Goal: Contribute content: Contribute content

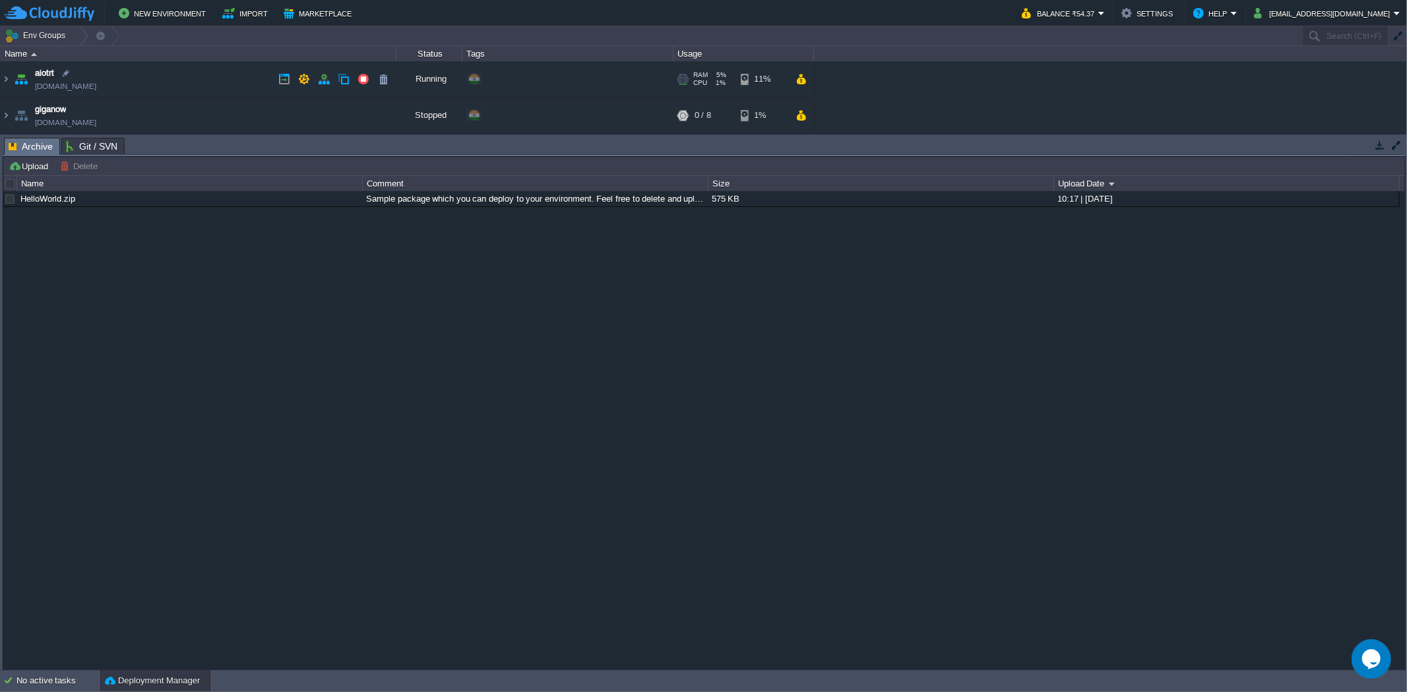
click at [264, 74] on td "aiotrt [DOMAIN_NAME]" at bounding box center [199, 79] width 396 height 36
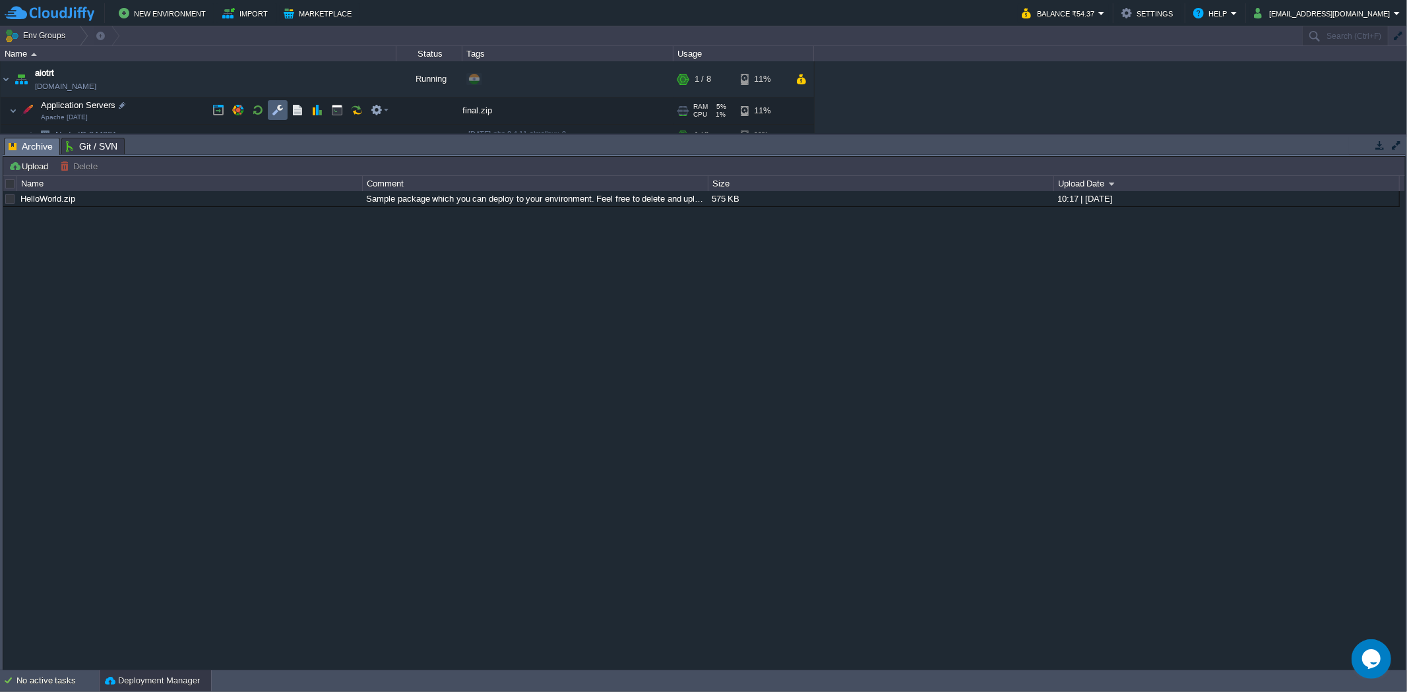
click at [286, 109] on td at bounding box center [278, 110] width 20 height 20
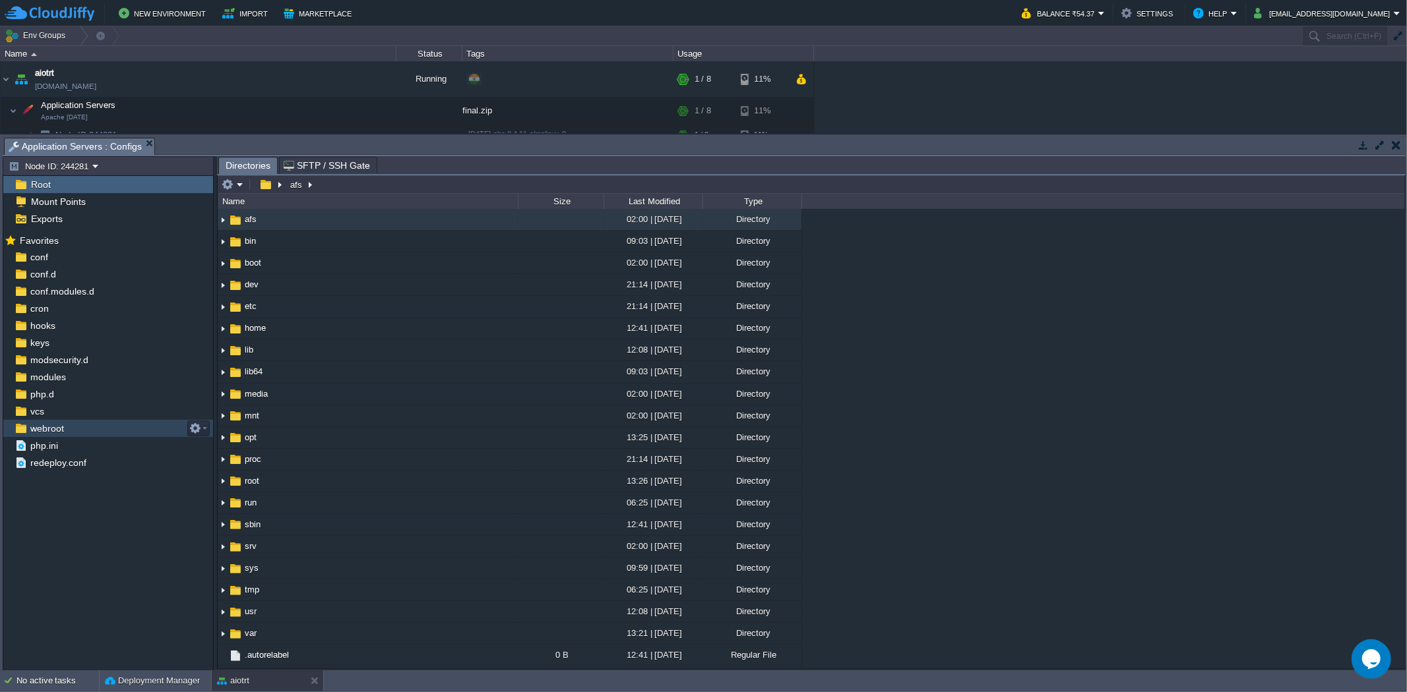
click at [63, 425] on span "webroot" at bounding box center [47, 429] width 38 height 12
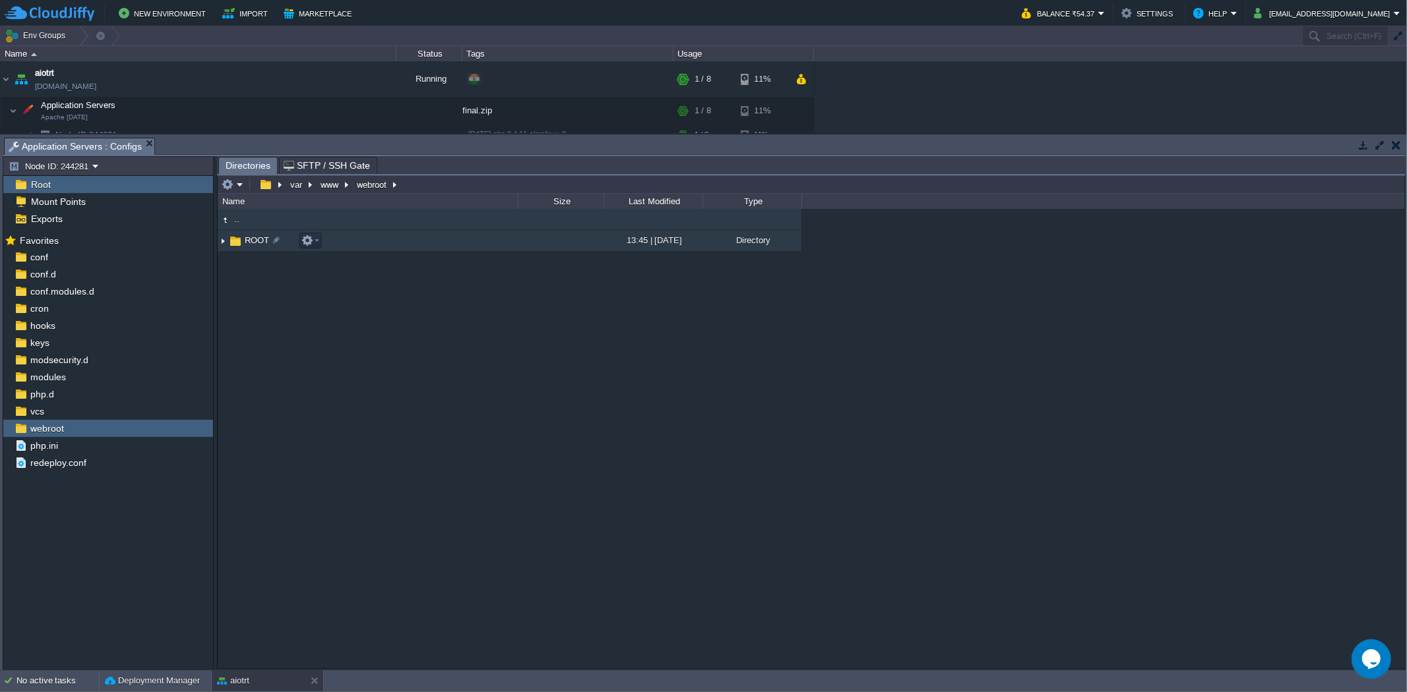
click at [413, 240] on td "ROOT" at bounding box center [368, 241] width 300 height 22
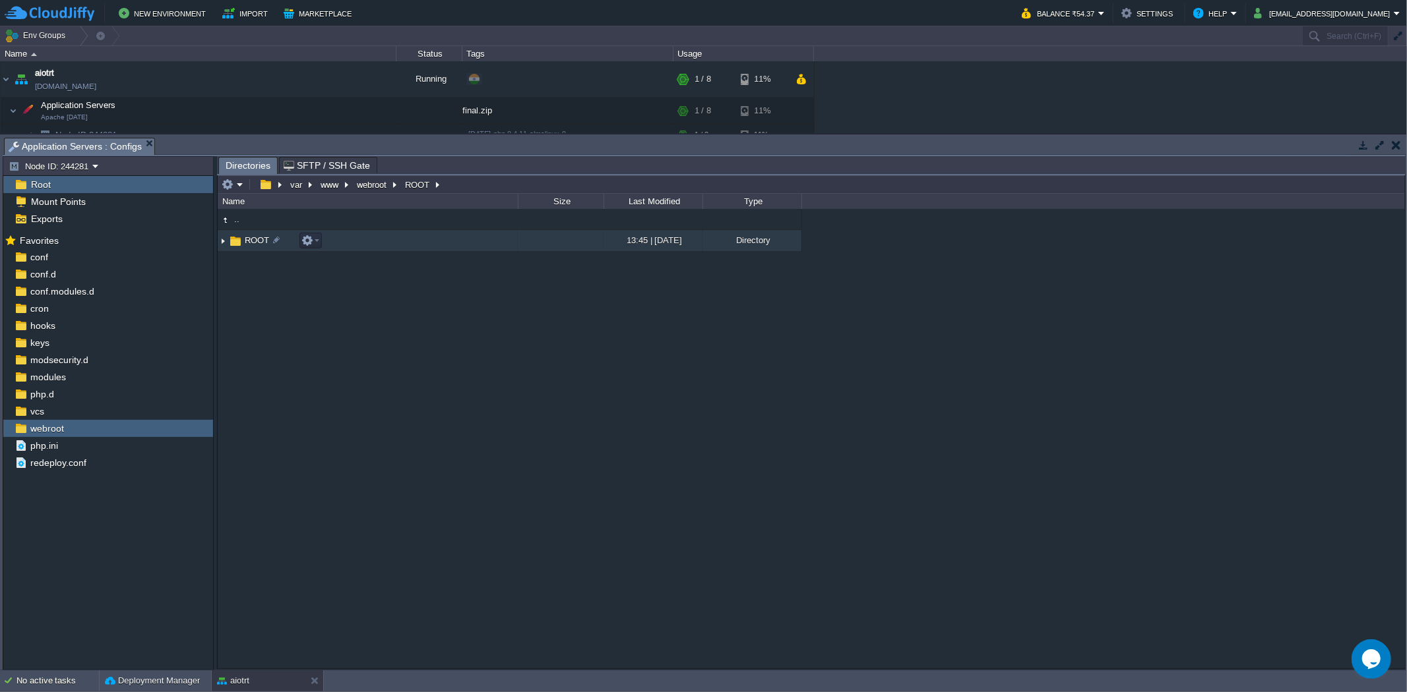
click at [413, 240] on td "ROOT" at bounding box center [368, 241] width 300 height 22
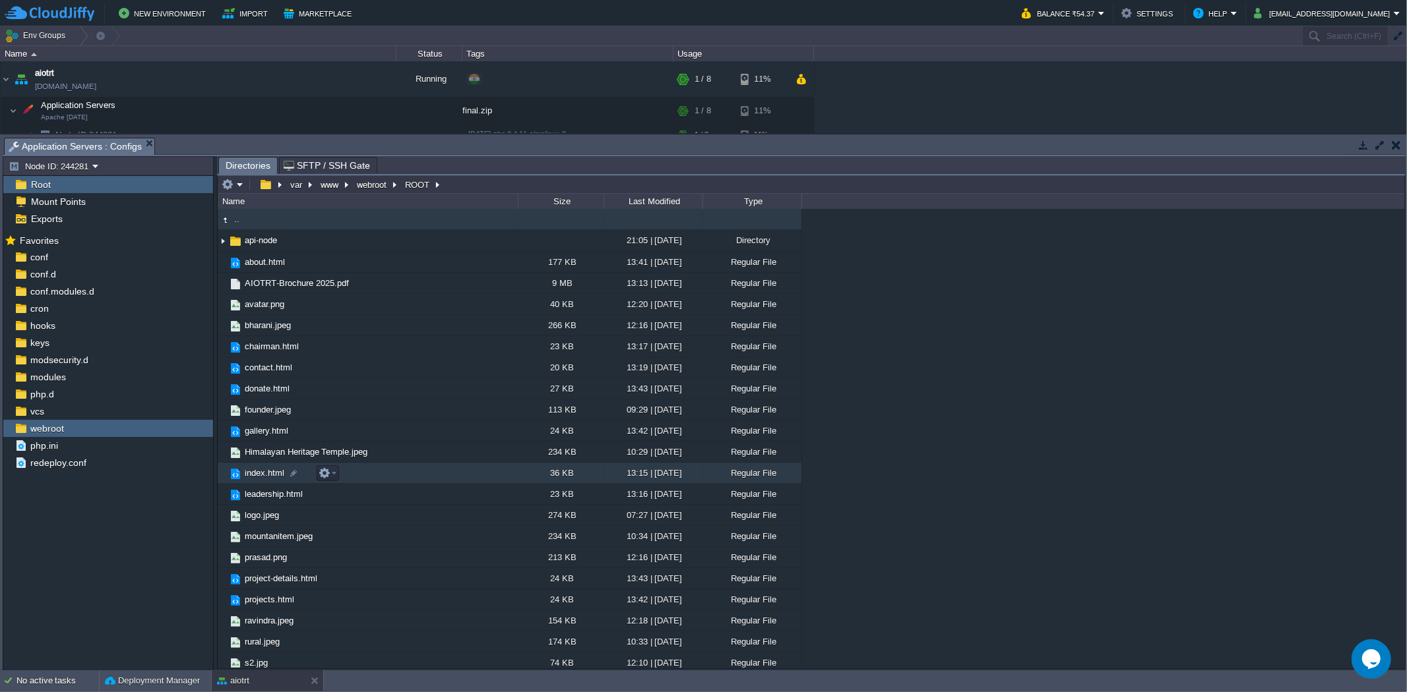
click at [409, 481] on td "index.html" at bounding box center [368, 473] width 300 height 21
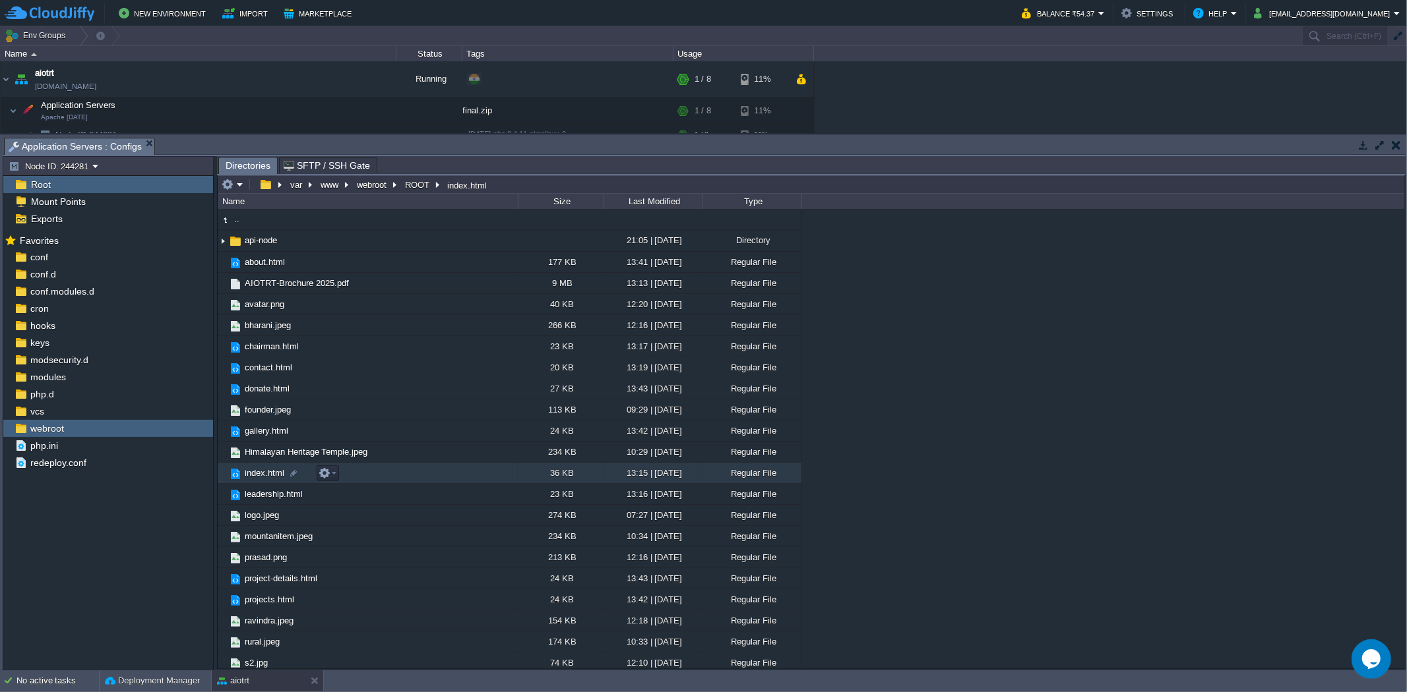
click at [409, 481] on td "index.html" at bounding box center [368, 473] width 300 height 21
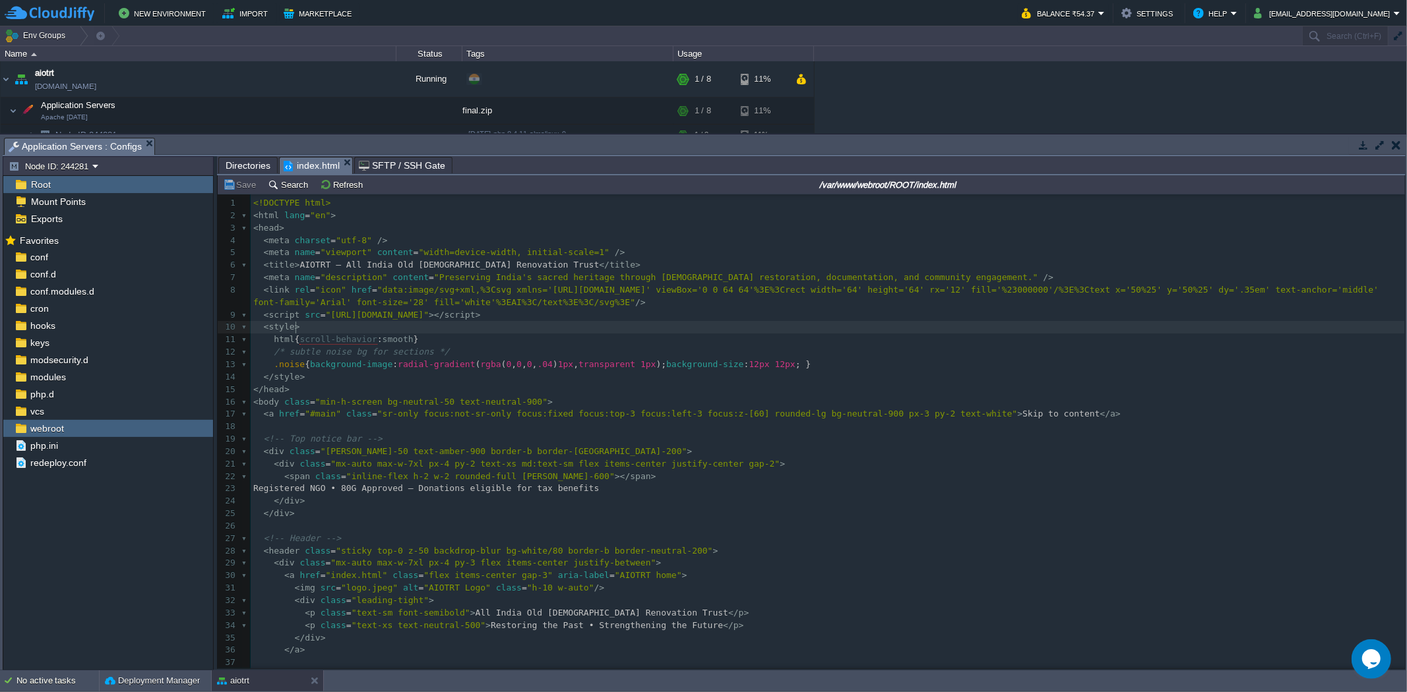
click at [1090, 334] on pre "< style >" at bounding box center [828, 327] width 1154 height 13
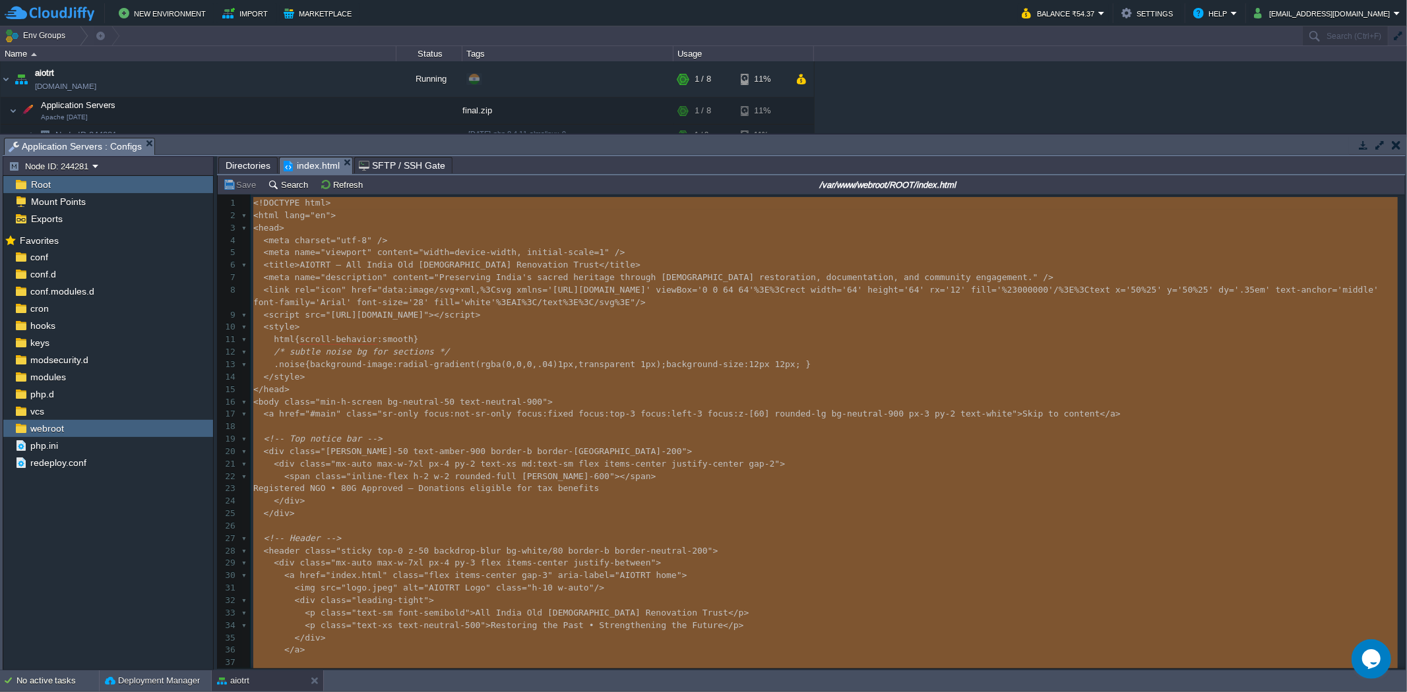
type textarea "-"
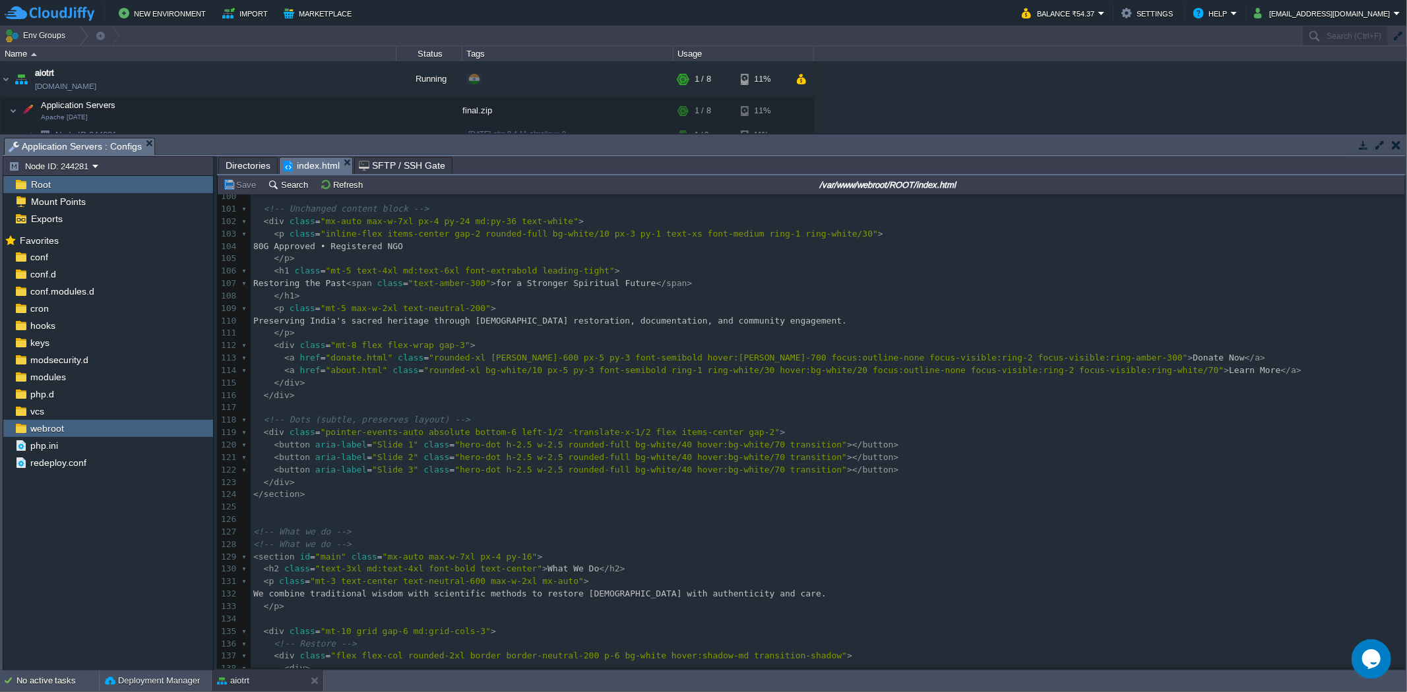
scroll to position [1426, 0]
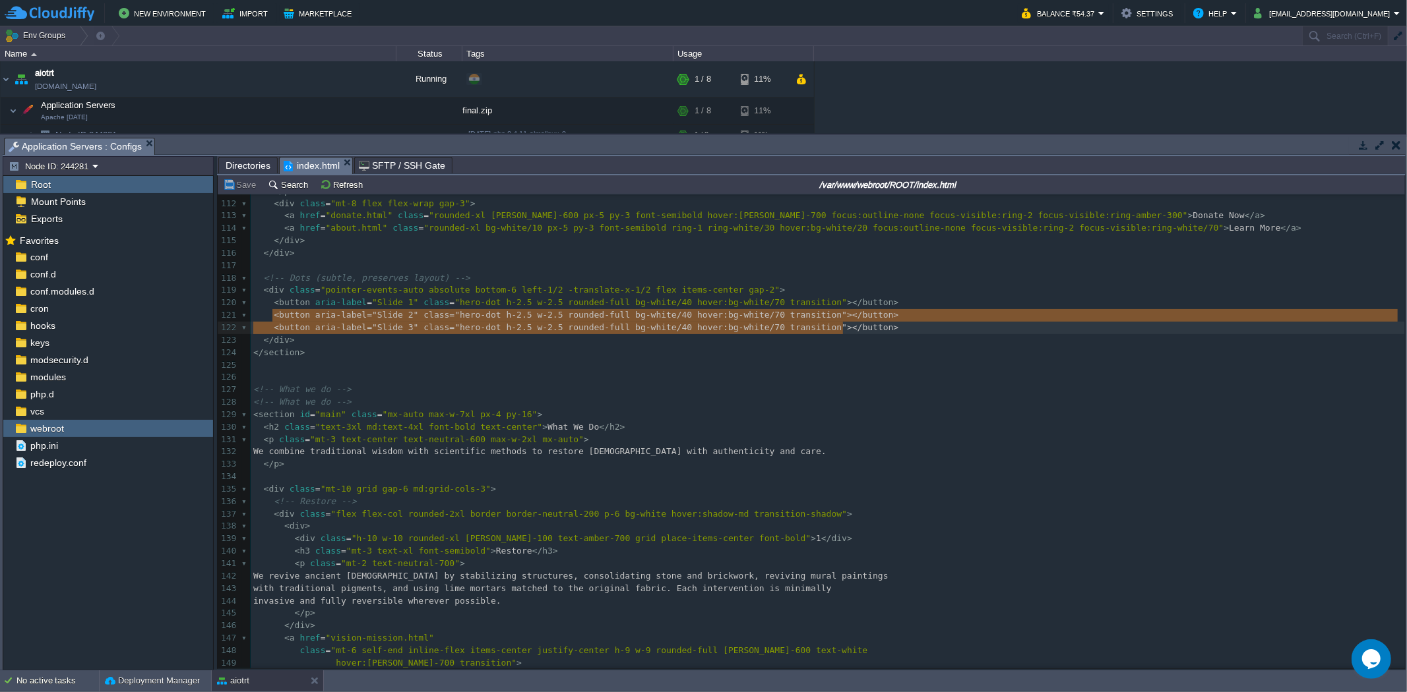
type textarea "<button aria-label="Slide 2" class="hero-dot h-2.5 w-2.5 rounded-full bg-white/…"
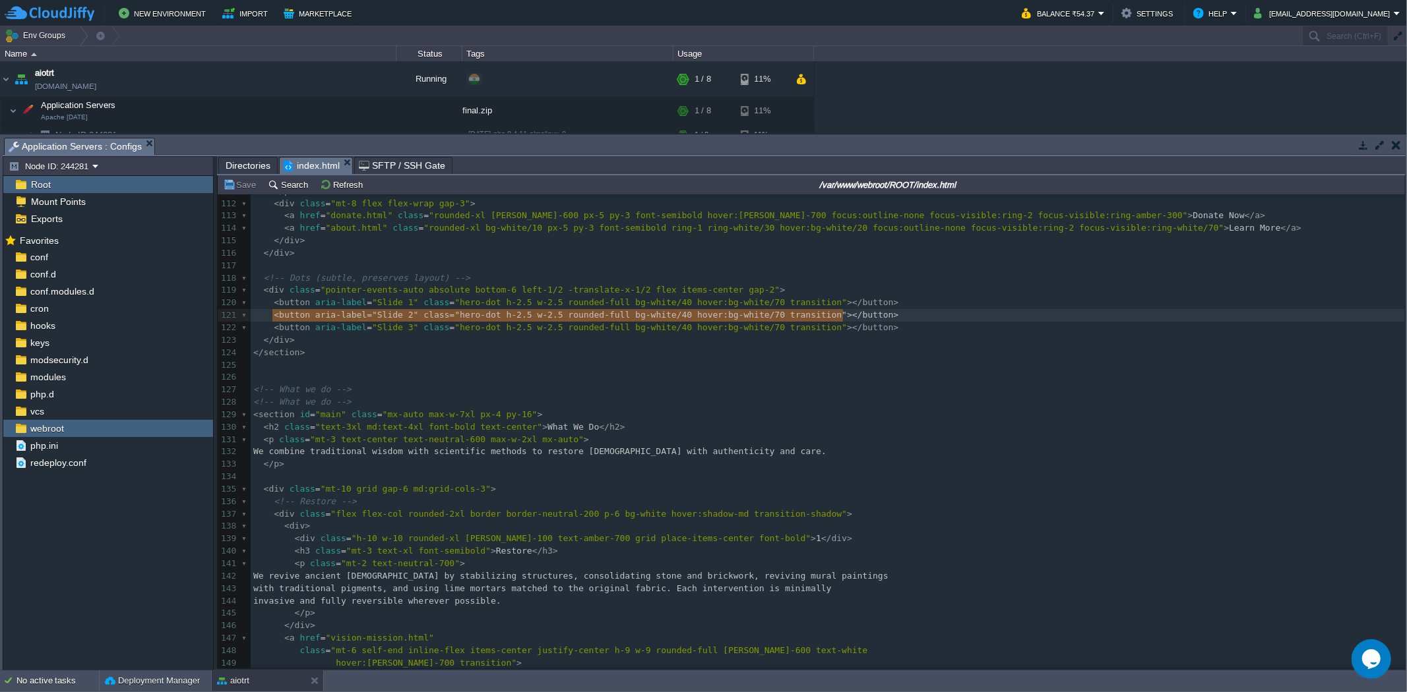
drag, startPoint x: 272, startPoint y: 318, endPoint x: 866, endPoint y: 324, distance: 594.8
click at [856, 328] on pre "< button aria-label = "Slide 3" class = "hero-dot h-2.5 w-2.5 rounded-full bg-w…" at bounding box center [828, 328] width 1154 height 13
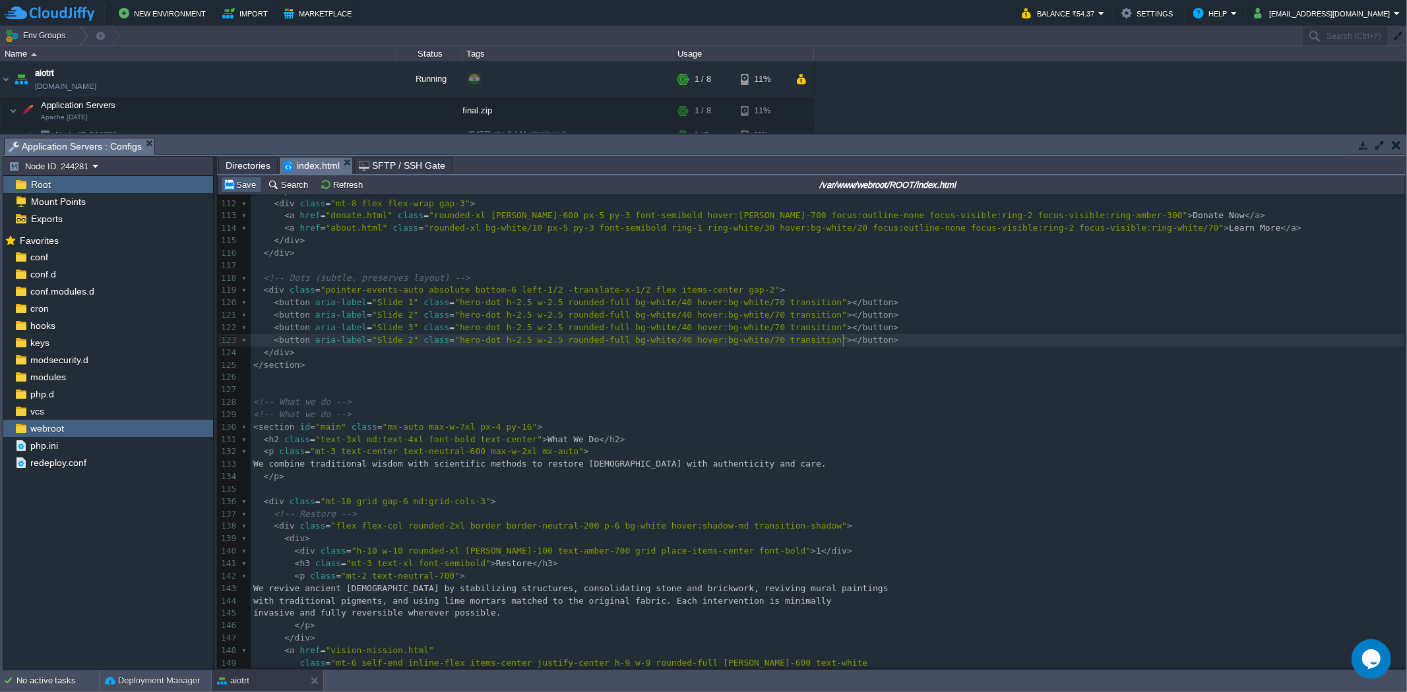
click at [231, 191] on button "Save" at bounding box center [241, 185] width 37 height 12
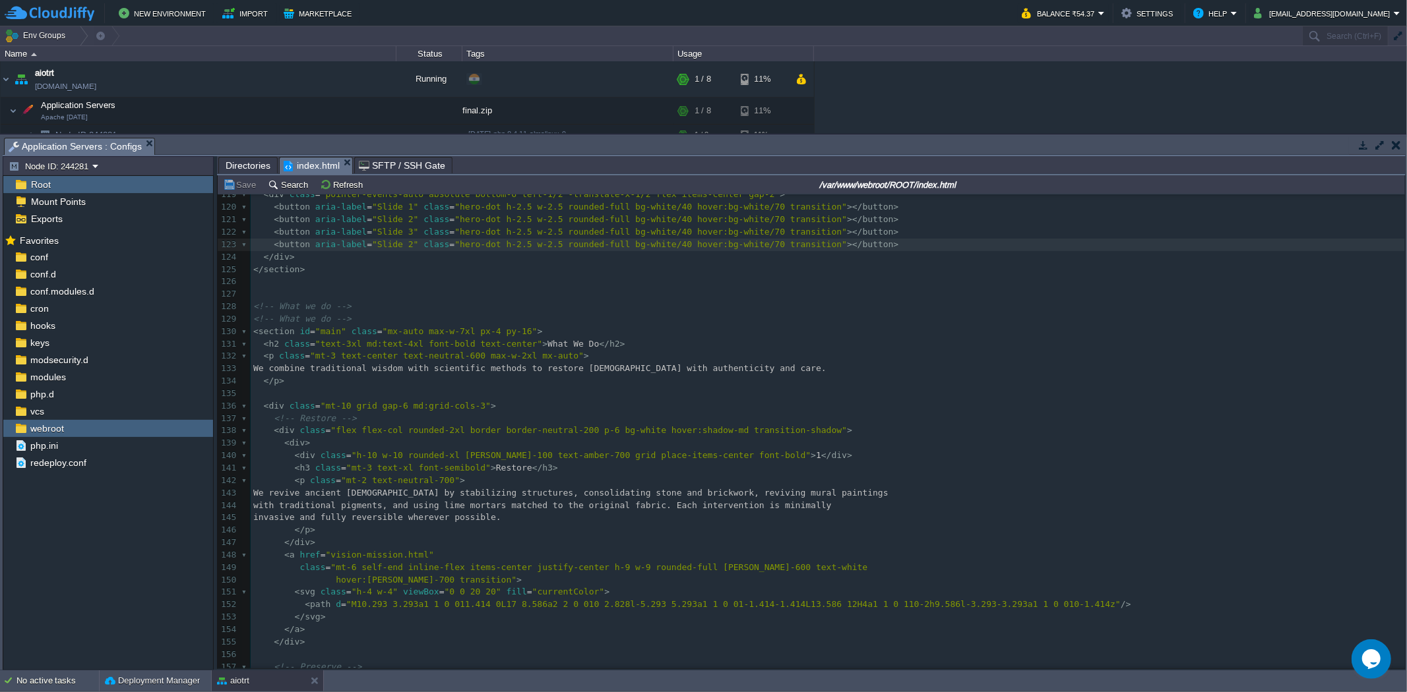
scroll to position [1611, 0]
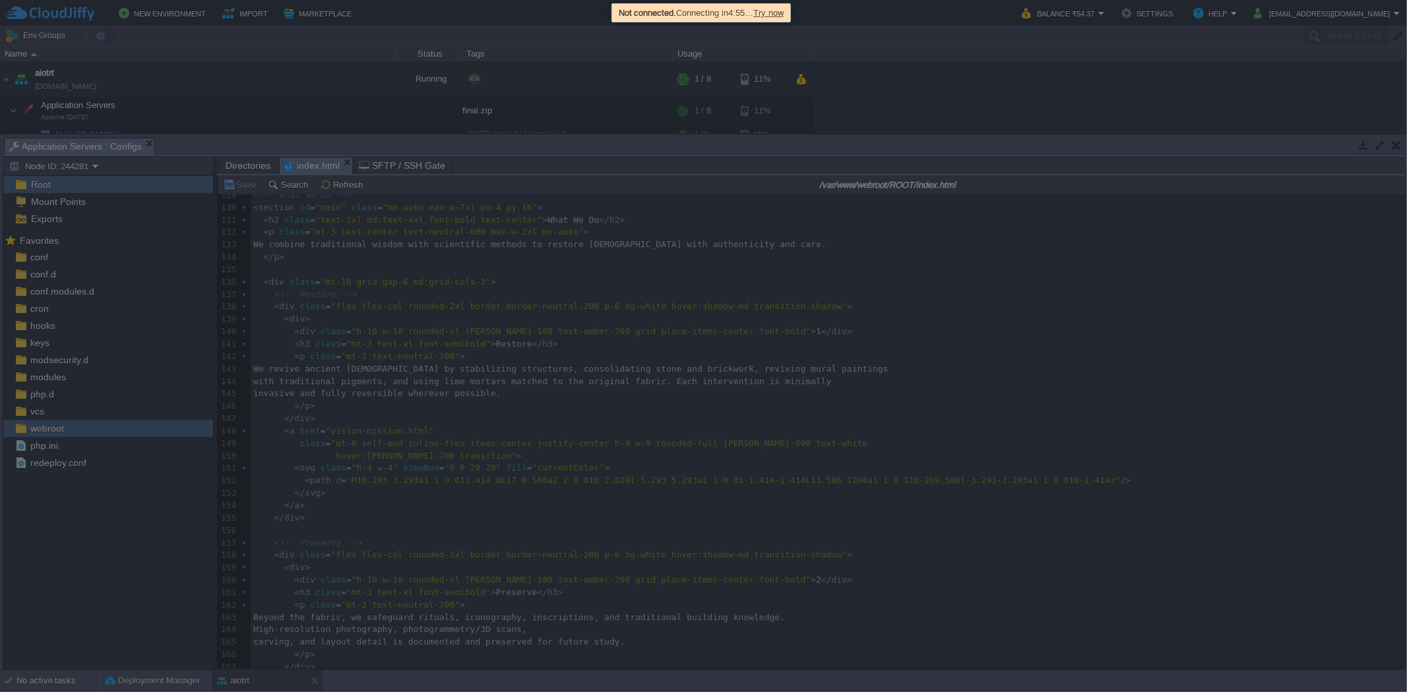
click at [1230, 325] on div at bounding box center [703, 346] width 1407 height 692
click at [1339, 311] on div at bounding box center [703, 346] width 1407 height 692
click at [776, 14] on span "Try now" at bounding box center [765, 13] width 30 height 10
click at [783, 12] on span "Try now" at bounding box center [768, 13] width 30 height 10
click at [775, 10] on span "Try now" at bounding box center [768, 13] width 30 height 10
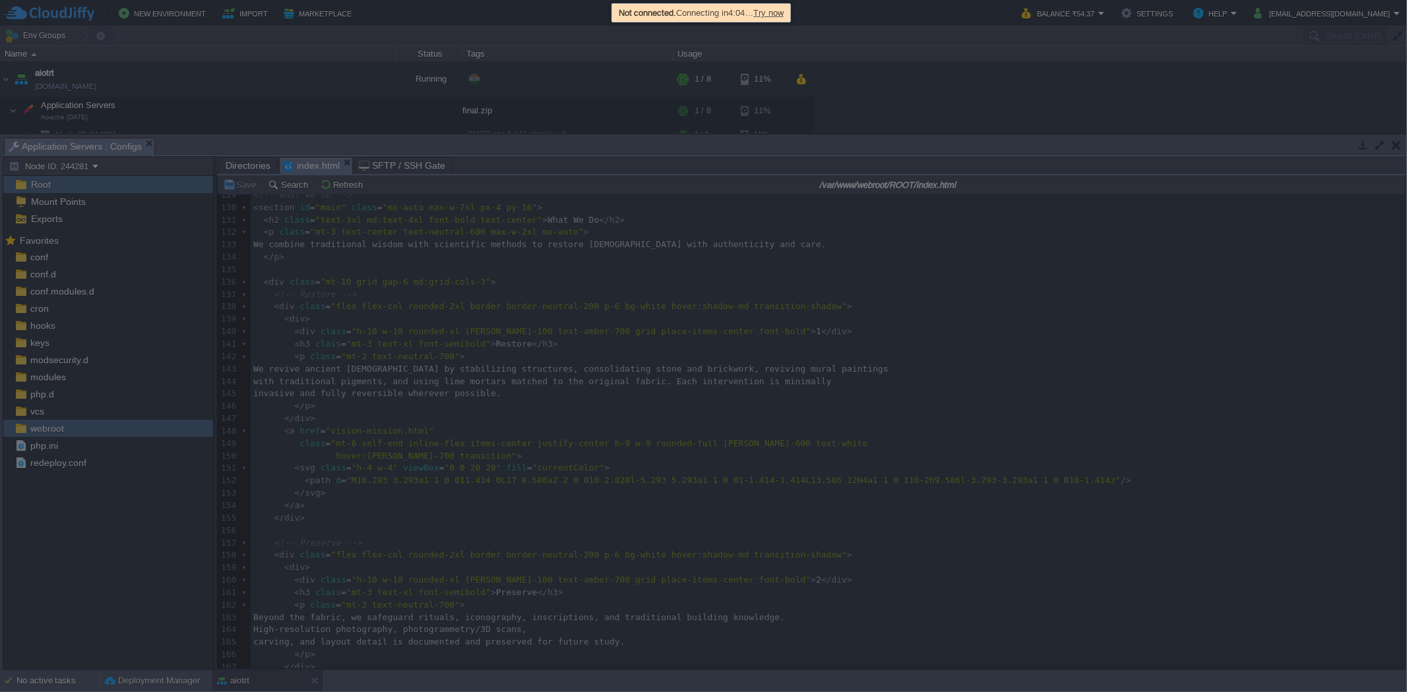
click at [783, 15] on span "Try now" at bounding box center [768, 13] width 30 height 10
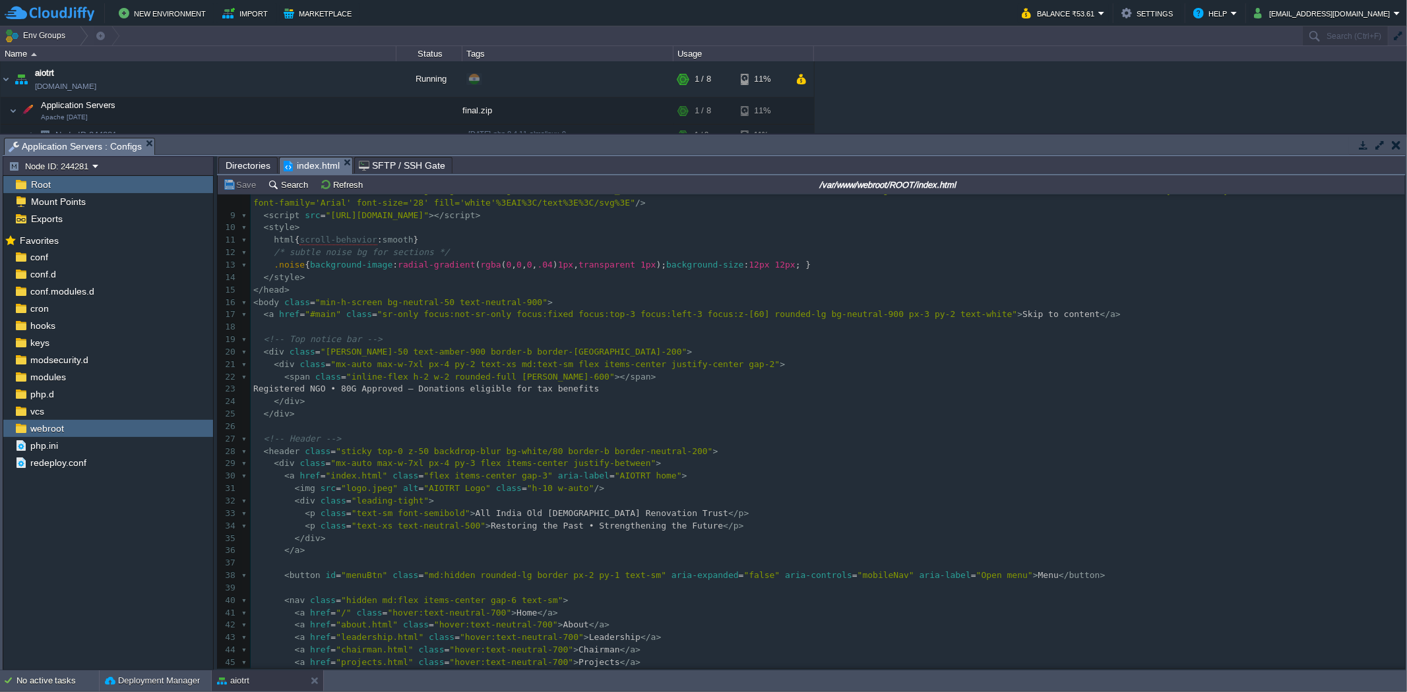
scroll to position [73, 0]
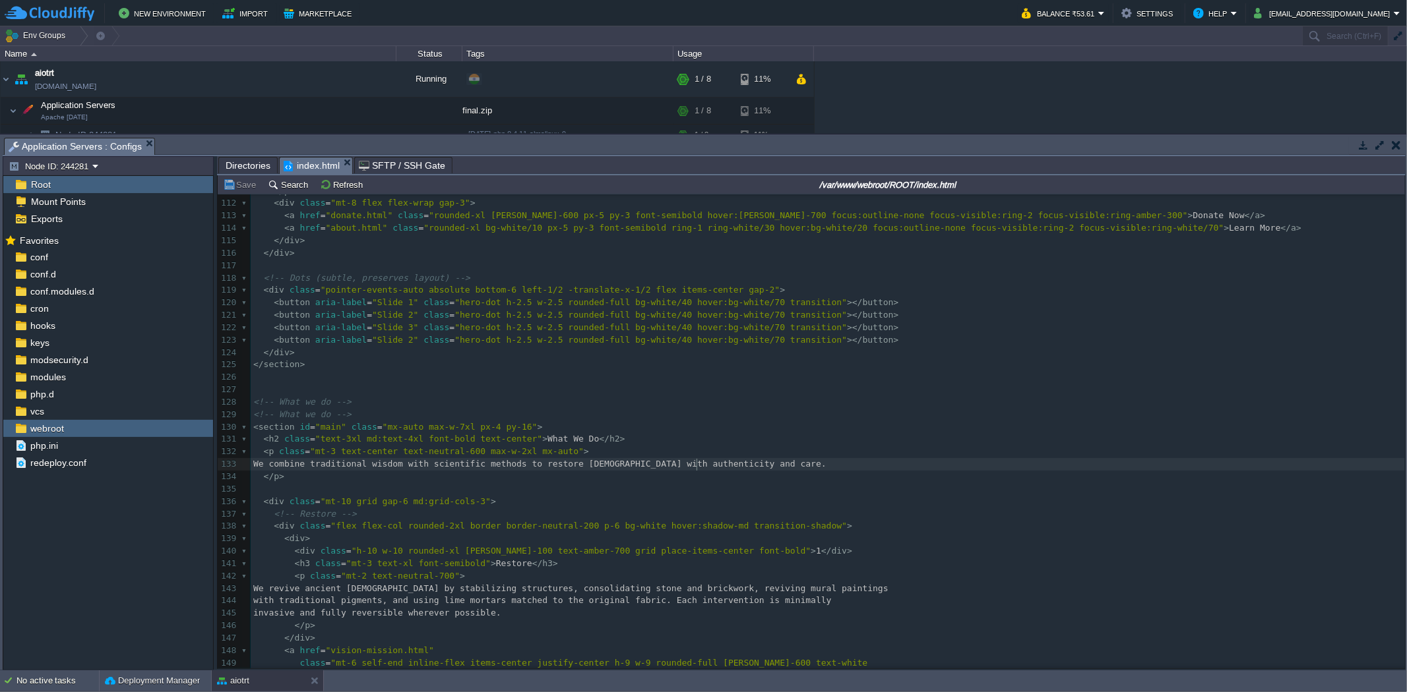
click at [695, 469] on div "xxxxxxxxxx 91 < div class = "absolute inset-0 bg-gradient-to-t from-neutral-950…" at bounding box center [828, 372] width 1154 height 870
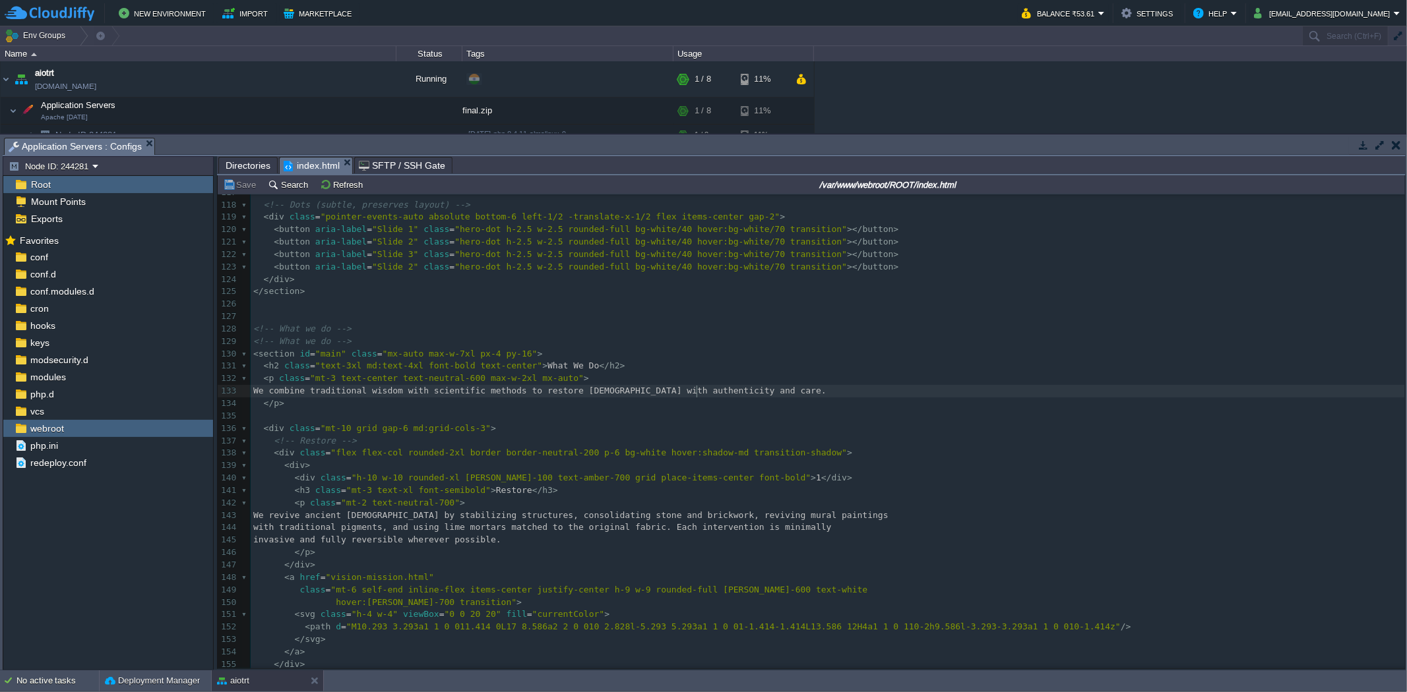
click at [742, 497] on pre "< h3 class = "mt-3 text-xl font-semibold" > Restore </ h3 >" at bounding box center [828, 491] width 1154 height 13
click at [242, 168] on span "Directories" at bounding box center [248, 166] width 45 height 16
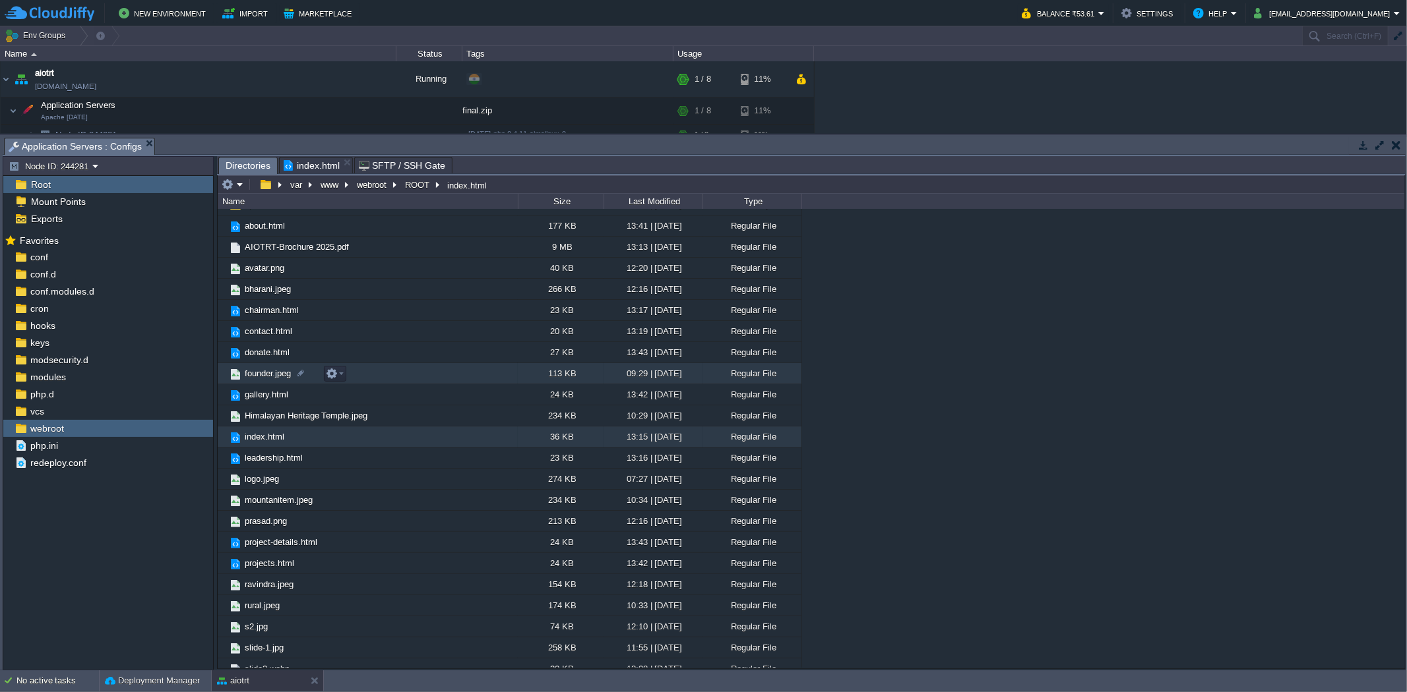
scroll to position [0, 0]
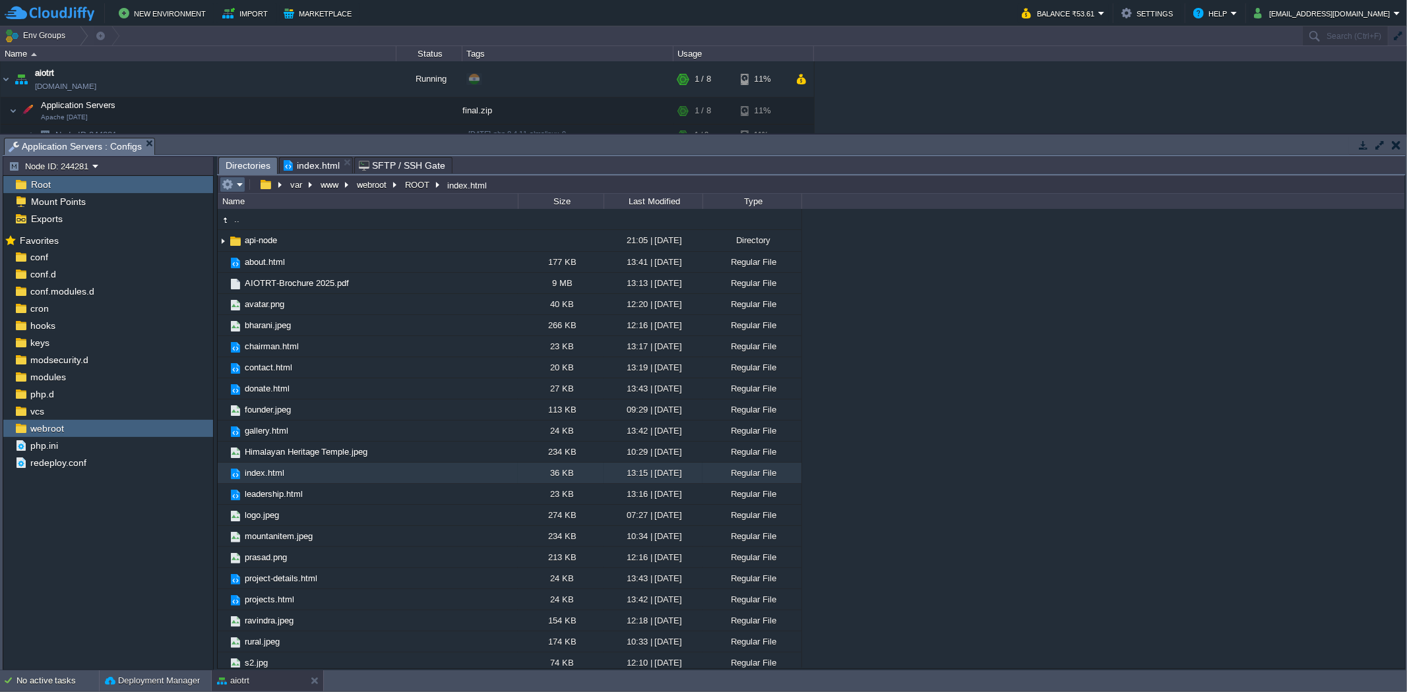
click at [237, 191] on em at bounding box center [233, 185] width 22 height 12
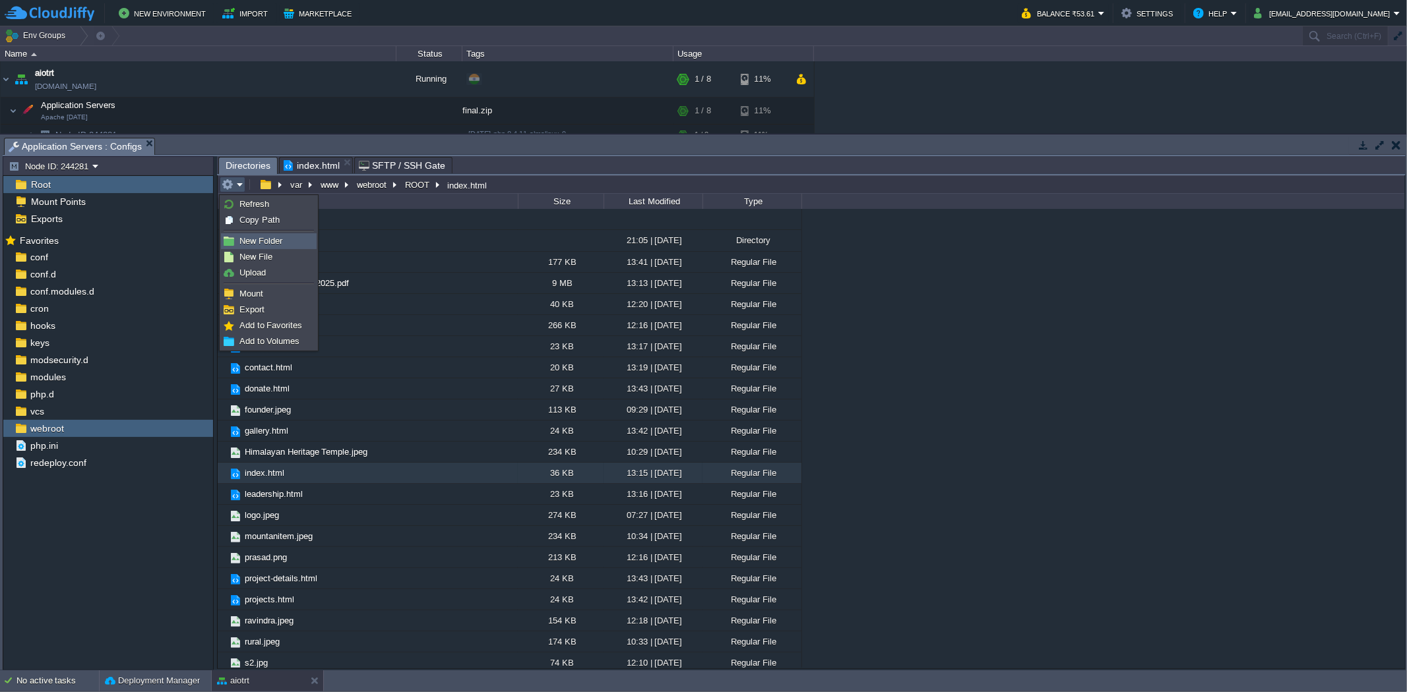
click at [257, 243] on span "New Folder" at bounding box center [260, 241] width 43 height 10
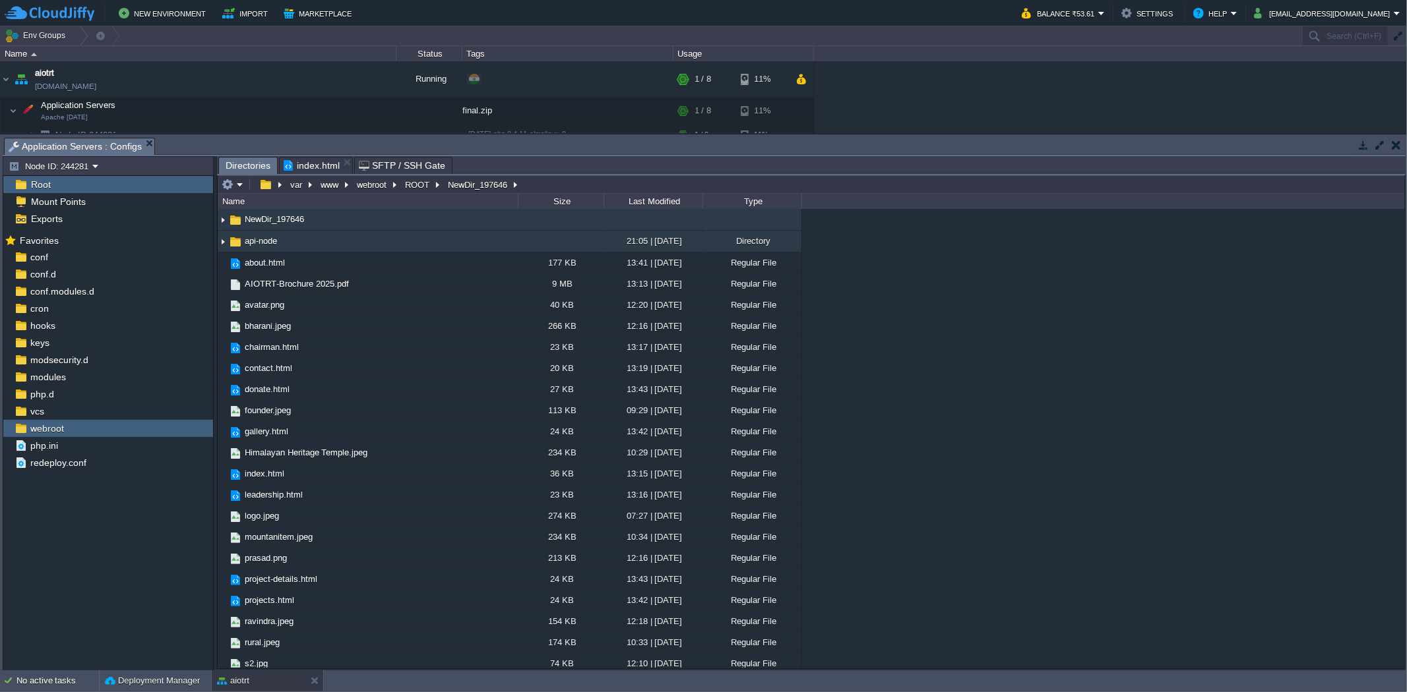
scroll to position [1, 0]
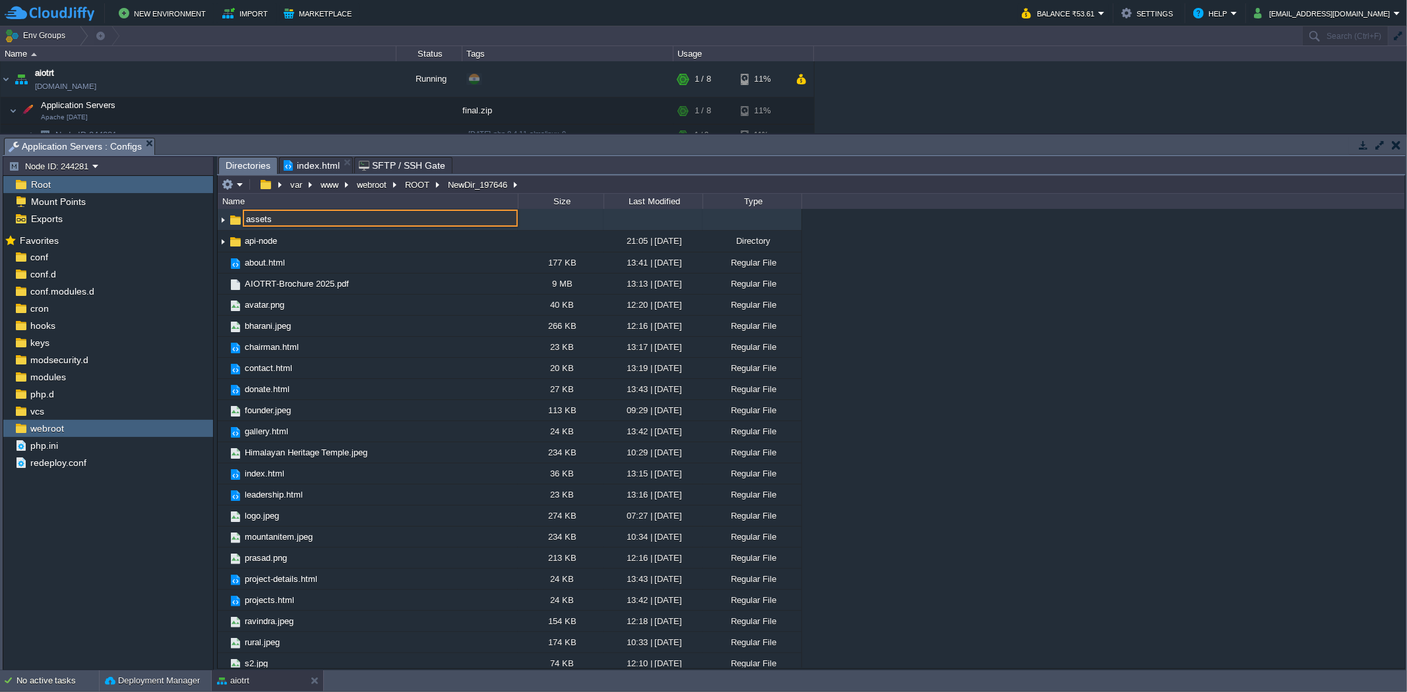
type input "assets"
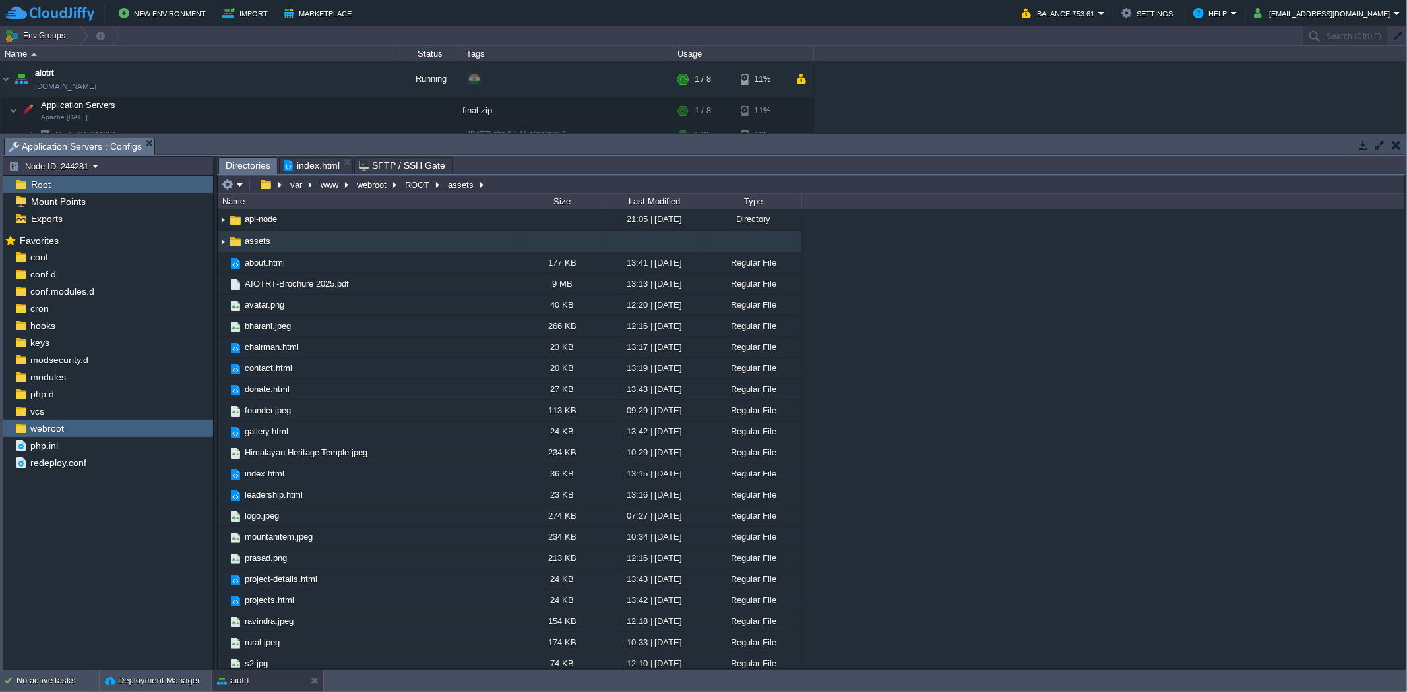
click at [351, 241] on td "assets" at bounding box center [368, 242] width 300 height 22
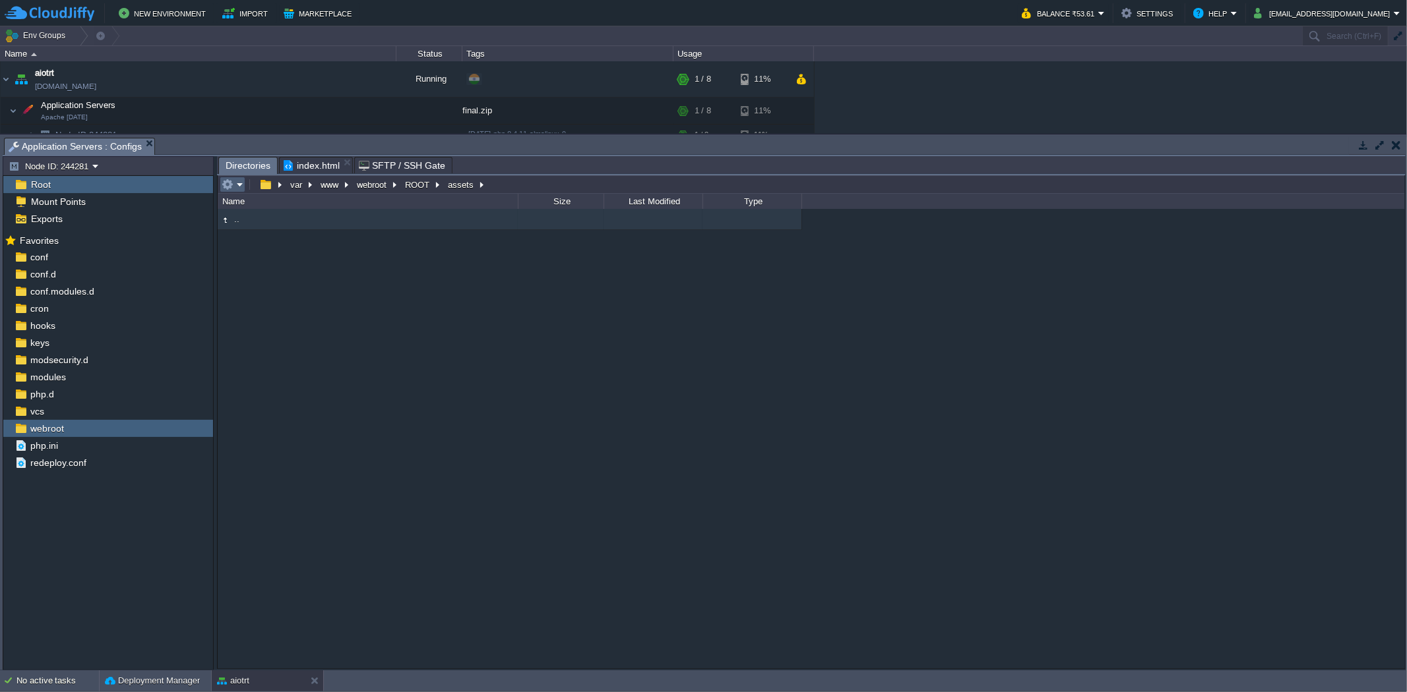
click at [234, 187] on em at bounding box center [233, 185] width 22 height 12
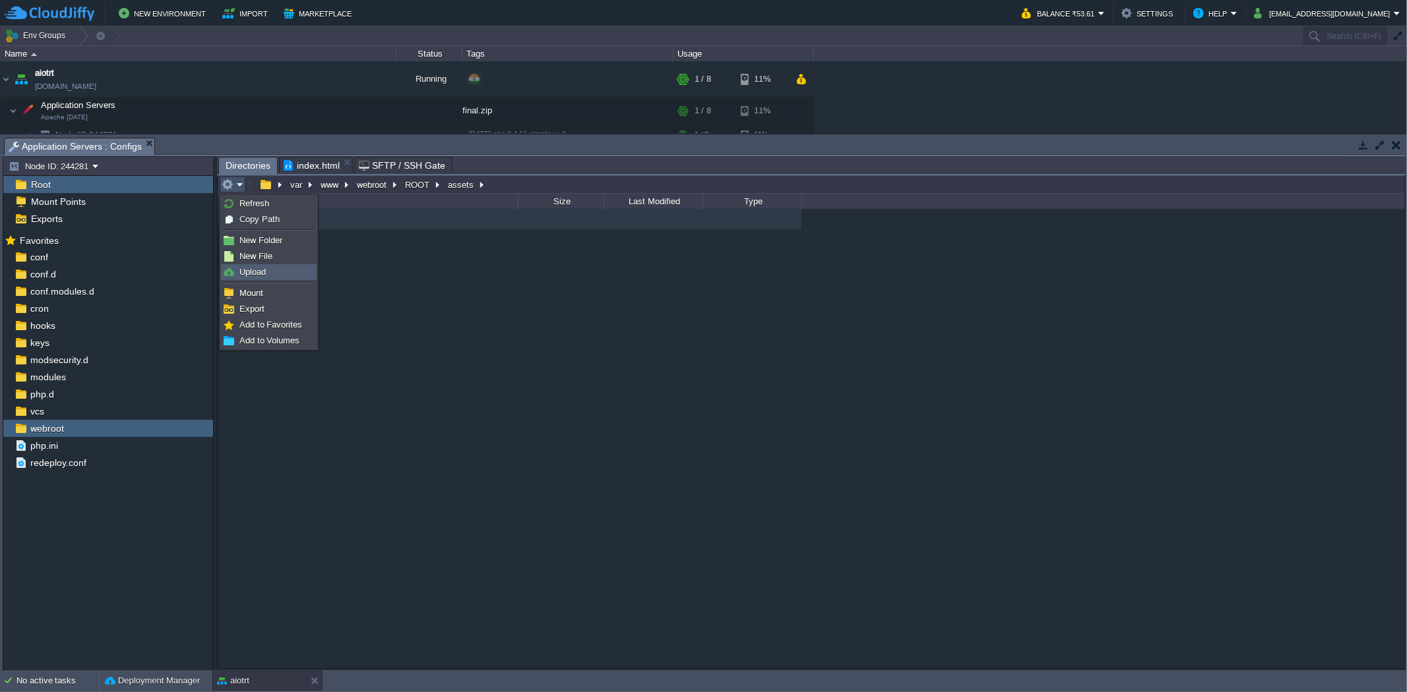
click at [262, 274] on span "Upload" at bounding box center [252, 272] width 26 height 10
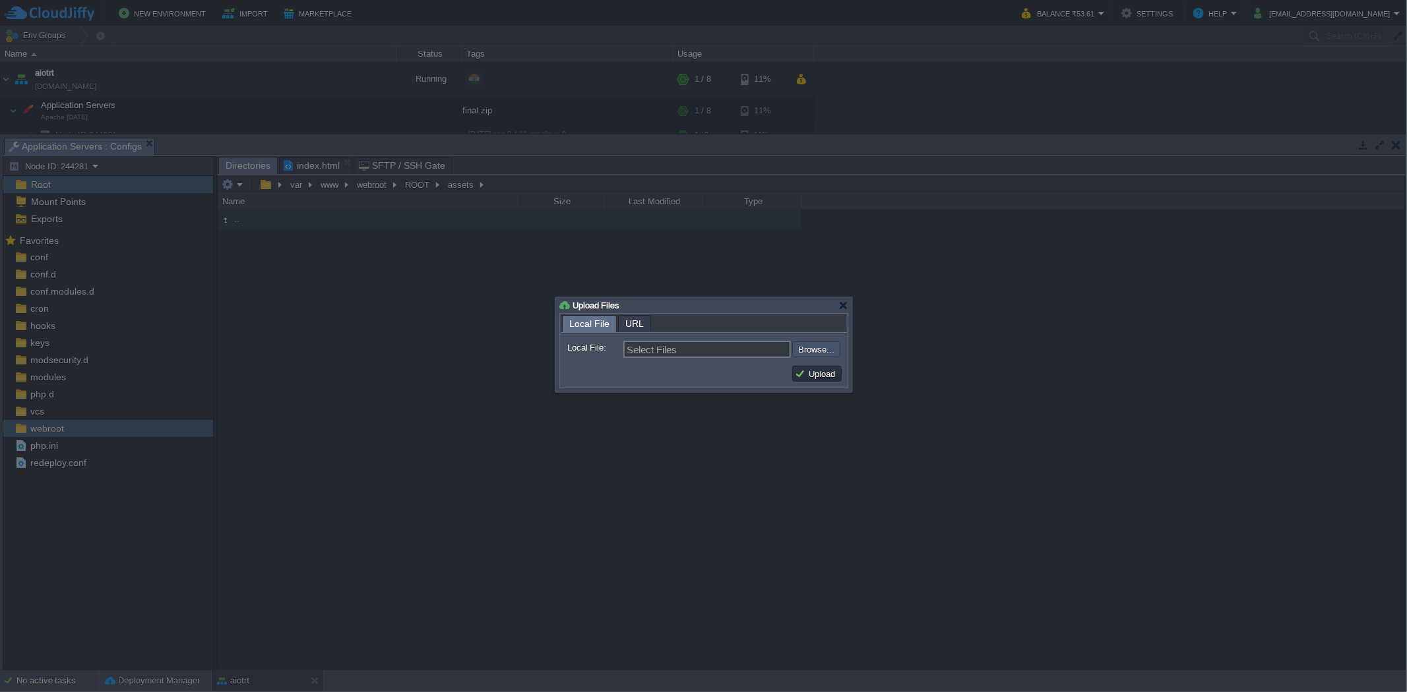
click at [801, 353] on input "file" at bounding box center [756, 350] width 167 height 16
type input "C:\fakepath\20221019_111847.jpg"
type input "20221019_111847.jpg"
click at [805, 367] on td "Upload" at bounding box center [816, 374] width 49 height 16
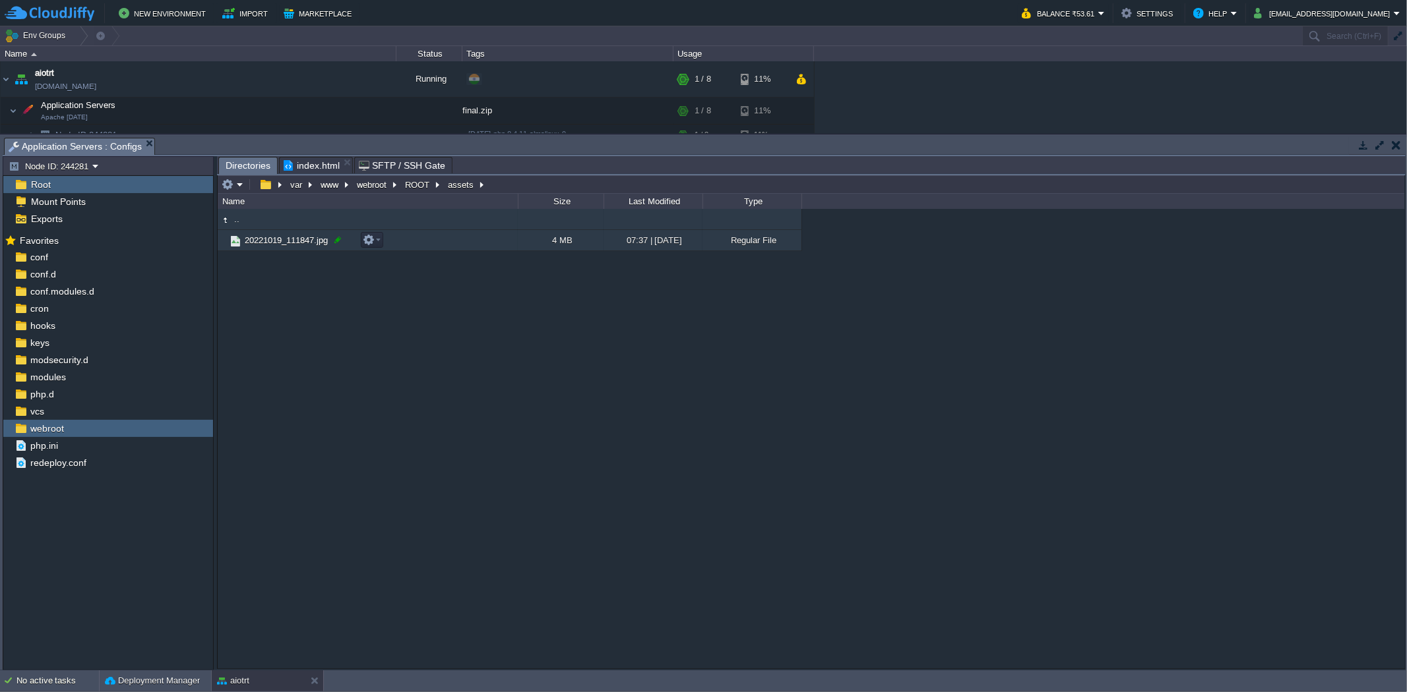
click at [340, 236] on div at bounding box center [338, 240] width 12 height 12
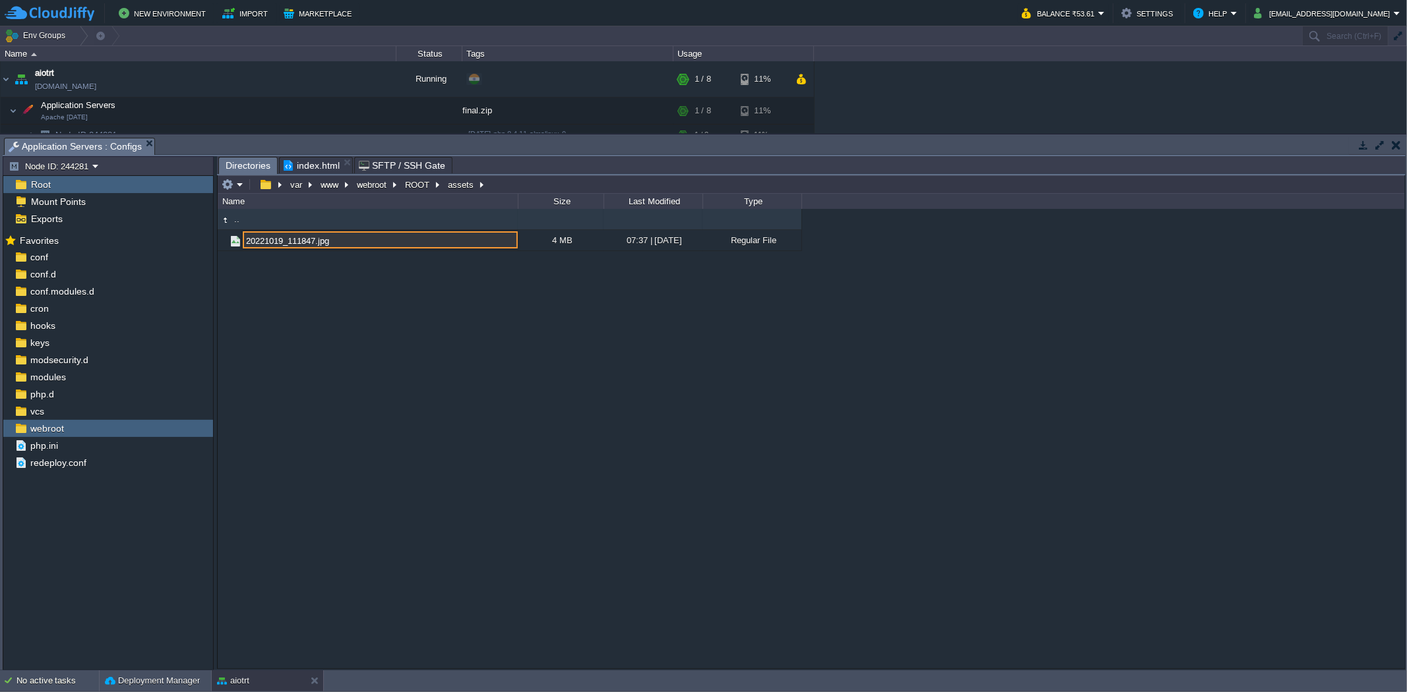
drag, startPoint x: 313, startPoint y: 246, endPoint x: 216, endPoint y: 246, distance: 97.6
click at [216, 246] on div "Node ID: 244281 Root Mount Points Exports Mark the most frequently used files a…" at bounding box center [704, 413] width 1403 height 514
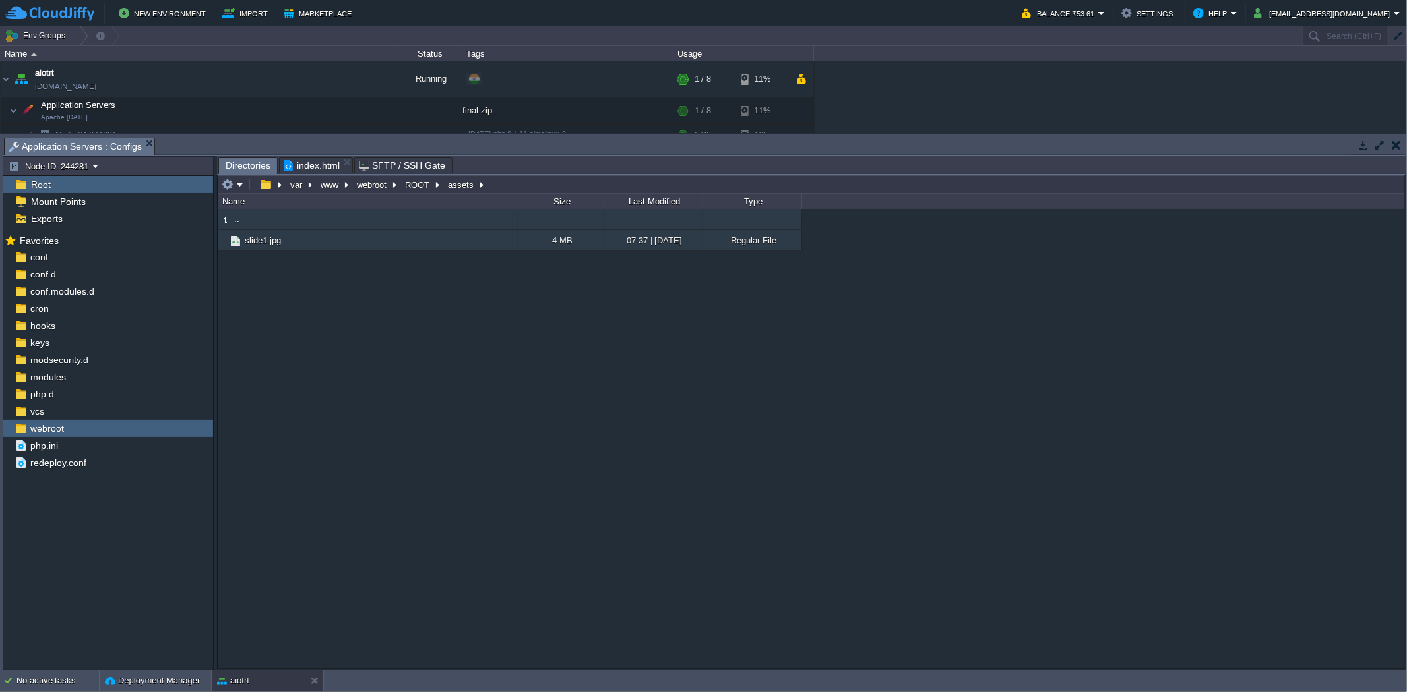
click at [440, 239] on td "slide1.jpg" at bounding box center [368, 240] width 300 height 21
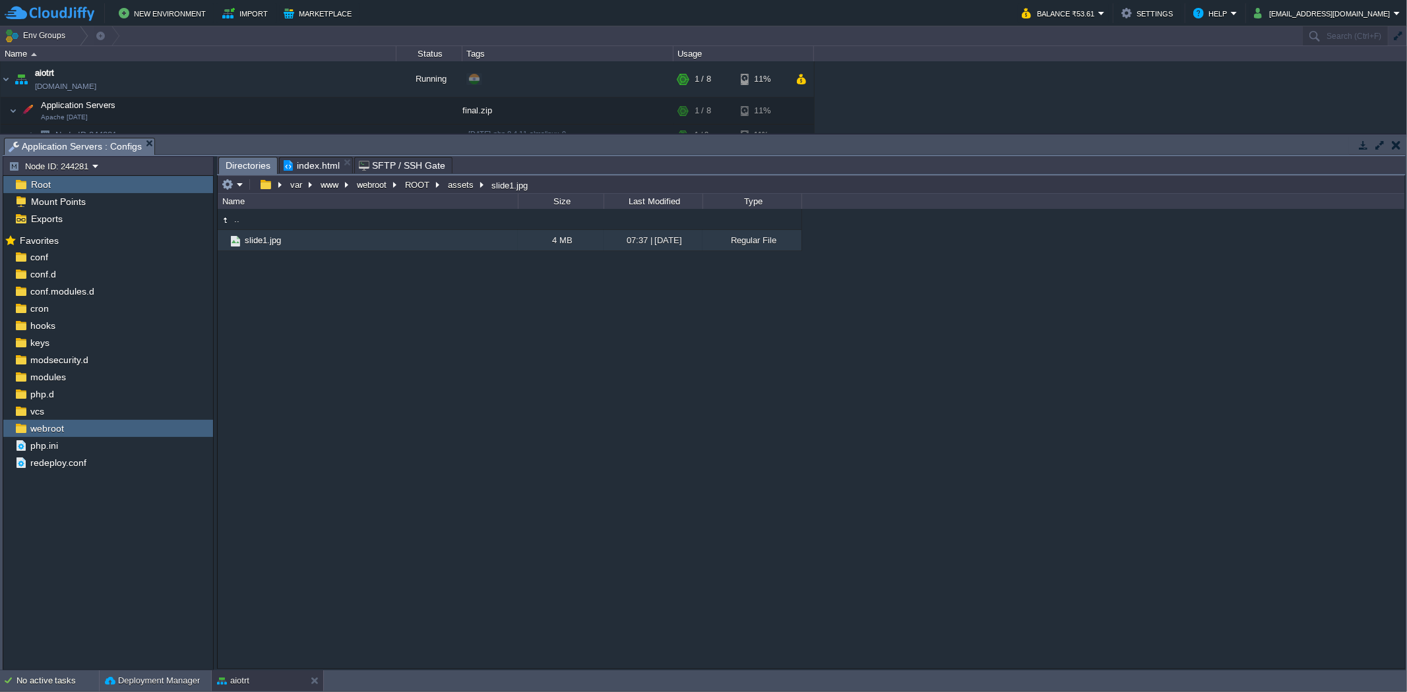
drag, startPoint x: 307, startPoint y: 247, endPoint x: 582, endPoint y: 324, distance: 285.6
click at [582, 324] on div ".. slide1.jpg 4 MB 07:37 | [DATE] Regular File slide1.jpg" at bounding box center [811, 438] width 1187 height 459
click at [286, 242] on div at bounding box center [290, 240] width 12 height 12
type input "slide1.jpg"
click at [291, 247] on input "slide1.jpg" at bounding box center [380, 239] width 275 height 17
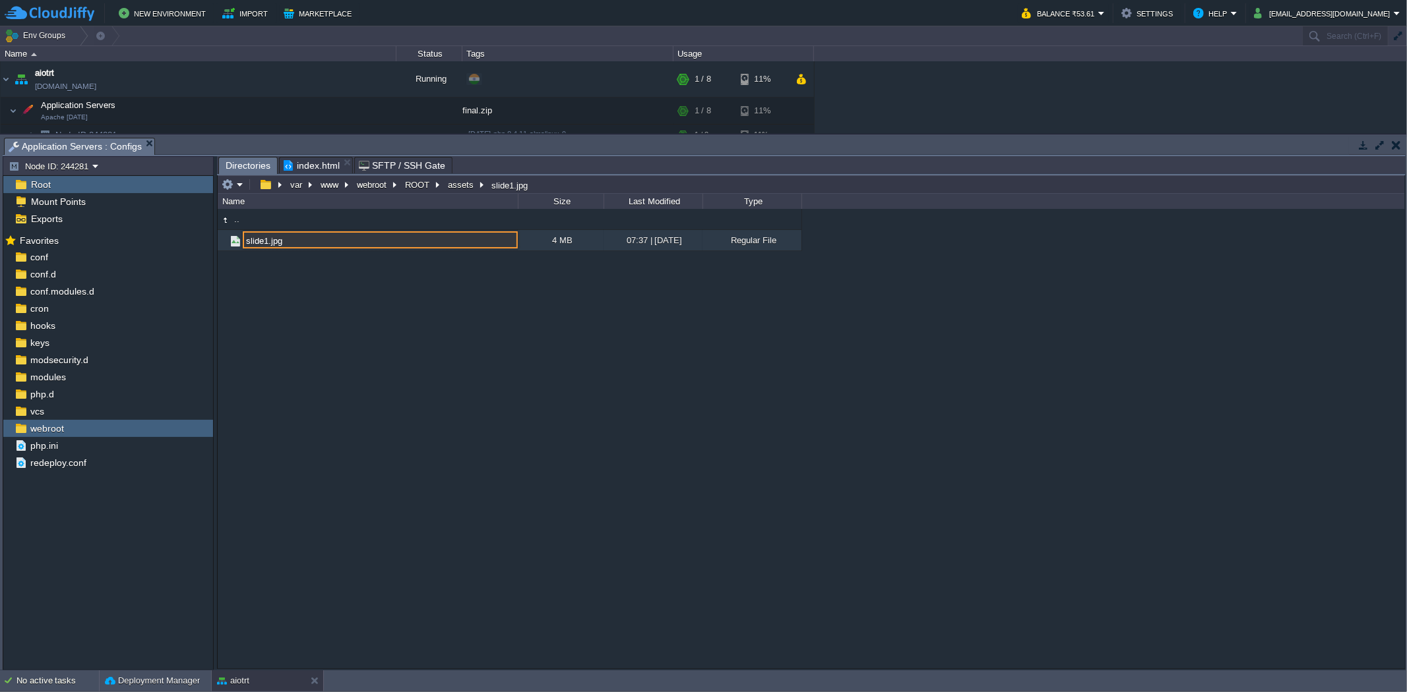
click at [291, 247] on input "slide1.jpg" at bounding box center [380, 239] width 275 height 17
click at [305, 288] on div ".. slide1.jpg 4 MB 07:37 | [DATE] Regular File slide1.jpg" at bounding box center [811, 438] width 1187 height 459
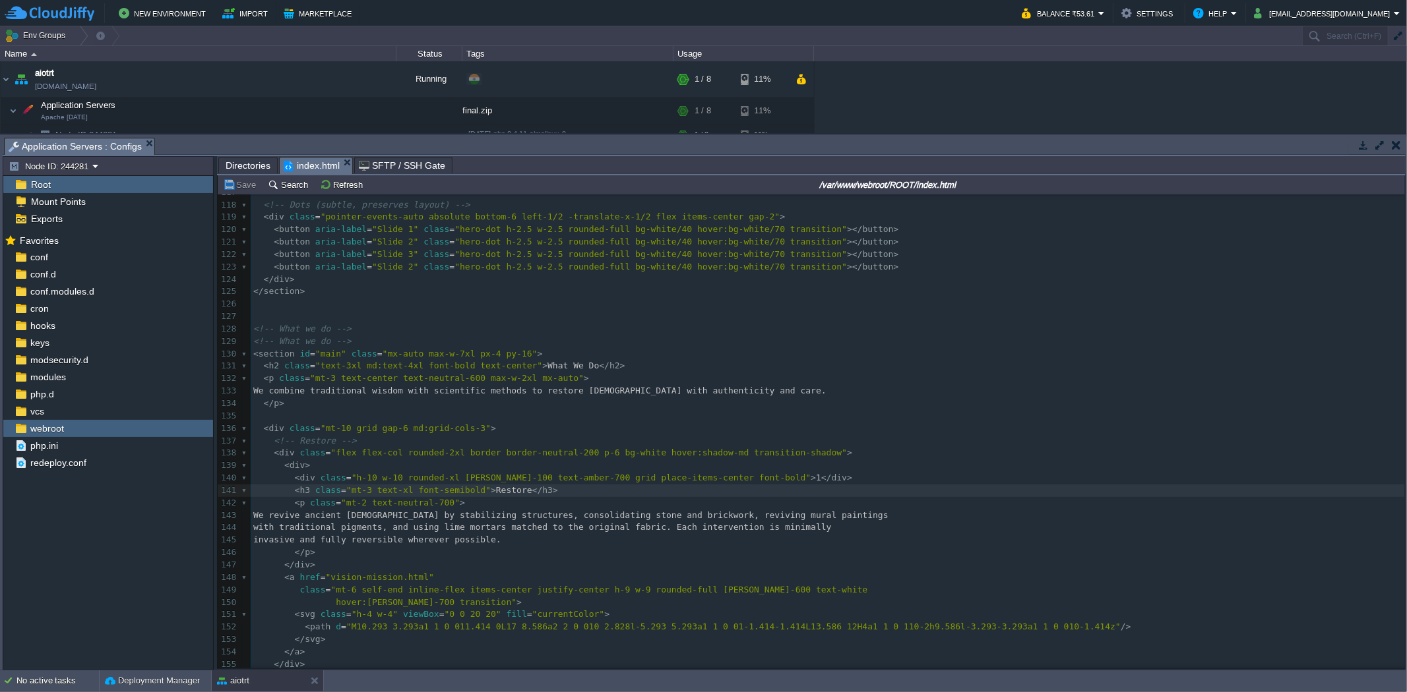
click at [305, 171] on span "index.html" at bounding box center [312, 166] width 56 height 16
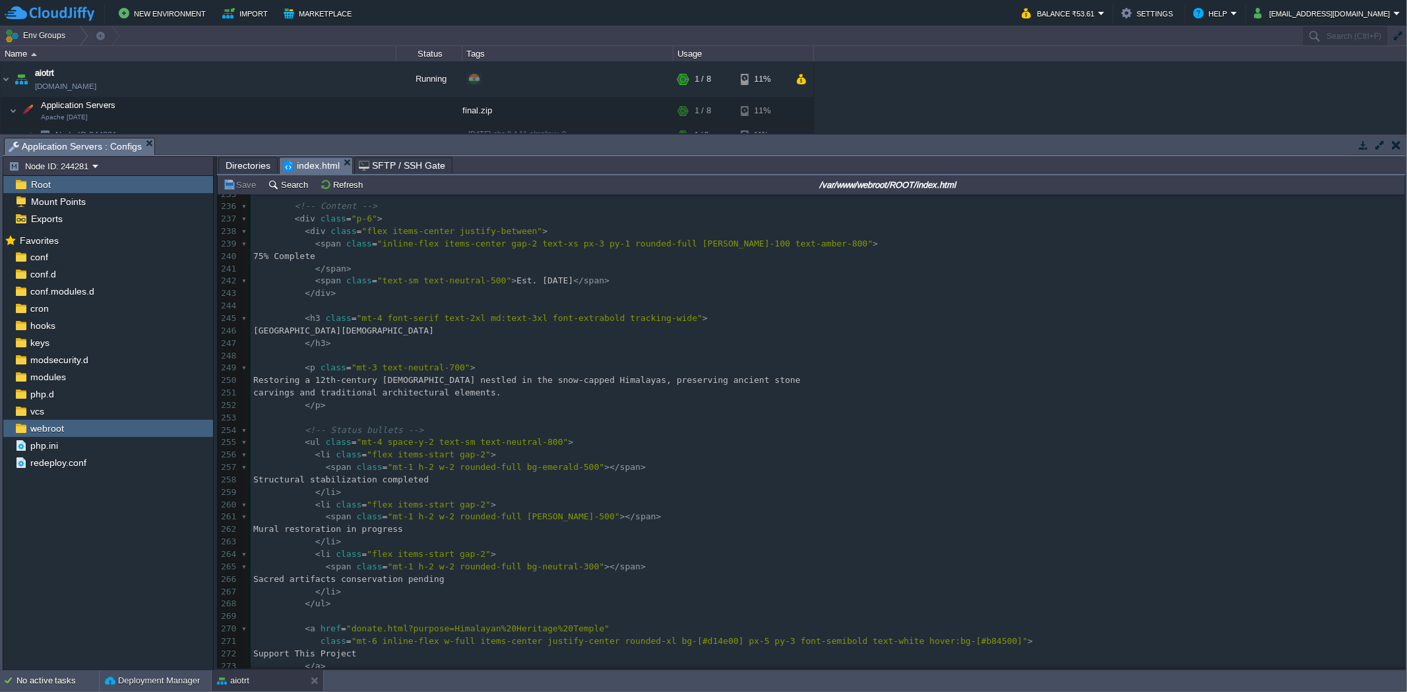
scroll to position [3145, 0]
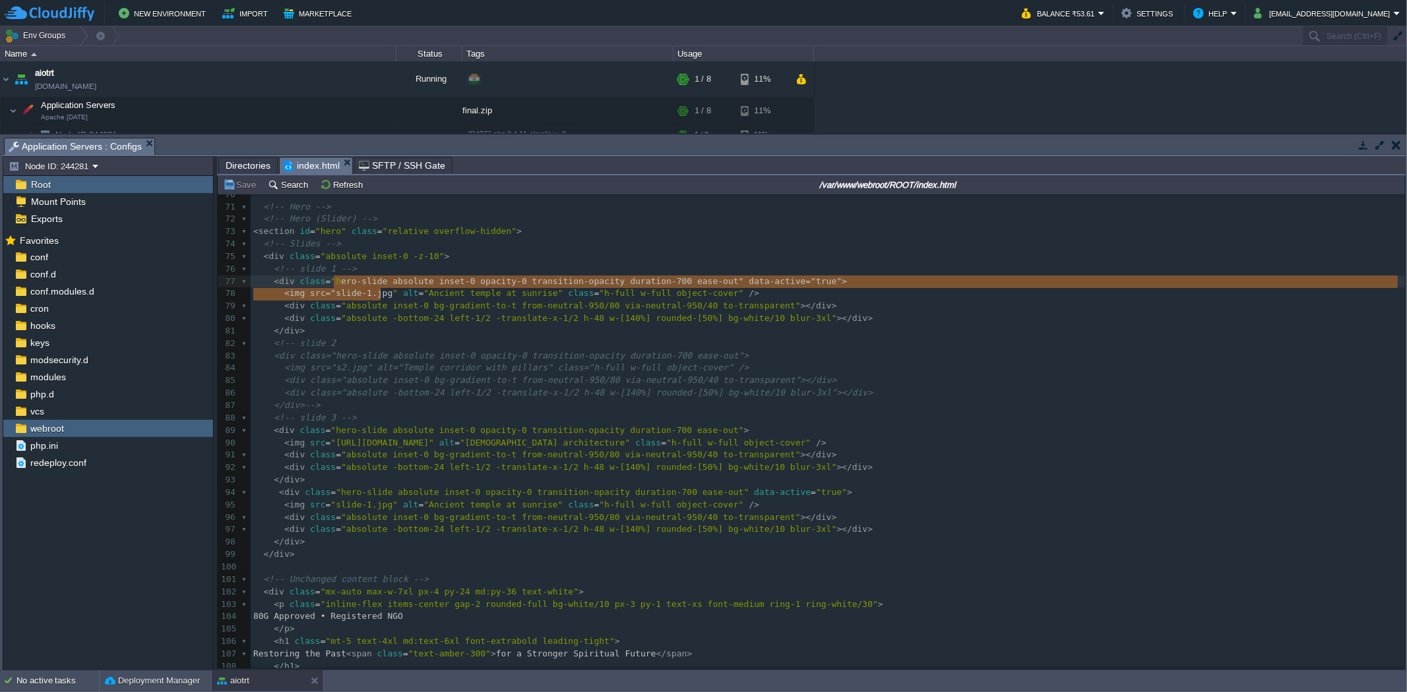
type textarea "slide-1.jpg"
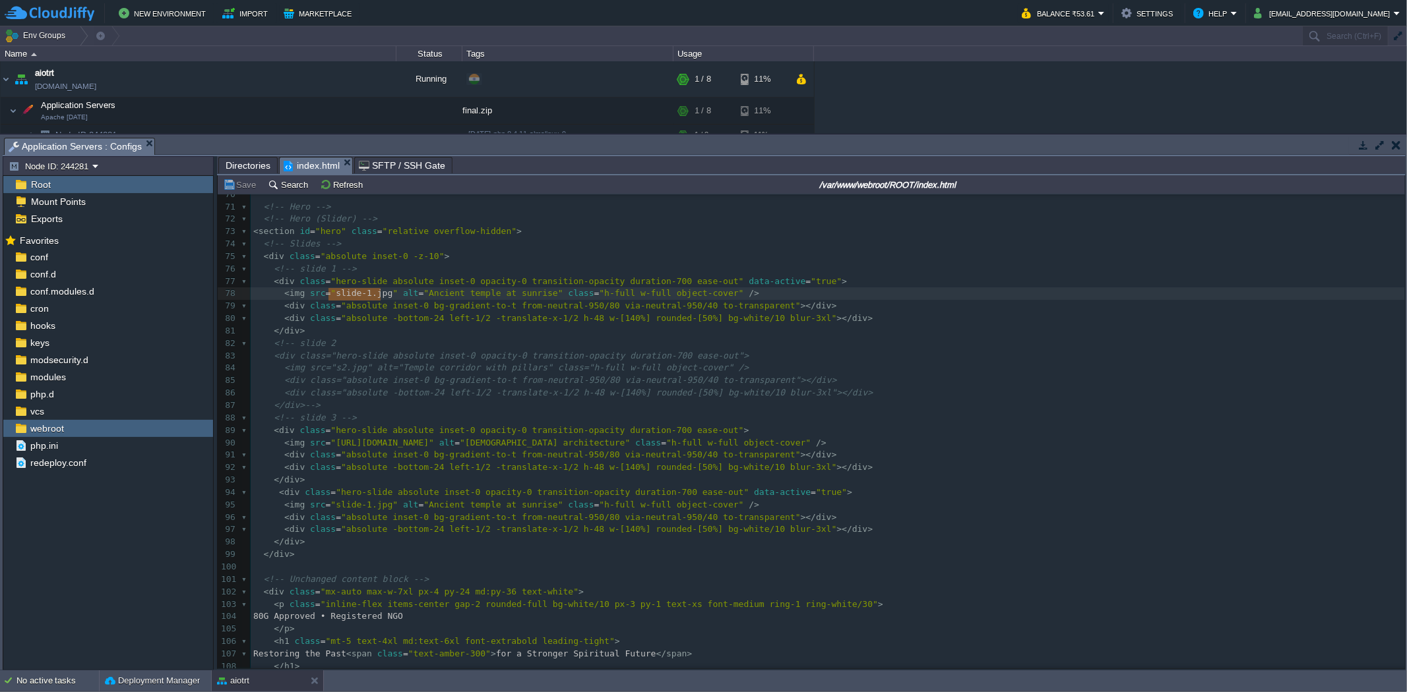
drag, startPoint x: 379, startPoint y: 295, endPoint x: 330, endPoint y: 288, distance: 49.2
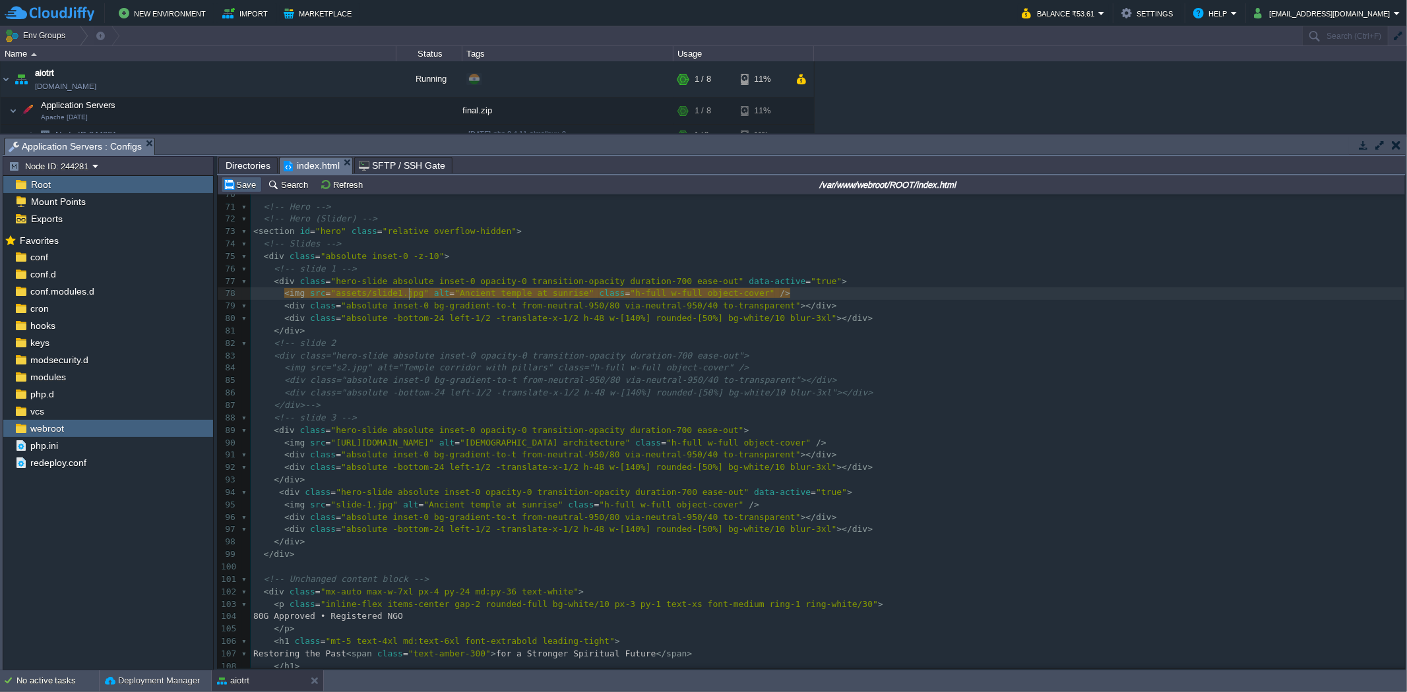
click at [241, 191] on button "Save" at bounding box center [241, 185] width 37 height 12
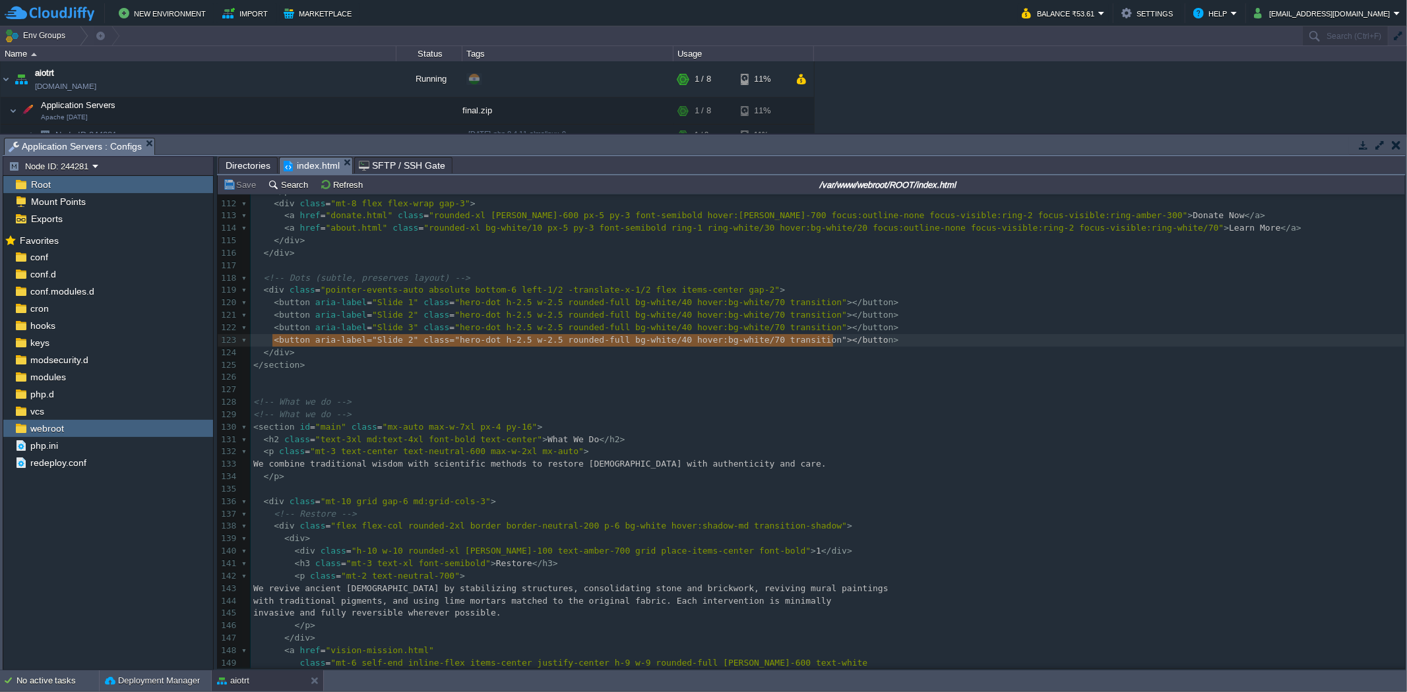
type textarea "<button aria-label="Slide 2" class="hero-dot h-2.5 w-2.5 rounded-full bg-white/…"
drag, startPoint x: 271, startPoint y: 344, endPoint x: 846, endPoint y: 339, distance: 575.0
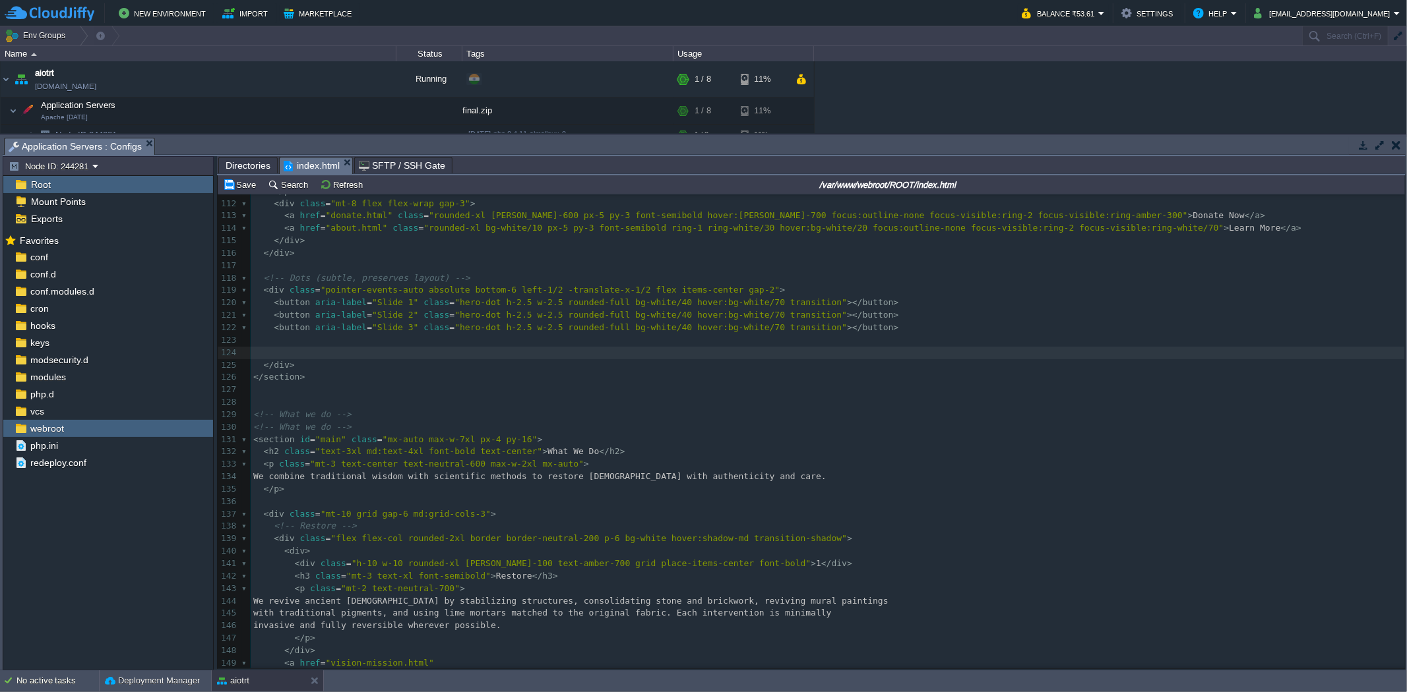
click at [247, 189] on button "Save" at bounding box center [241, 185] width 37 height 12
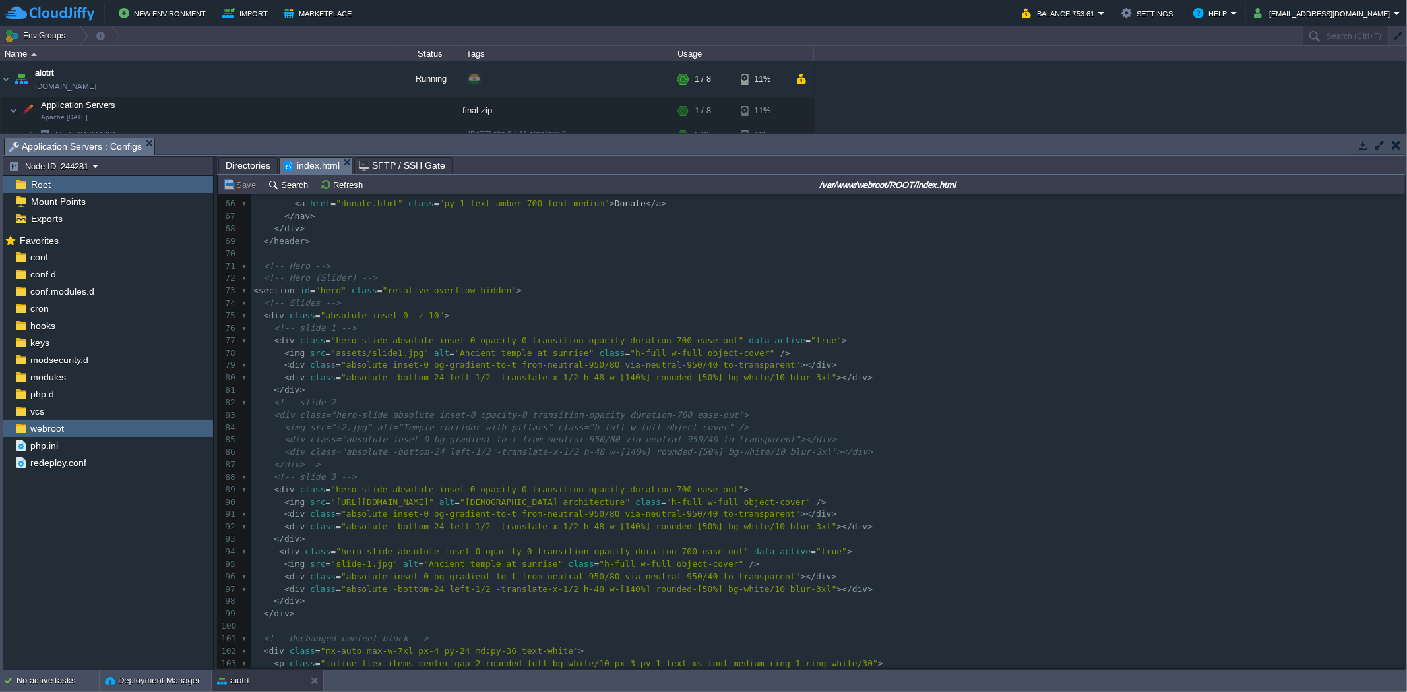
scroll to position [806, 0]
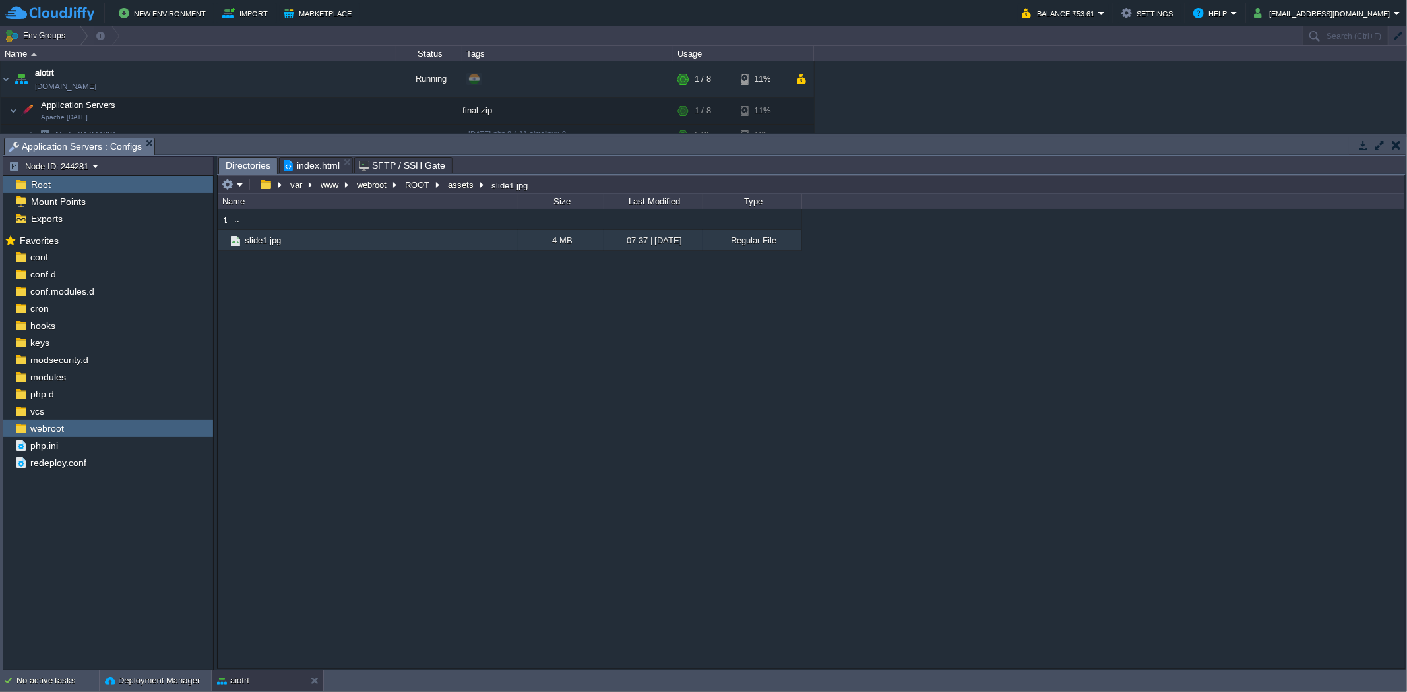
click at [243, 161] on span "Directories" at bounding box center [248, 166] width 45 height 16
click at [235, 185] on em at bounding box center [233, 185] width 22 height 12
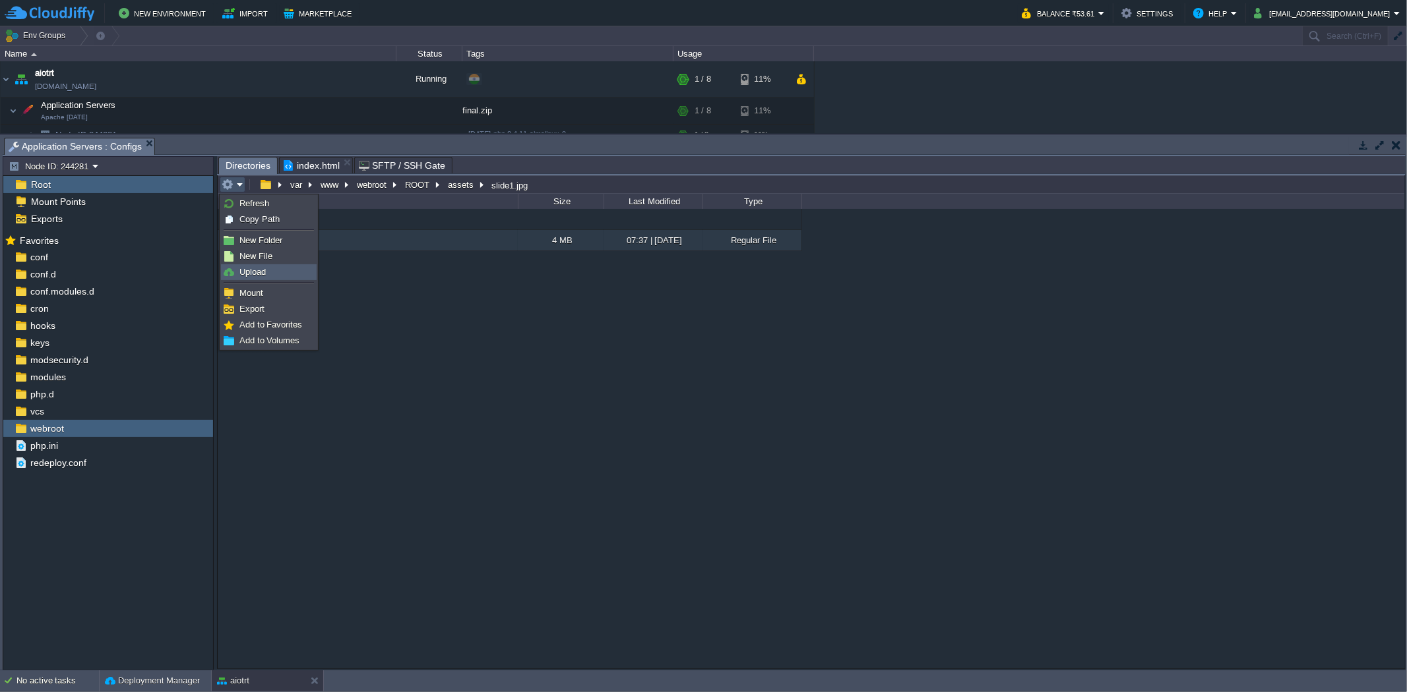
click at [264, 271] on span "Upload" at bounding box center [252, 272] width 26 height 10
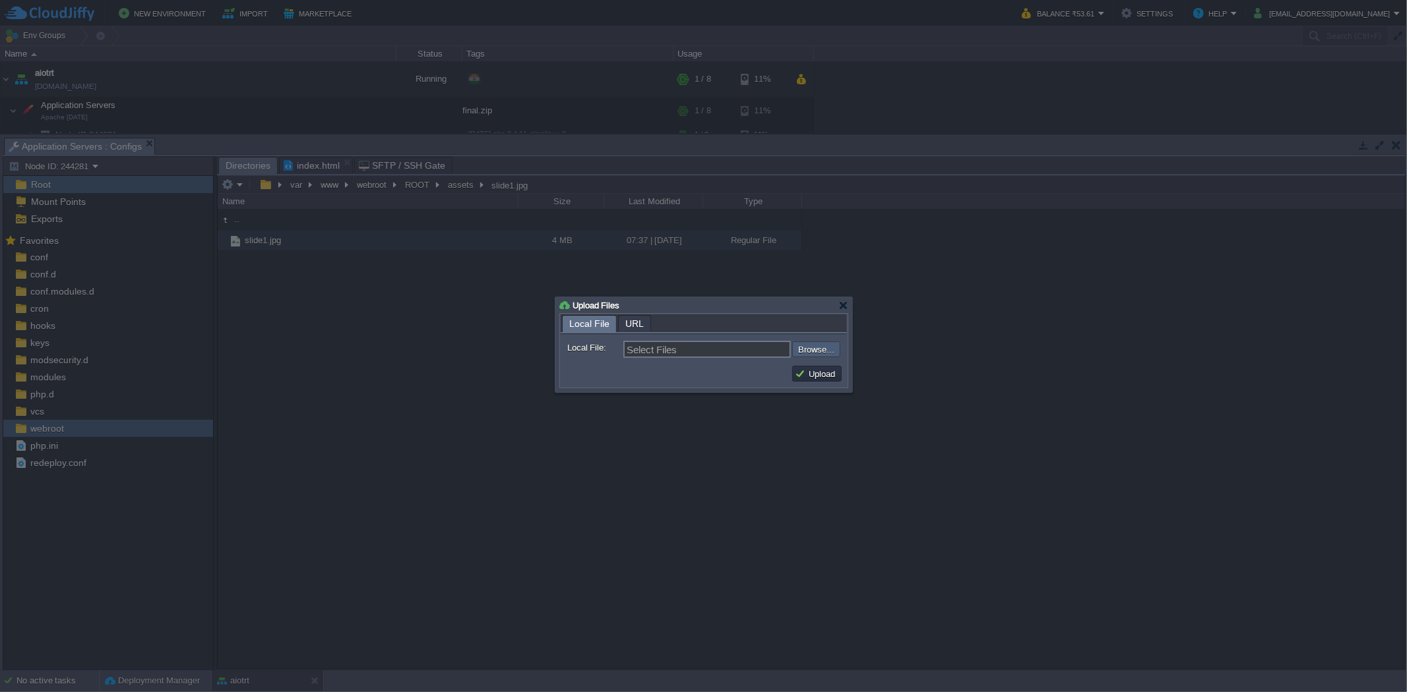
click at [833, 353] on input "file" at bounding box center [756, 350] width 167 height 16
type input "C:\fakepath\20221122_111825.jpg"
type input "20221122_111825.jpg"
click at [806, 377] on button "Upload" at bounding box center [817, 374] width 44 height 12
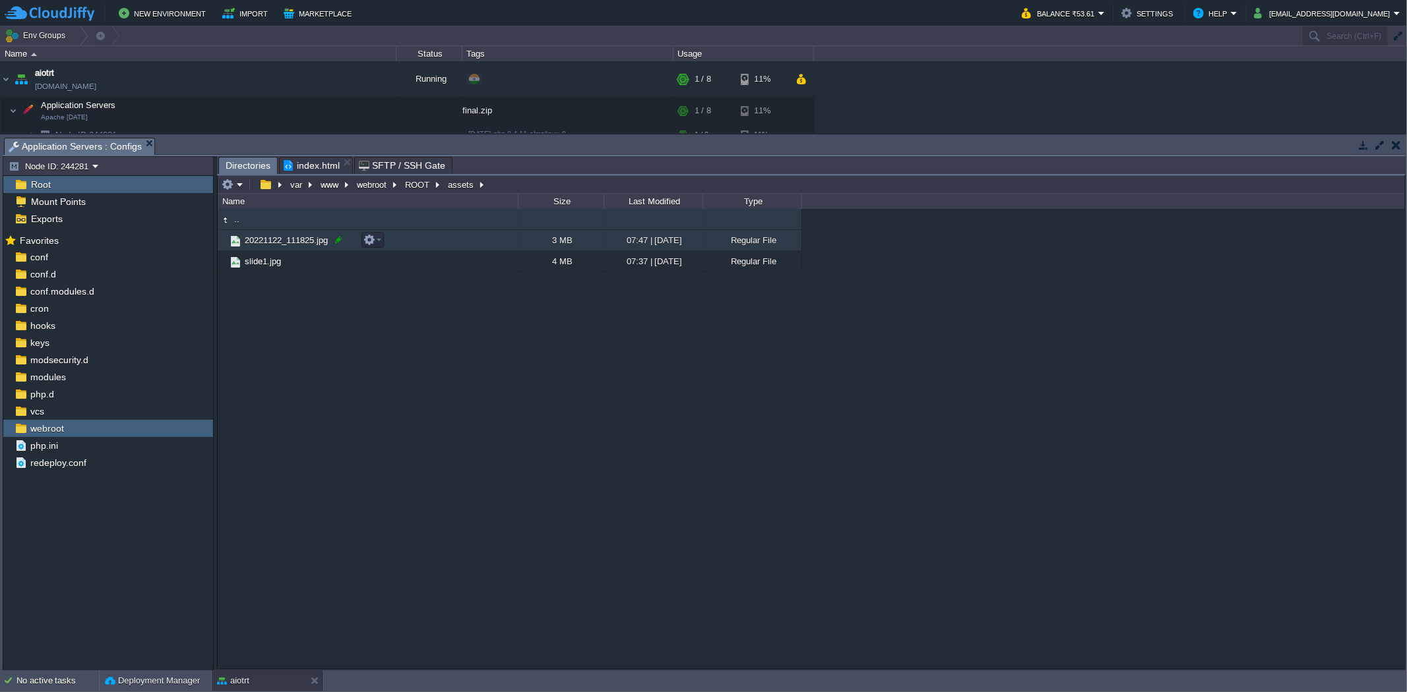
click at [339, 242] on div at bounding box center [338, 240] width 12 height 12
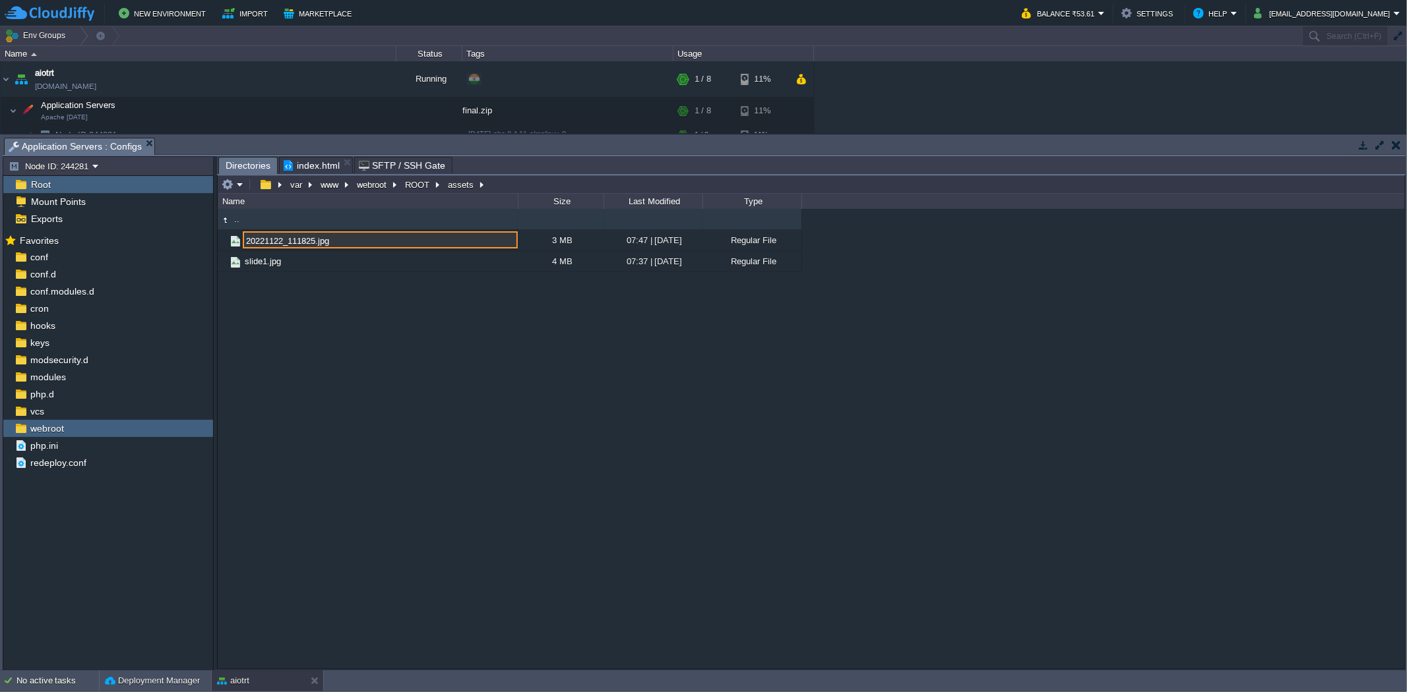
drag, startPoint x: 315, startPoint y: 243, endPoint x: 216, endPoint y: 258, distance: 100.7
click at [216, 258] on div "Node ID: 244281 Root Mount Points Exports Mark the most frequently used files a…" at bounding box center [704, 413] width 1403 height 514
click at [286, 359] on div ".. 20221122_111825.jpg 3 MB 07:47 | [DATE] Regular File slide1.jpg 4 MB 07:37 |…" at bounding box center [811, 438] width 1187 height 459
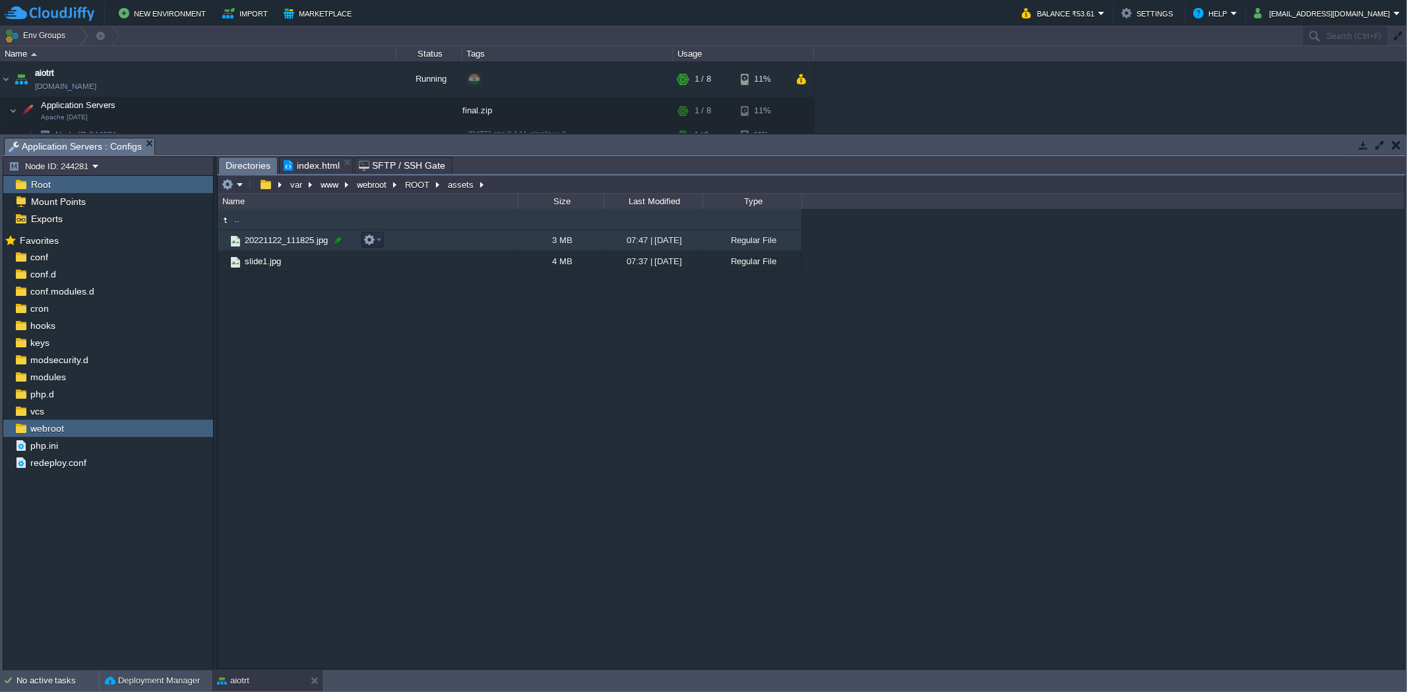
click at [340, 238] on div at bounding box center [338, 240] width 12 height 12
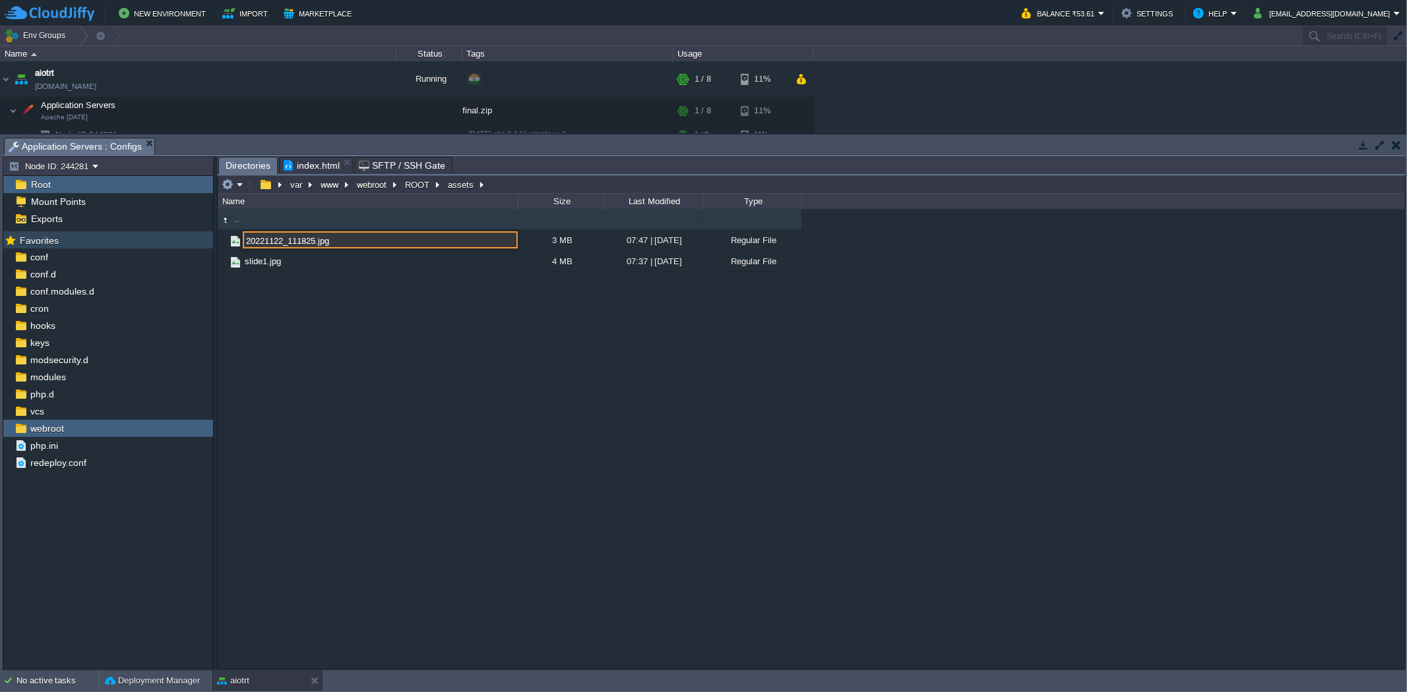
drag, startPoint x: 314, startPoint y: 242, endPoint x: 206, endPoint y: 240, distance: 107.5
click at [206, 240] on div "Node ID: 244281 Root Mount Points Exports Mark the most frequently used files a…" at bounding box center [704, 413] width 1403 height 514
type input "slider2.jpg"
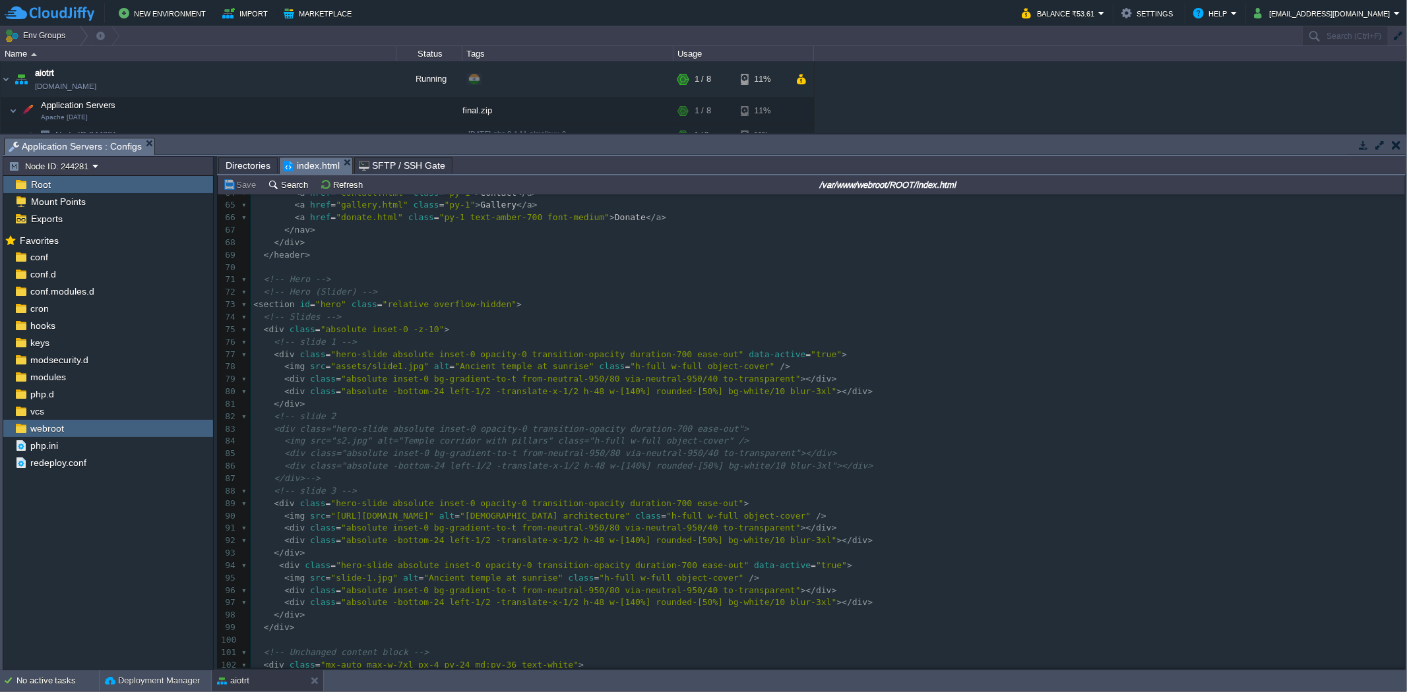
click at [295, 160] on span "index.html" at bounding box center [312, 166] width 56 height 16
type textarea "assets/slide1.jpg"
drag, startPoint x: 409, startPoint y: 369, endPoint x: 330, endPoint y: 367, distance: 79.8
type textarea "[URL][DOMAIN_NAME]"
drag, startPoint x: 732, startPoint y: 516, endPoint x: 328, endPoint y: 520, distance: 403.6
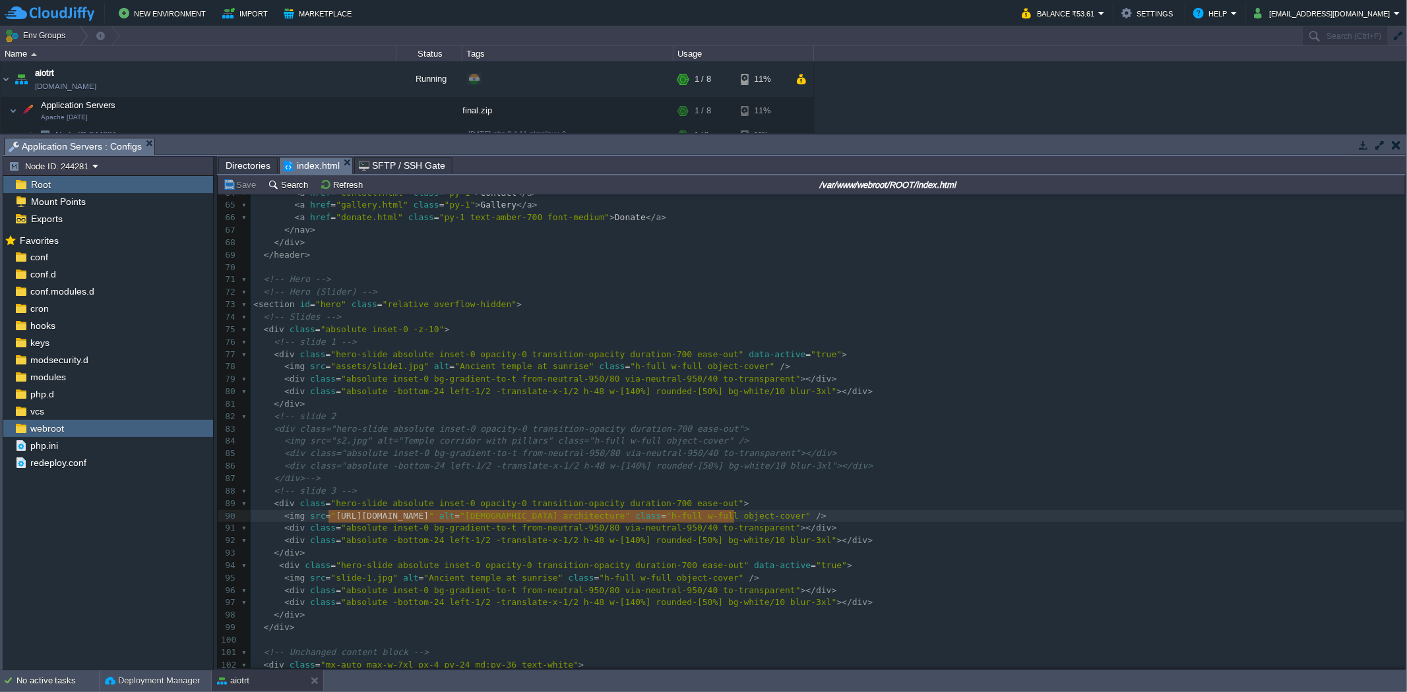
paste textarea
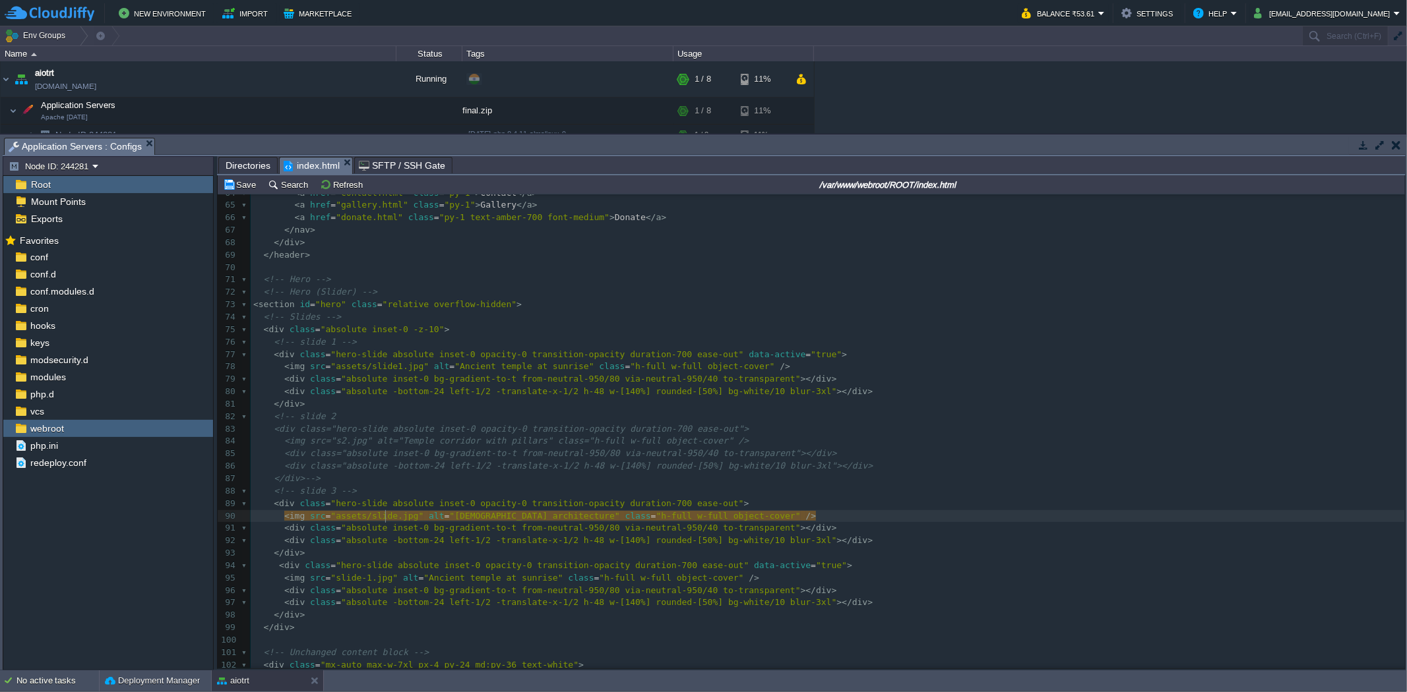
type textarea "2"
click at [434, 559] on pre "</ div >" at bounding box center [828, 553] width 1154 height 13
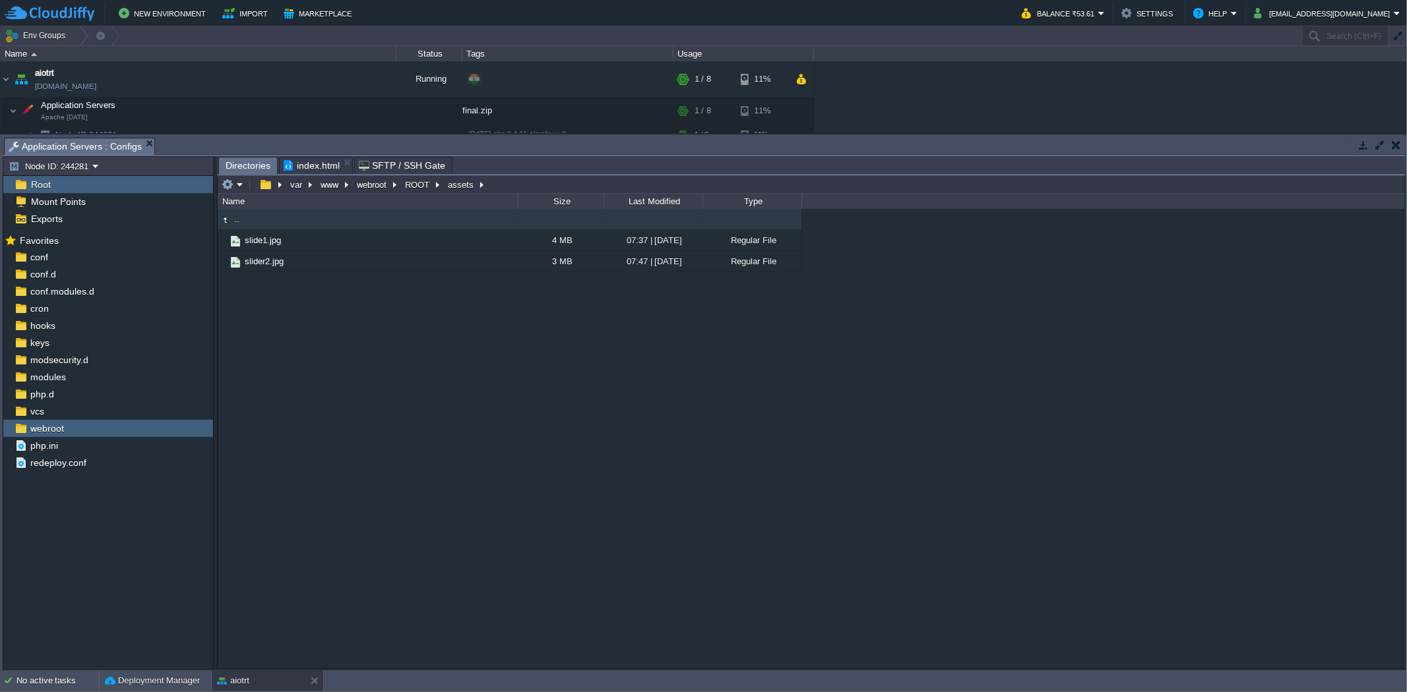
click at [248, 174] on span "Directories" at bounding box center [248, 166] width 45 height 16
click at [238, 187] on em at bounding box center [233, 185] width 22 height 12
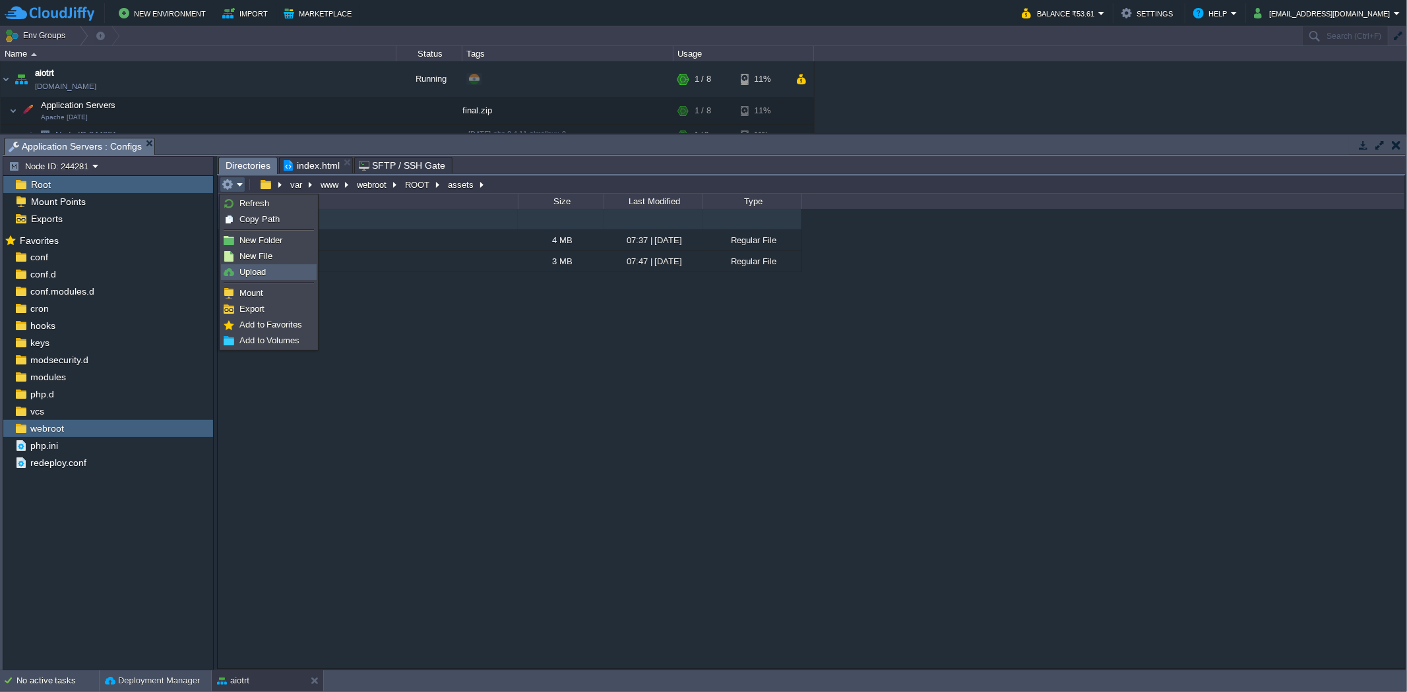
click at [267, 269] on link "Upload" at bounding box center [269, 272] width 94 height 15
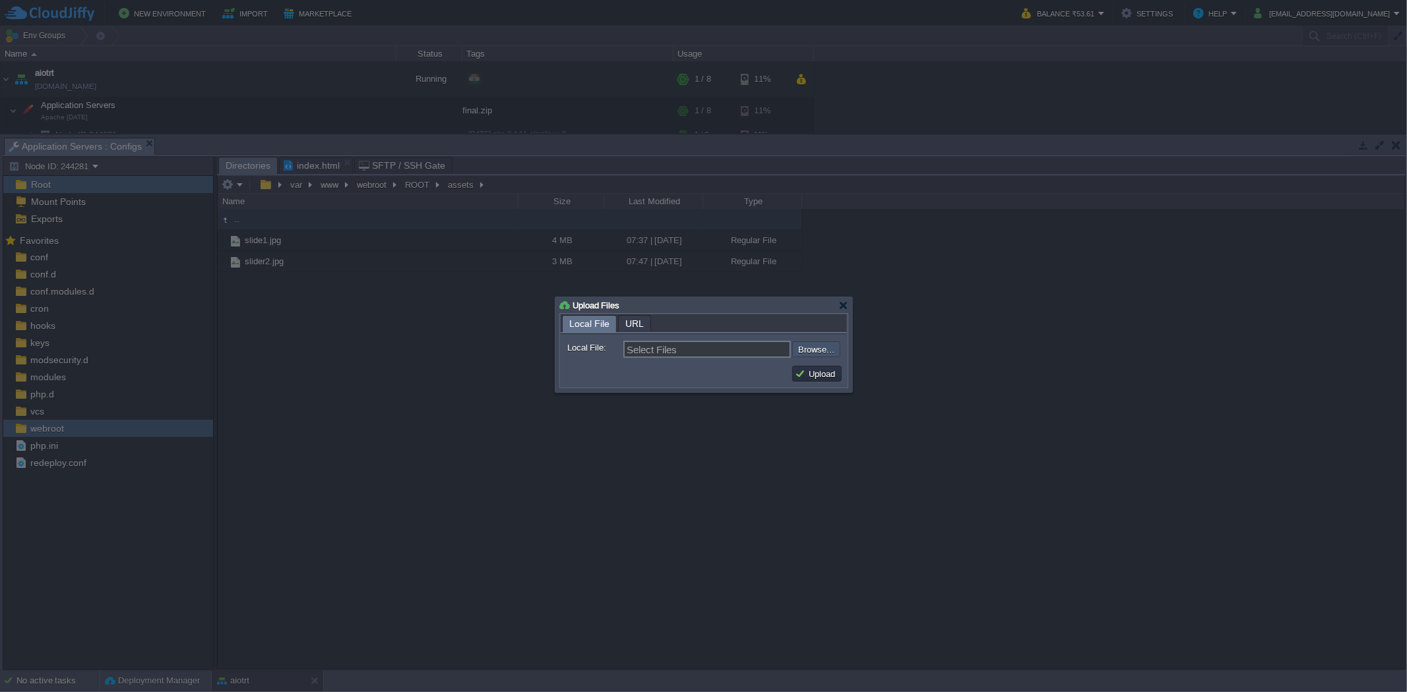
click at [802, 354] on input "file" at bounding box center [756, 350] width 167 height 16
type input "C:\fakepath\20230314_140746.jpg"
type input "20230314_140746.jpg, 20230314_141021.jpg, 20230828_083406.jpg, 20240128_111819.…"
click at [820, 376] on button "Upload" at bounding box center [817, 374] width 44 height 12
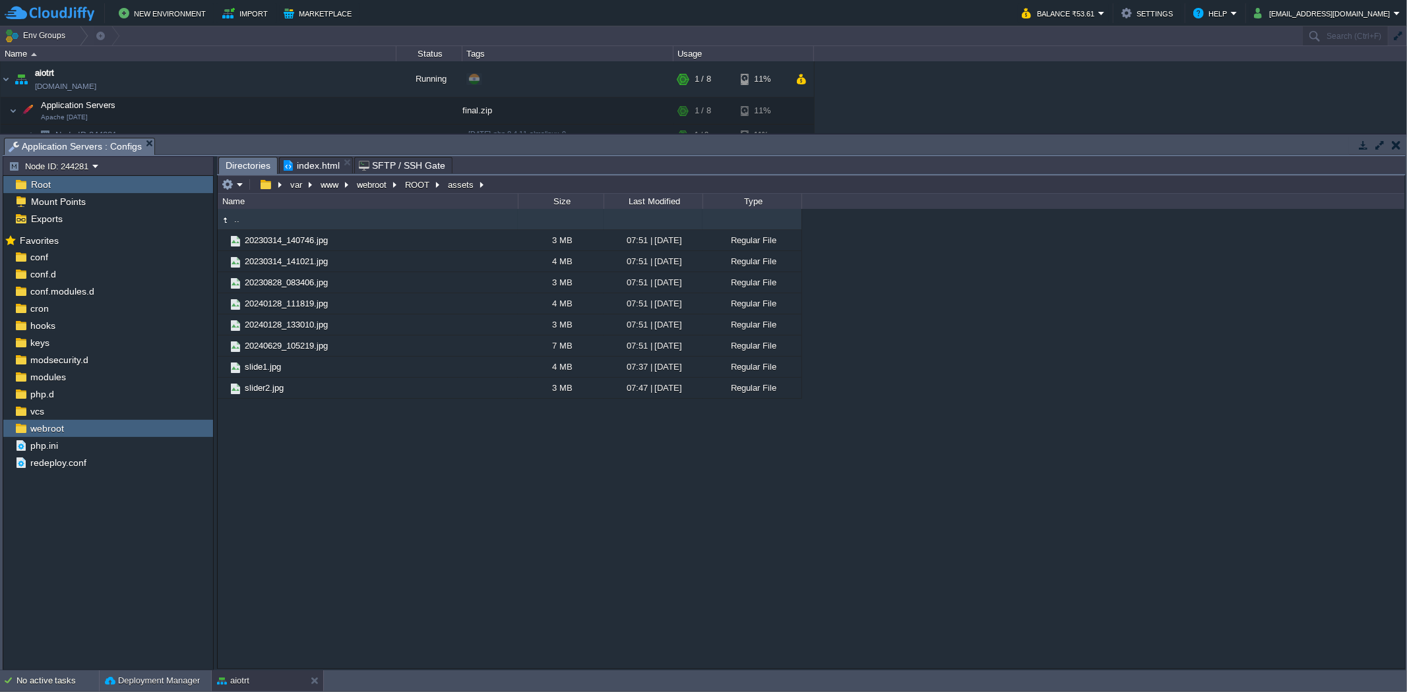
click at [537, 506] on div ".. 20230314_140746.jpg 3 MB 07:51 | [DATE] Regular File 20230314_141021.jpg 4 M…" at bounding box center [811, 438] width 1187 height 459
click at [338, 241] on div at bounding box center [338, 240] width 12 height 12
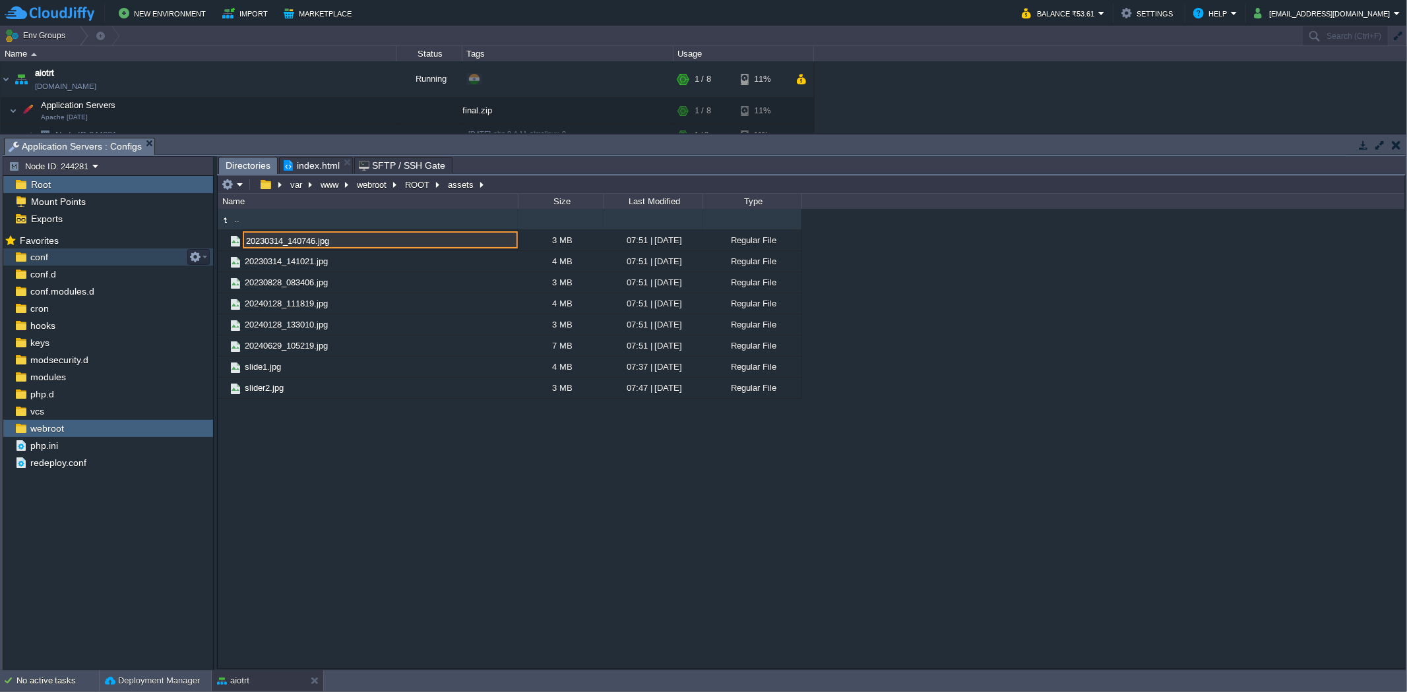
drag, startPoint x: 313, startPoint y: 241, endPoint x: 177, endPoint y: 255, distance: 136.6
click at [177, 255] on div "Node ID: 244281 Root Mount Points Exports Mark the most frequently used files a…" at bounding box center [704, 413] width 1403 height 514
type input "slider3.jpg"
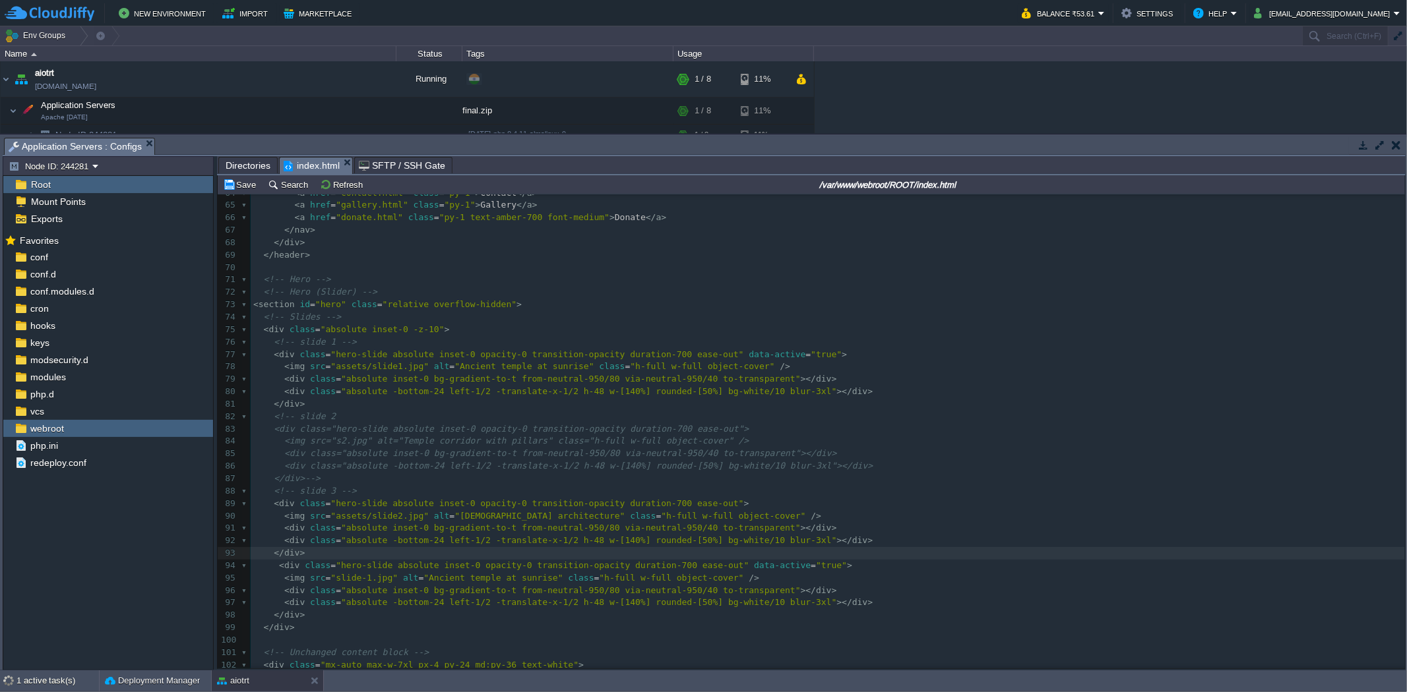
click at [295, 165] on span "index.html" at bounding box center [312, 166] width 56 height 16
click at [342, 549] on div "xxxxxxxxxx 54 < div id = "mobileNav" class = "md:hidden hidden border-t border-…" at bounding box center [828, 535] width 1154 height 944
click at [342, 554] on pre "</ div >" at bounding box center [828, 553] width 1154 height 13
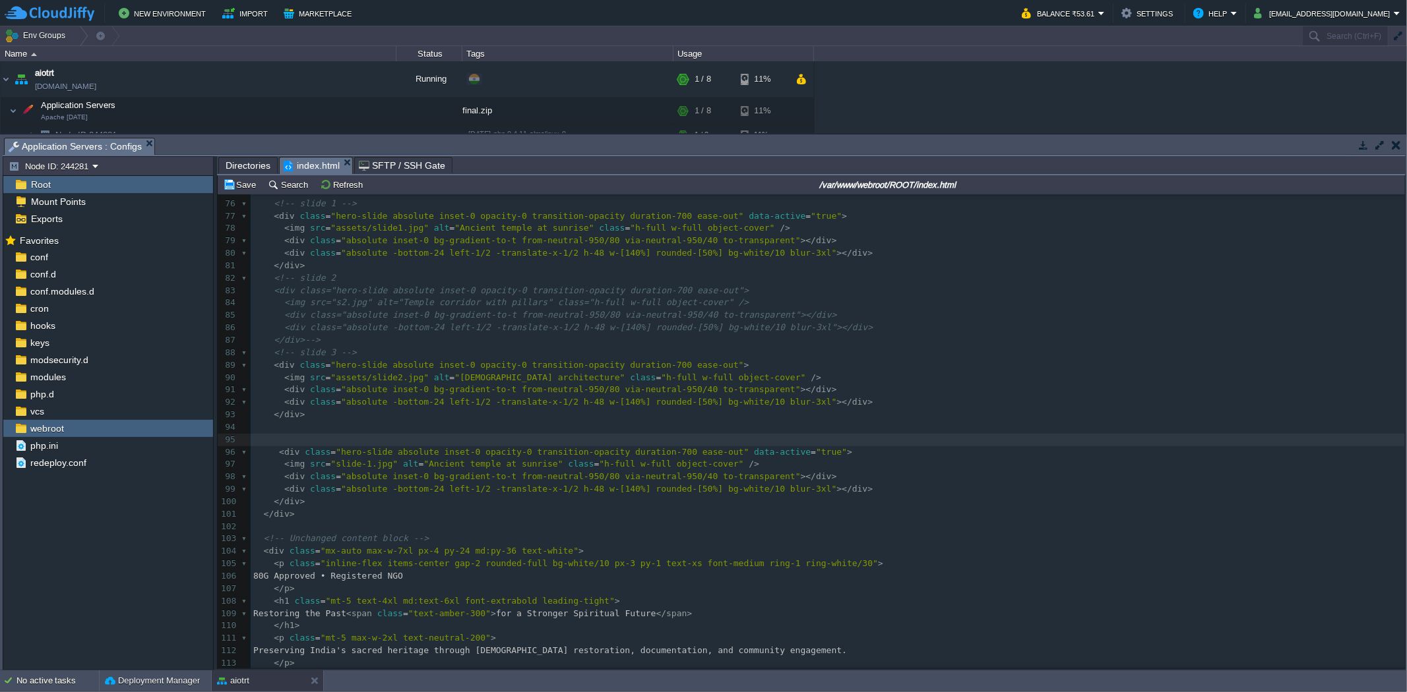
scroll to position [952, 0]
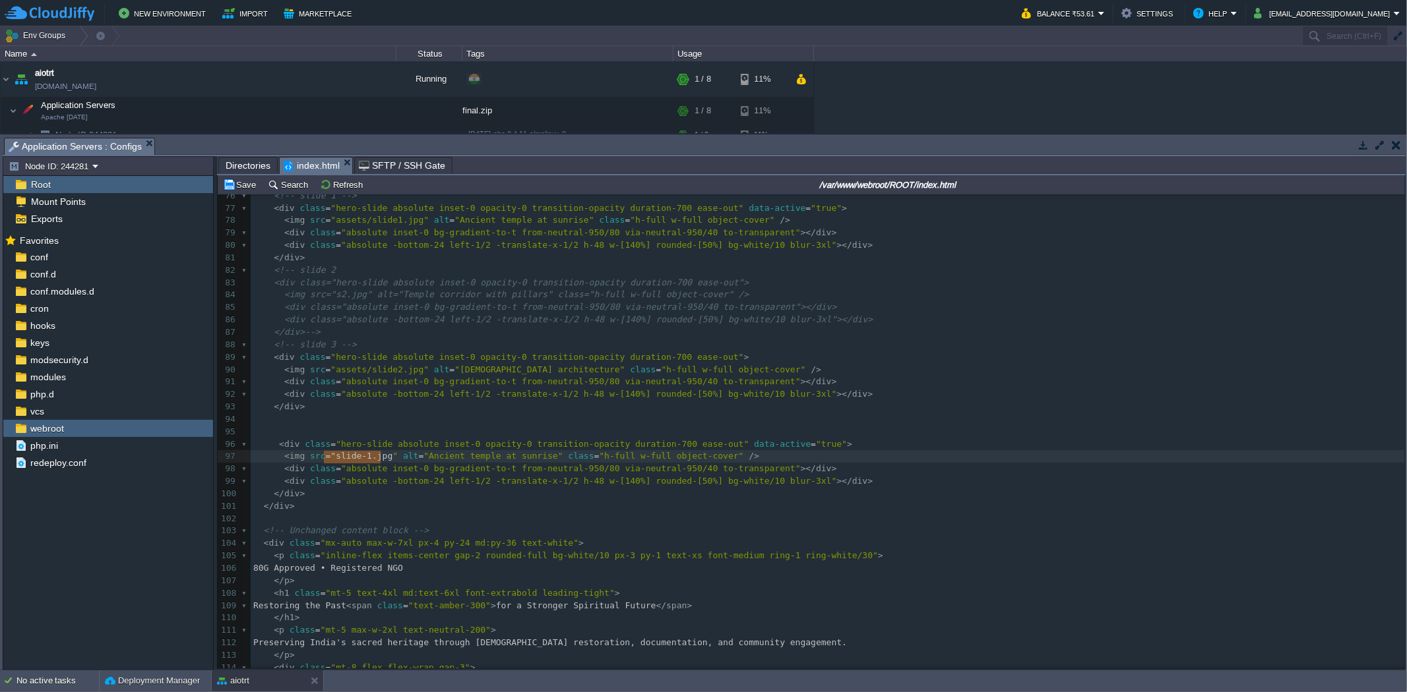
type textarea "slide-1.jpg"
drag, startPoint x: 380, startPoint y: 456, endPoint x: 326, endPoint y: 455, distance: 53.4
paste textarea
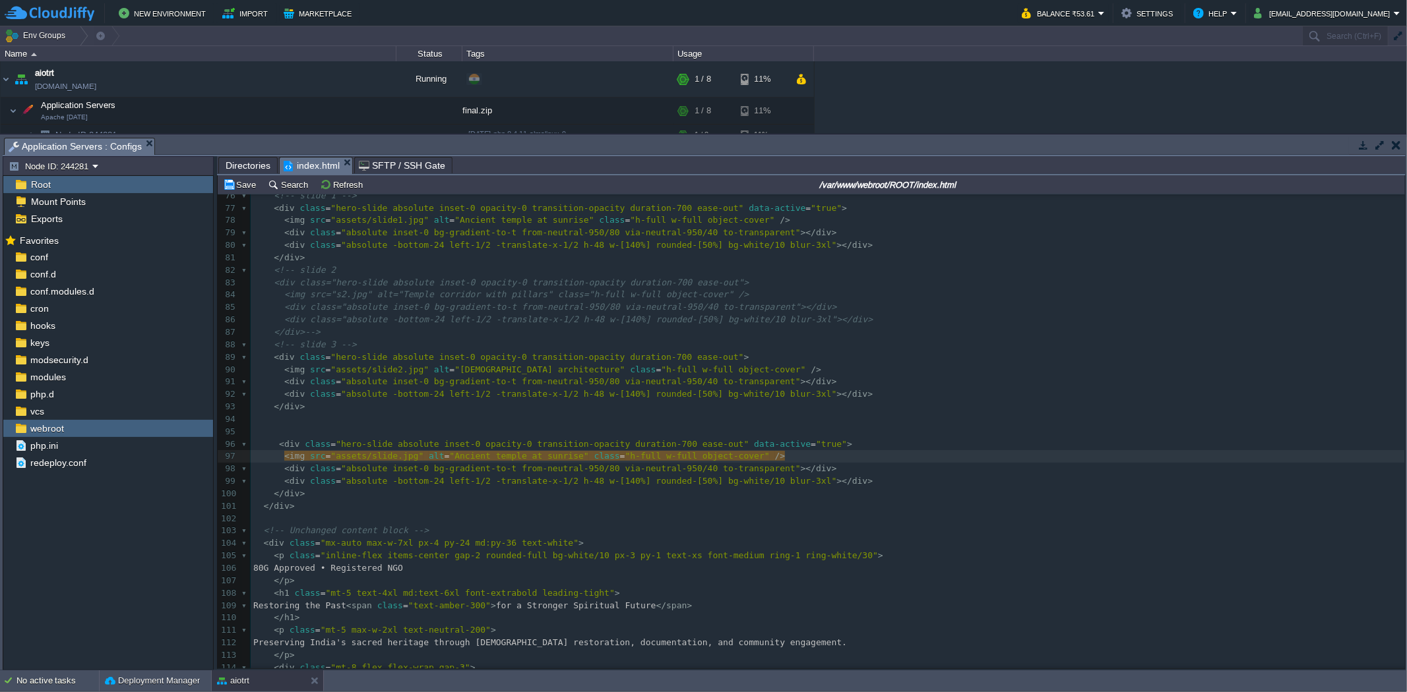
type textarea "3"
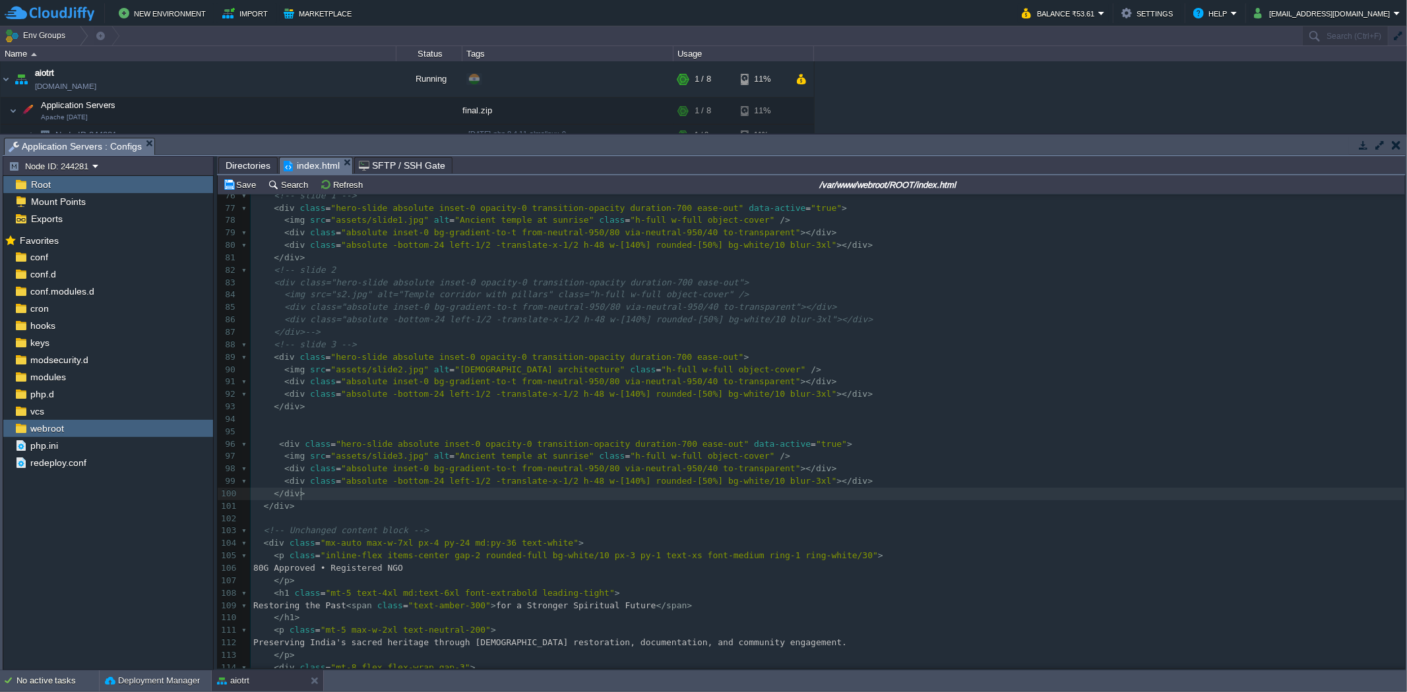
click at [320, 493] on pre "</ div >" at bounding box center [828, 494] width 1154 height 13
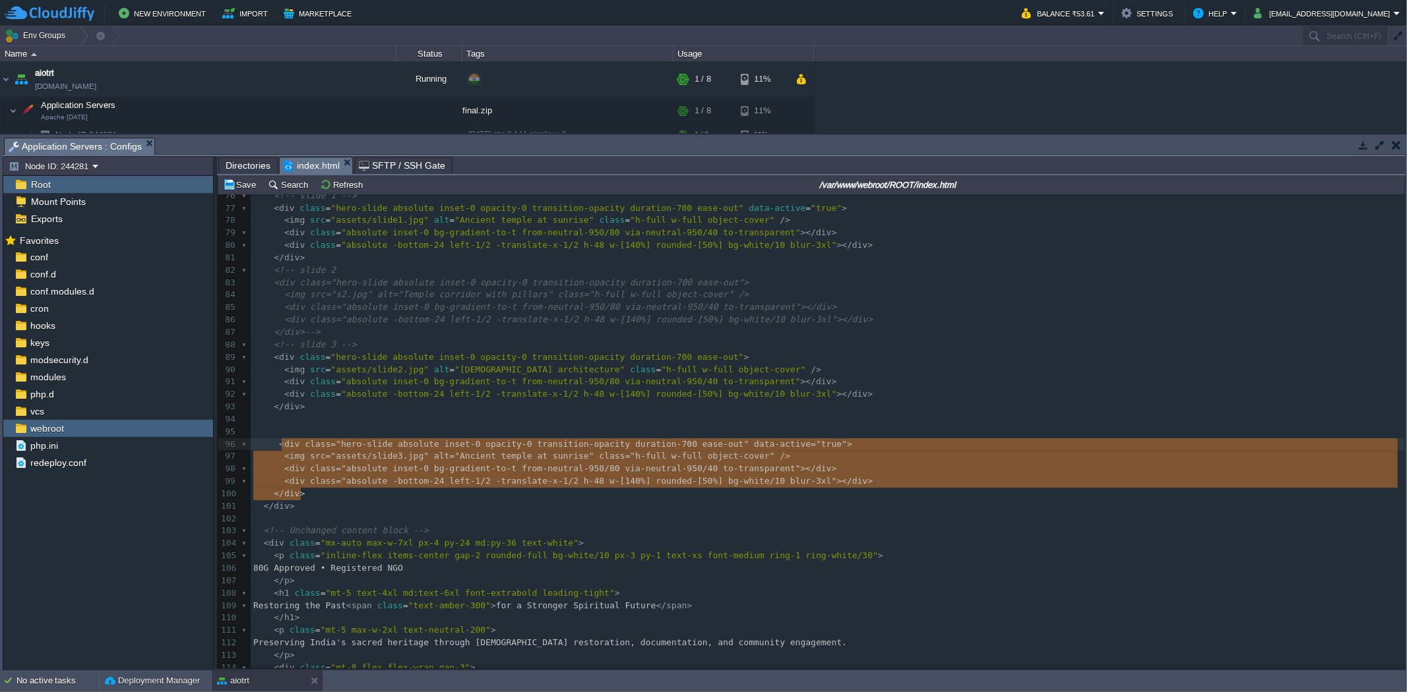
type textarea "<div class="hero-slide absolute inset-0 opacity-0 transition-opacity duration-7…"
drag, startPoint x: 308, startPoint y: 495, endPoint x: 278, endPoint y: 446, distance: 56.9
click at [349, 502] on pre "</ div >" at bounding box center [828, 506] width 1154 height 13
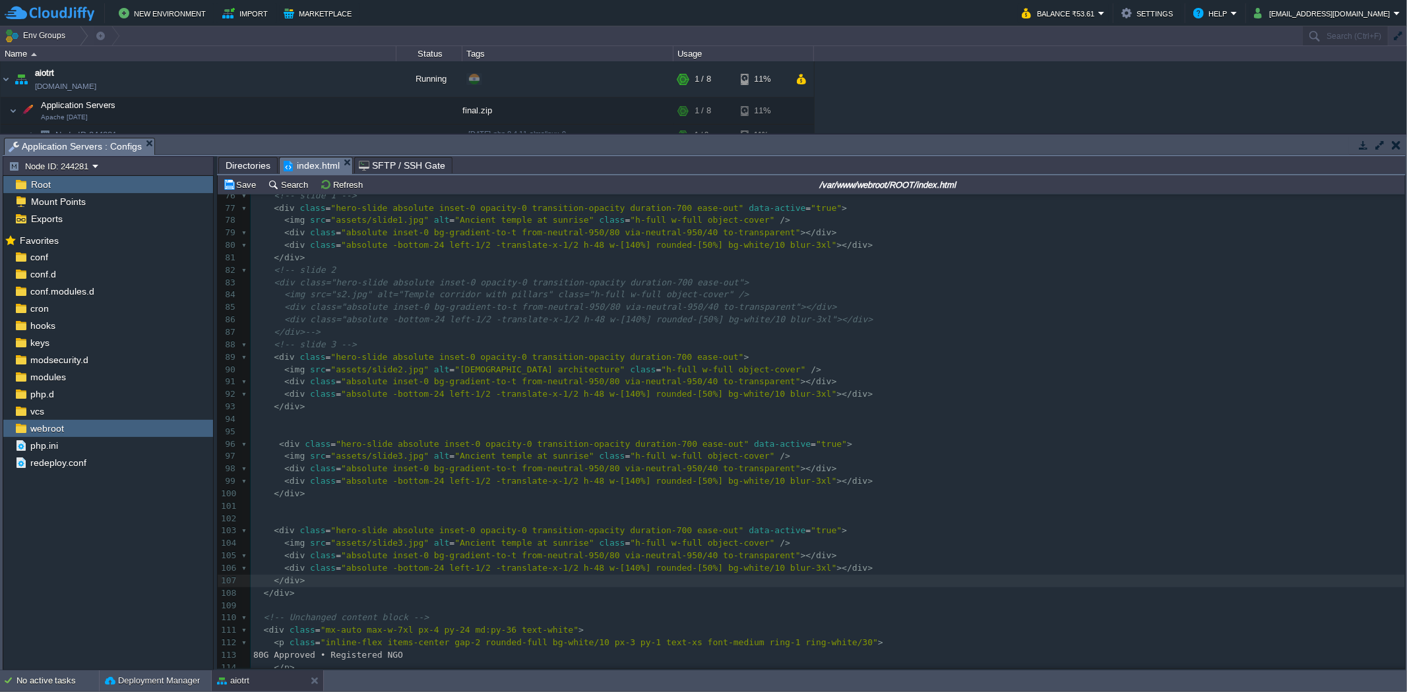
scroll to position [1098, 0]
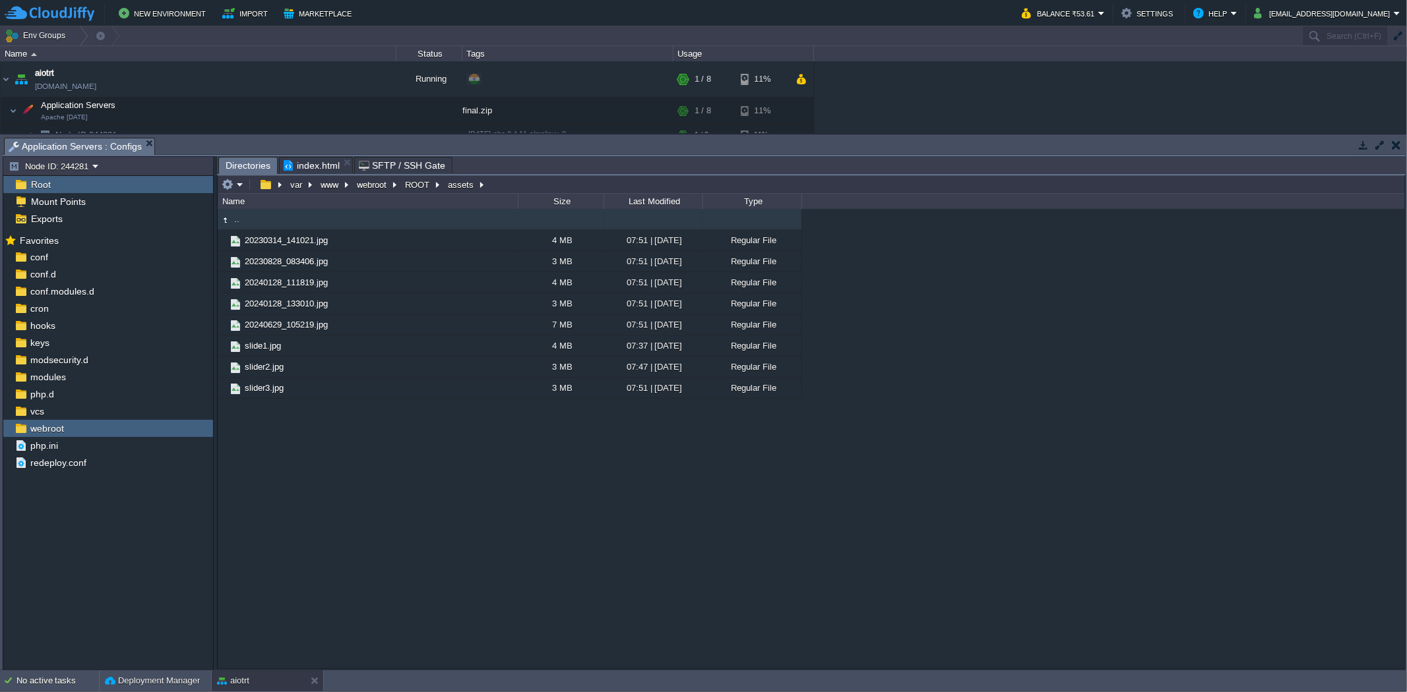
click at [256, 162] on span "Directories" at bounding box center [248, 166] width 45 height 16
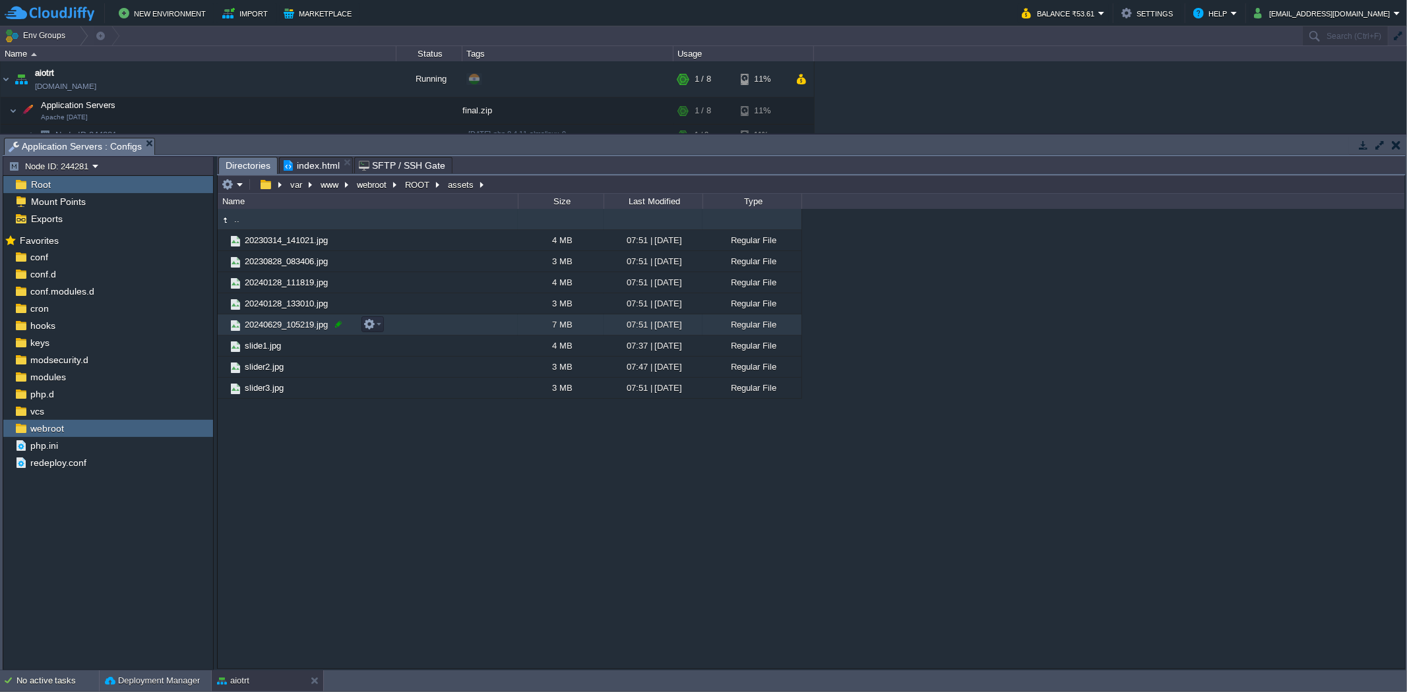
click at [332, 324] on div at bounding box center [338, 324] width 12 height 12
drag, startPoint x: 314, startPoint y: 325, endPoint x: 213, endPoint y: 332, distance: 101.1
click at [213, 332] on div "Node ID: 244281 Root Mount Points Exports Mark the most frequently used files a…" at bounding box center [704, 413] width 1403 height 514
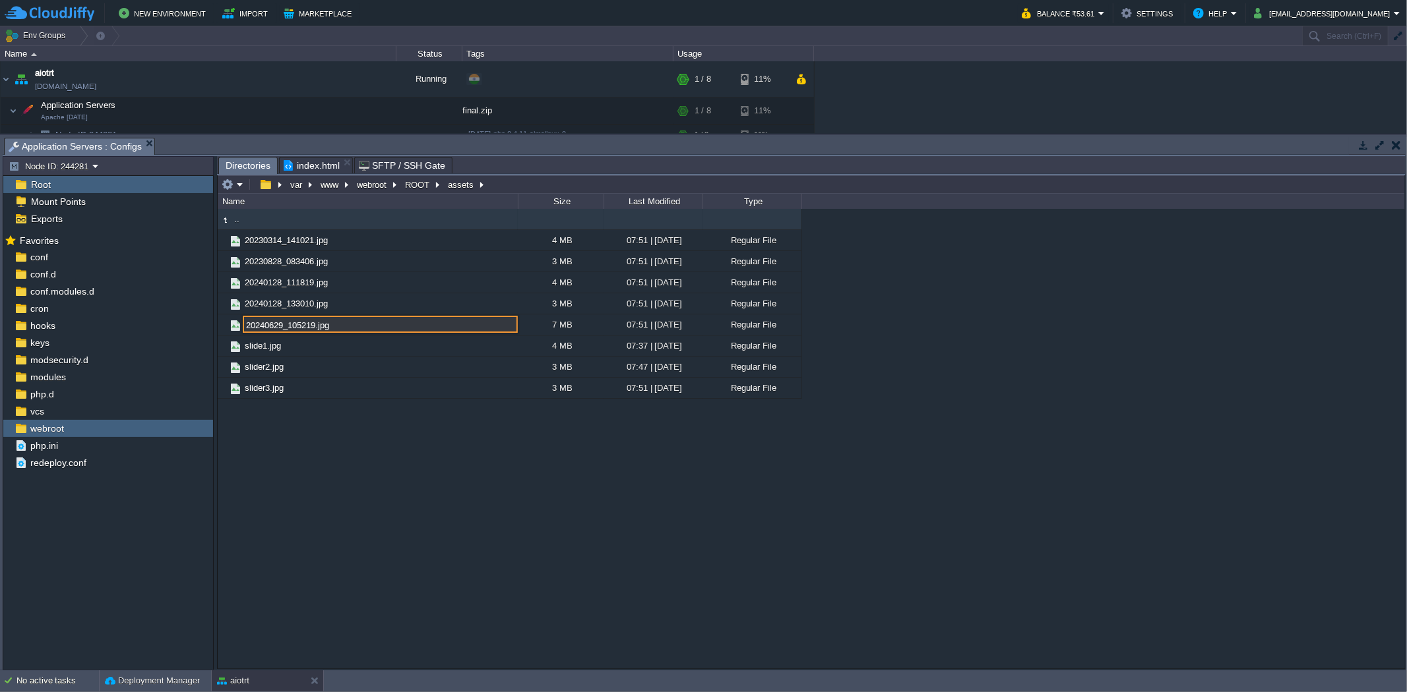
paste input "slide1.jpg"
drag, startPoint x: 312, startPoint y: 322, endPoint x: 276, endPoint y: 327, distance: 36.6
click at [266, 325] on input "slide1.jpg.jpg" at bounding box center [380, 324] width 275 height 17
click at [324, 326] on input "slide1.jpg.jpg" at bounding box center [380, 324] width 275 height 17
click at [266, 331] on input "slide1.jpg" at bounding box center [380, 324] width 275 height 17
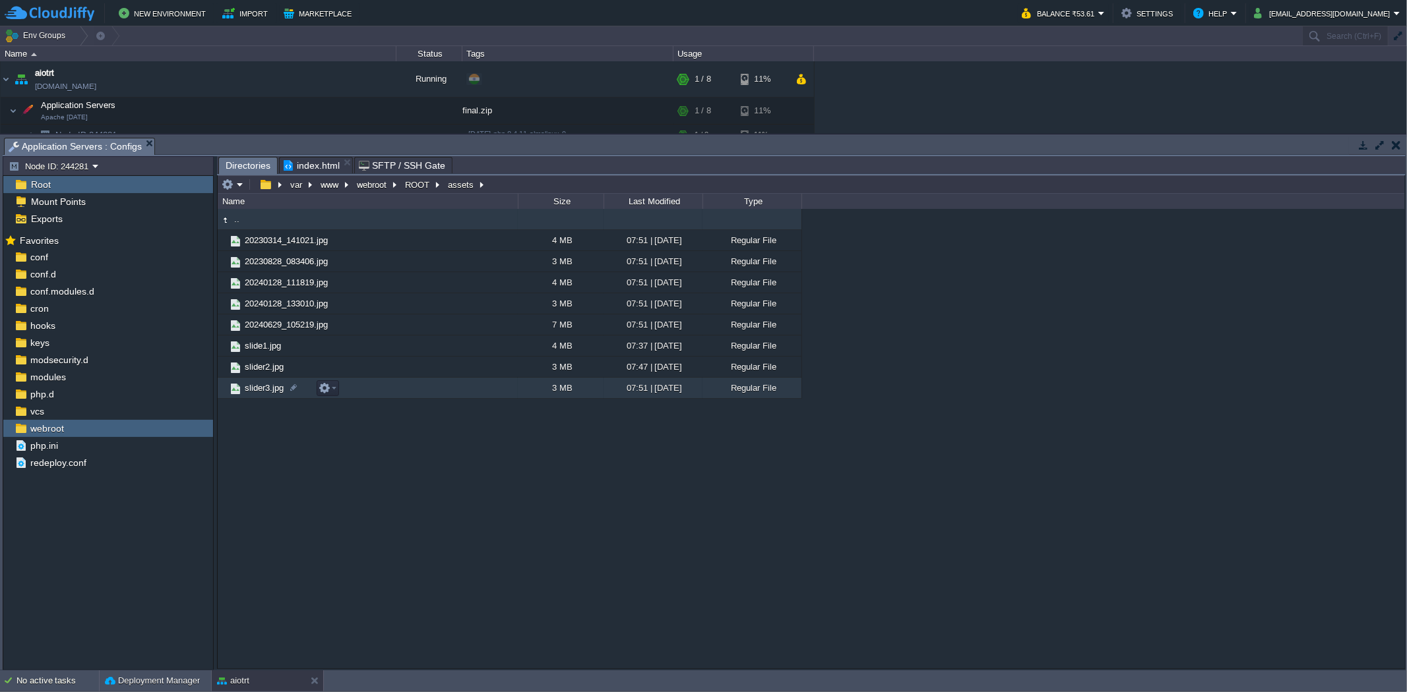
click at [353, 496] on div ".. 20230314_141021.jpg 4 MB 07:51 | [DATE] Regular File 20230828_083406.jpg 3 M…" at bounding box center [811, 438] width 1187 height 459
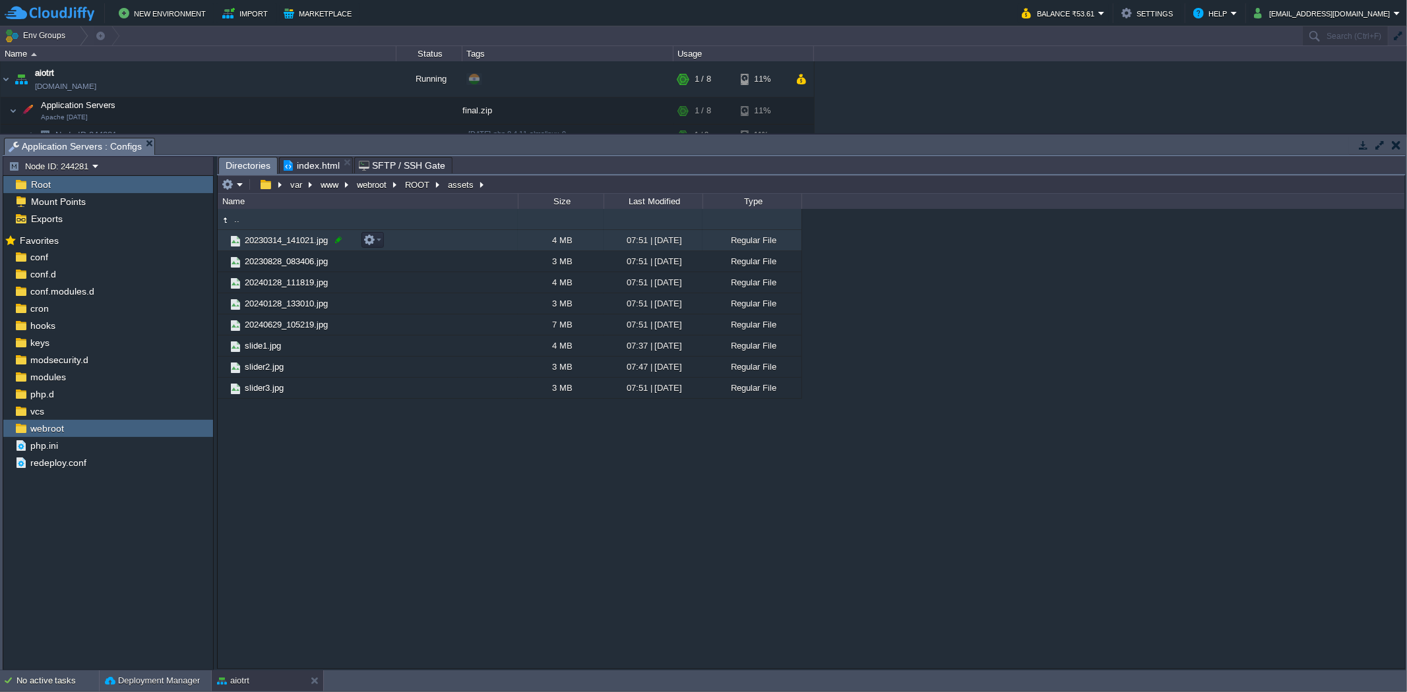
click at [341, 241] on div at bounding box center [338, 240] width 12 height 12
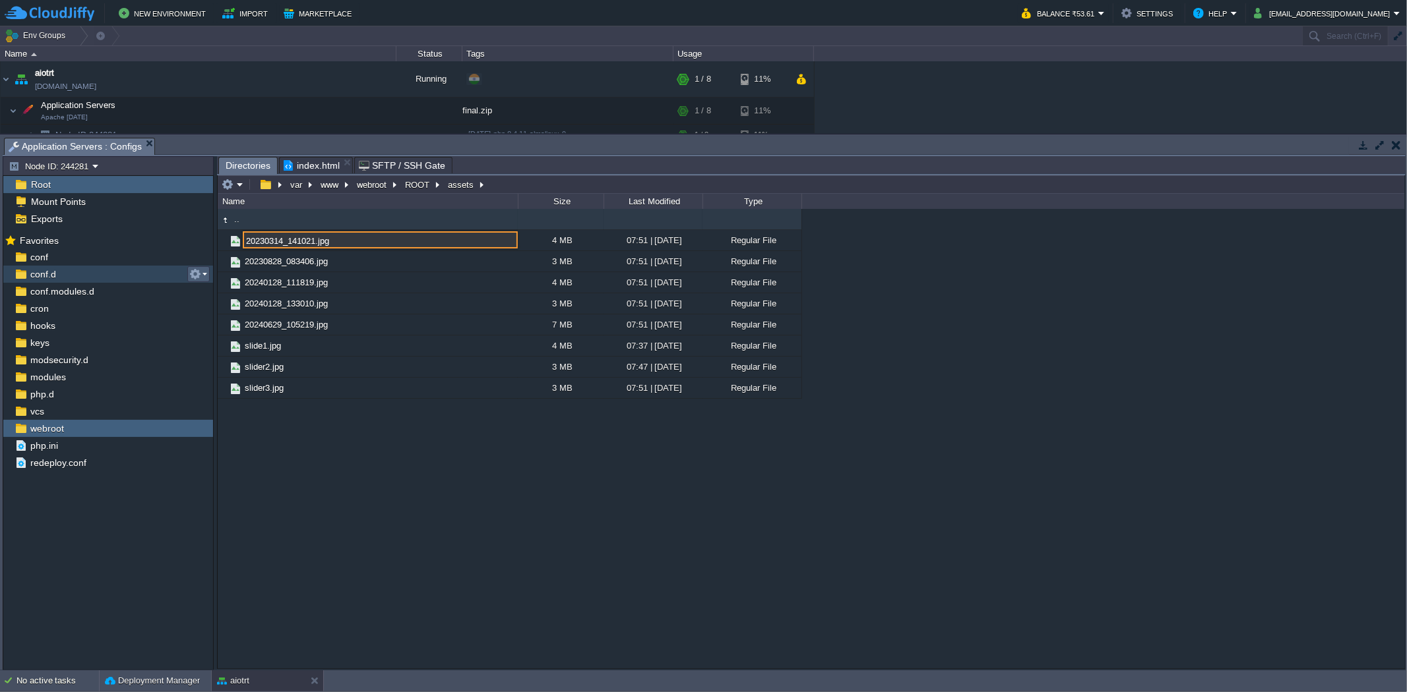
drag, startPoint x: 315, startPoint y: 239, endPoint x: 201, endPoint y: 269, distance: 117.4
click at [201, 269] on div "Node ID: 244281 Root Mount Points Exports Mark the most frequently used files a…" at bounding box center [704, 413] width 1403 height 514
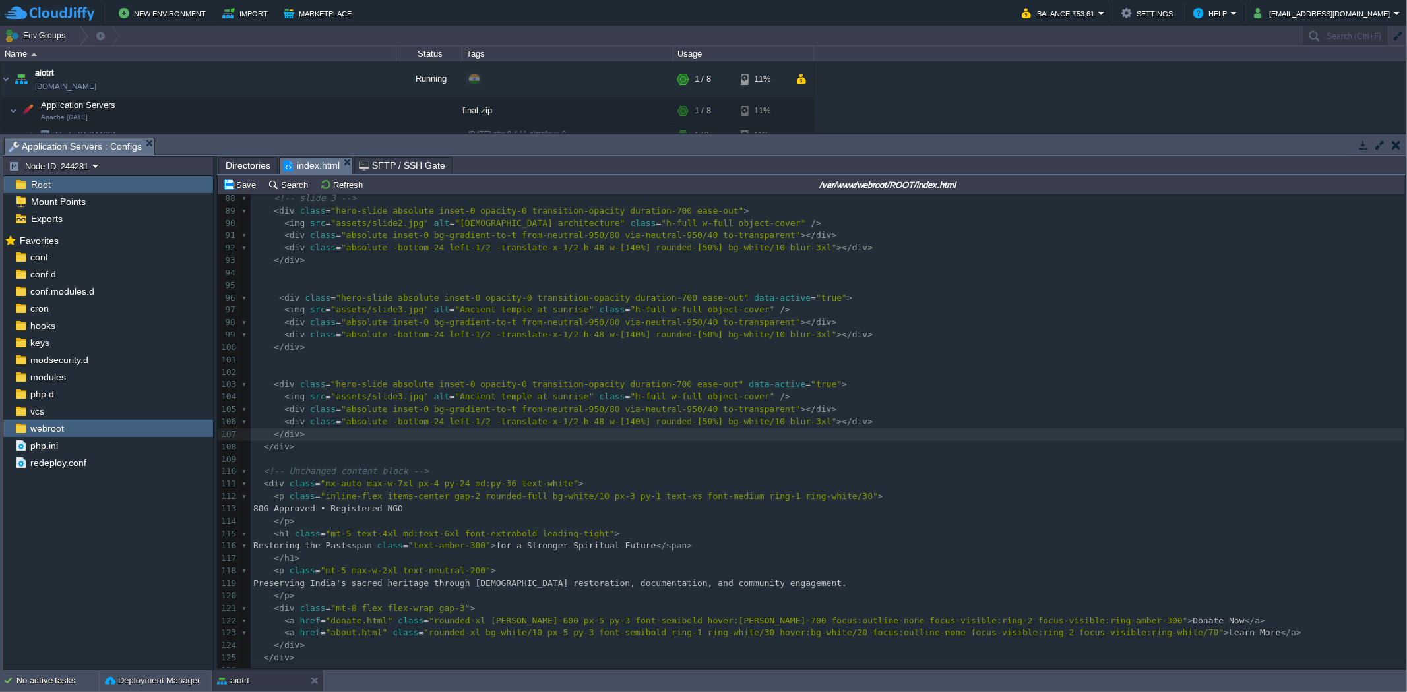
click at [293, 174] on span "index.html" at bounding box center [312, 166] width 56 height 16
click at [246, 185] on button "Save" at bounding box center [241, 185] width 37 height 12
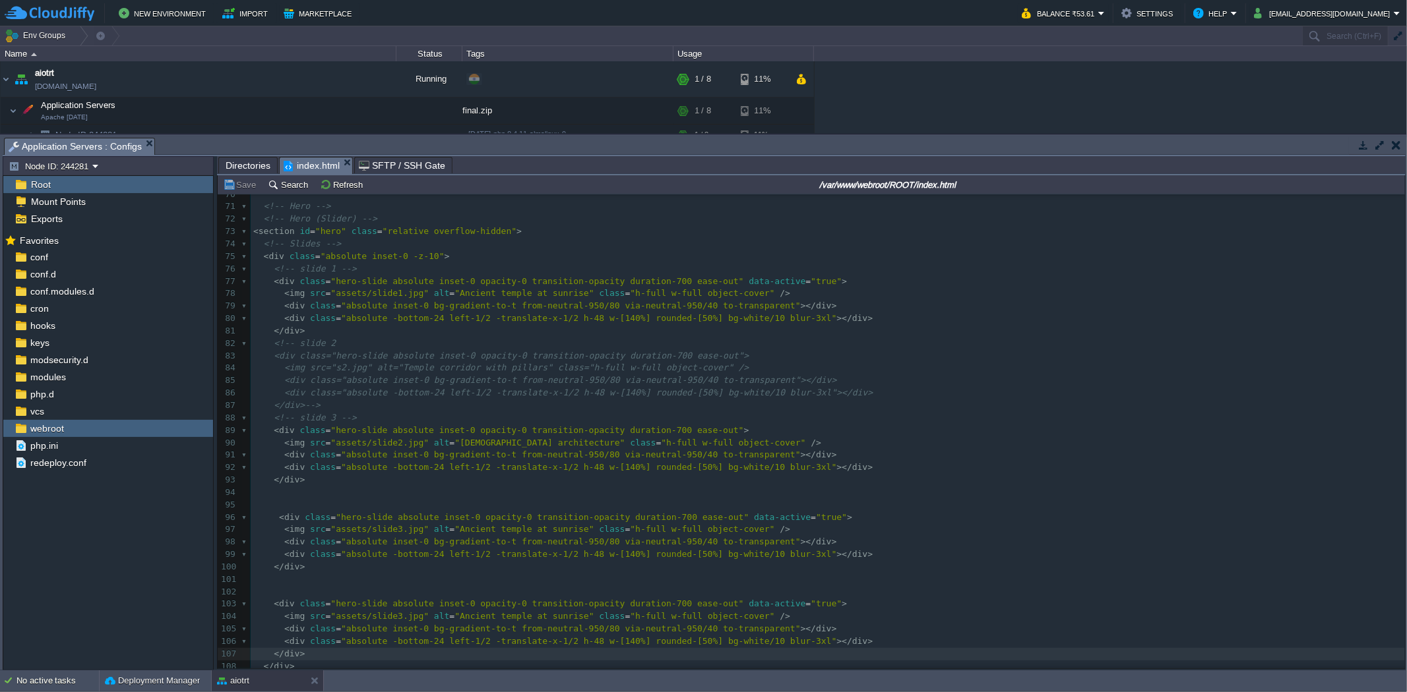
scroll to position [879, 0]
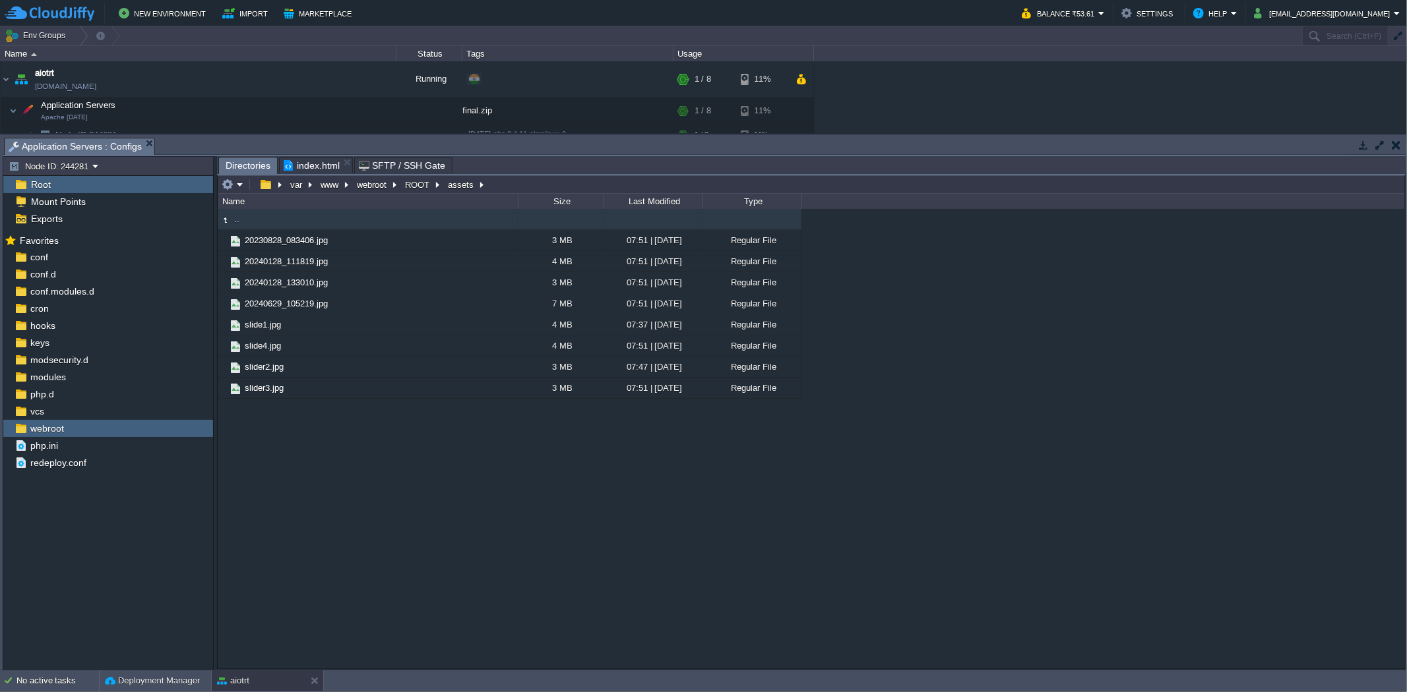
click at [245, 163] on span "Directories" at bounding box center [248, 166] width 45 height 16
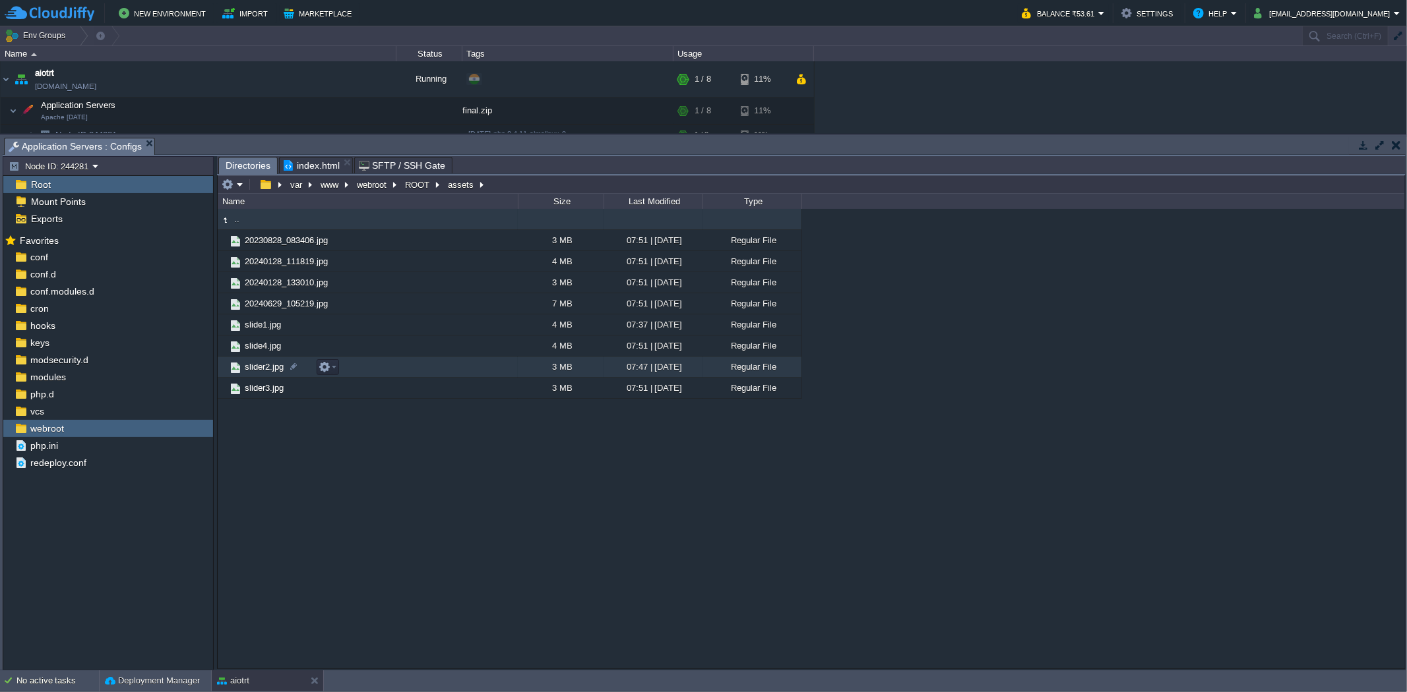
click at [285, 370] on span "slider2.jpg" at bounding box center [264, 366] width 43 height 11
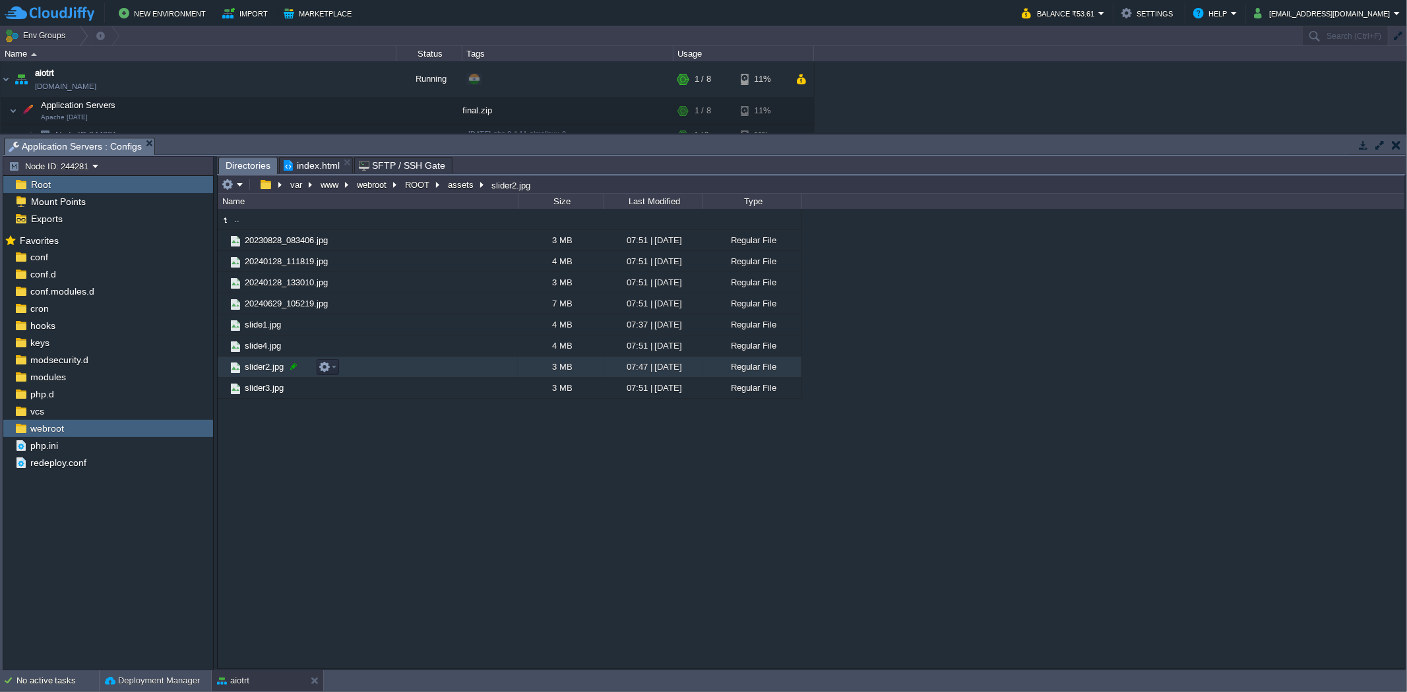
click at [292, 368] on div at bounding box center [294, 367] width 12 height 12
click at [266, 372] on input "slider2.jpg" at bounding box center [380, 366] width 275 height 17
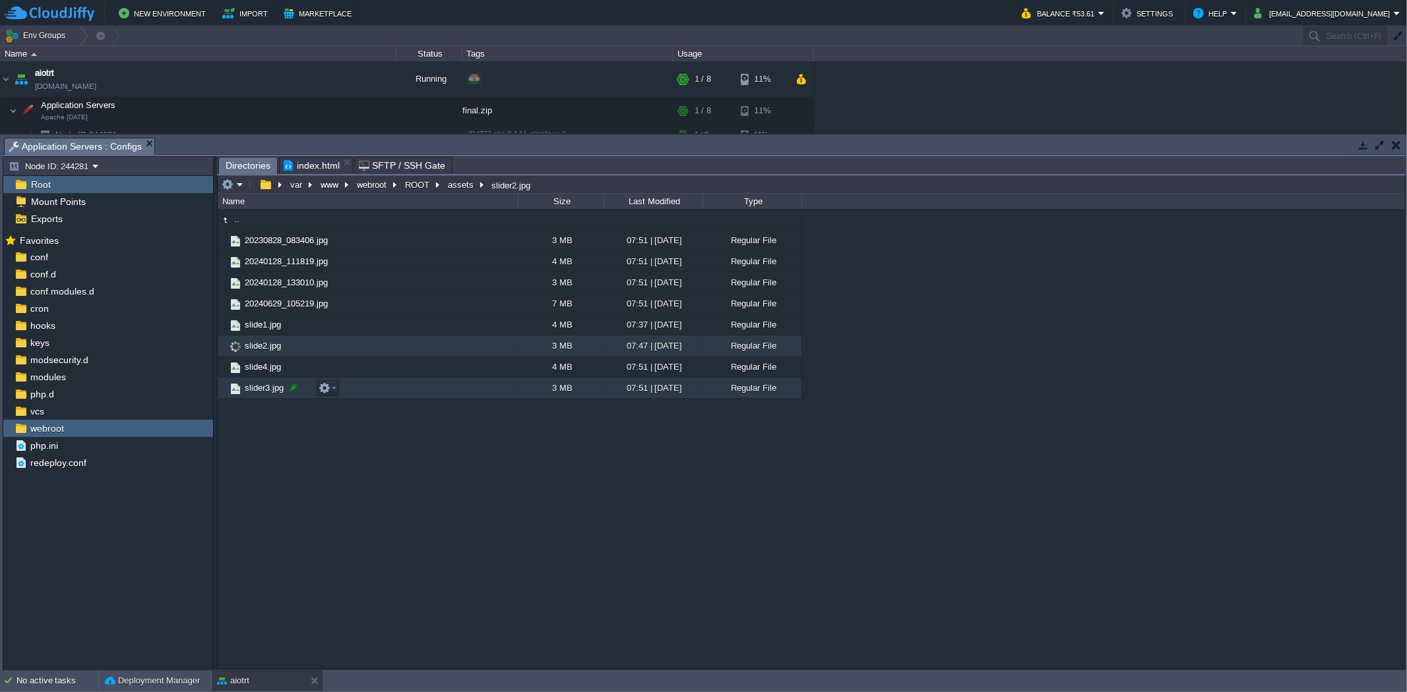
click at [291, 386] on div at bounding box center [294, 388] width 12 height 12
click at [265, 389] on input "slider3.jpg" at bounding box center [380, 387] width 275 height 17
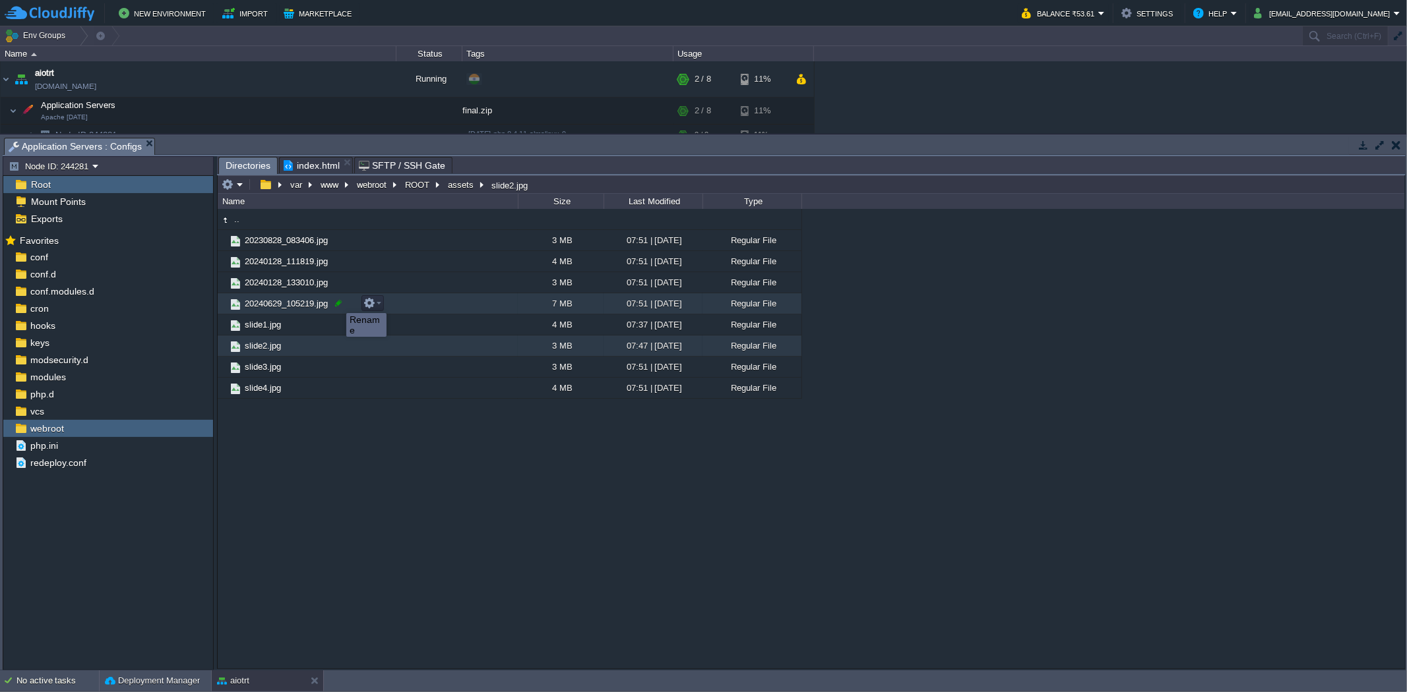
click at [336, 301] on div at bounding box center [338, 303] width 12 height 12
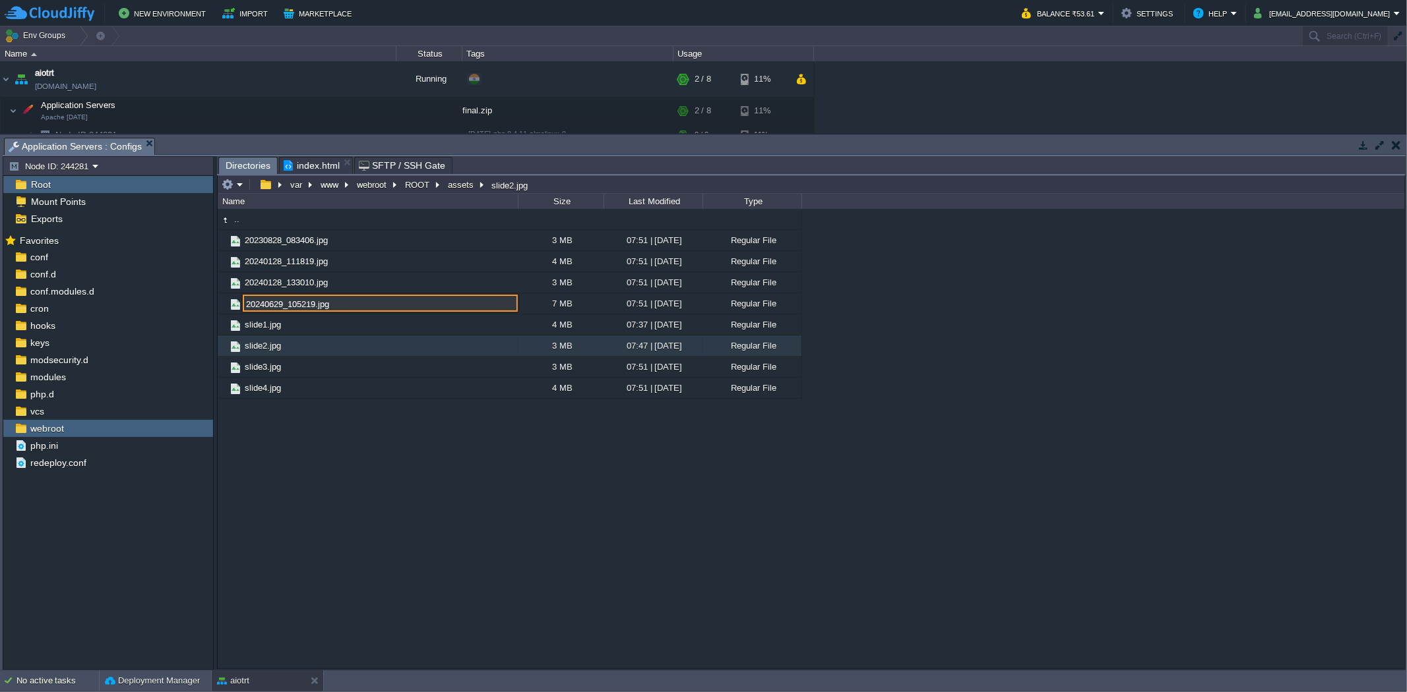
click at [311, 304] on input "20240629_105219.jpg" at bounding box center [380, 303] width 275 height 17
drag, startPoint x: 315, startPoint y: 302, endPoint x: 236, endPoint y: 308, distance: 78.7
click at [236, 308] on div ".. 20230828_083406.jpg 3 MB 07:51 | [DATE] Regular File 20240128_111819.jpg 4 M…" at bounding box center [811, 438] width 1187 height 459
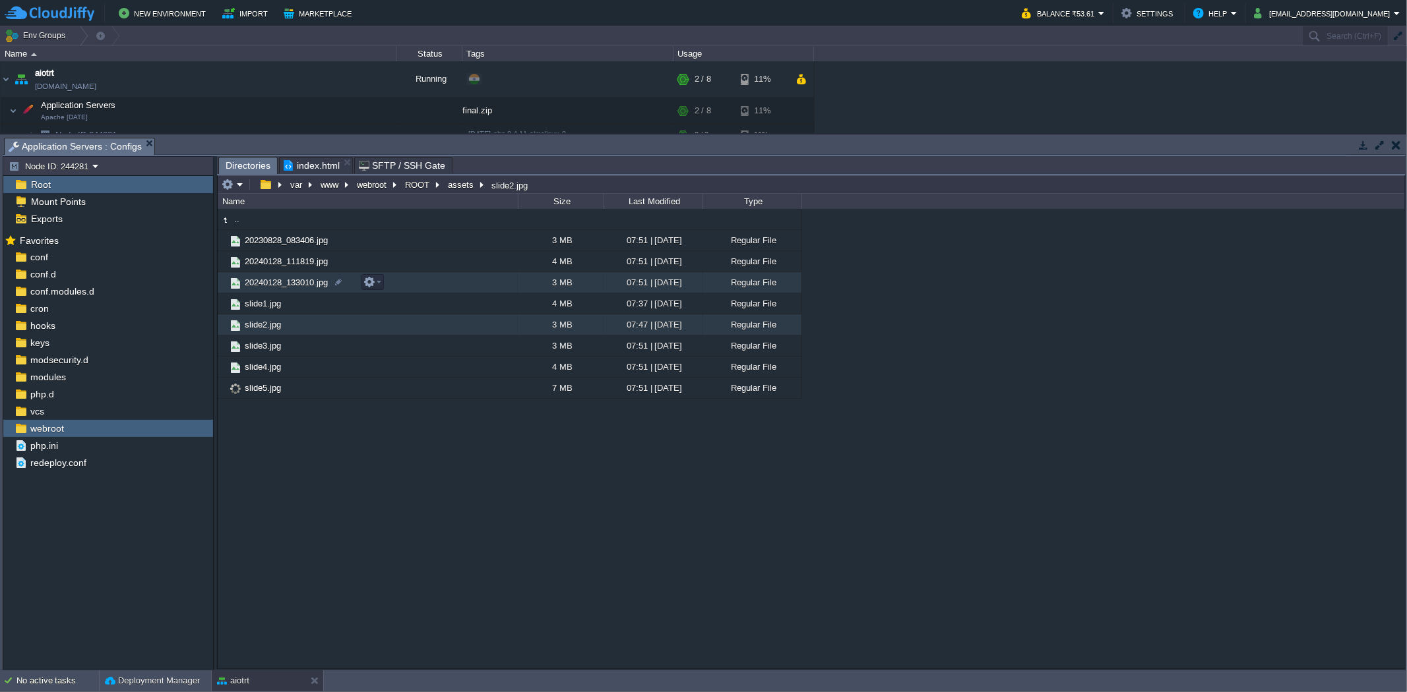
click at [331, 285] on td "20240128_133010.jpg" at bounding box center [368, 282] width 300 height 21
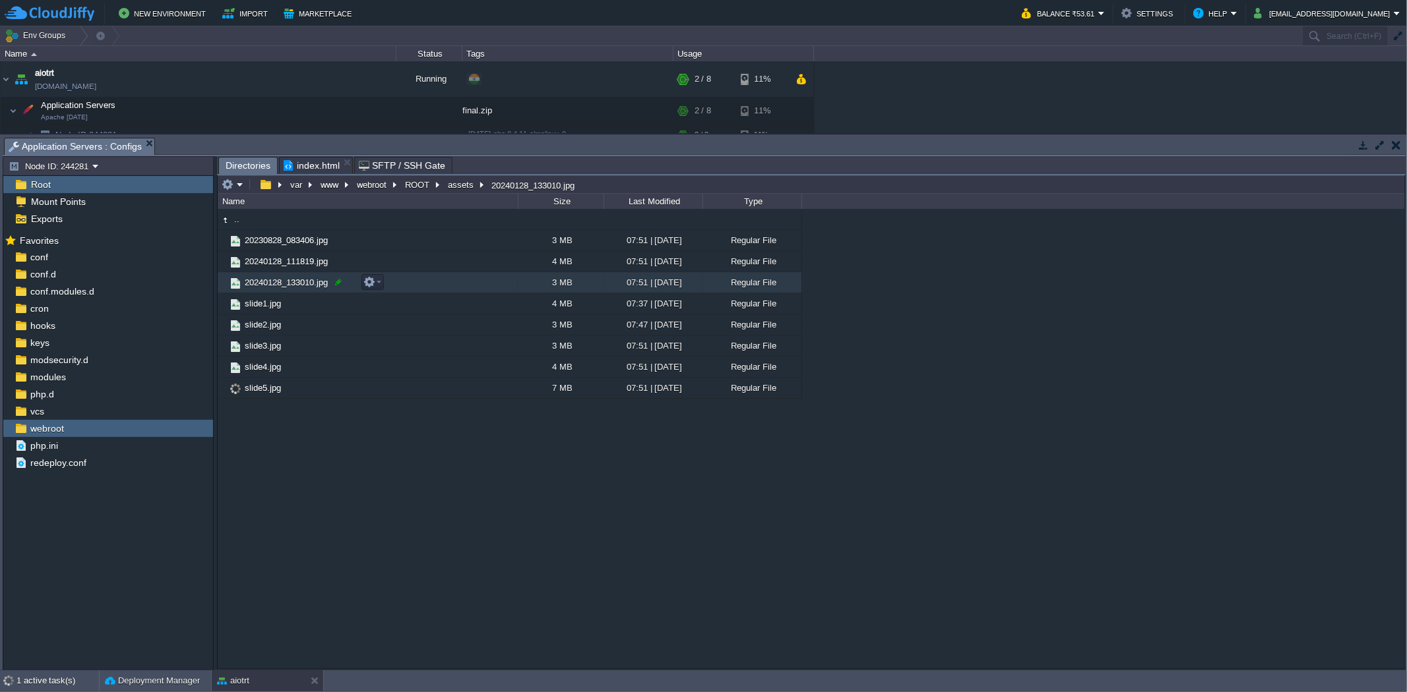
click at [338, 278] on div at bounding box center [338, 282] width 12 height 12
drag, startPoint x: 314, startPoint y: 284, endPoint x: 219, endPoint y: 293, distance: 95.4
click at [219, 293] on div ".. 20230828_083406.jpg 3 MB 07:51 | [DATE] Regular File 20240128_111819.jpg 4 M…" at bounding box center [811, 438] width 1187 height 459
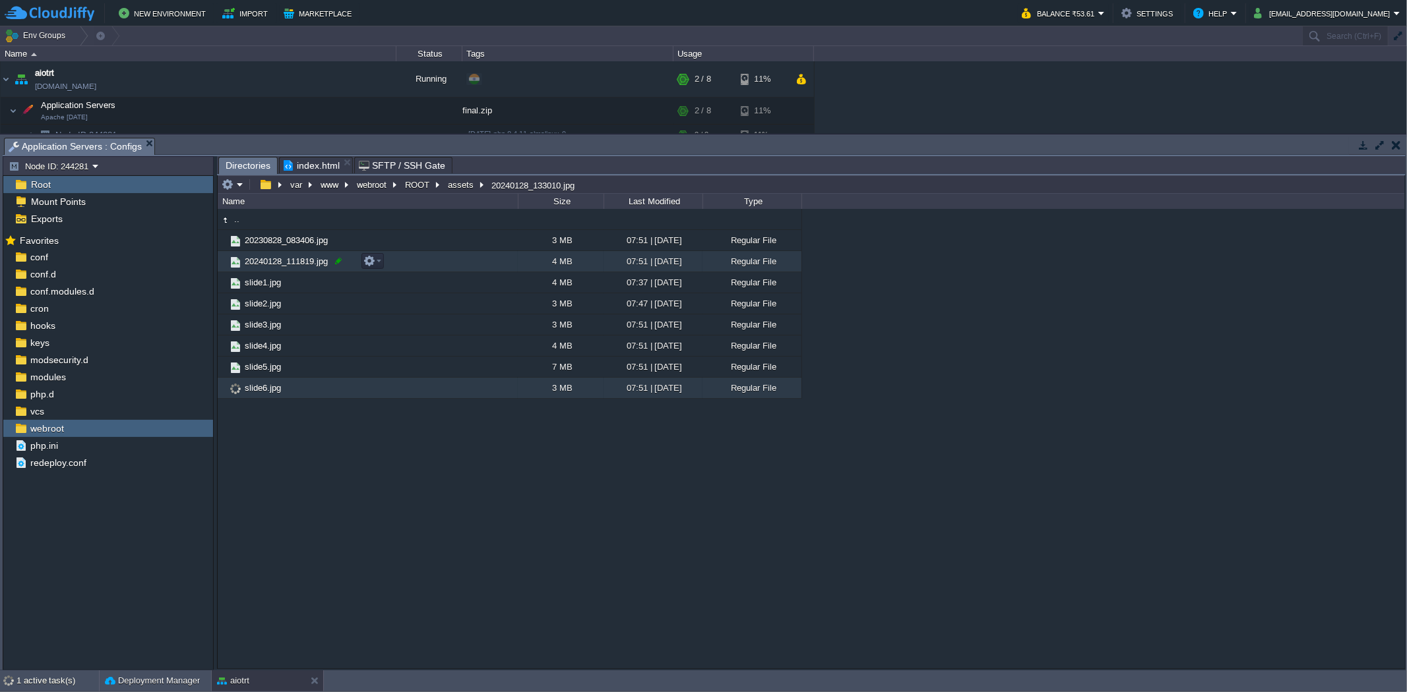
click at [337, 262] on div at bounding box center [338, 261] width 12 height 12
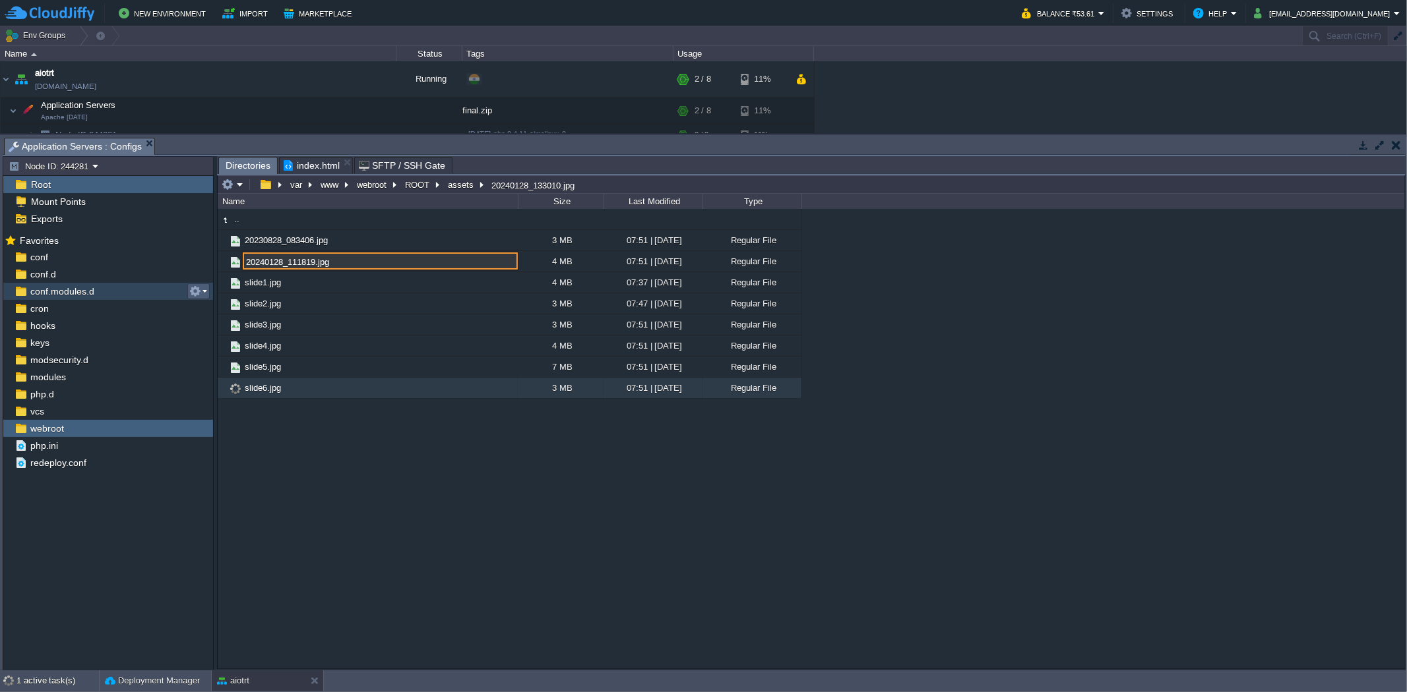
drag, startPoint x: 313, startPoint y: 266, endPoint x: 201, endPoint y: 292, distance: 115.2
click at [201, 292] on div "Node ID: 244281 Root Mount Points Exports Mark the most frequently used files a…" at bounding box center [704, 413] width 1403 height 514
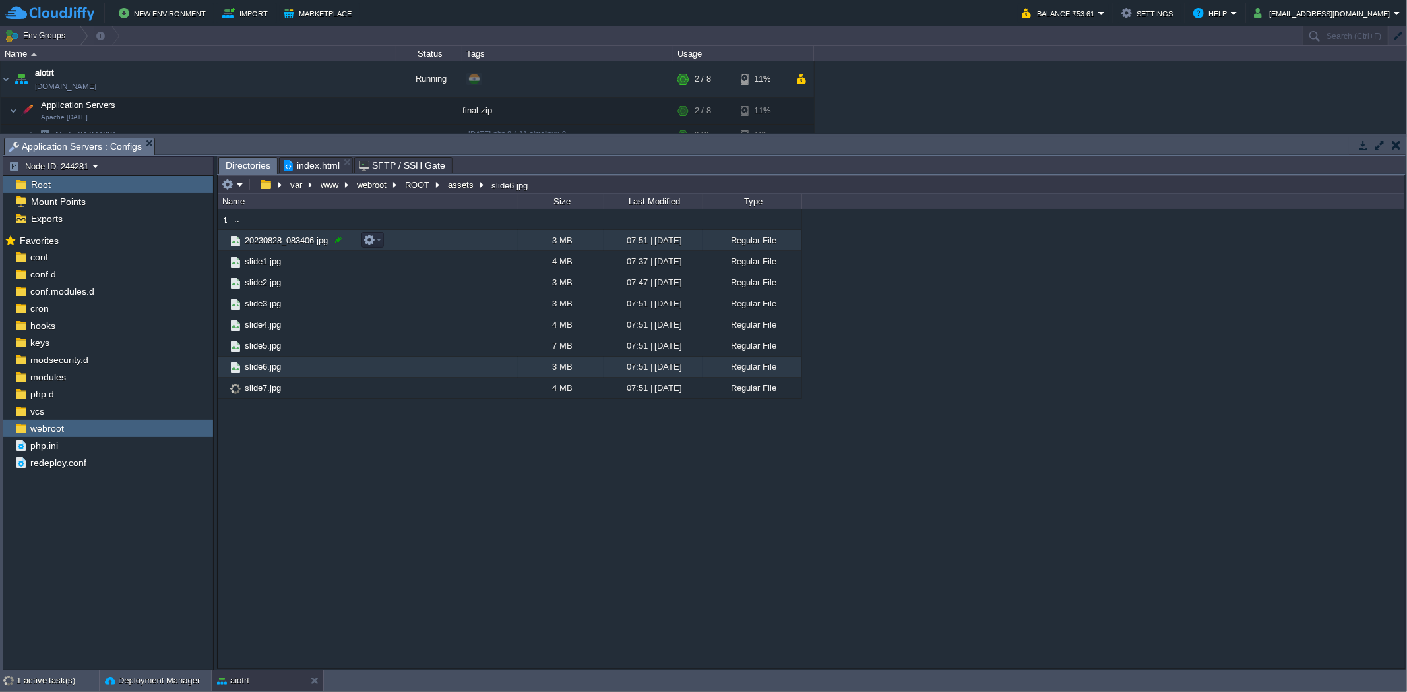
click at [336, 239] on div at bounding box center [338, 240] width 12 height 12
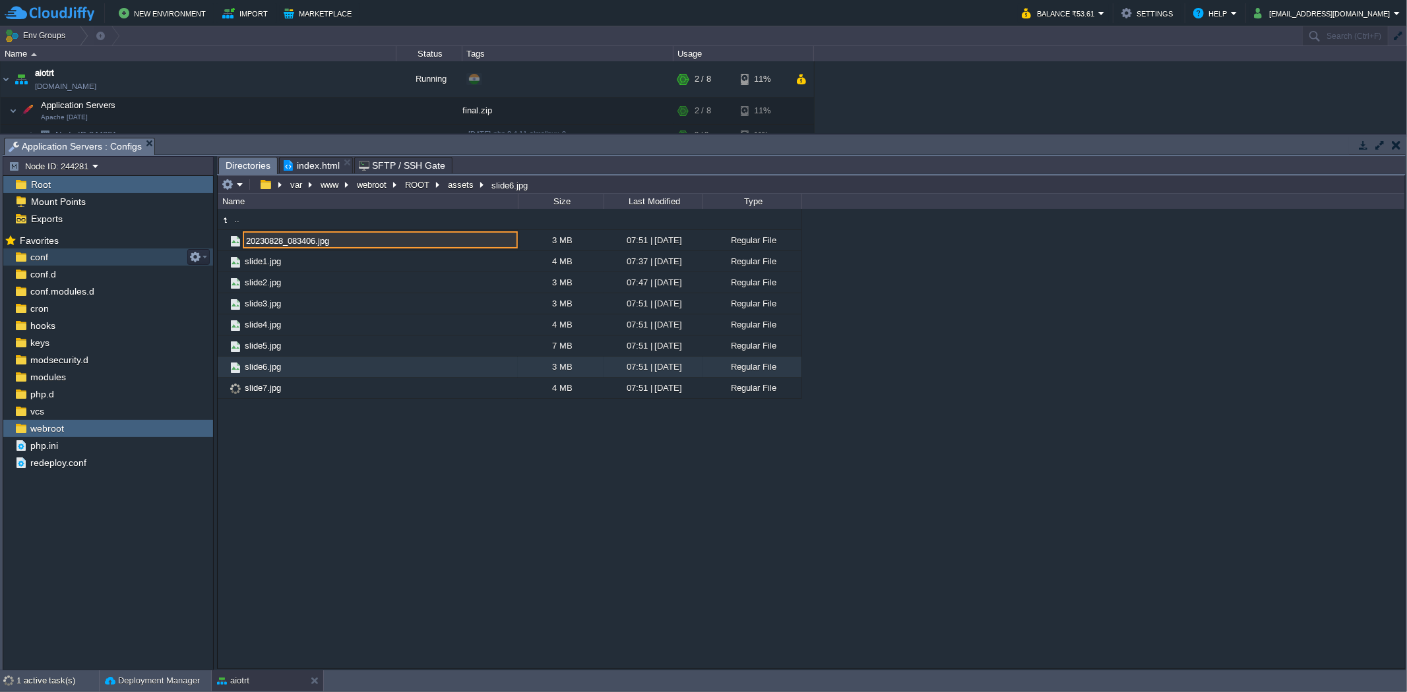
drag, startPoint x: 315, startPoint y: 246, endPoint x: 210, endPoint y: 251, distance: 104.9
click at [210, 251] on div "Node ID: 244281 Root Mount Points Exports Mark the most frequently used files a…" at bounding box center [704, 413] width 1403 height 514
type input "slide8.jpg"
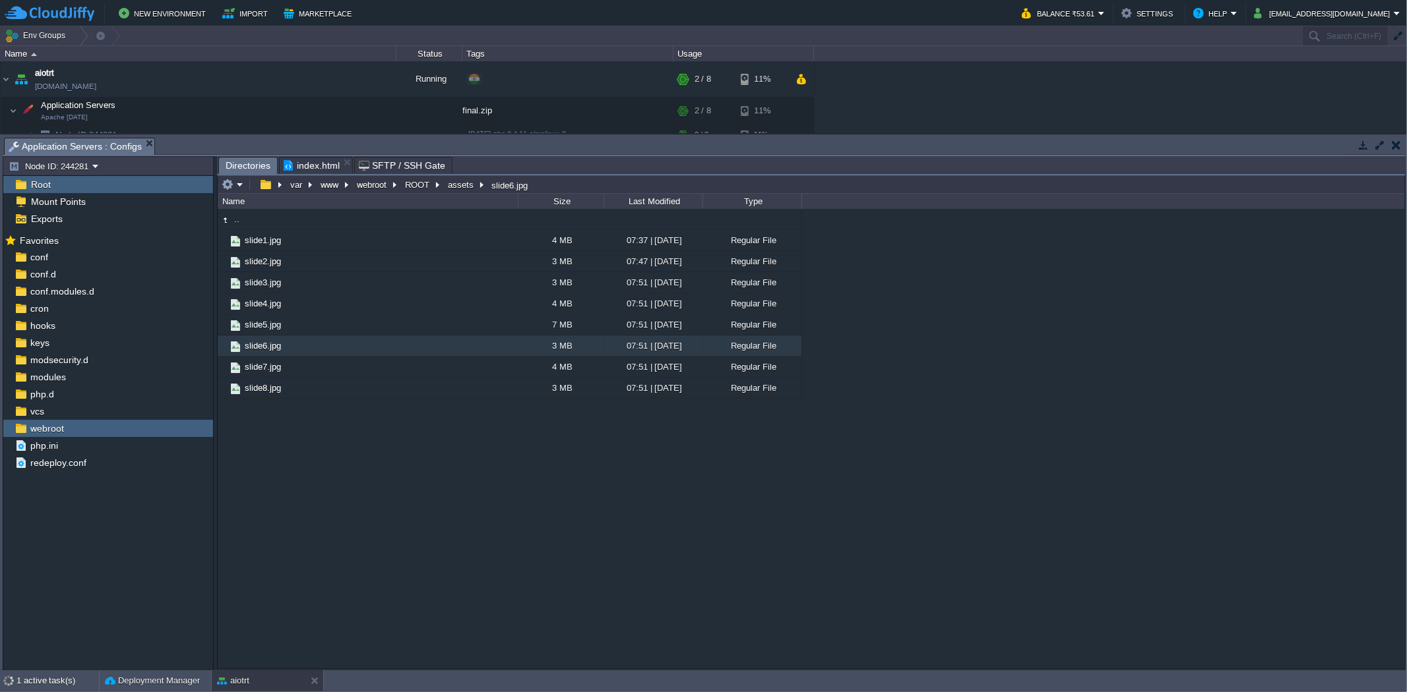
click at [293, 161] on span "index.html" at bounding box center [312, 166] width 56 height 16
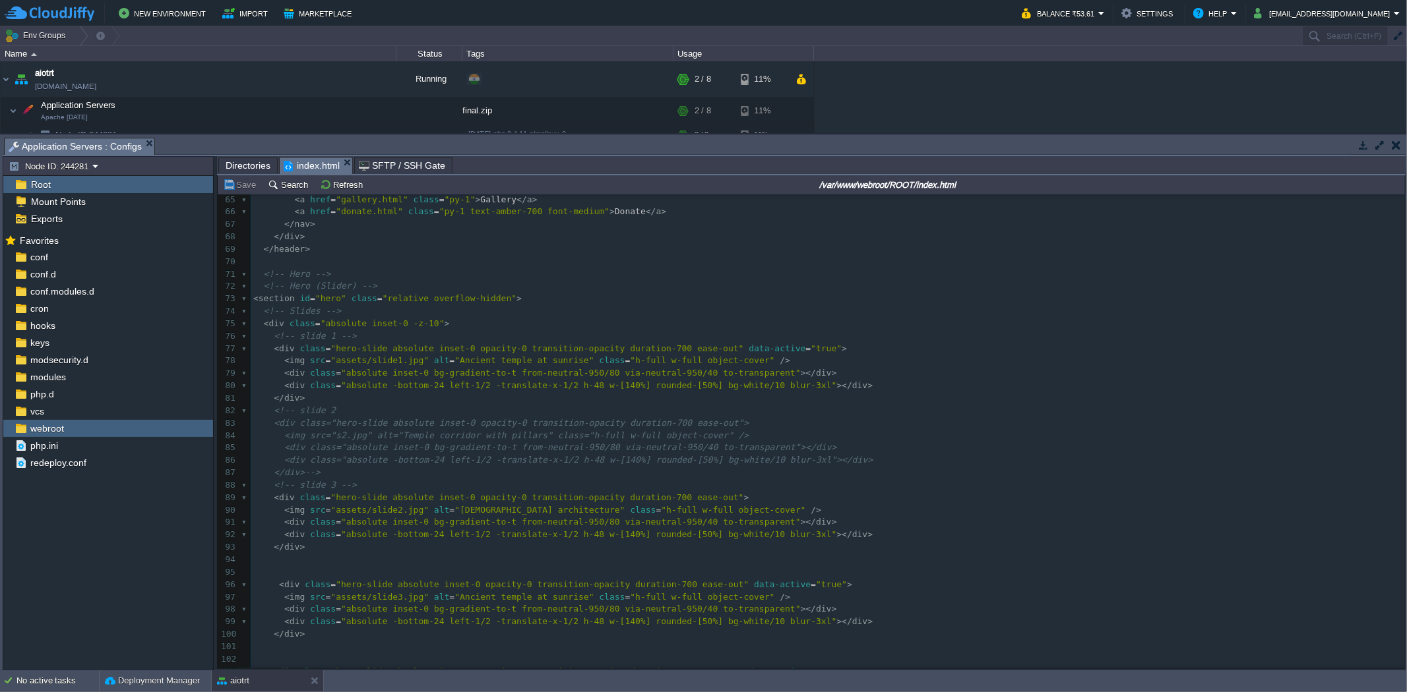
scroll to position [806, 0]
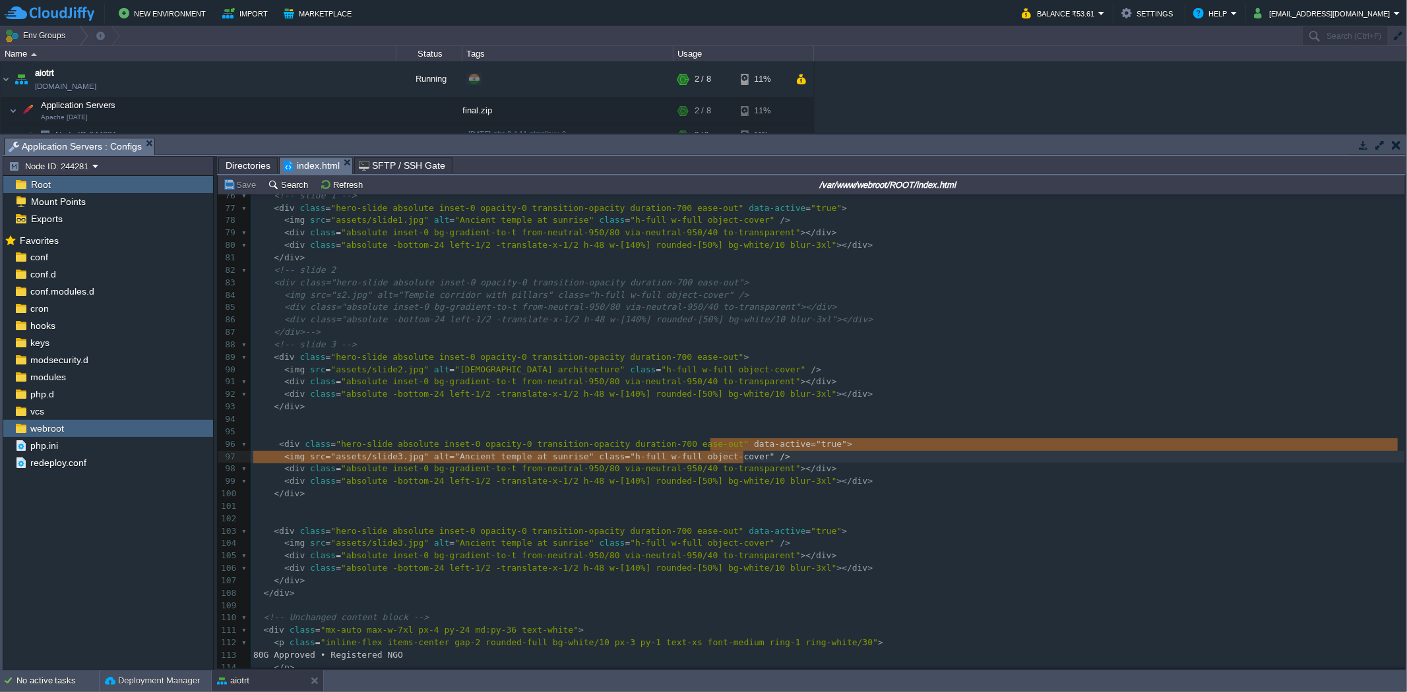
type textarea "data-active="true""
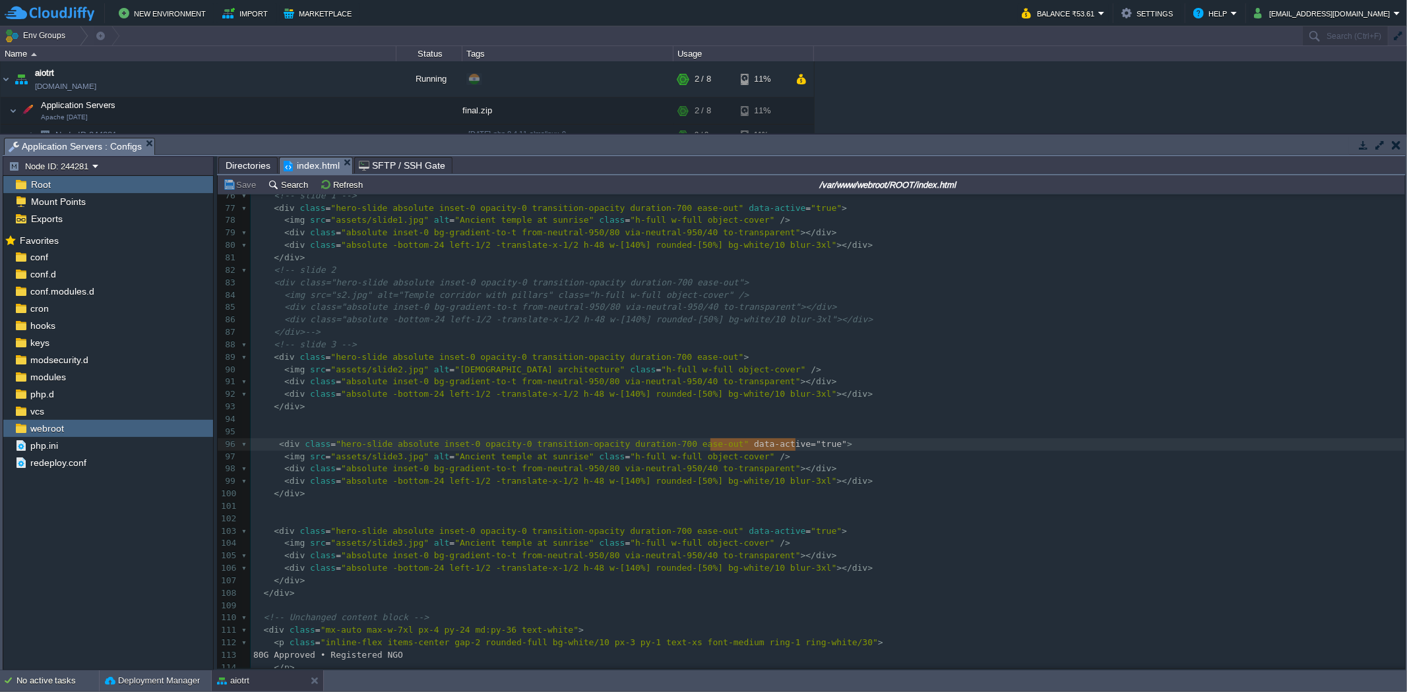
drag, startPoint x: 710, startPoint y: 444, endPoint x: 793, endPoint y: 452, distance: 84.1
type textarea "data-active="true""
drag, startPoint x: 704, startPoint y: 531, endPoint x: 774, endPoint y: 530, distance: 69.9
click at [905, 524] on pre at bounding box center [828, 519] width 1154 height 13
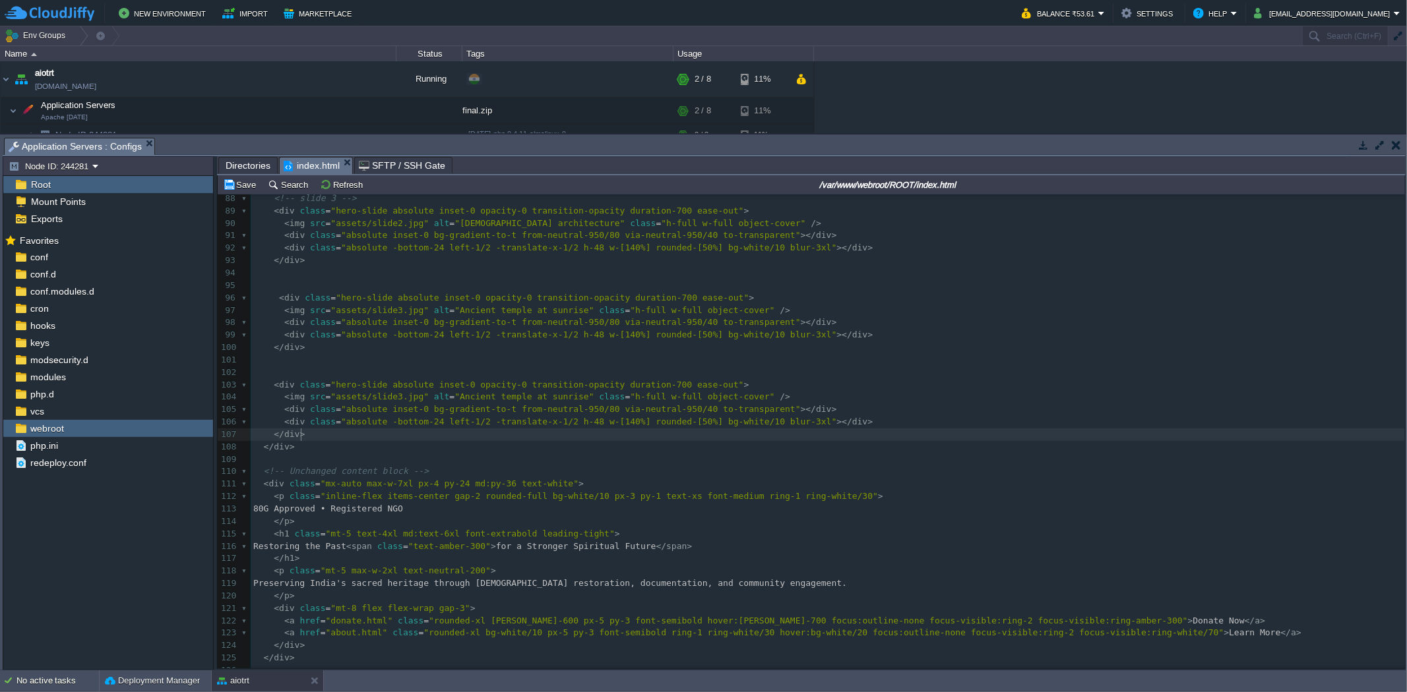
type textarea "class="absolute -bottom-24 left-1/2 -translate-x-1/2 h-48 w-[140%] rounded-[50%…"
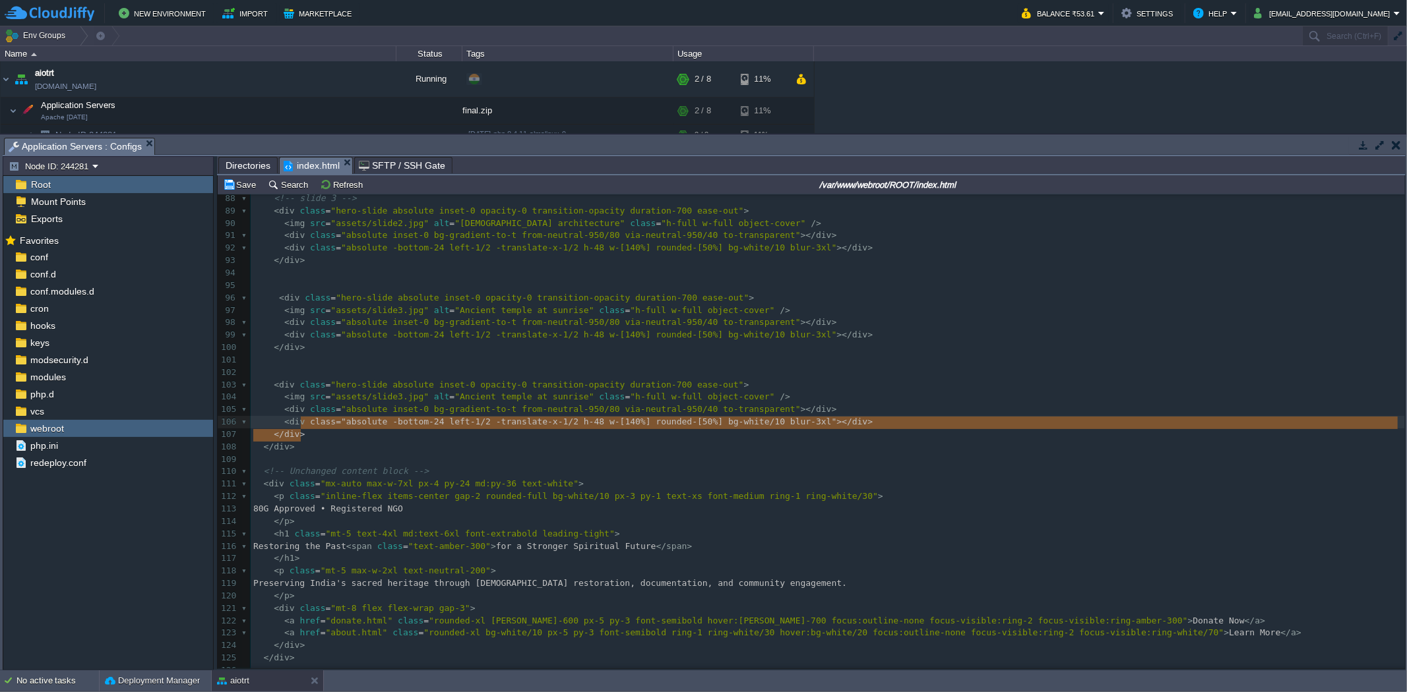
drag, startPoint x: 307, startPoint y: 437, endPoint x: 299, endPoint y: 423, distance: 16.3
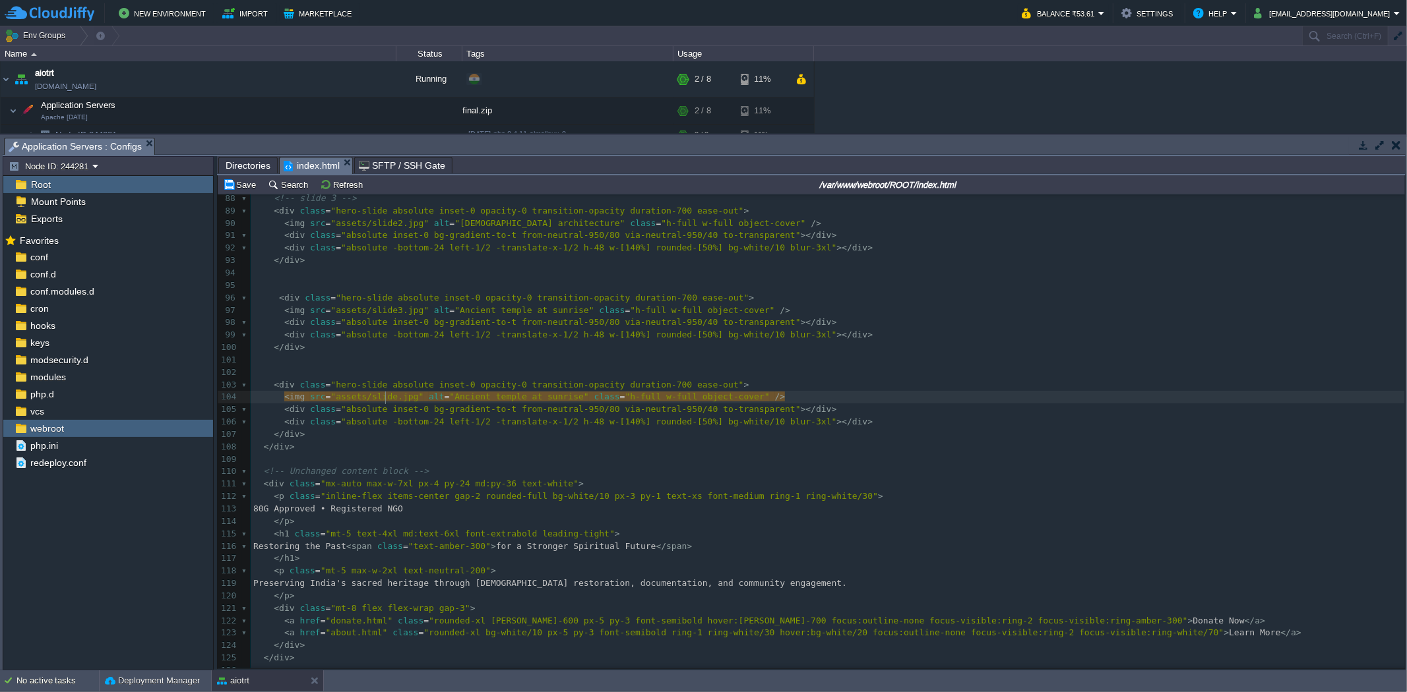
type textarea "4"
click at [365, 444] on pre "</ div >" at bounding box center [828, 447] width 1154 height 13
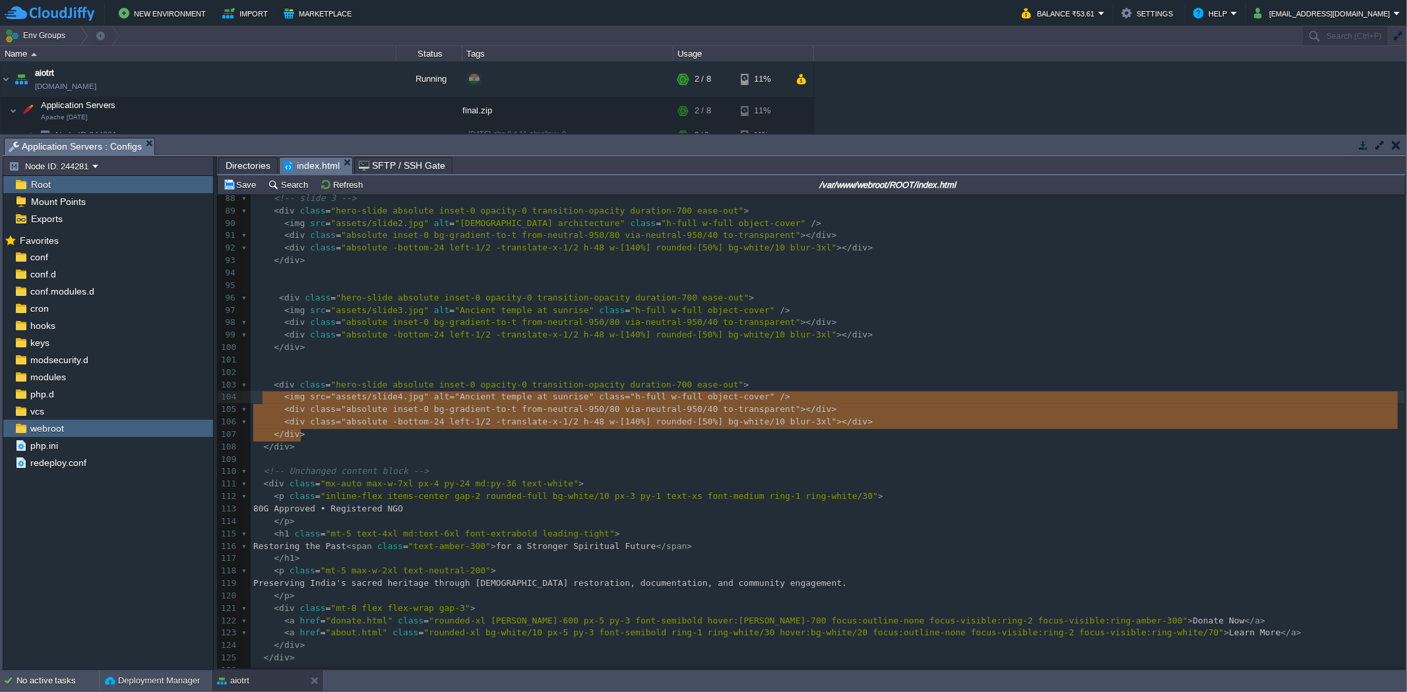
type textarea "<div class="hero-slide absolute inset-0 opacity-0 transition-opacity duration-7…"
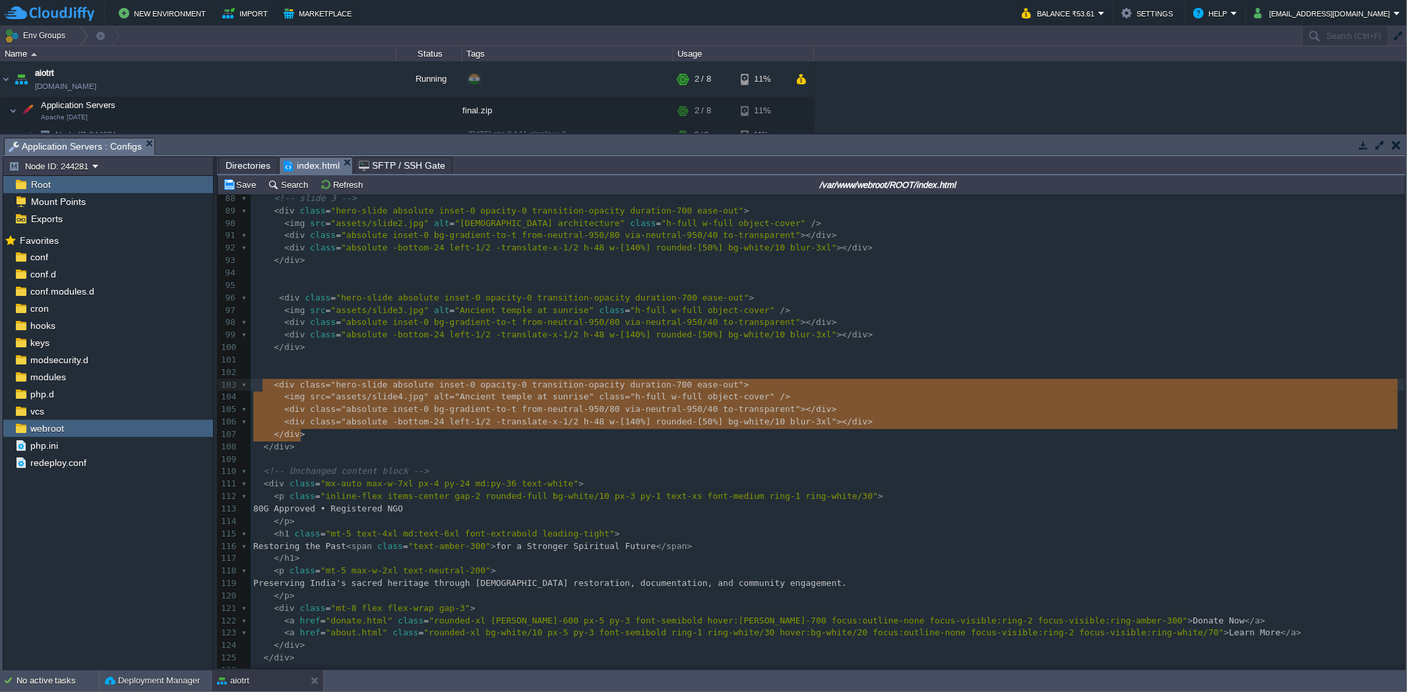
drag, startPoint x: 307, startPoint y: 436, endPoint x: 262, endPoint y: 392, distance: 62.5
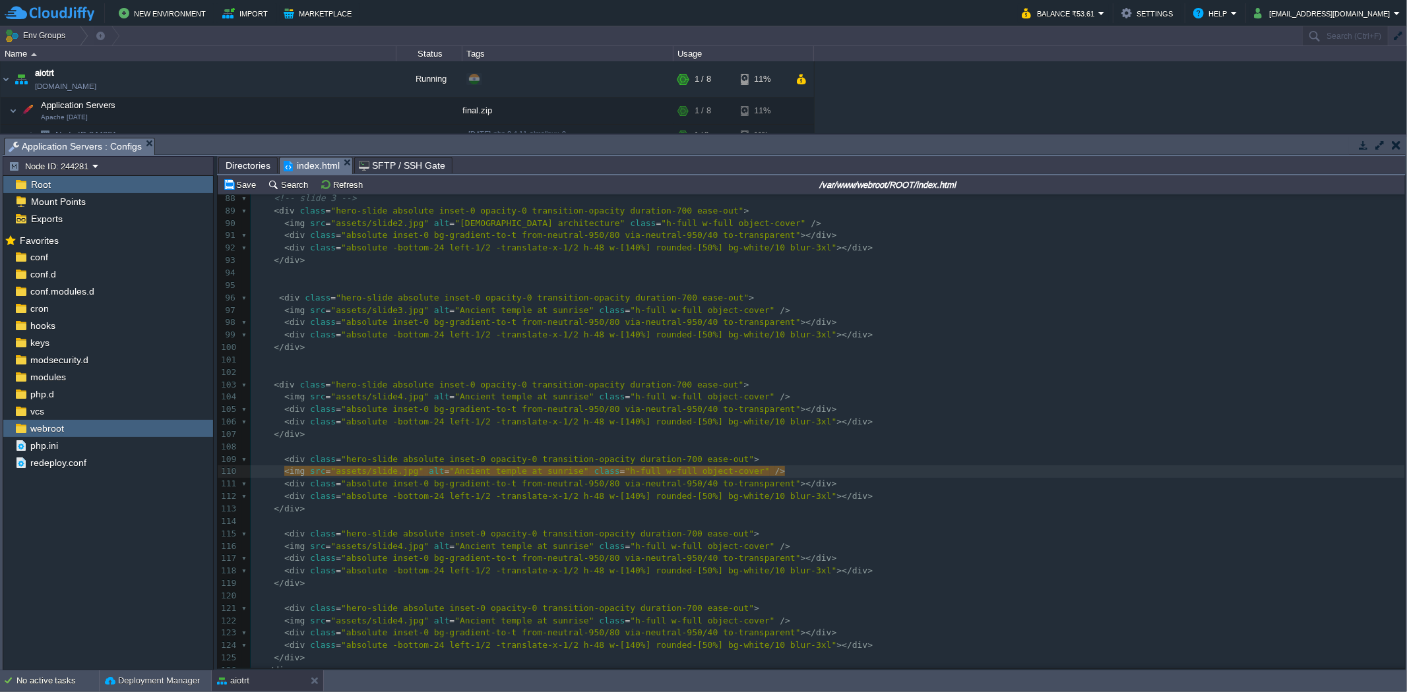
type textarea "5"
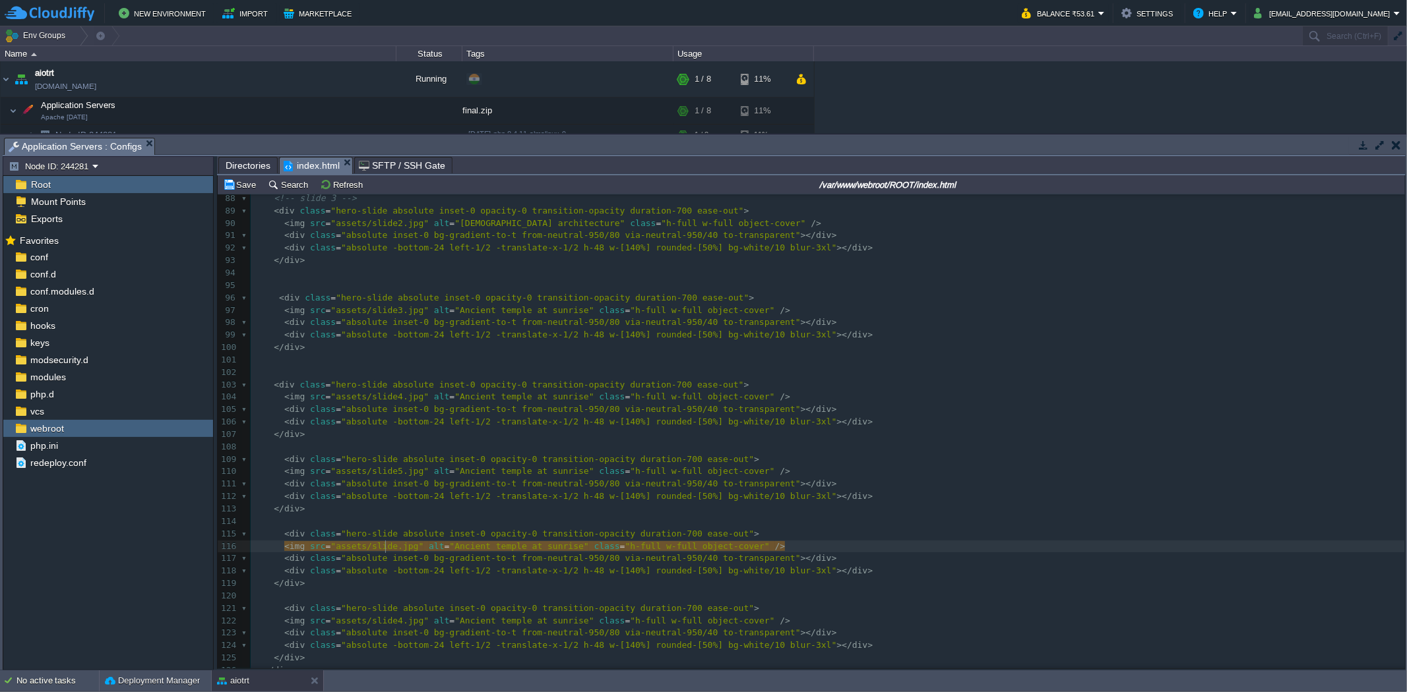
type textarea "5"
type textarea "6"
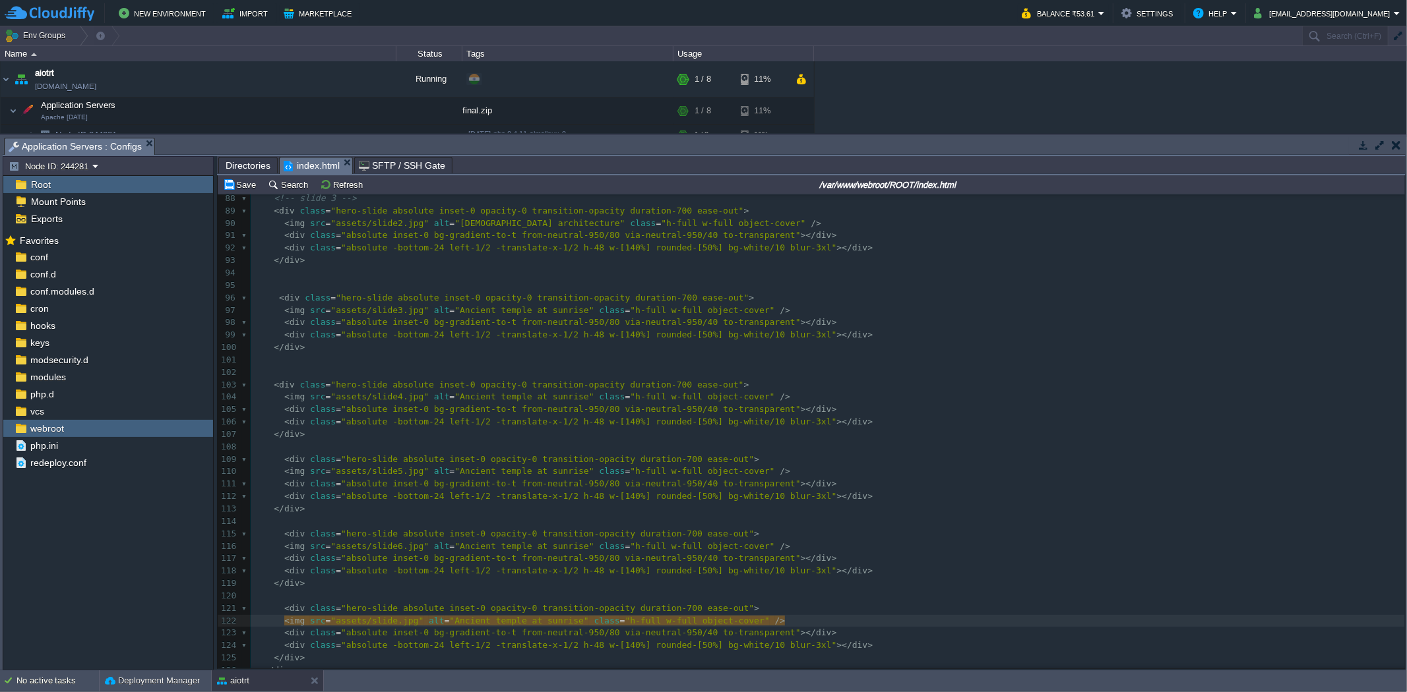
type textarea "7"
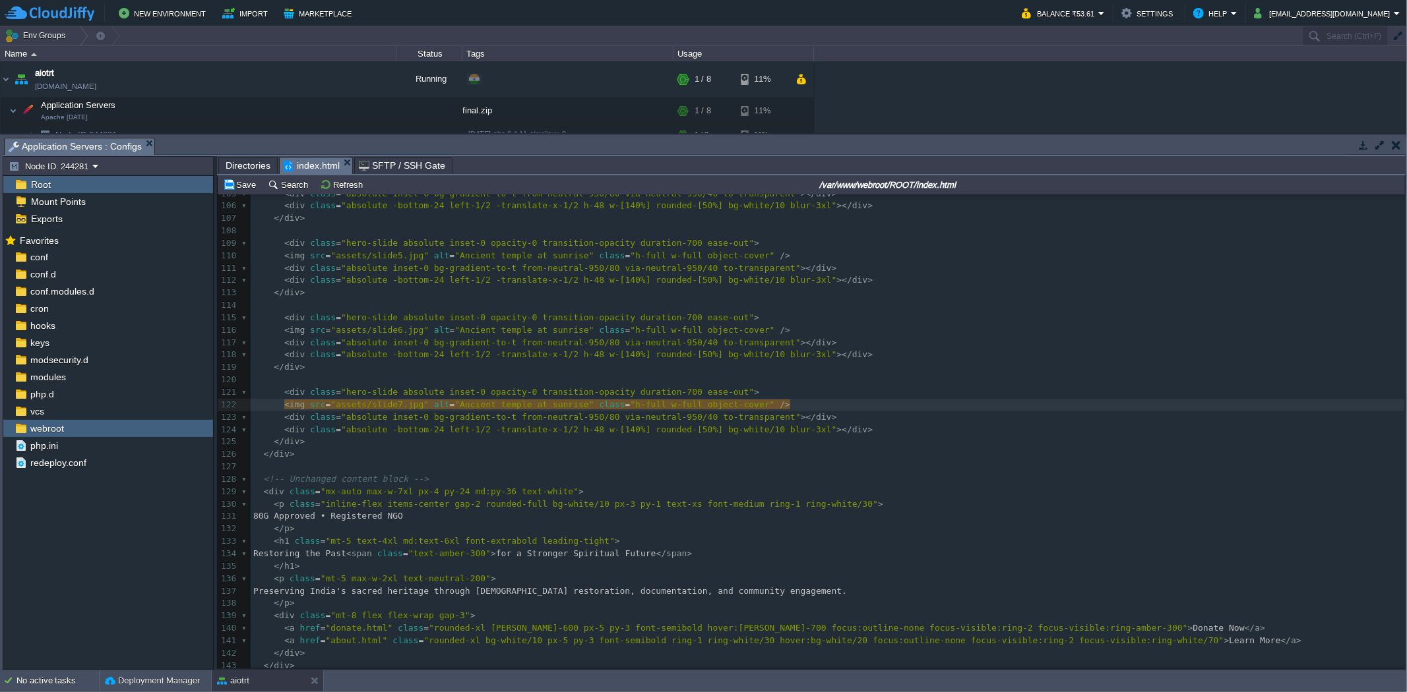
scroll to position [1319, 0]
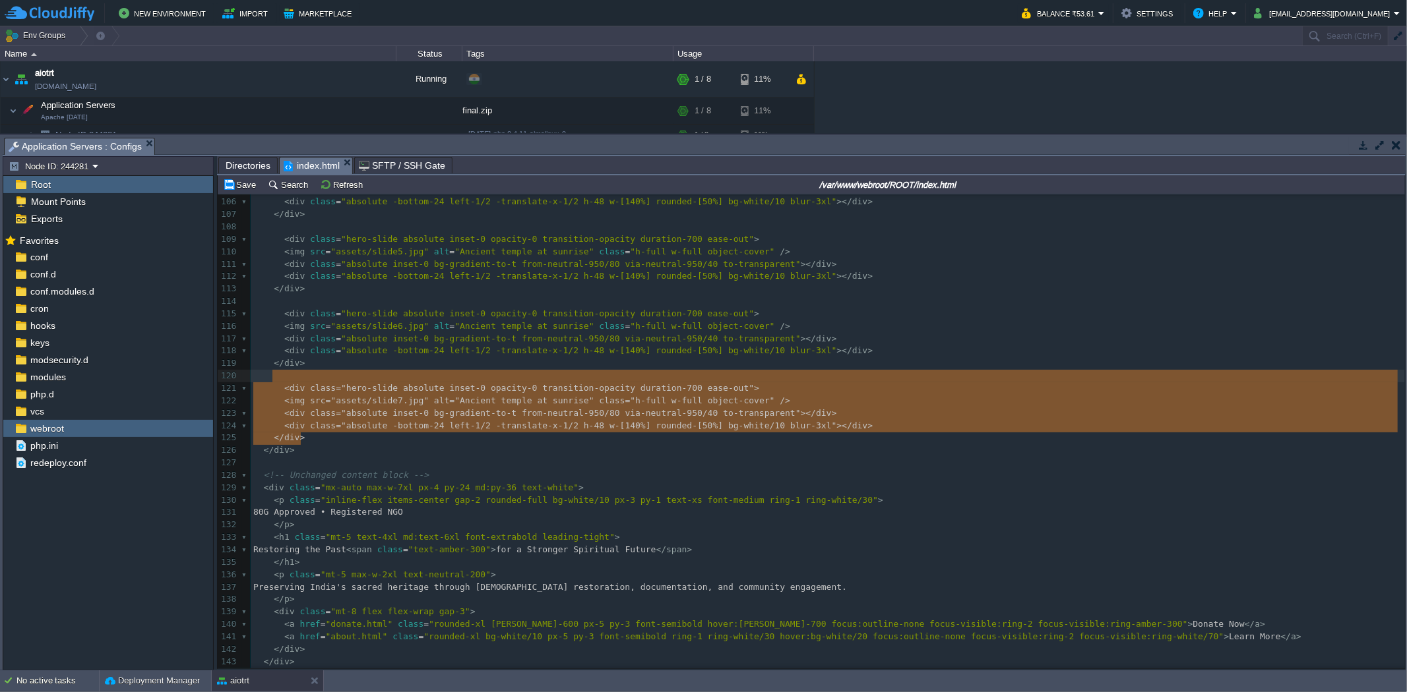
type textarea "<div class="hero-slide absolute inset-0 opacity-0 transition-opacity duration-7…"
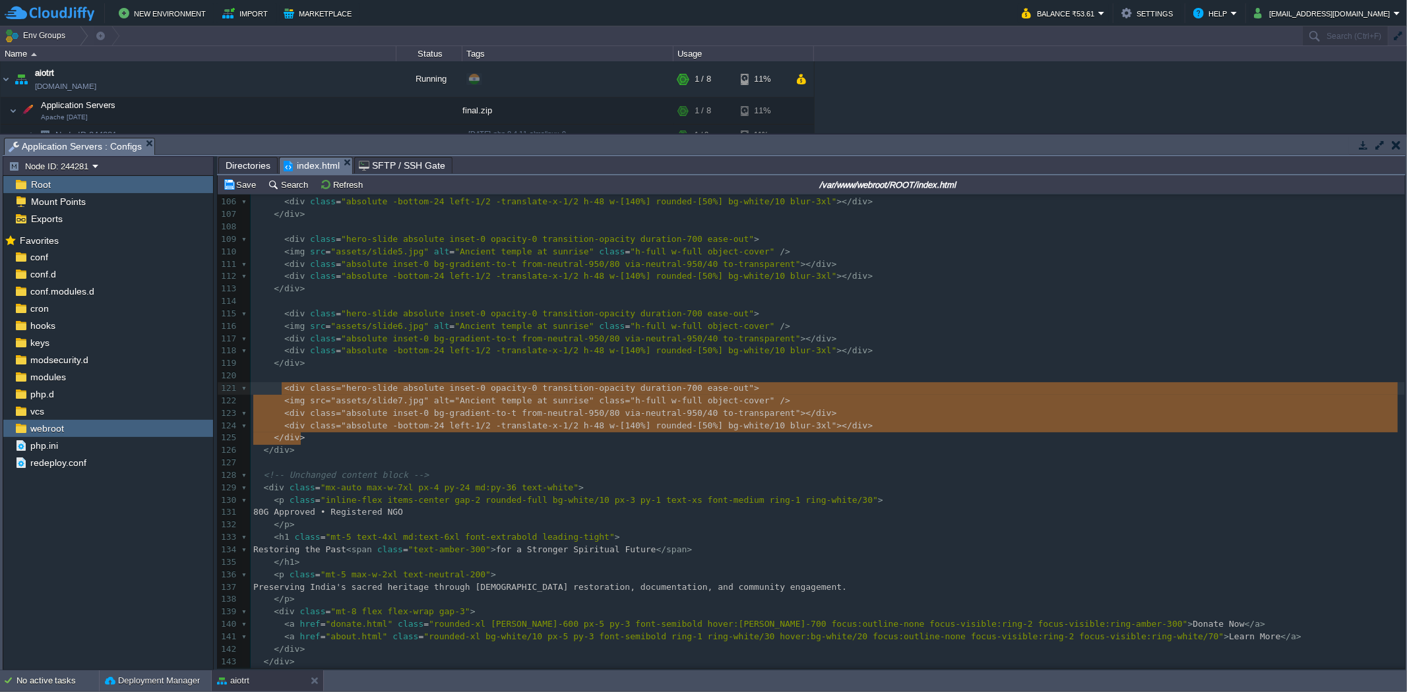
drag, startPoint x: 286, startPoint y: 392, endPoint x: 284, endPoint y: 384, distance: 7.7
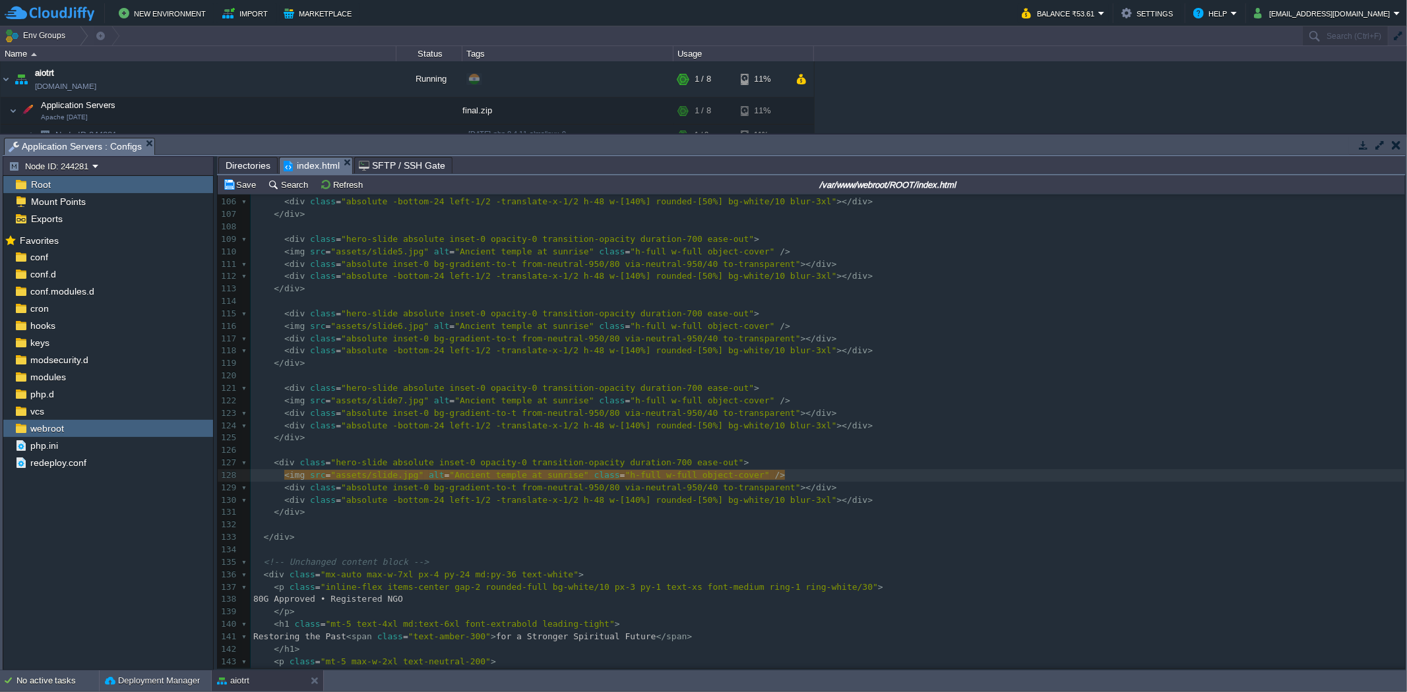
type textarea "8"
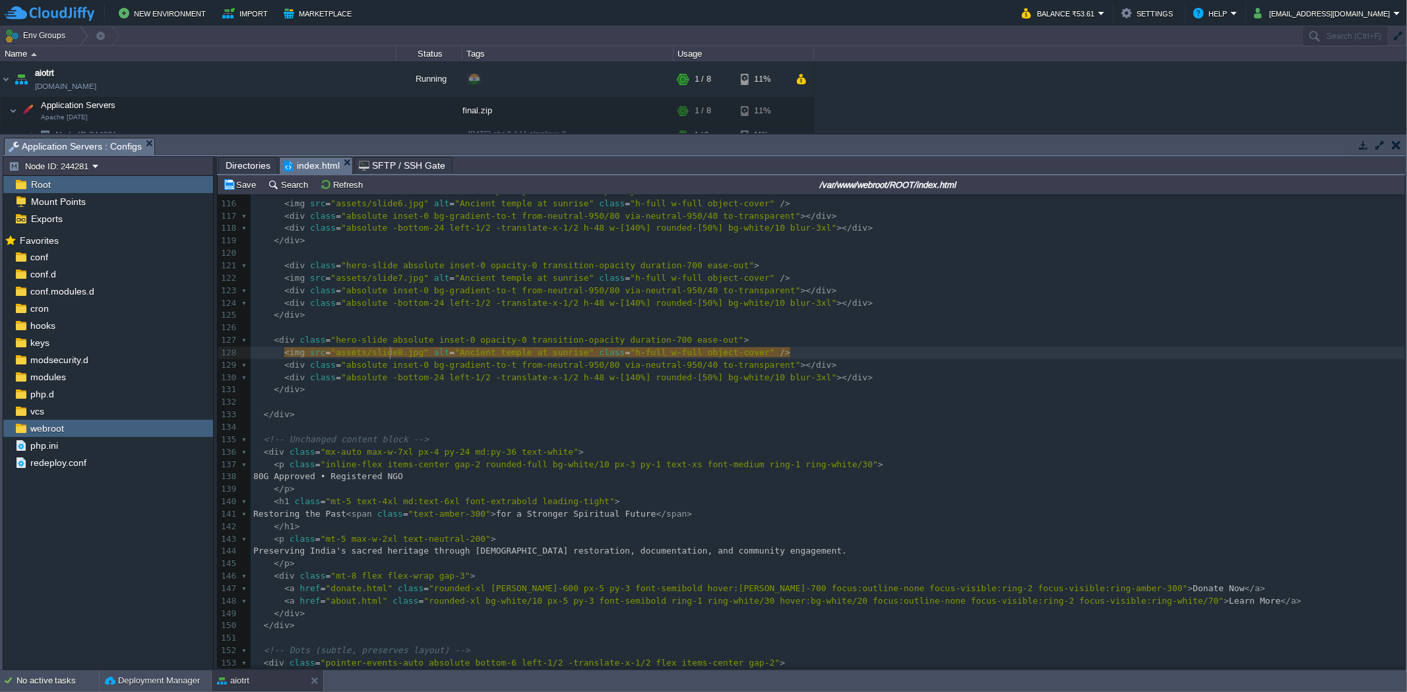
scroll to position [1538, 0]
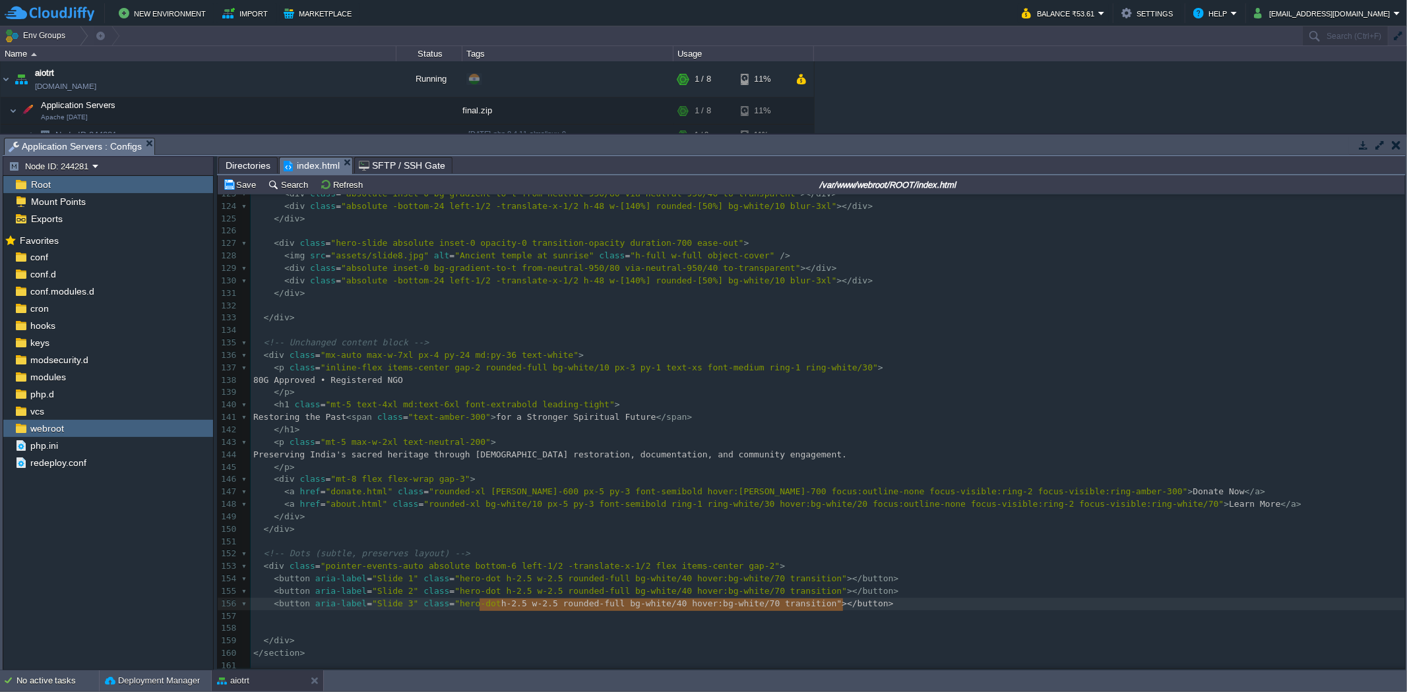
type textarea "dot h-2.5 w-2.5 rounded-full bg-white/40 hover:bg-white/70 transition"></button>"
type textarea "button aria-label="Slide 3" class="hero-dot h-2.5 w-2.5 rounded-full bg-white/4…"
drag, startPoint x: 266, startPoint y: 593, endPoint x: 270, endPoint y: 603, distance: 10.7
click at [267, 593] on div "xxxxxxxxxx 113 </ div > 114 115 < div class = "hero-slide absolute inset-0 opac…" at bounding box center [828, 424] width 1154 height 721
type textarea "<button aria-label="Slide 3" class="hero-dot h-2.5 w-2.5 rounded-full bg-white/…"
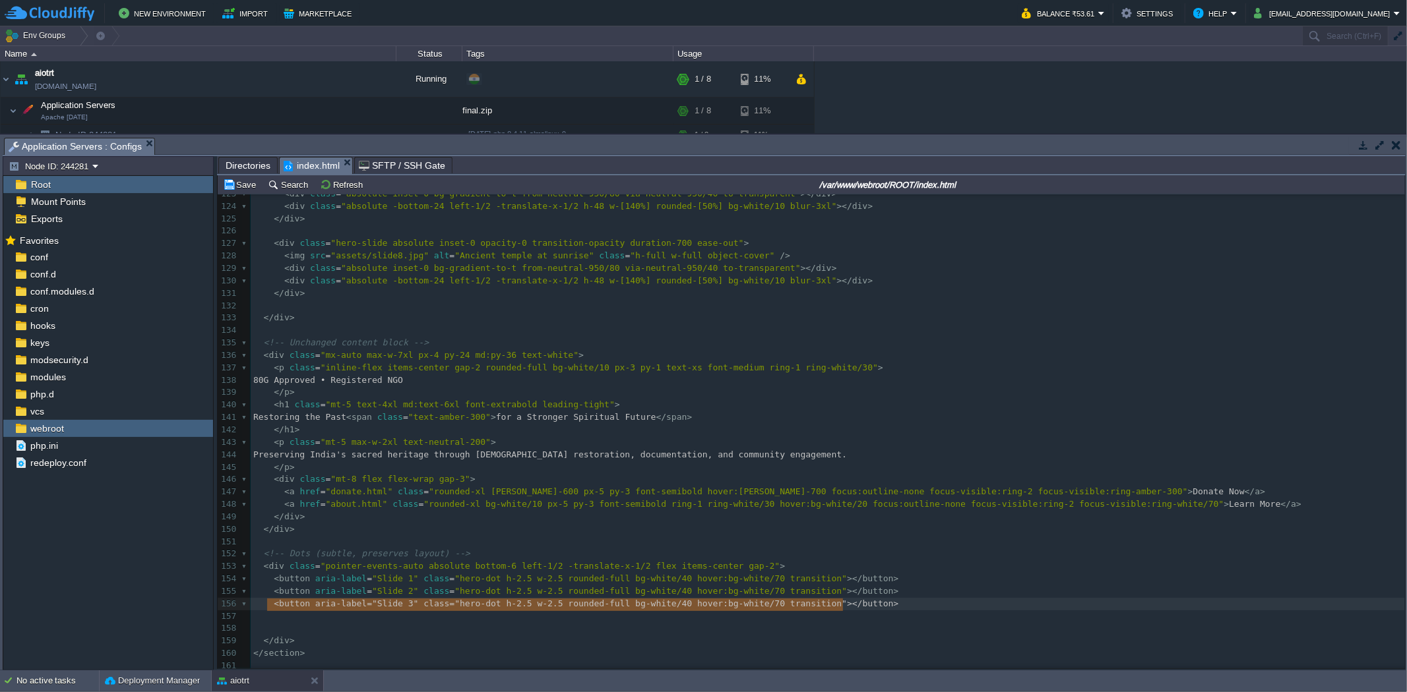
drag, startPoint x: 268, startPoint y: 608, endPoint x: 821, endPoint y: 608, distance: 552.6
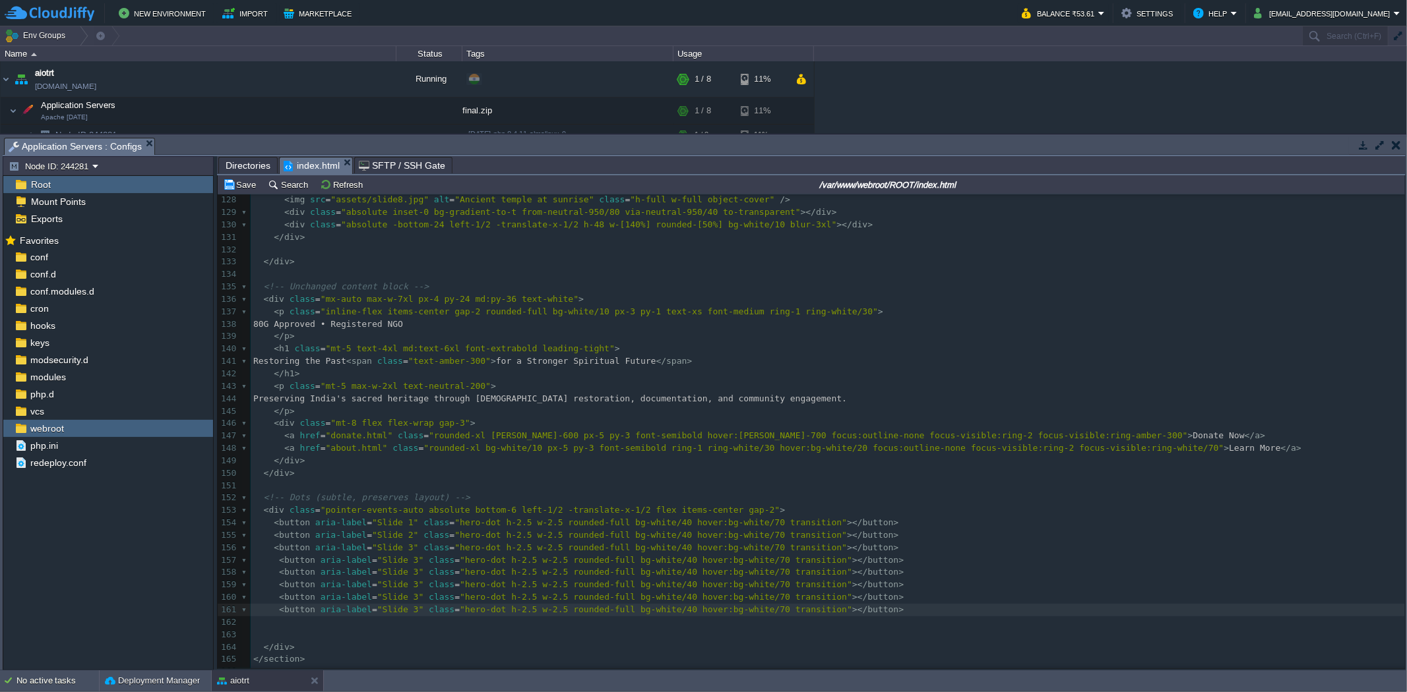
scroll to position [1689, 0]
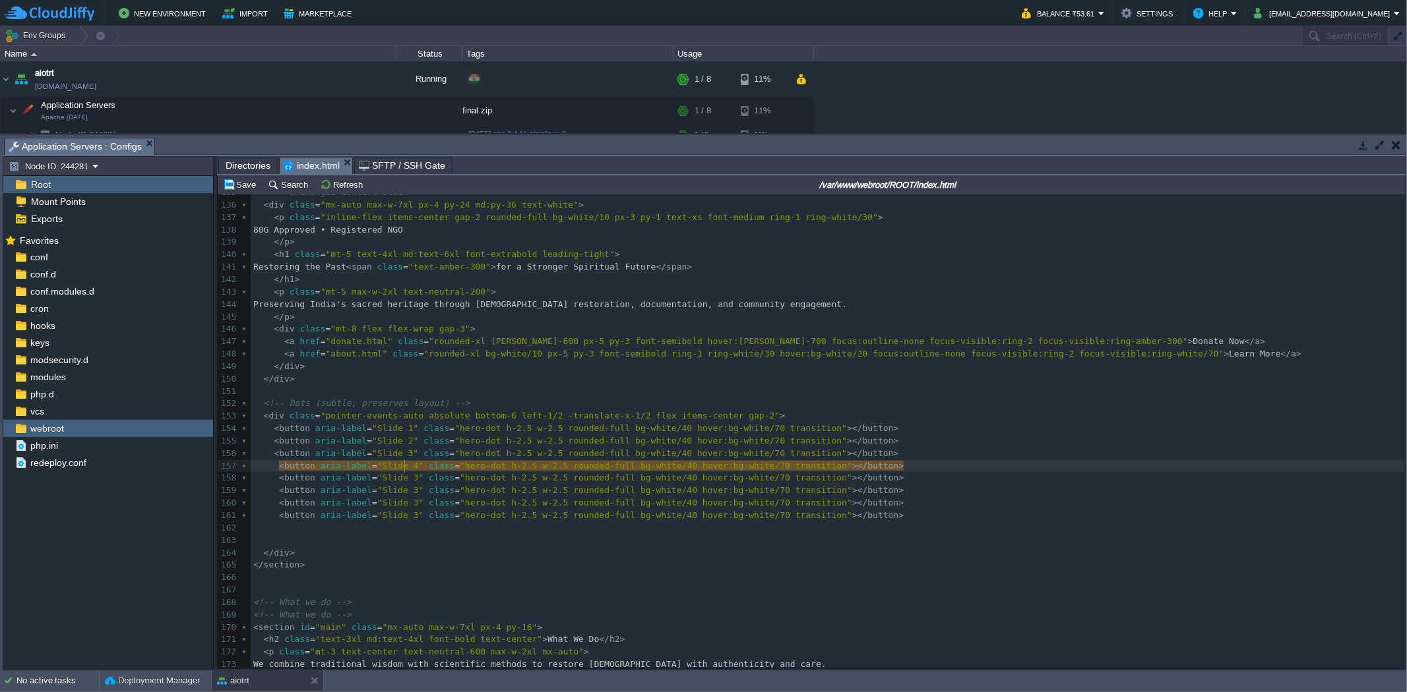
type textarea "44"
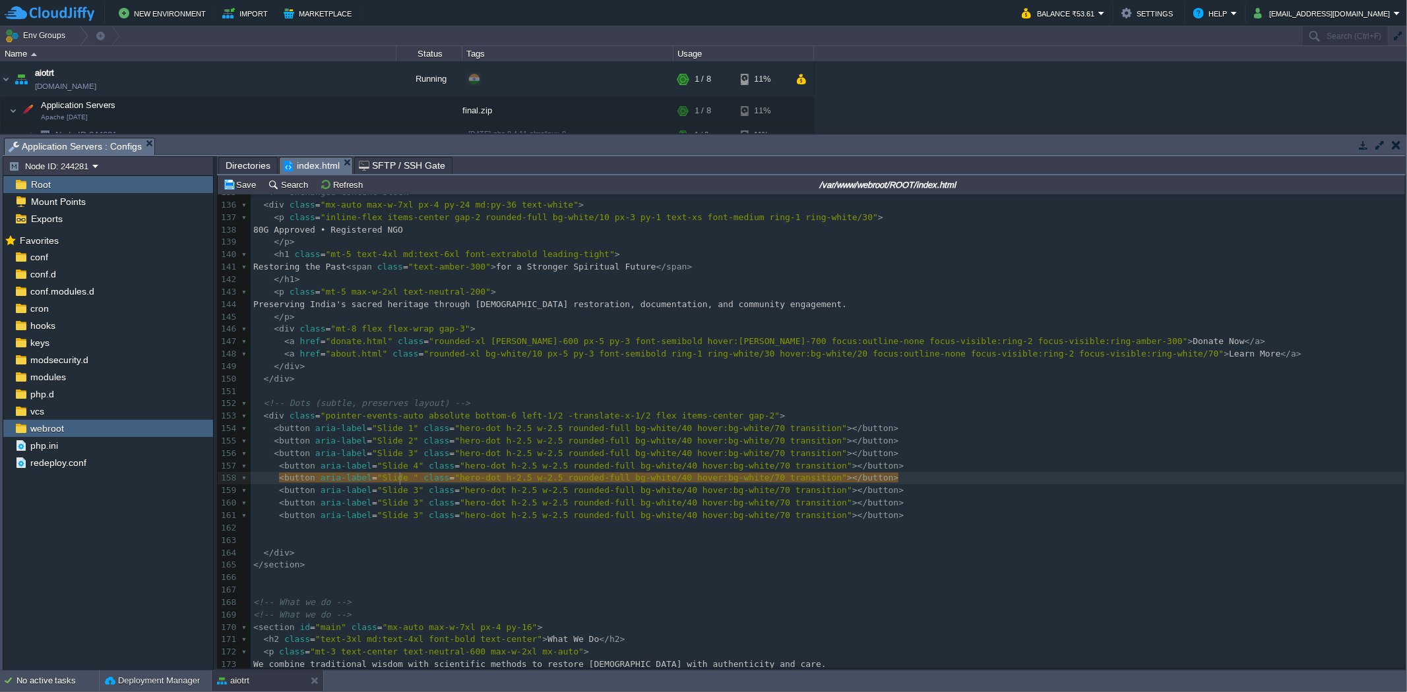
type textarea "5"
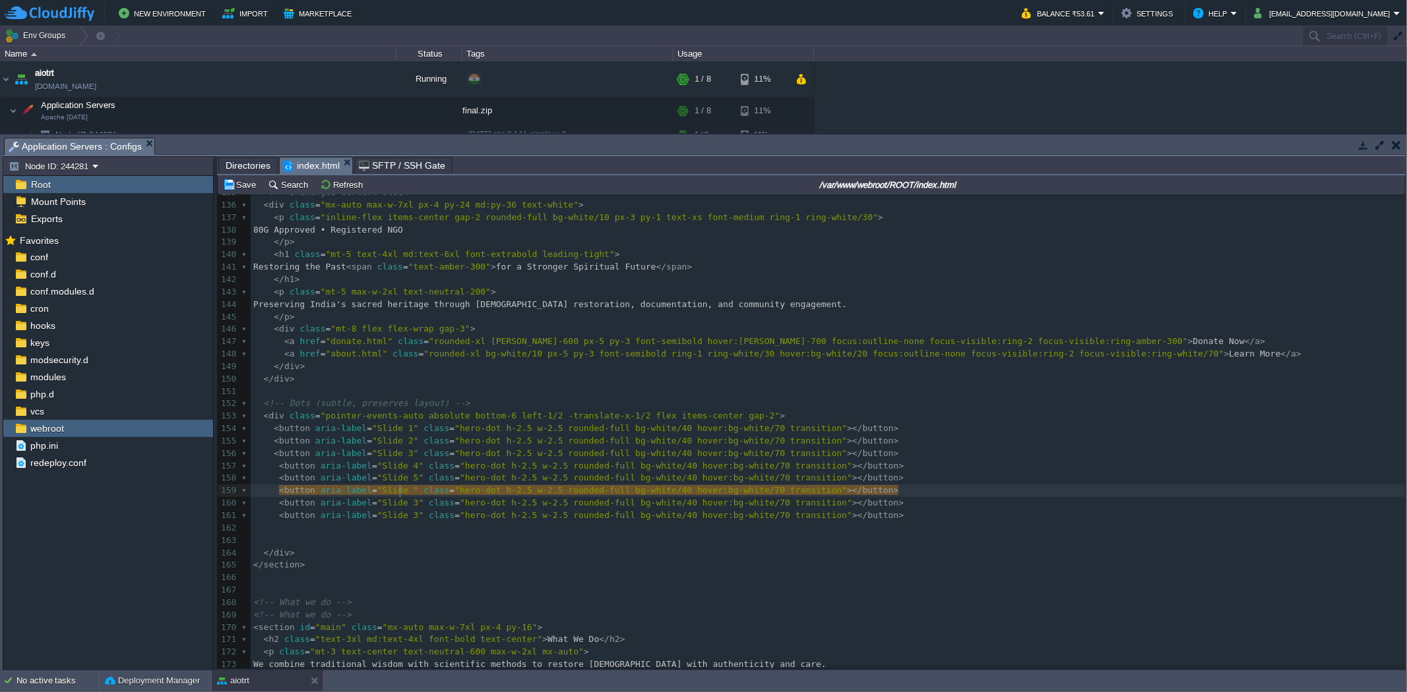
type textarea "6"
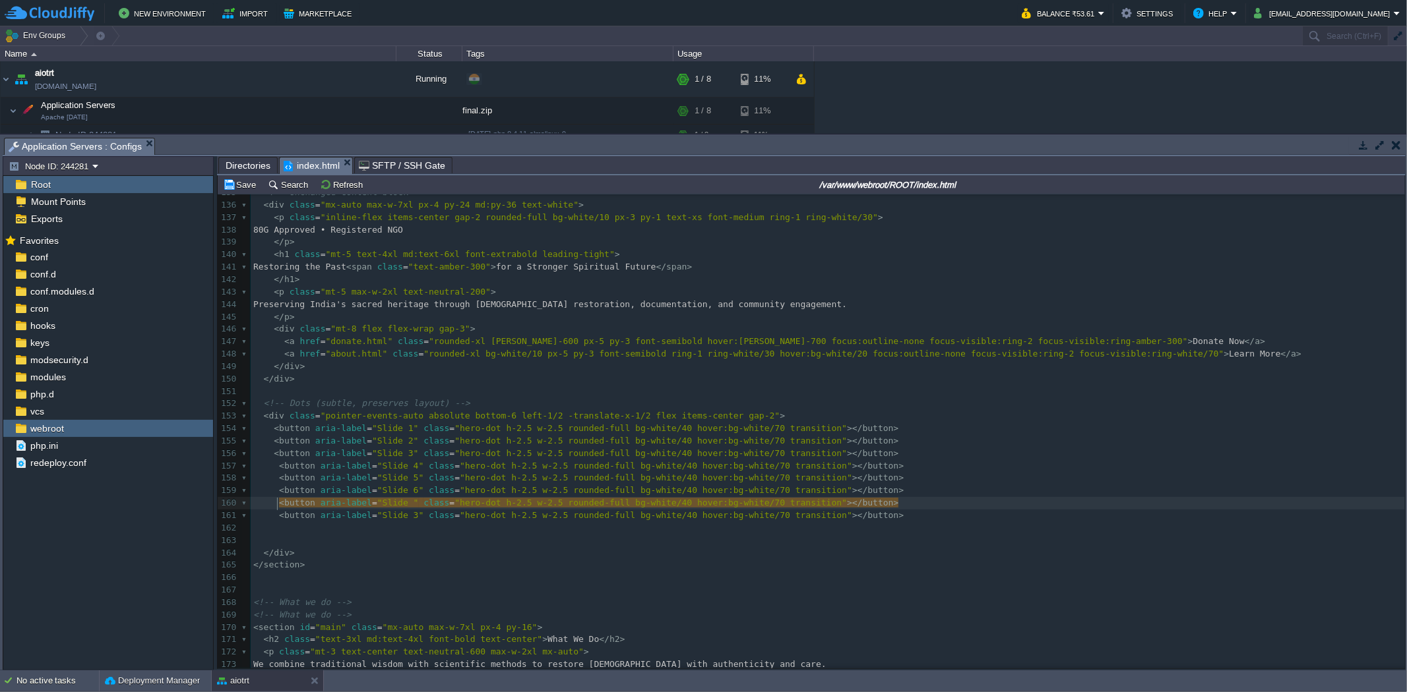
type textarea "7"
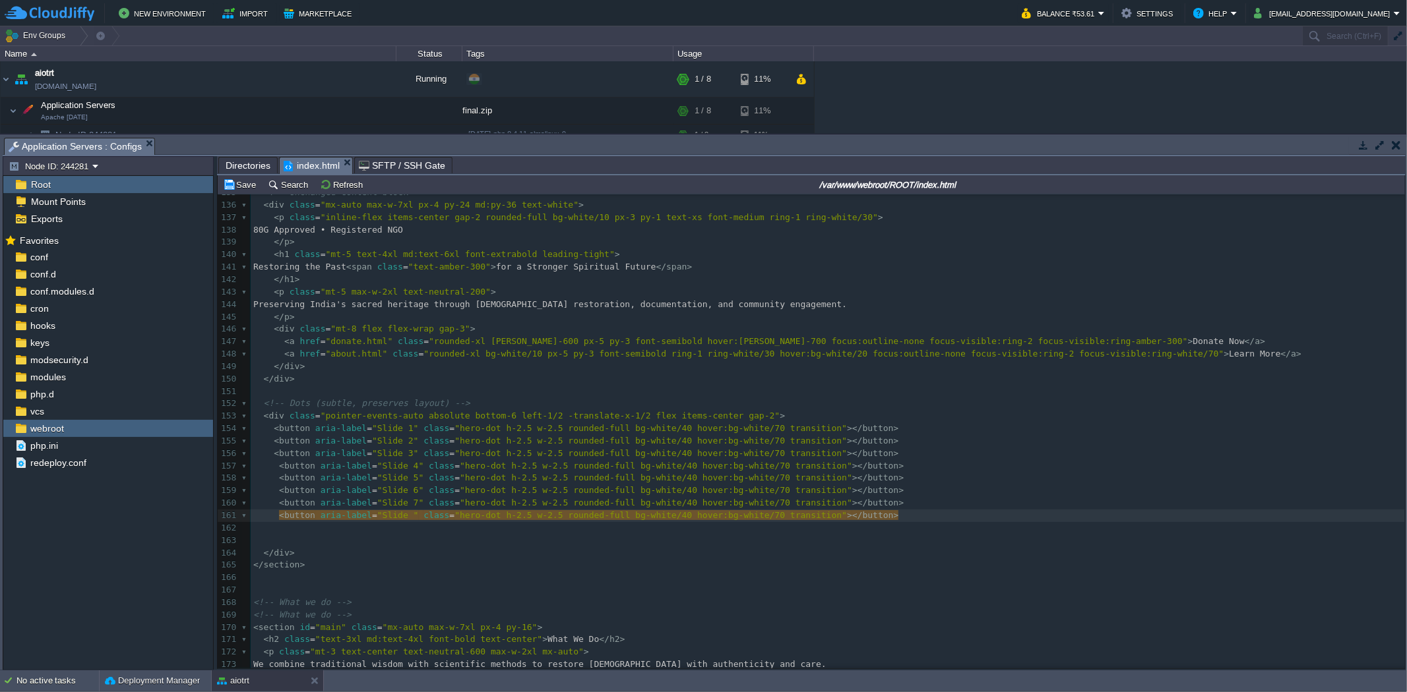
type textarea "8"
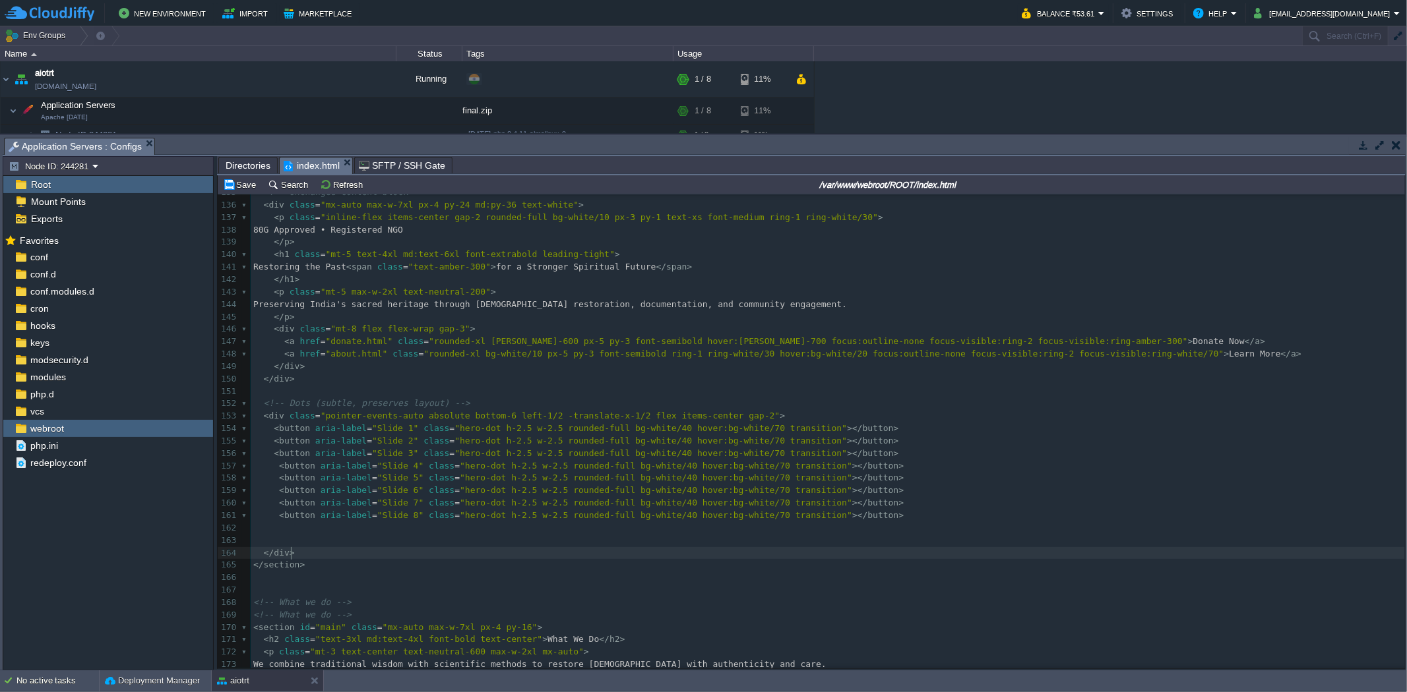
click at [446, 555] on pre "</ div >" at bounding box center [828, 553] width 1154 height 13
click at [232, 191] on button "Save" at bounding box center [241, 185] width 37 height 12
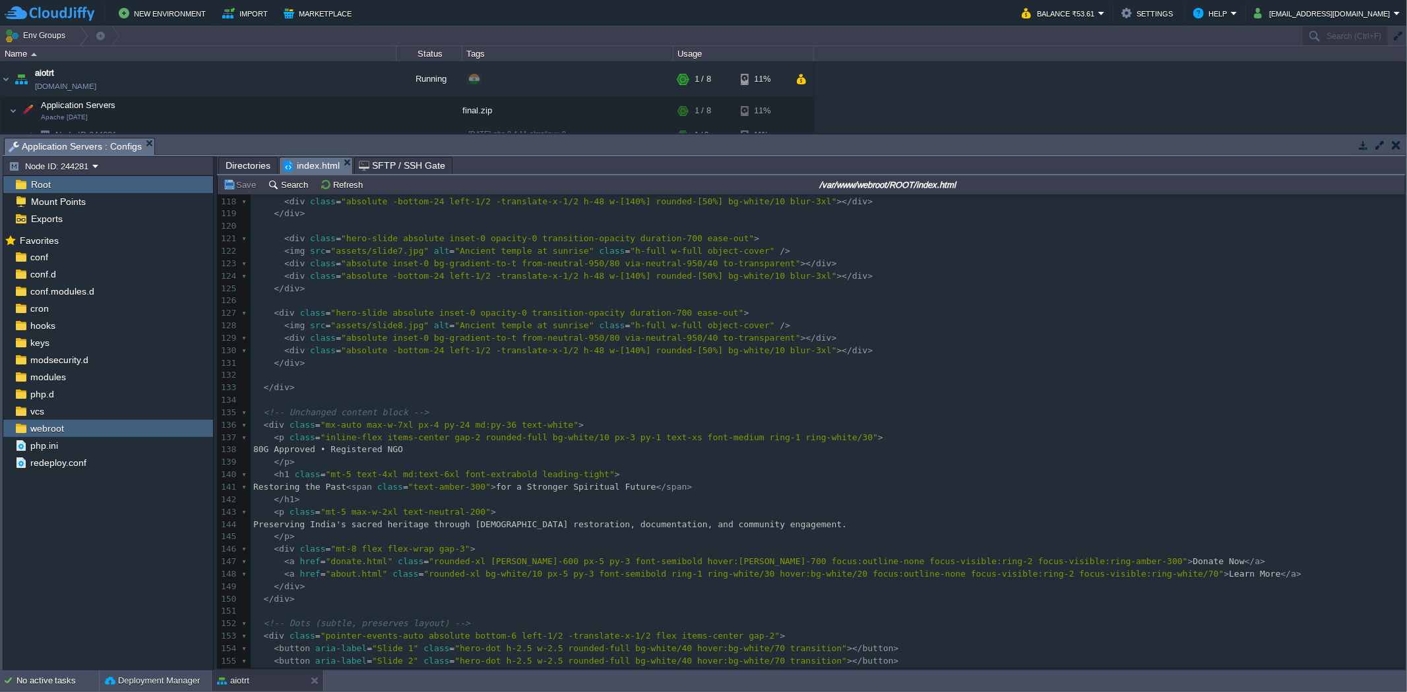
scroll to position [1395, 0]
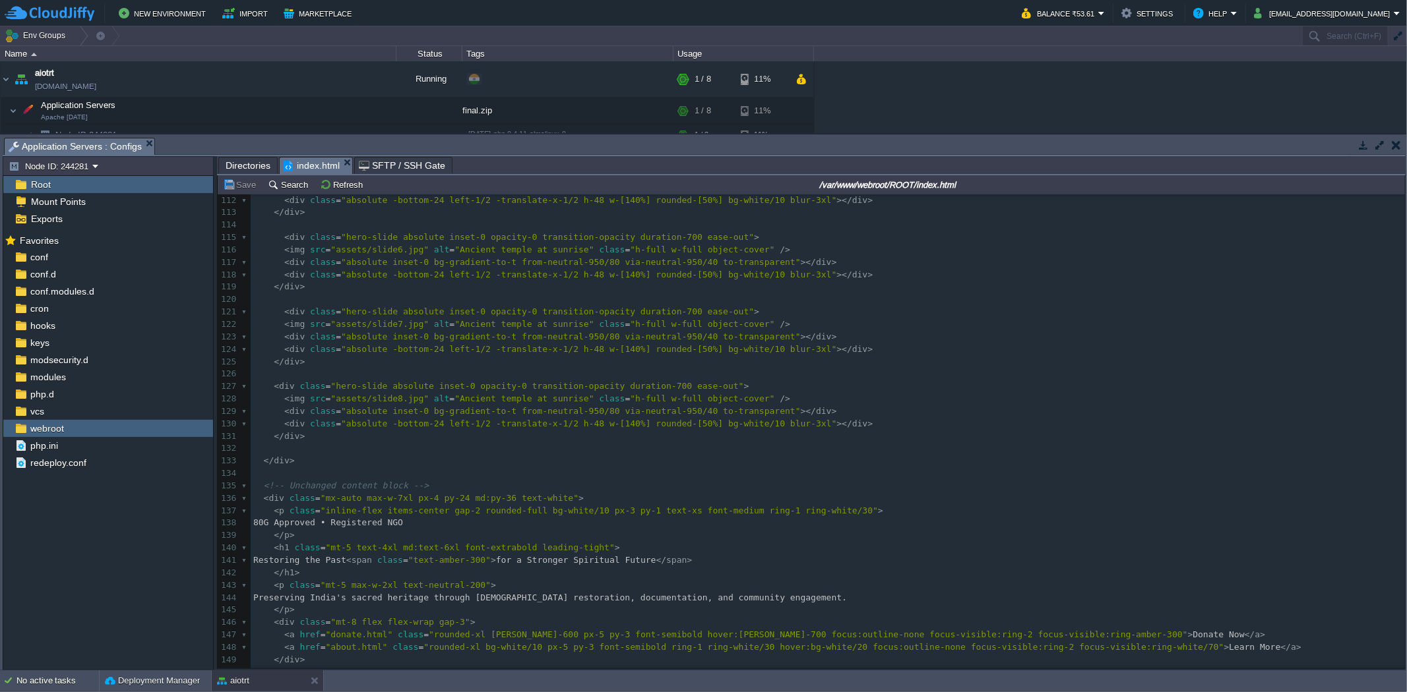
click at [240, 169] on span "Directories" at bounding box center [248, 166] width 45 height 16
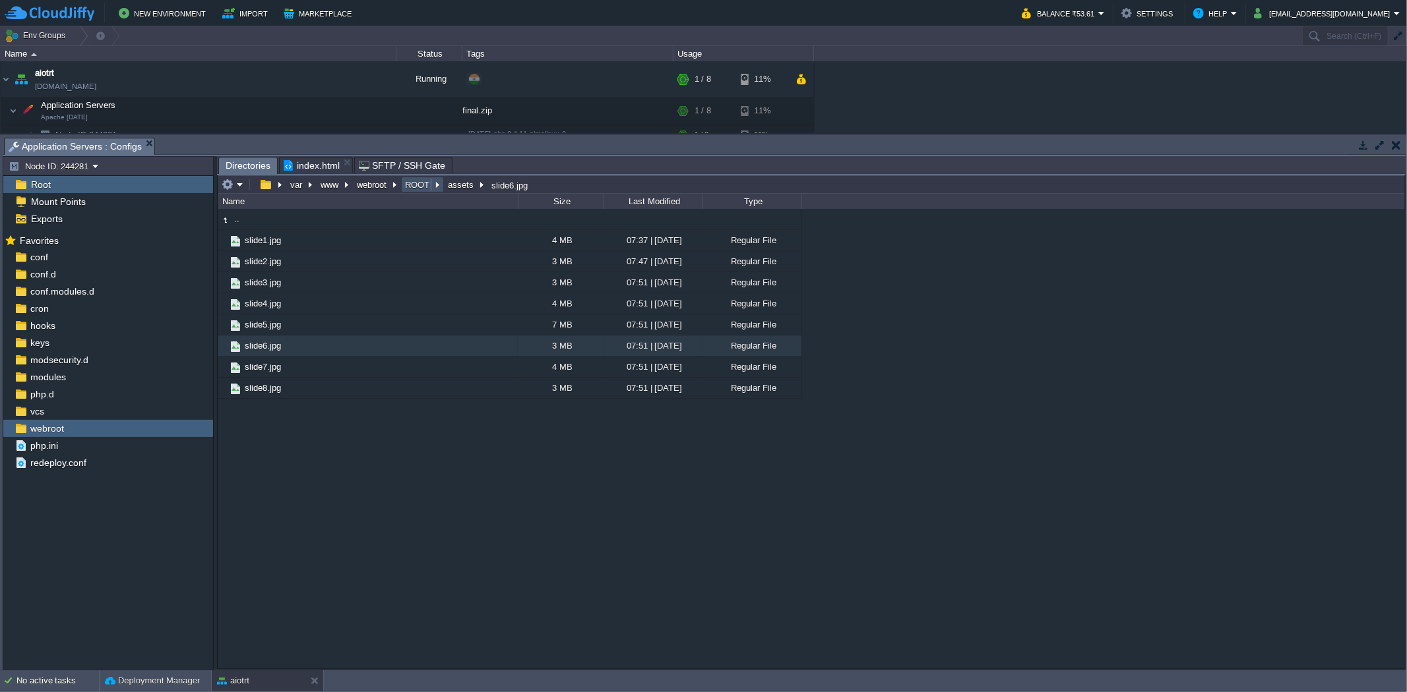
click at [429, 185] on button "ROOT" at bounding box center [418, 185] width 30 height 12
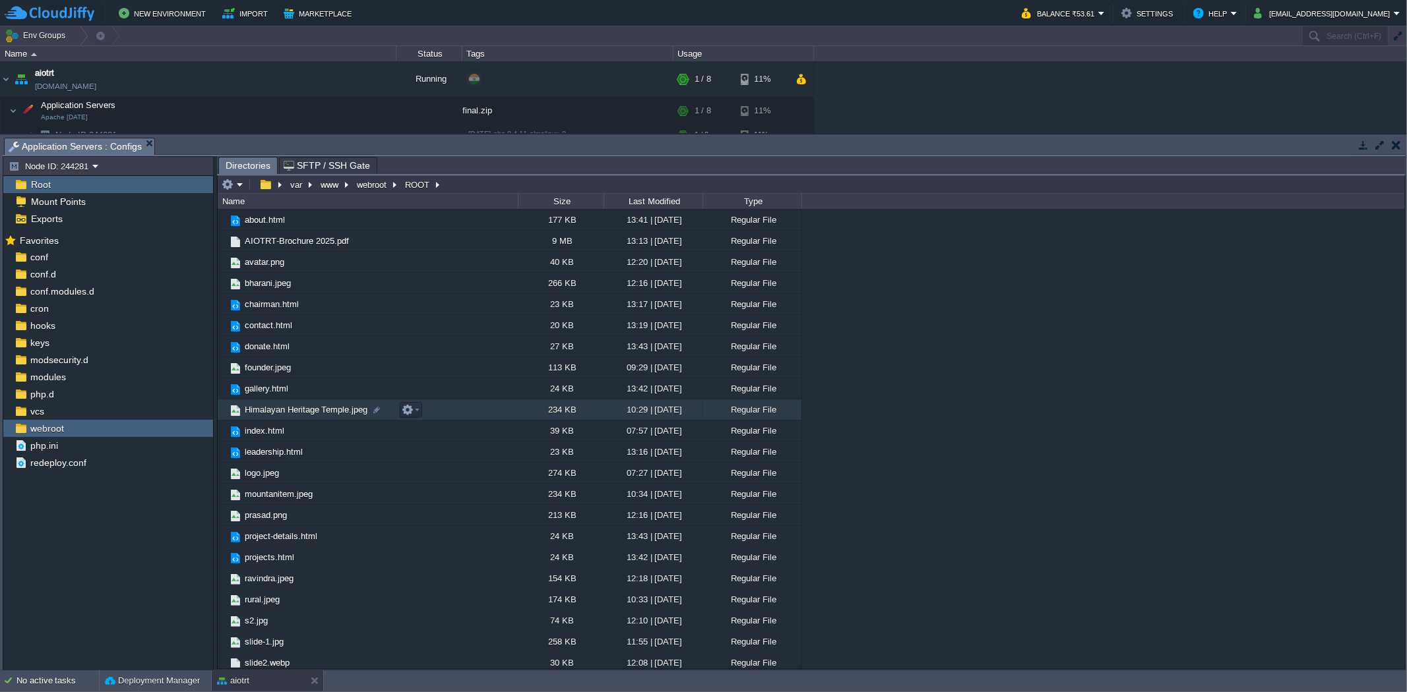
scroll to position [31, 0]
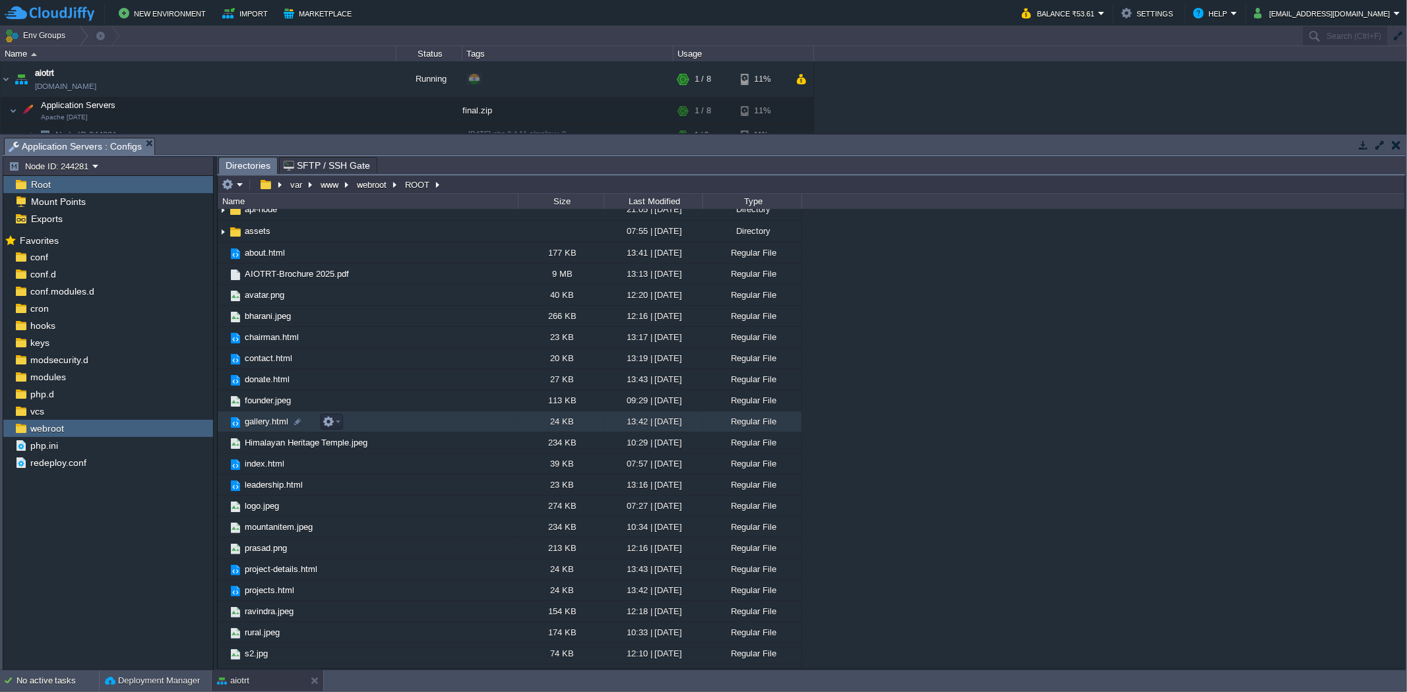
click at [387, 431] on td "gallery.html" at bounding box center [368, 421] width 300 height 21
click at [245, 160] on span "Directories" at bounding box center [248, 166] width 45 height 16
click at [397, 234] on td "assets" at bounding box center [368, 232] width 300 height 22
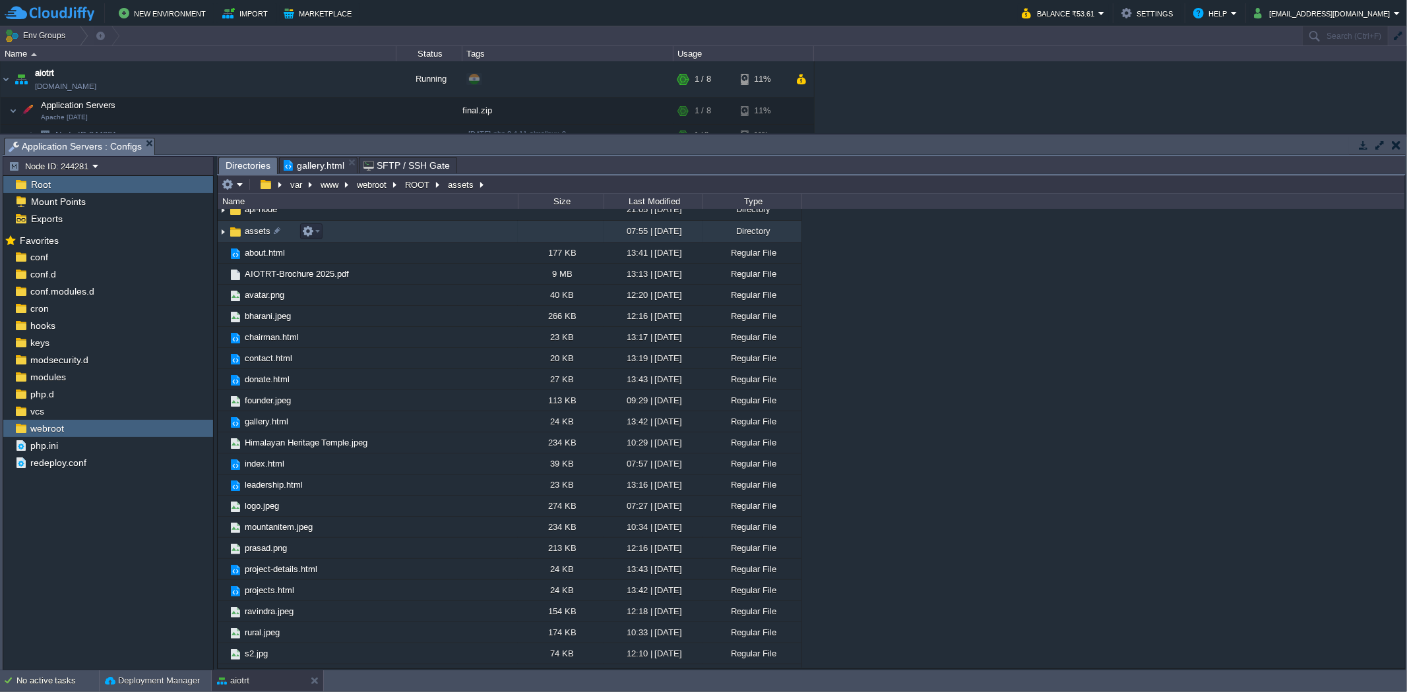
click at [397, 234] on td "assets" at bounding box center [368, 232] width 300 height 22
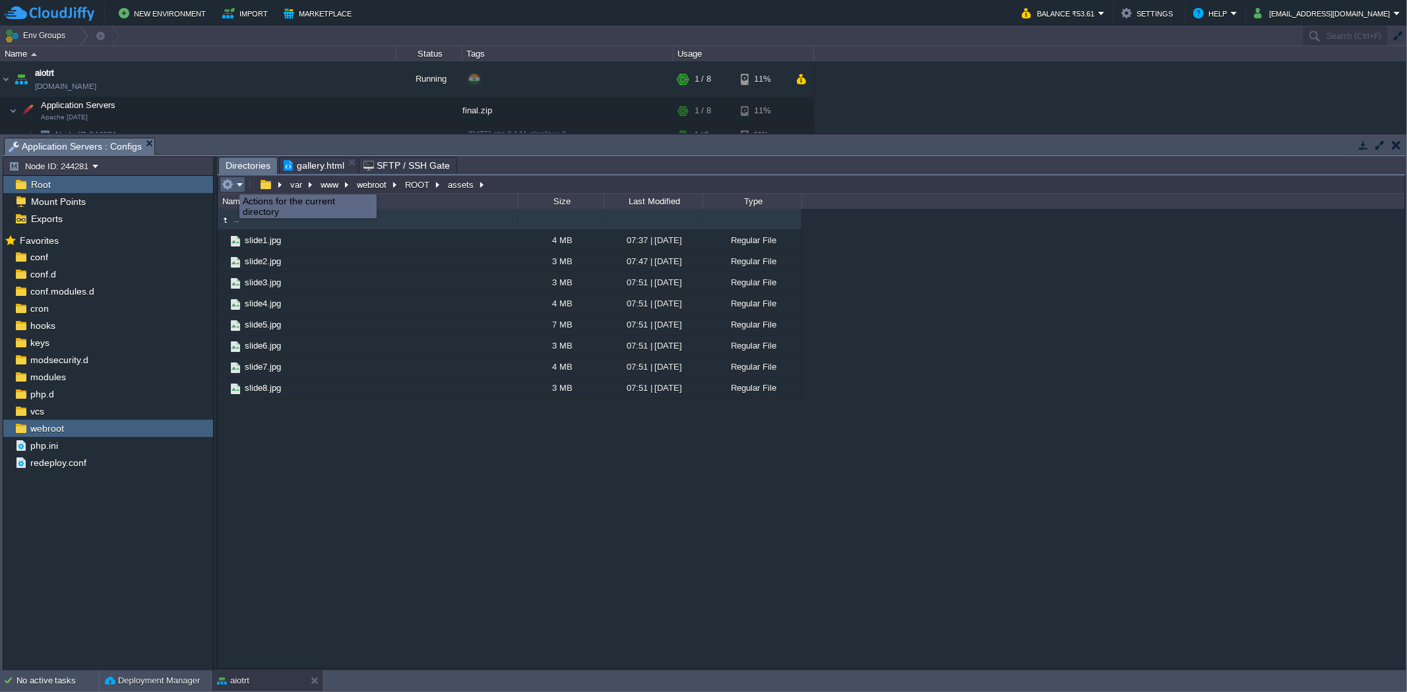
click at [229, 183] on button "button" at bounding box center [228, 185] width 12 height 12
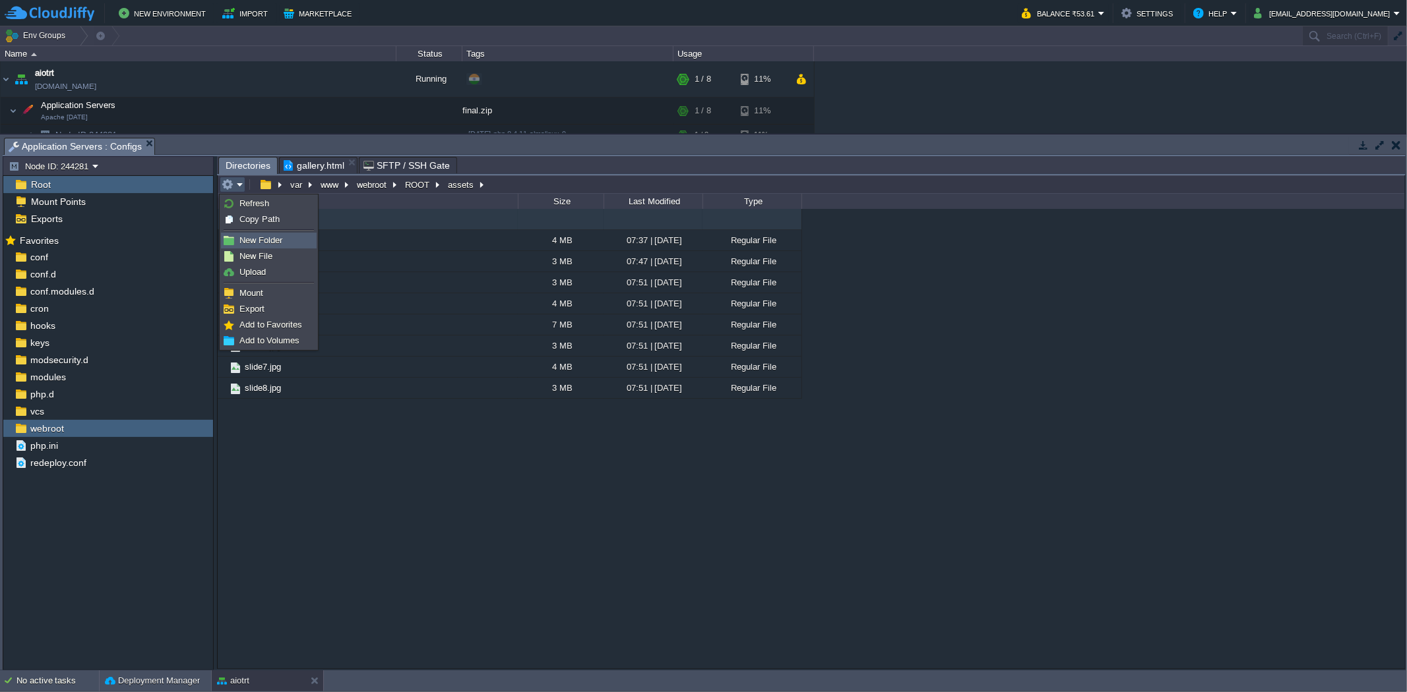
click at [264, 239] on span "New Folder" at bounding box center [260, 240] width 43 height 10
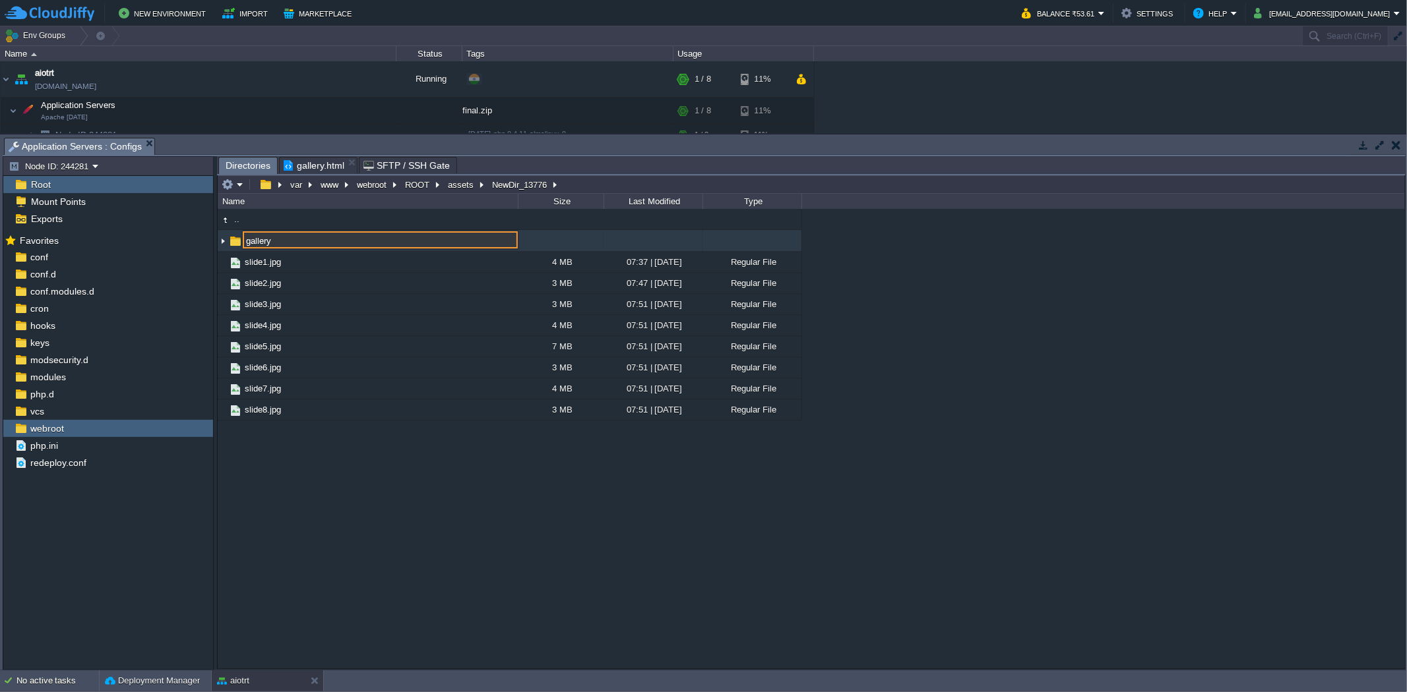
type input "gallery"
click at [300, 160] on span "gallery.html" at bounding box center [314, 166] width 61 height 16
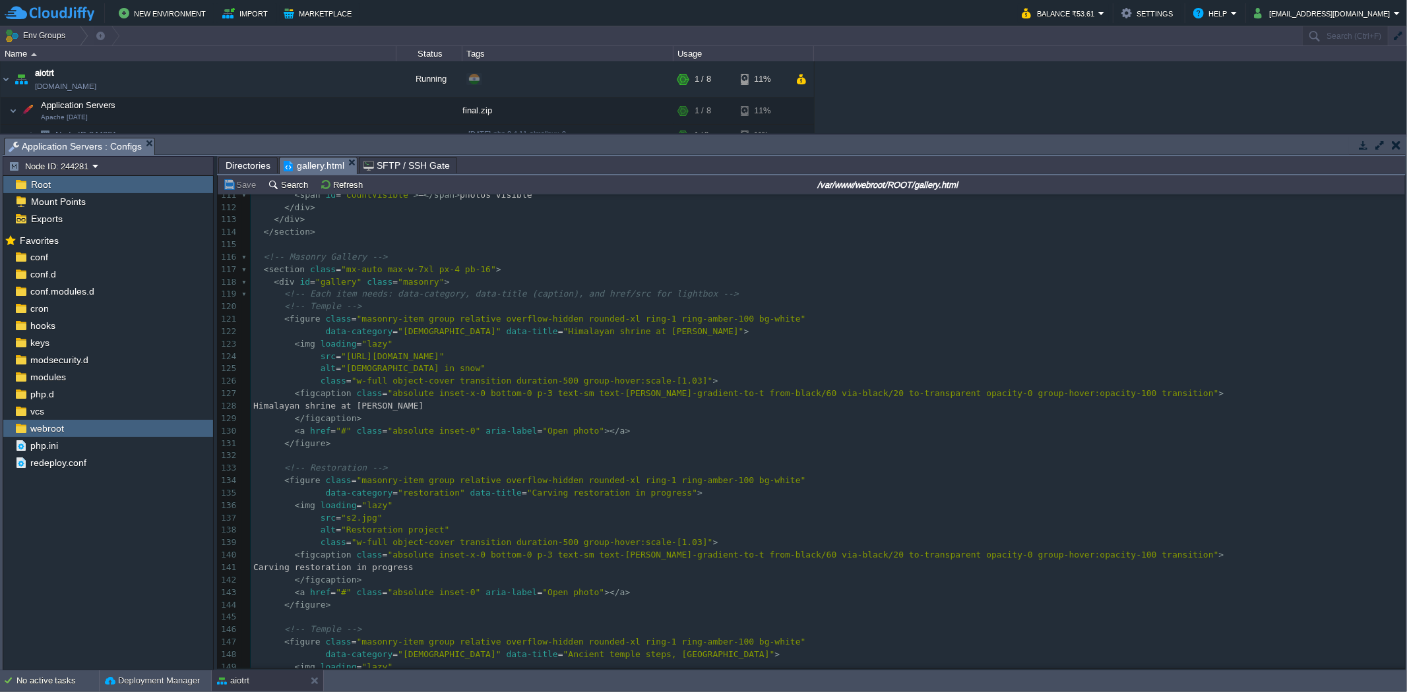
scroll to position [1538, 0]
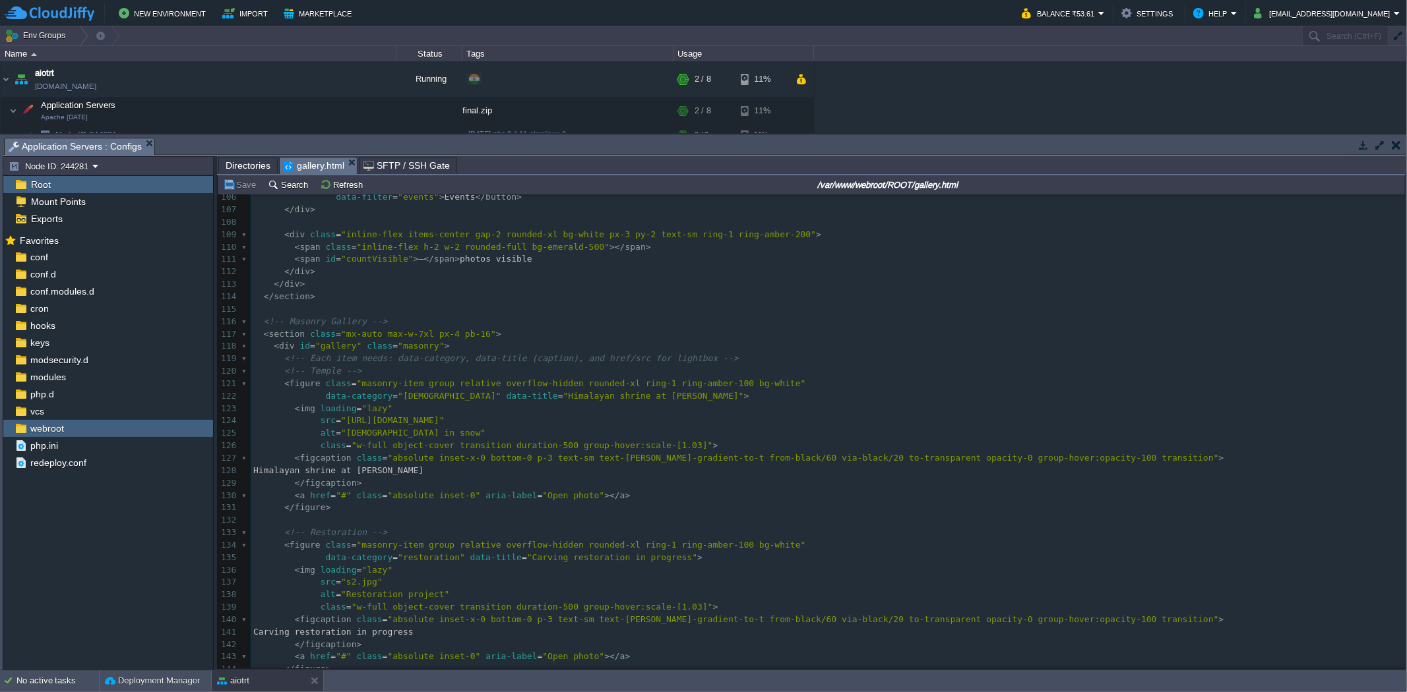
click at [328, 369] on div "427 <!DOCTYPE html> 79 </ header > 80 ​ 81 <!-- Hero --> 82 < section class = "…" at bounding box center [828, 284] width 1154 height 857
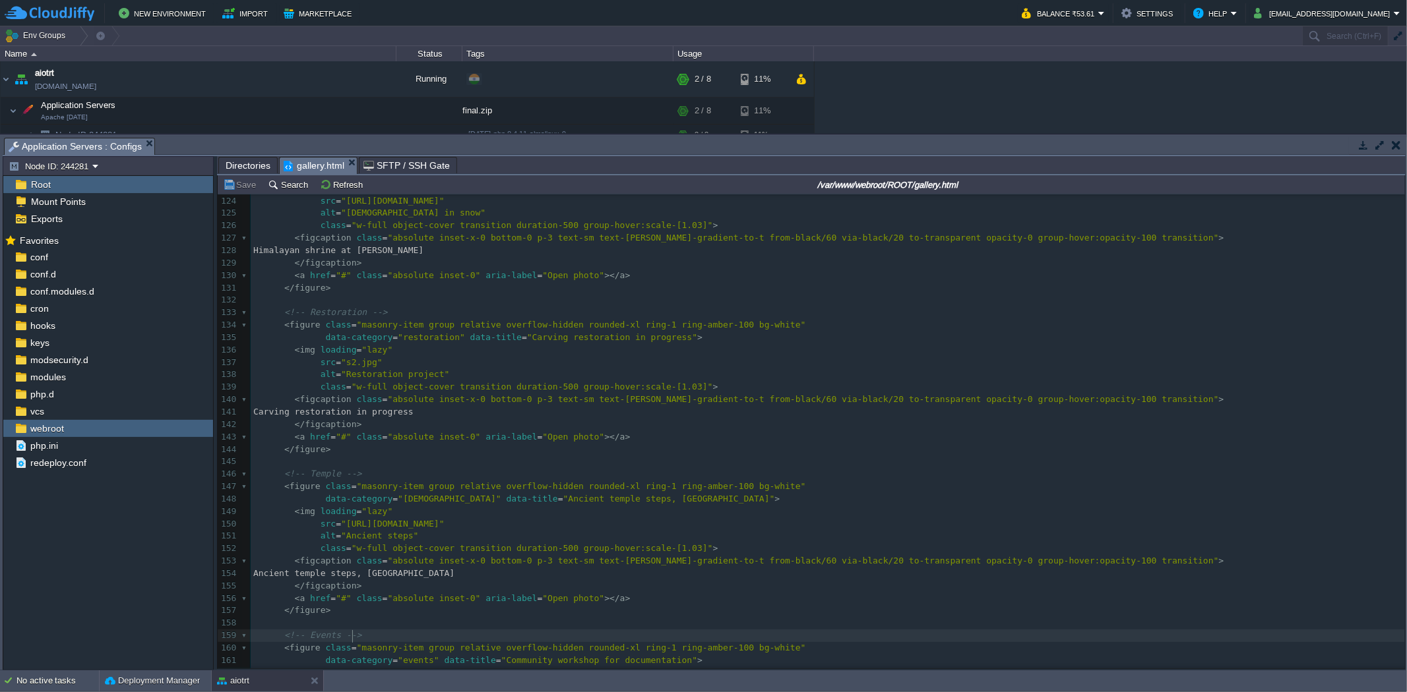
click at [365, 634] on pre "<!-- Events -->" at bounding box center [828, 636] width 1154 height 13
click at [369, 571] on span "Ancient temple steps, [GEOGRAPHIC_DATA]" at bounding box center [353, 573] width 201 height 10
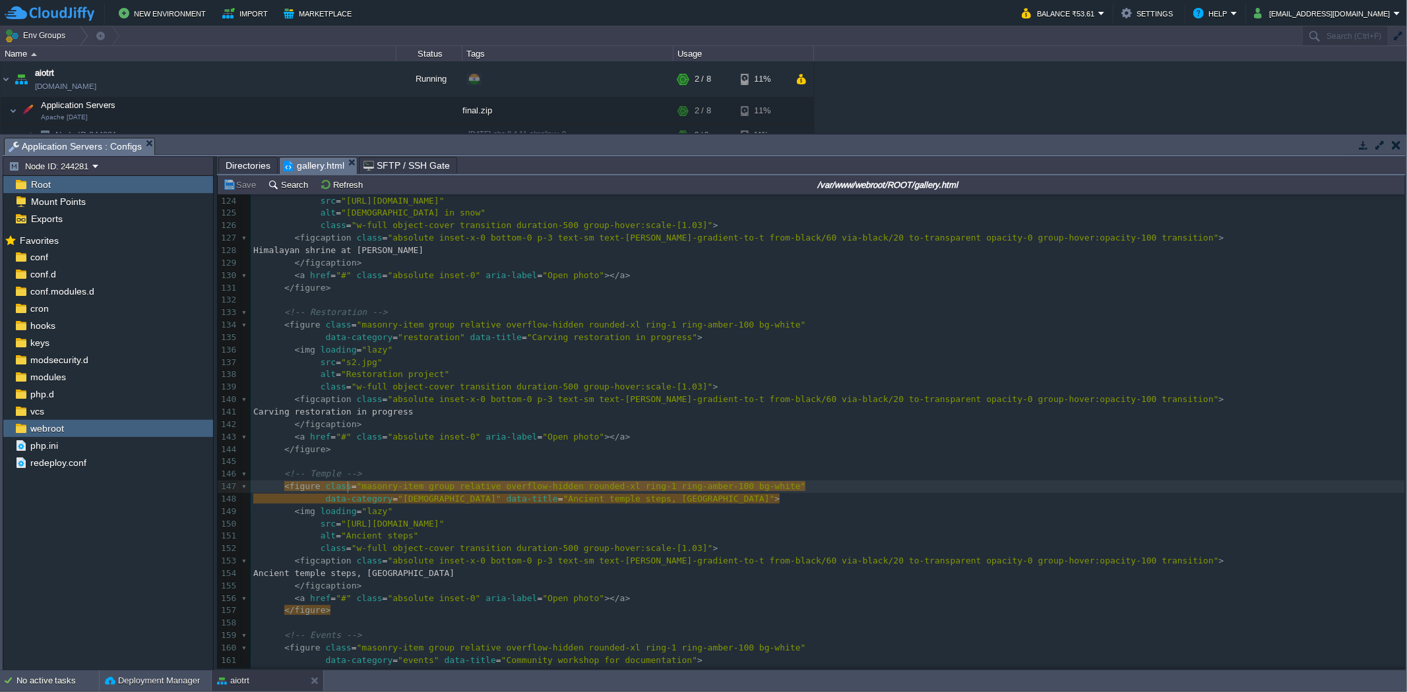
type textarea """
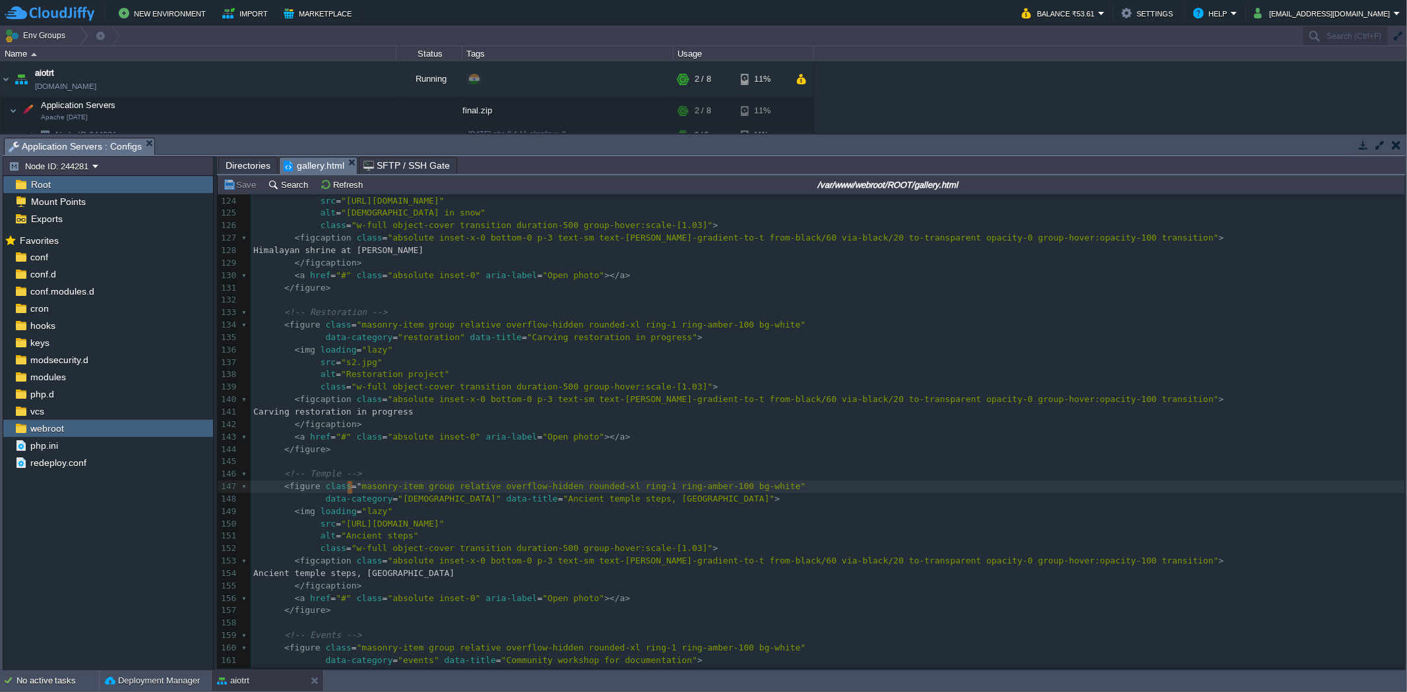
click at [354, 582] on pre "</ figcaption >" at bounding box center [828, 586] width 1154 height 13
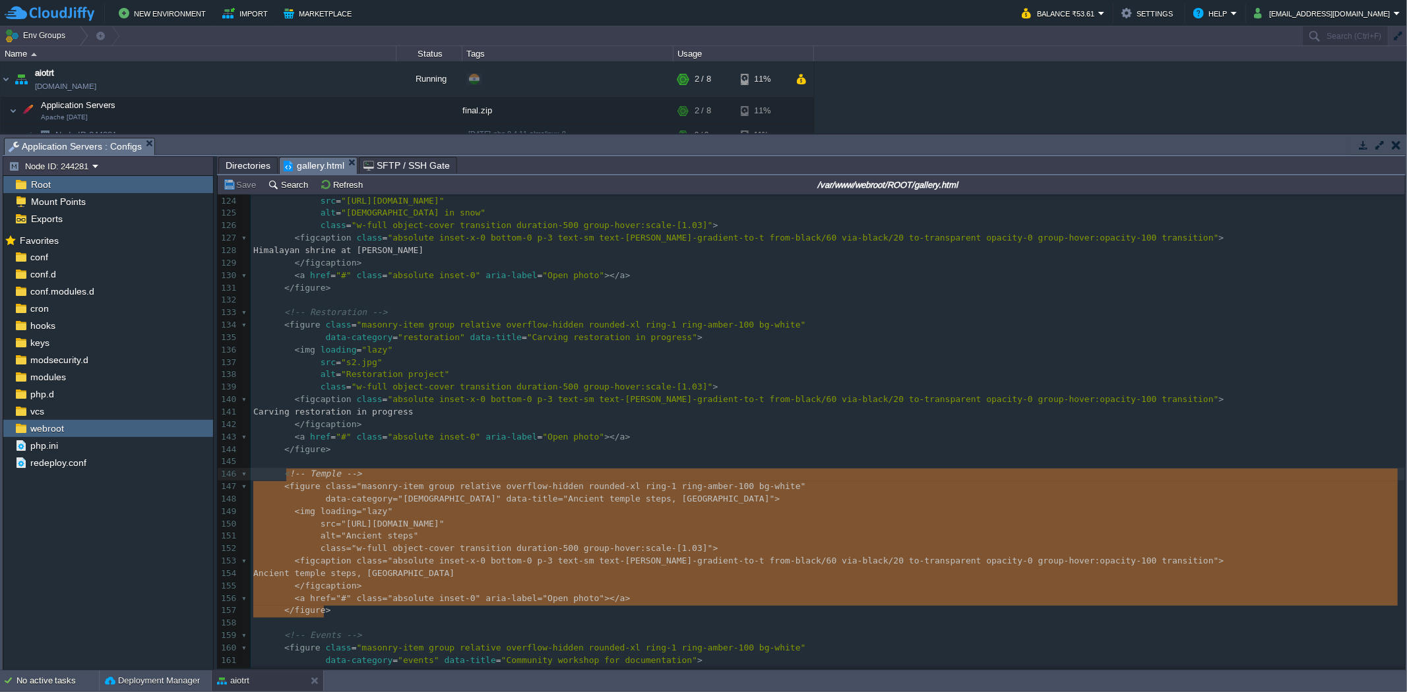
type textarea "<!-- Temple --> <figure class="masonry-item group relative overflow-hidden roun…"
drag, startPoint x: 338, startPoint y: 615, endPoint x: 281, endPoint y: 475, distance: 150.9
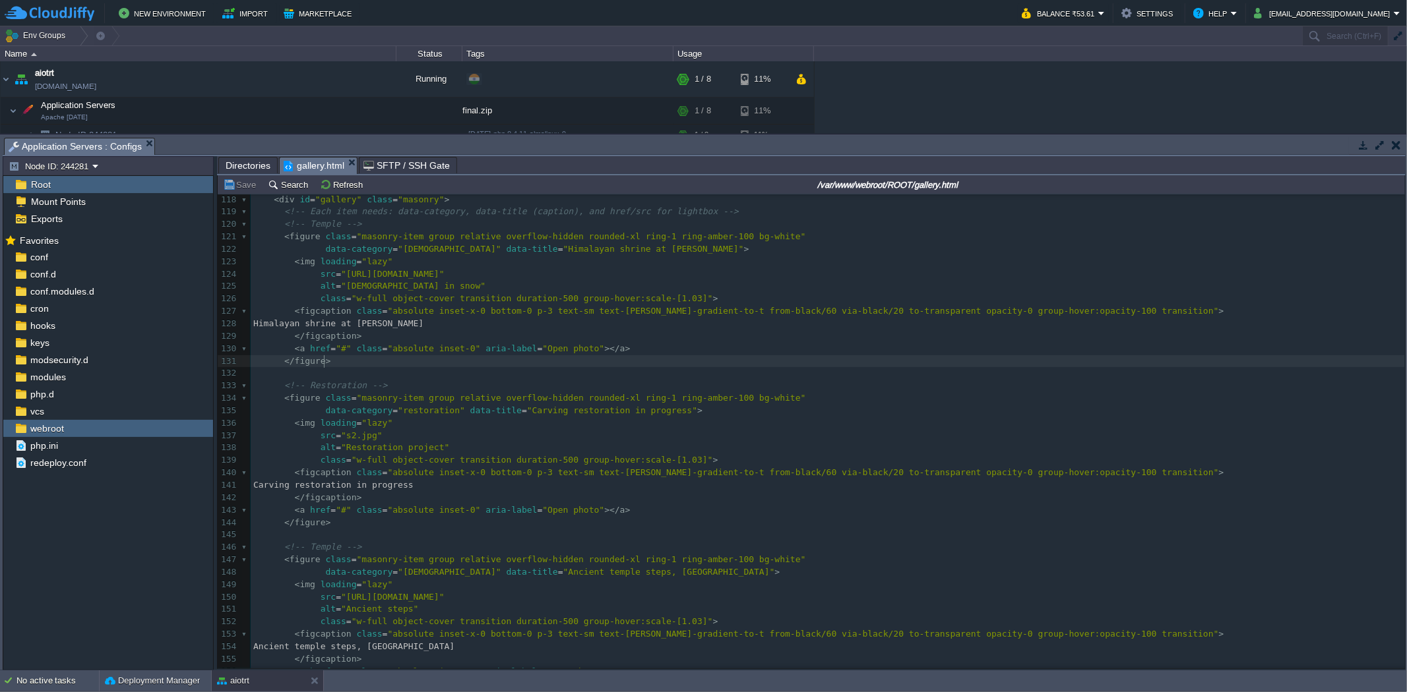
click at [337, 367] on pre "</ figure >" at bounding box center [828, 361] width 1154 height 13
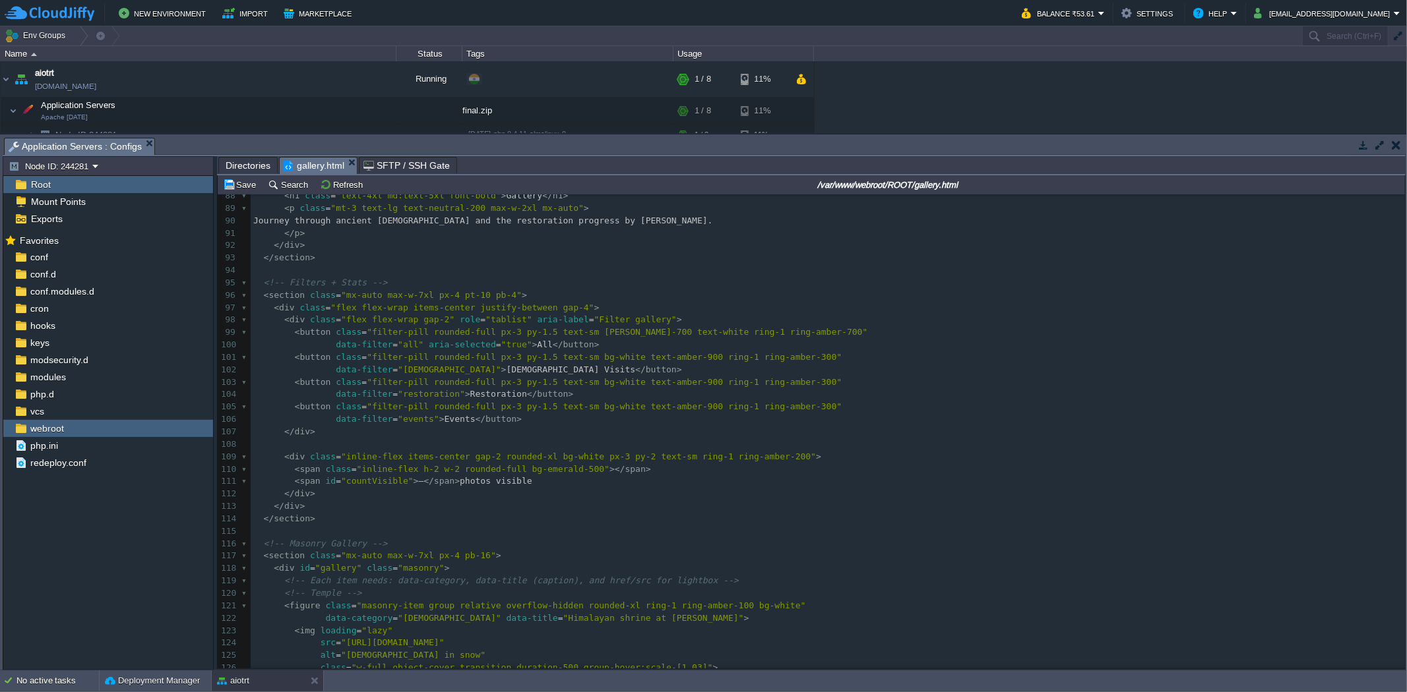
scroll to position [1031, 0]
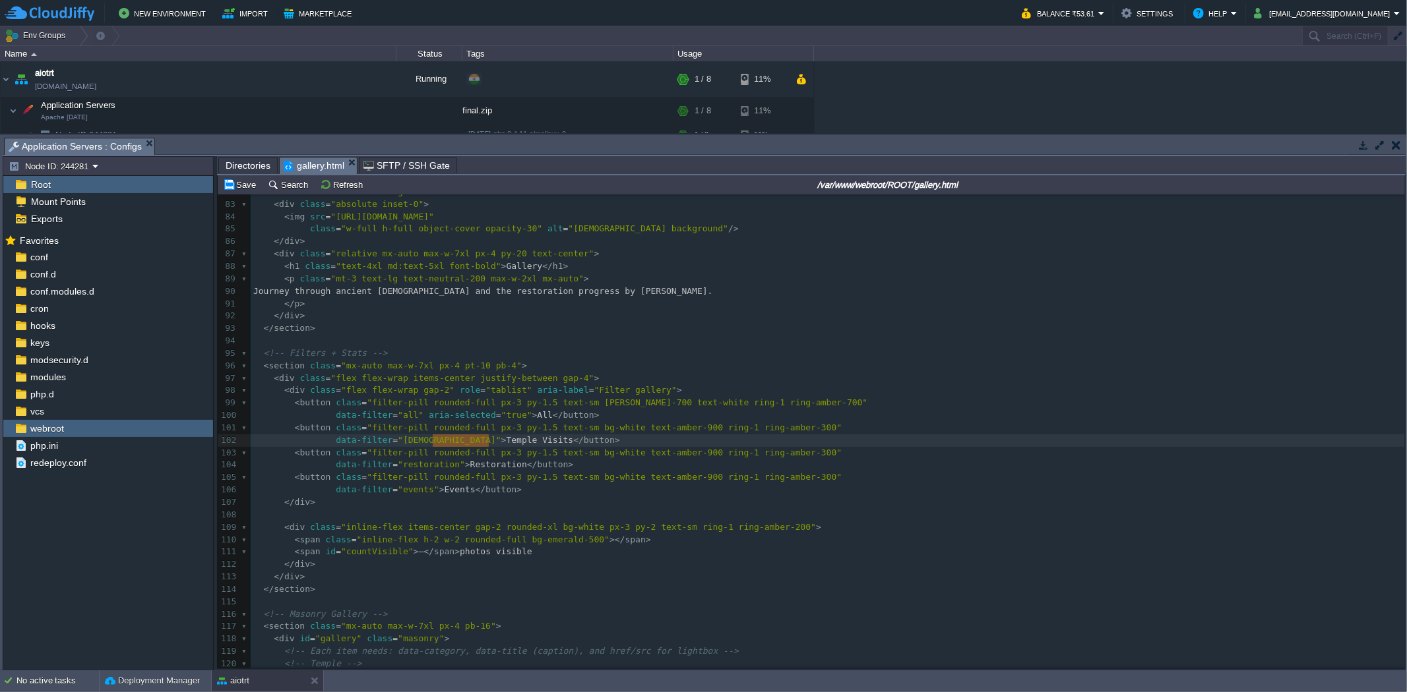
type textarea "[DEMOGRAPHIC_DATA] Visits"
drag, startPoint x: 489, startPoint y: 439, endPoint x: 429, endPoint y: 439, distance: 60.0
paste textarea
click at [489, 510] on pre "​" at bounding box center [828, 515] width 1154 height 13
type textarea "mpl"
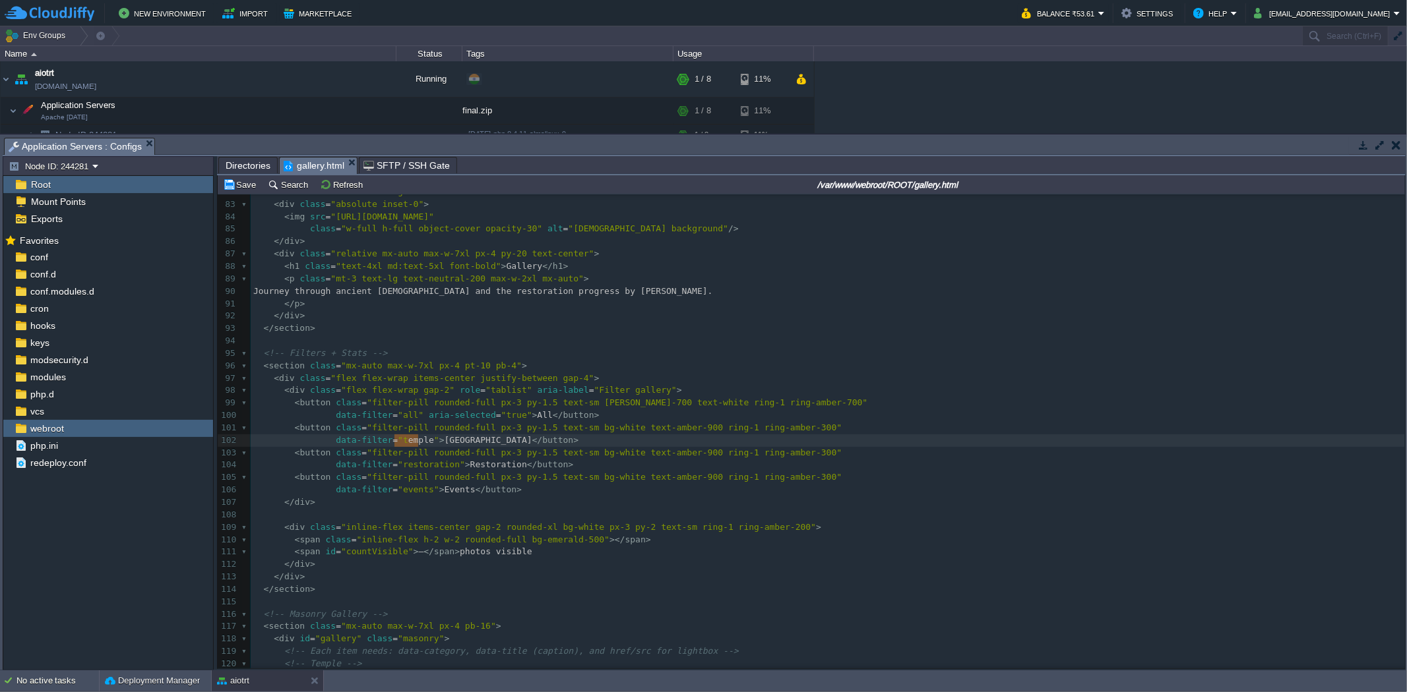
type textarea "[DEMOGRAPHIC_DATA]"
drag, startPoint x: 417, startPoint y: 442, endPoint x: 392, endPoint y: 445, distance: 25.9
paste textarea
click at [447, 512] on pre "​" at bounding box center [828, 515] width 1154 height 13
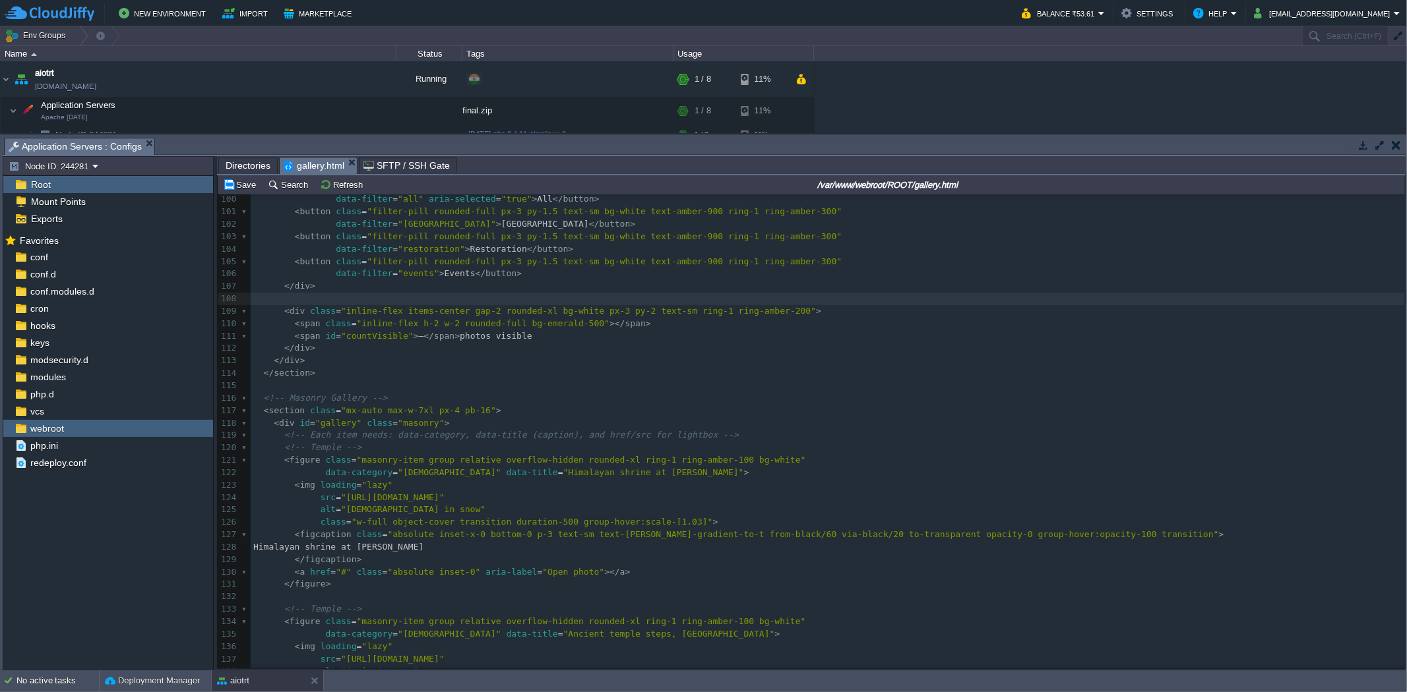
scroll to position [1250, 0]
type textarea "[DEMOGRAPHIC_DATA]"
drag, startPoint x: 390, startPoint y: 467, endPoint x: 417, endPoint y: 469, distance: 26.5
paste textarea
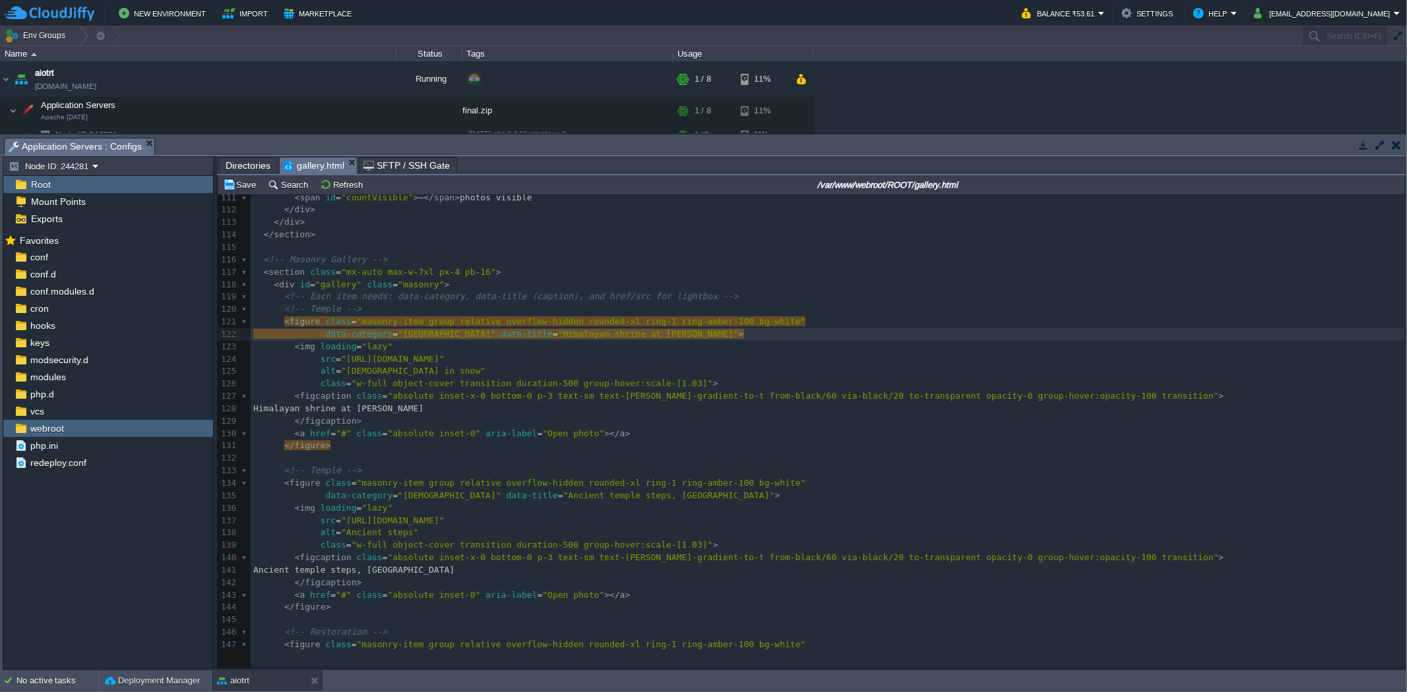
scroll to position [1396, 0]
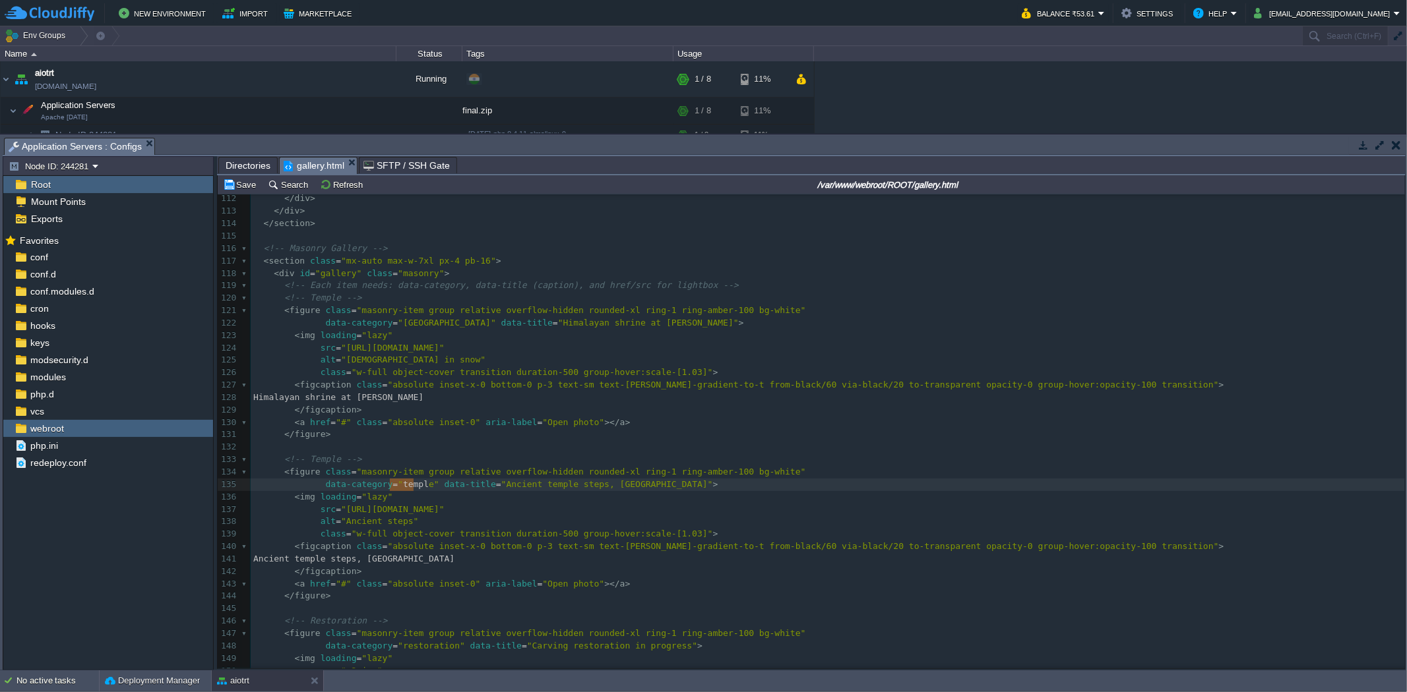
type textarea "[DEMOGRAPHIC_DATA]"
drag, startPoint x: 389, startPoint y: 485, endPoint x: 416, endPoint y: 485, distance: 27.0
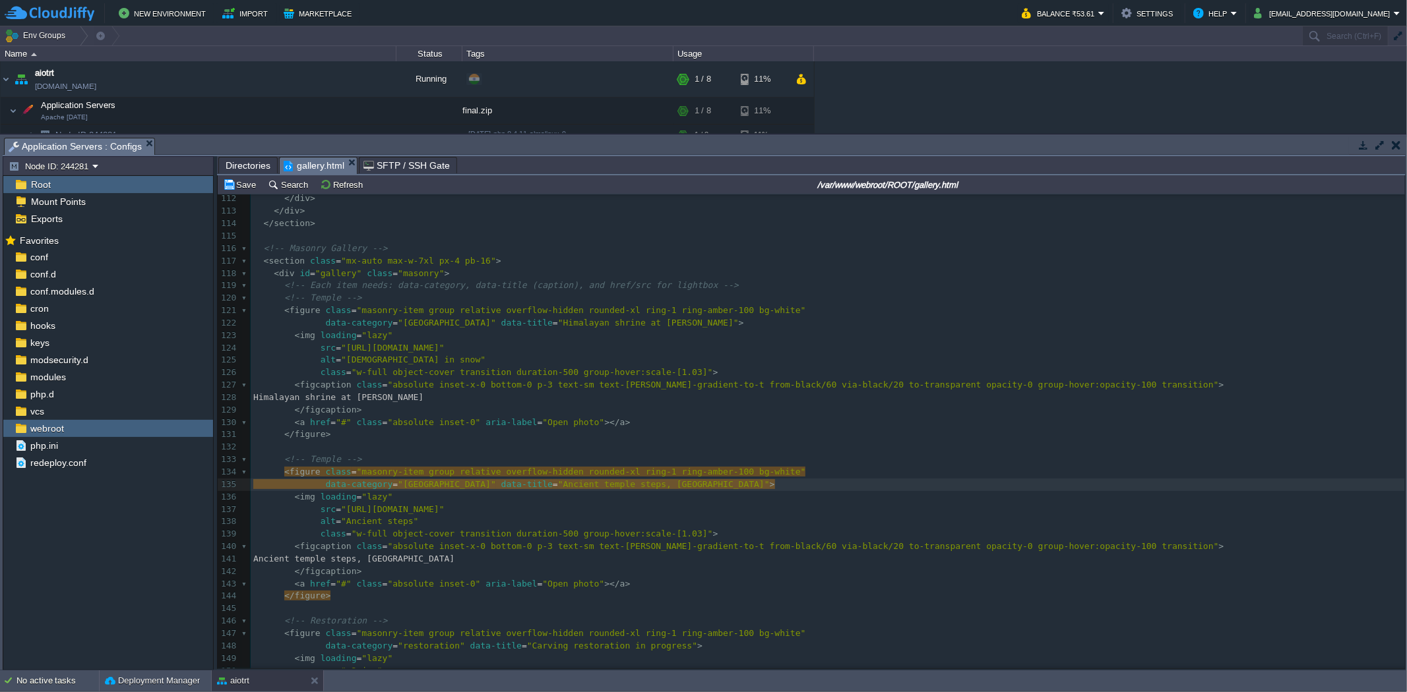
click at [244, 166] on span "Directories" at bounding box center [248, 166] width 45 height 16
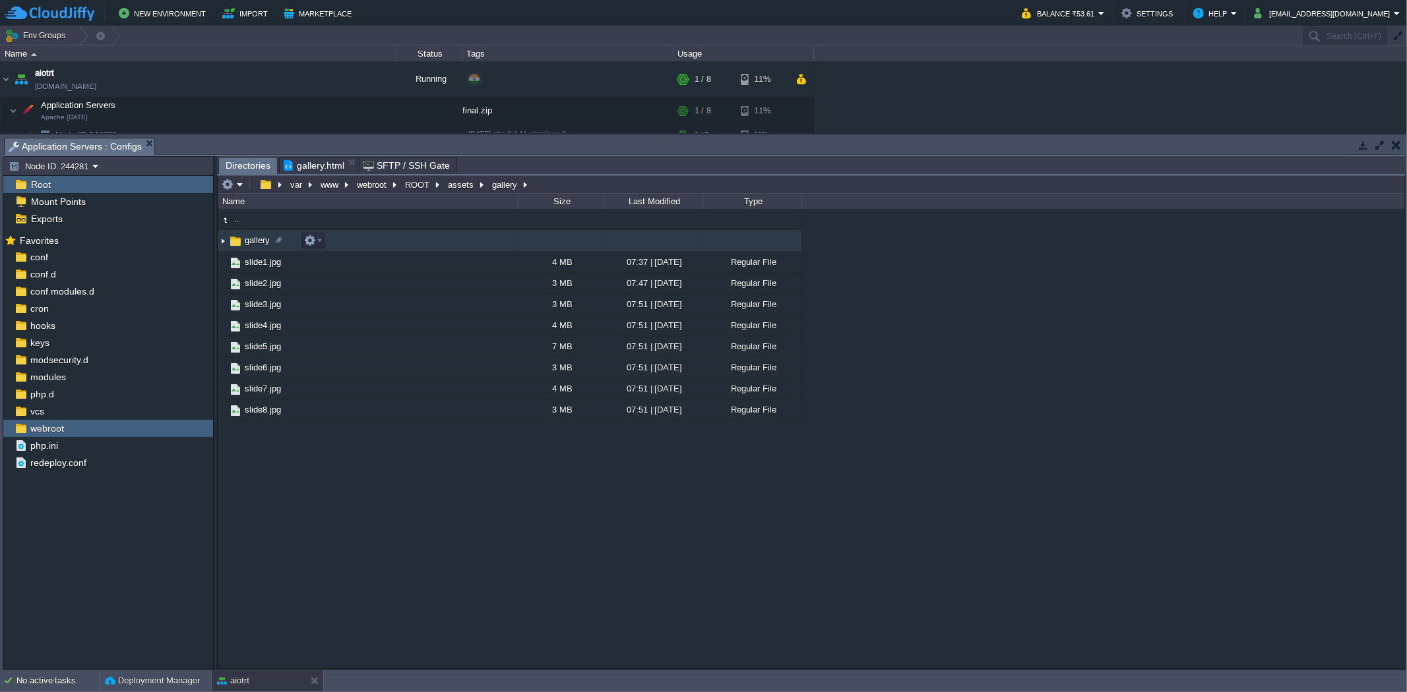
click at [381, 237] on td "gallery" at bounding box center [368, 241] width 300 height 22
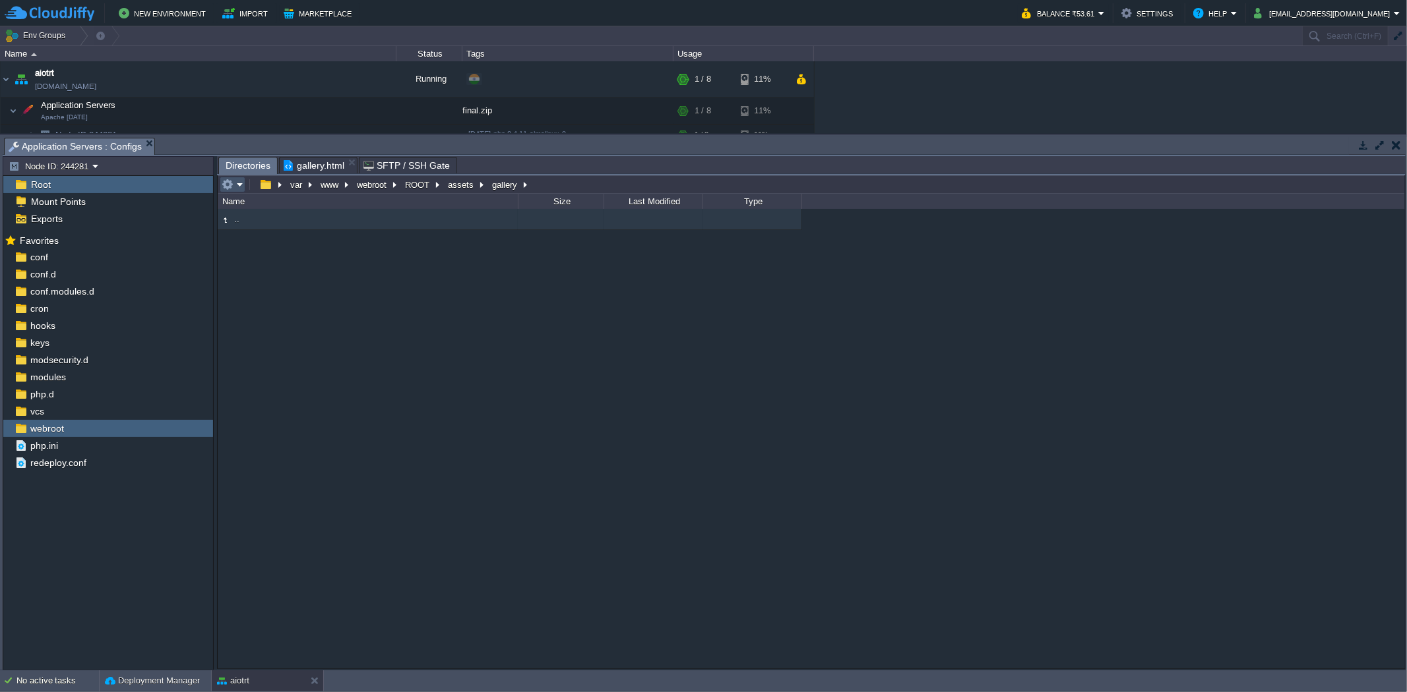
click at [232, 182] on button "button" at bounding box center [228, 185] width 12 height 12
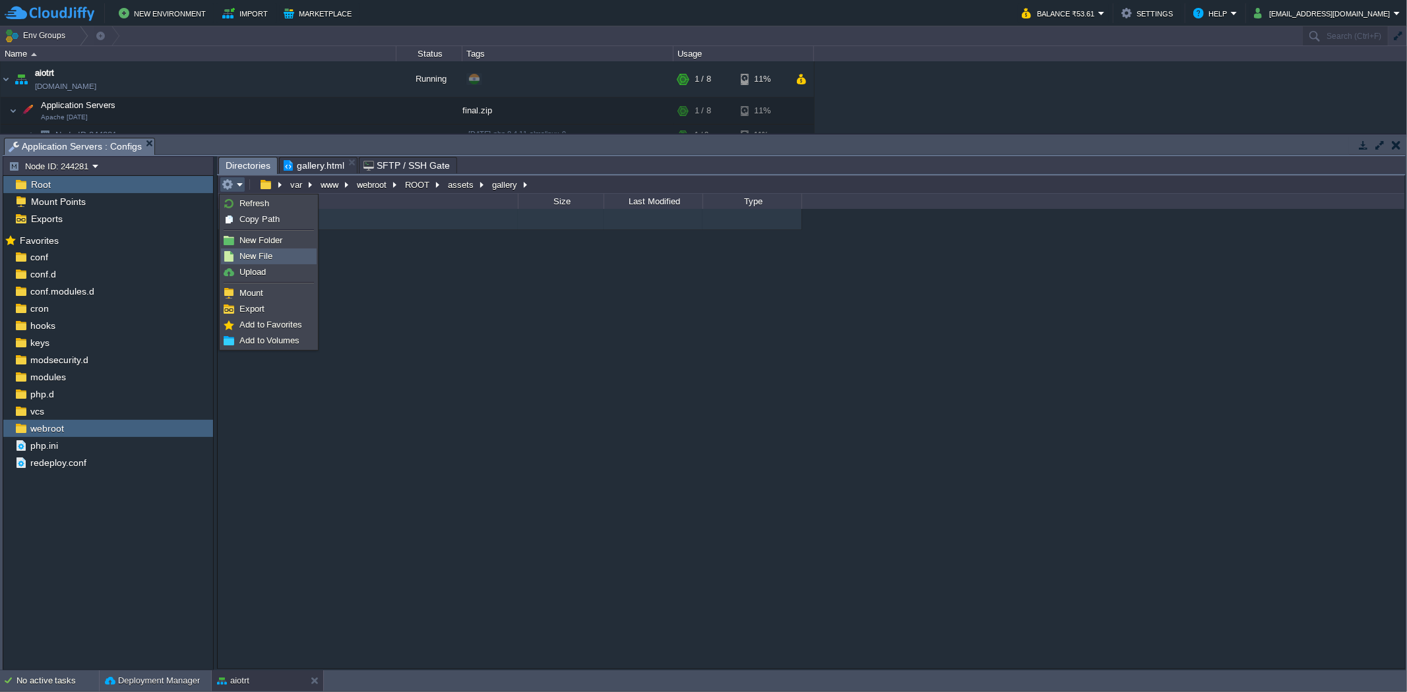
click at [247, 253] on span "New File" at bounding box center [255, 256] width 33 height 10
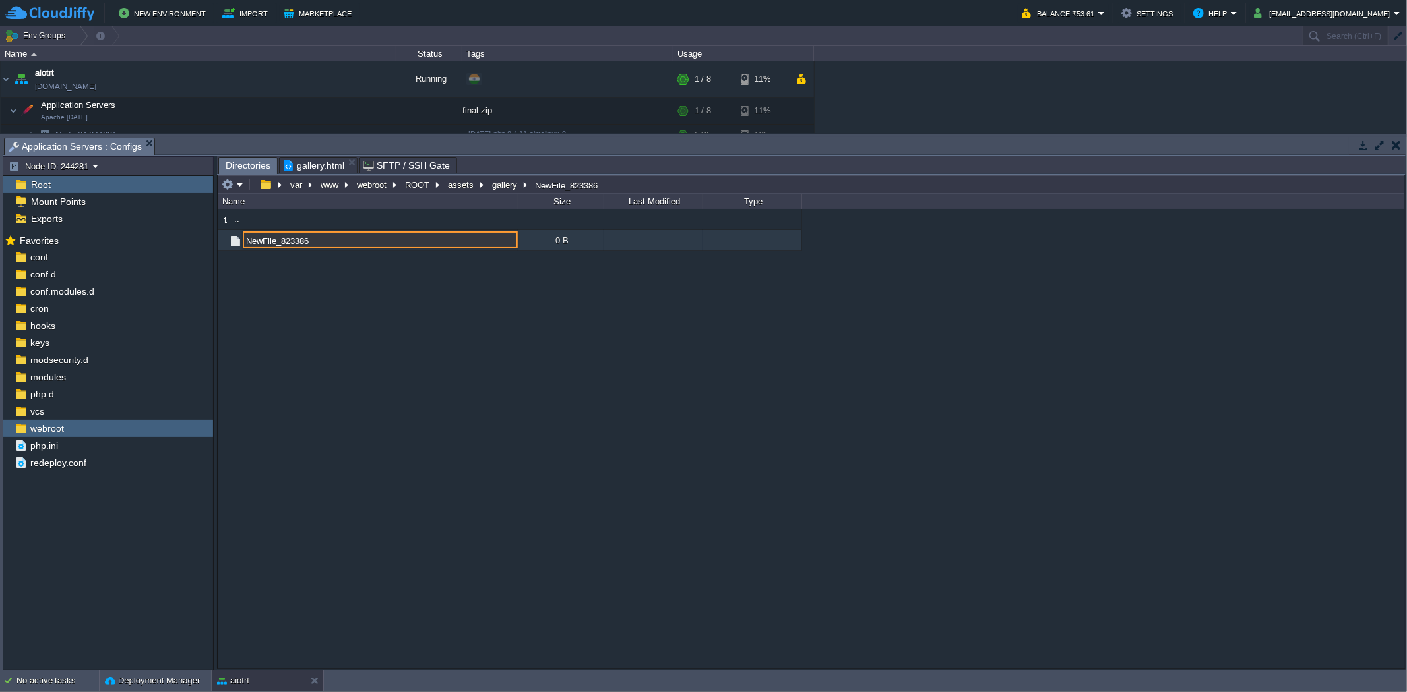
drag, startPoint x: 634, startPoint y: 301, endPoint x: 622, endPoint y: 304, distance: 12.2
click at [631, 304] on div ".. NewFile_823386 0 B NewFile_823386" at bounding box center [811, 438] width 1187 height 459
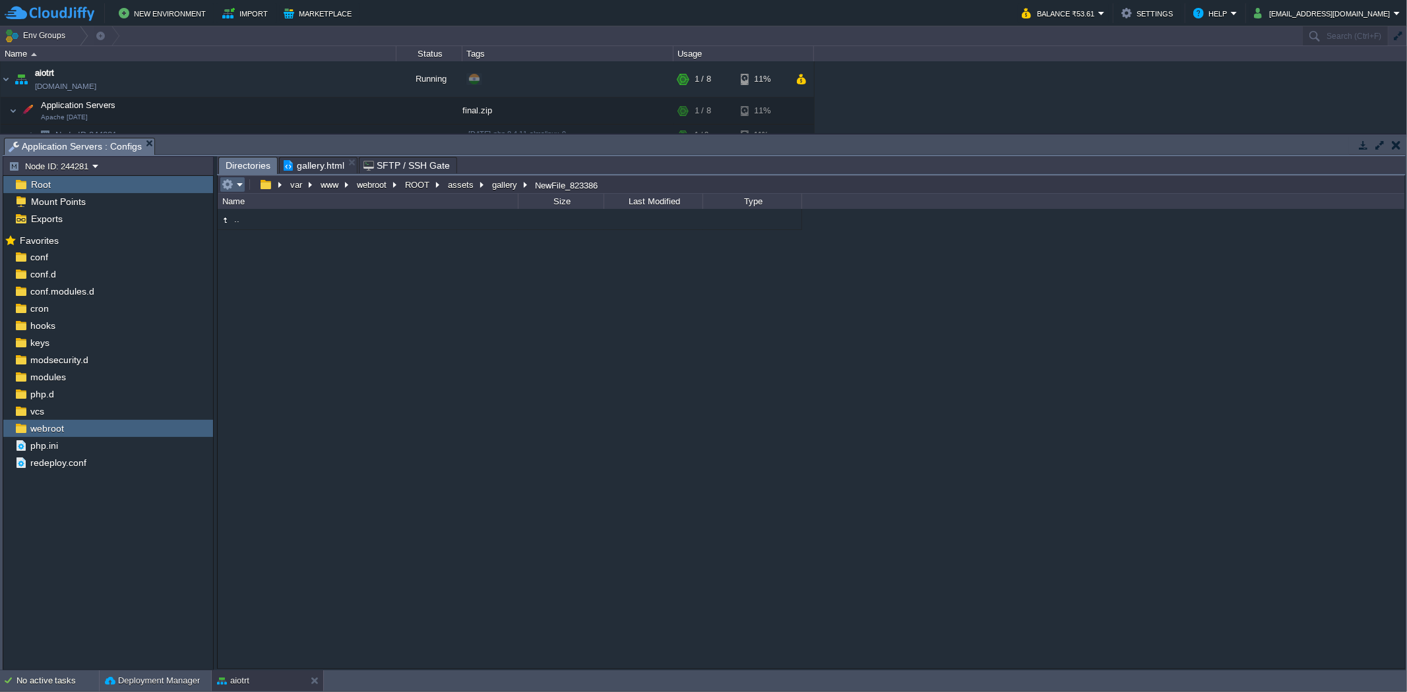
click at [225, 191] on button "button" at bounding box center [228, 185] width 12 height 12
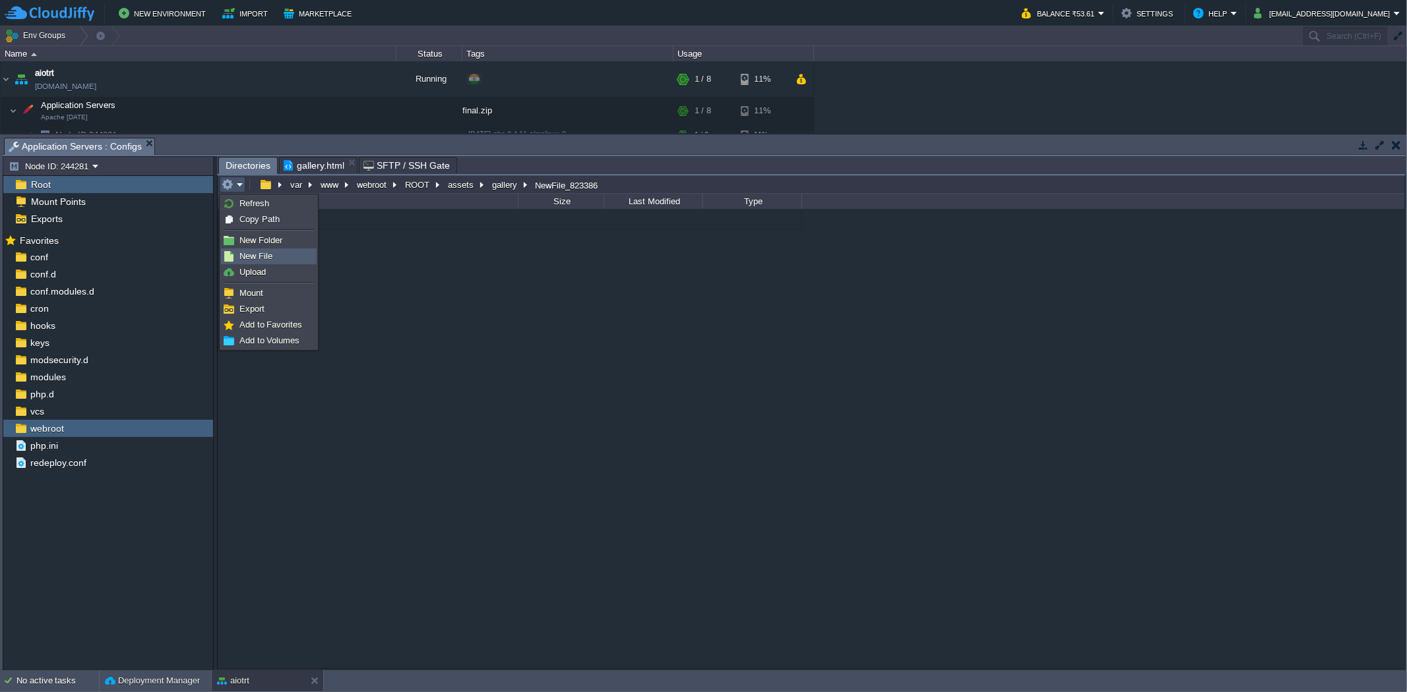
click at [255, 264] on link "New File" at bounding box center [269, 256] width 94 height 15
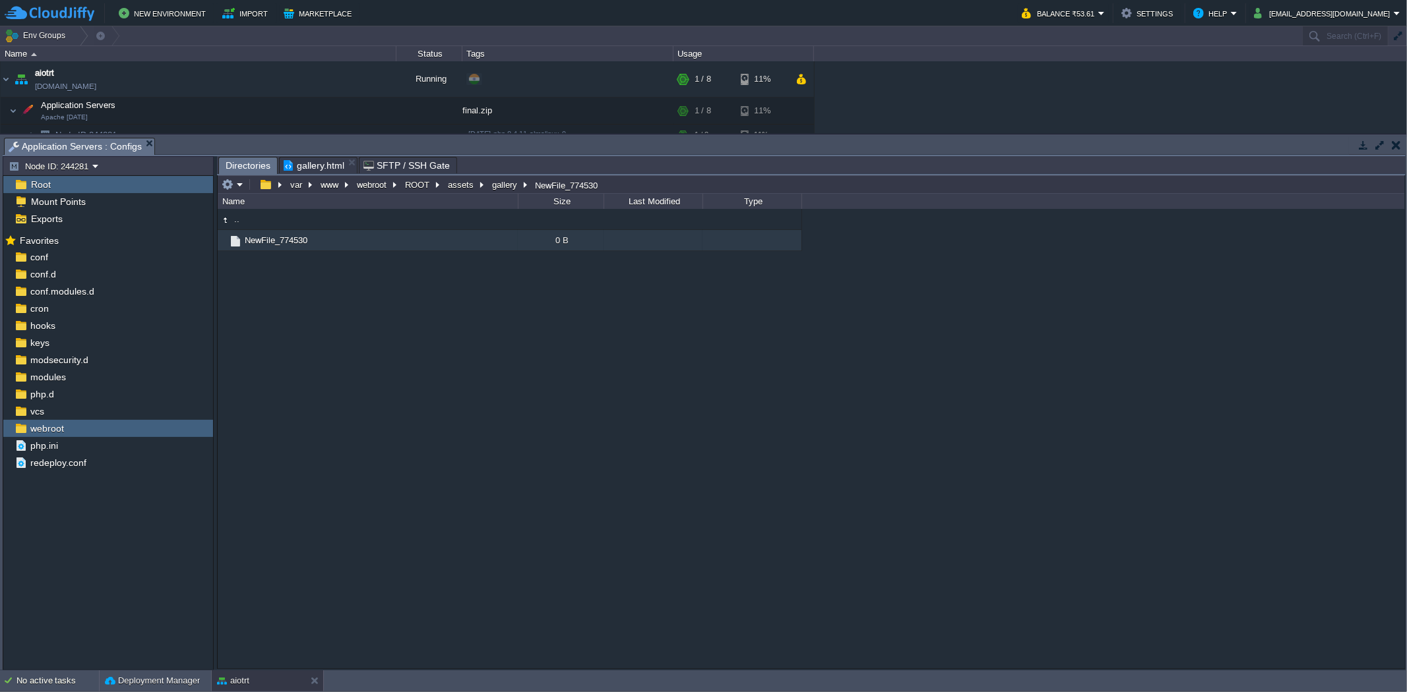
type input "NewFile_774530"
drag, startPoint x: 301, startPoint y: 328, endPoint x: 237, endPoint y: 222, distance: 123.6
click at [299, 327] on div ".. NewFile_774530" at bounding box center [811, 438] width 1187 height 459
click at [236, 191] on em at bounding box center [233, 185] width 22 height 12
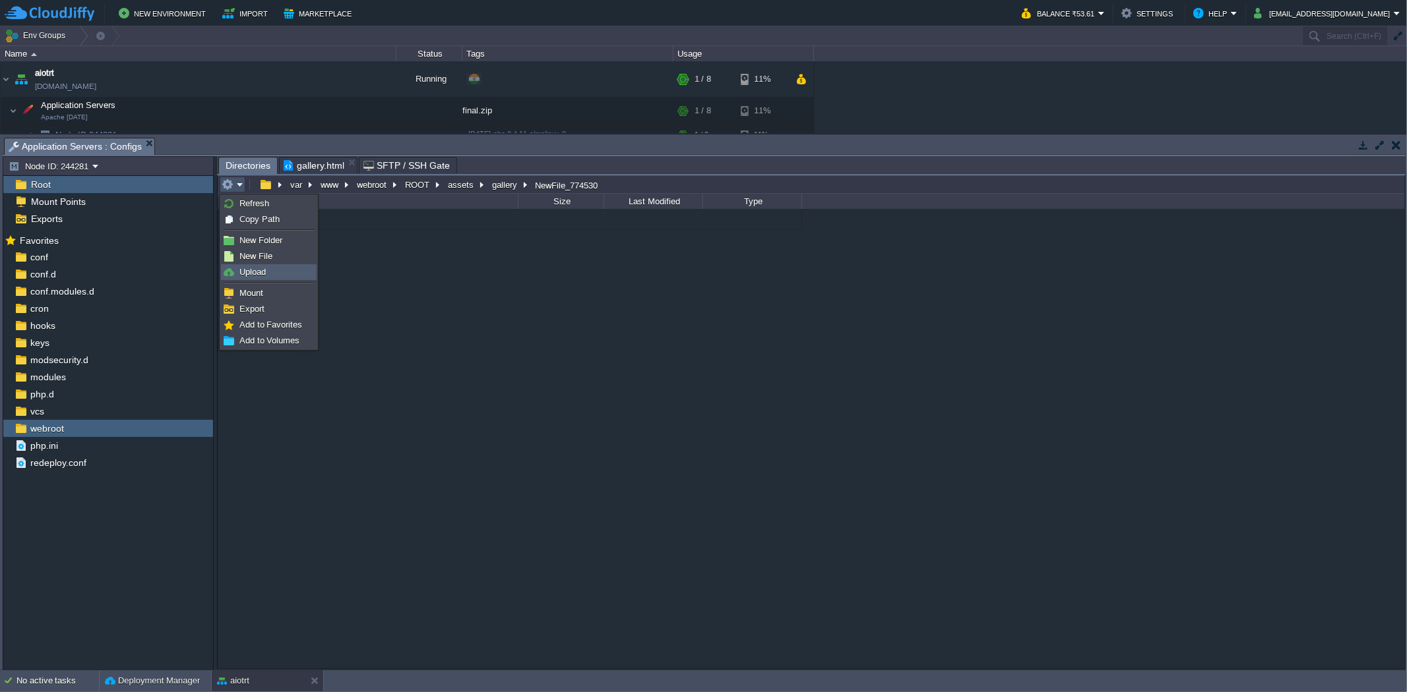
click at [255, 275] on span "Upload" at bounding box center [252, 272] width 26 height 10
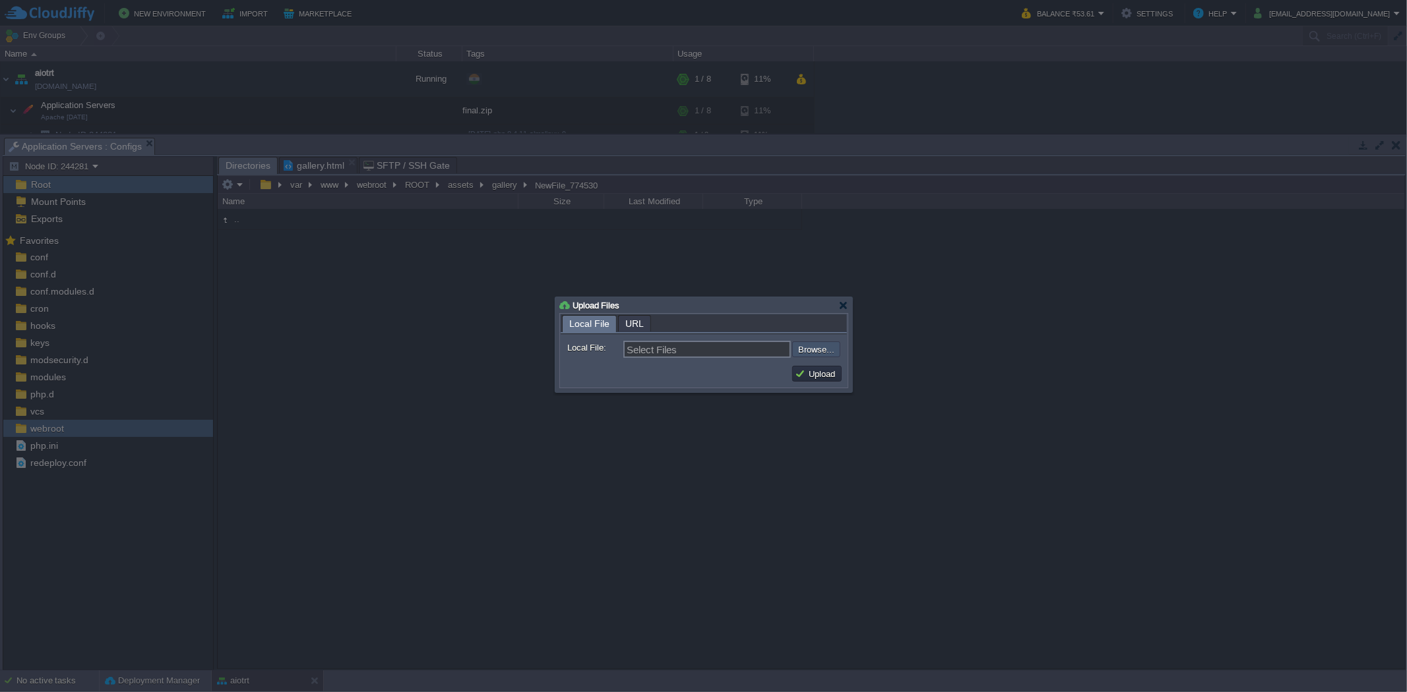
click at [829, 354] on input "file" at bounding box center [756, 350] width 167 height 16
type input "C:\fakepath\b1.jpg"
type input "b1.jpg"
click at [829, 371] on button "Upload" at bounding box center [817, 374] width 44 height 12
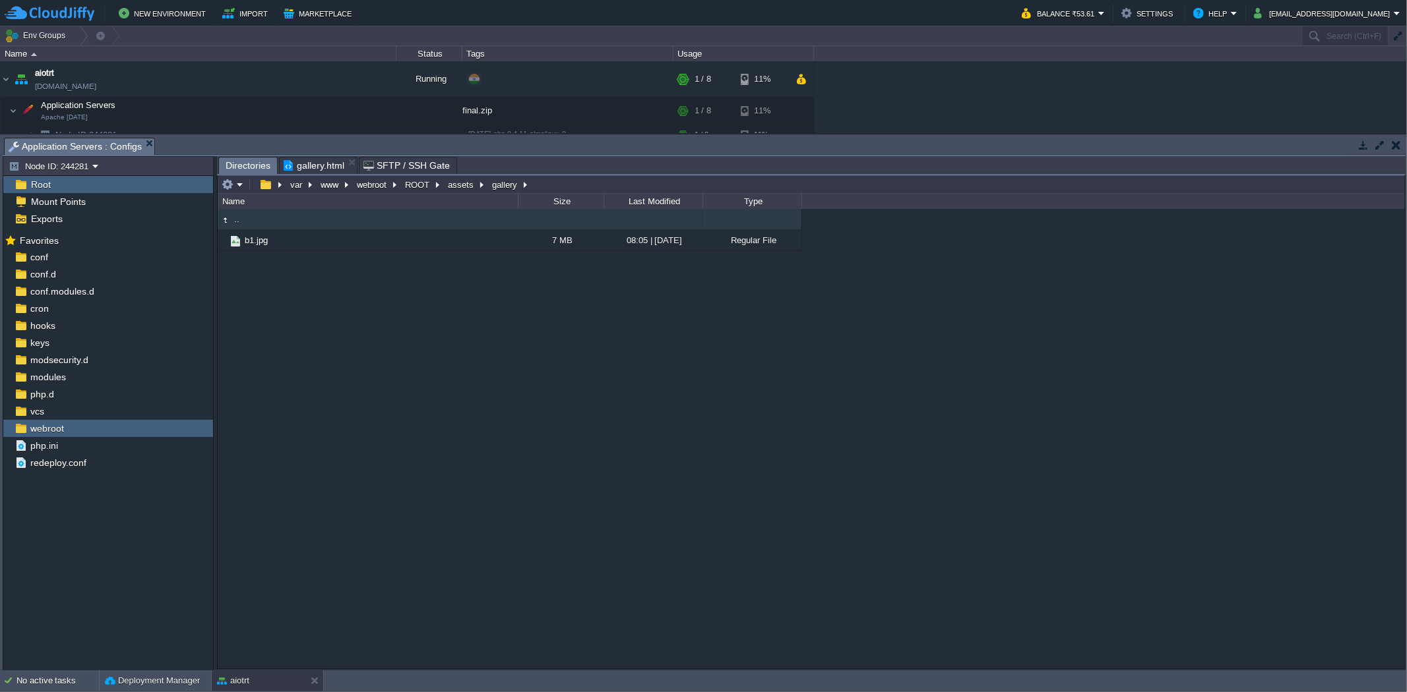
click at [322, 162] on span "gallery.html" at bounding box center [314, 166] width 61 height 16
click at [258, 166] on span "Directories" at bounding box center [248, 166] width 45 height 16
click at [287, 167] on span "gallery.html" at bounding box center [314, 166] width 61 height 16
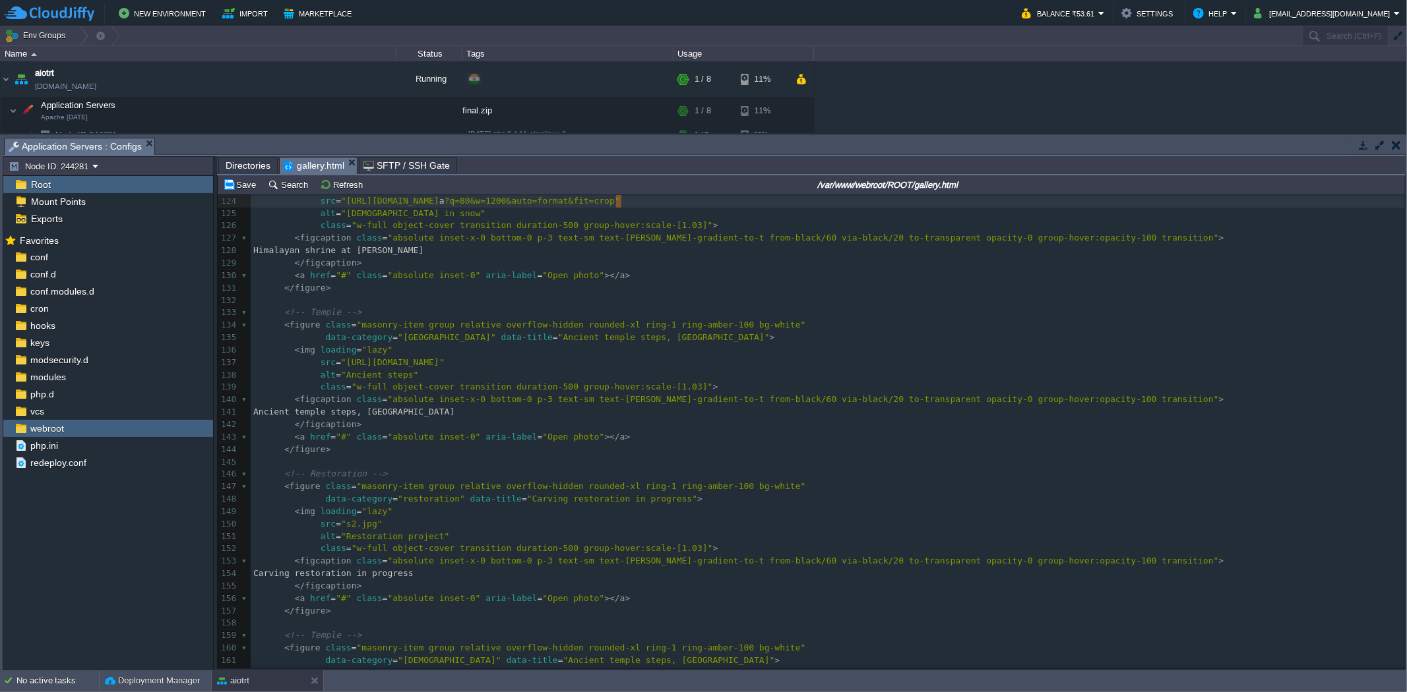
scroll to position [1532, 0]
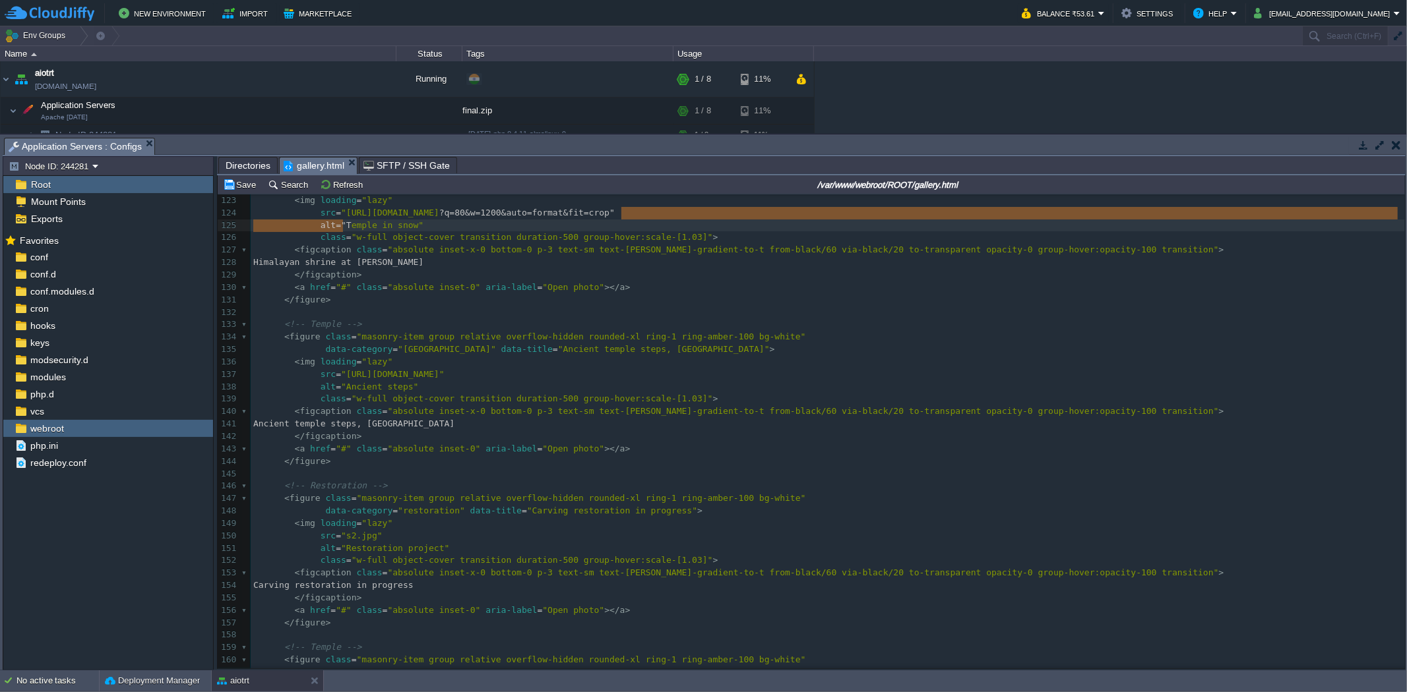
type textarea "[URL][DOMAIN_NAME]"
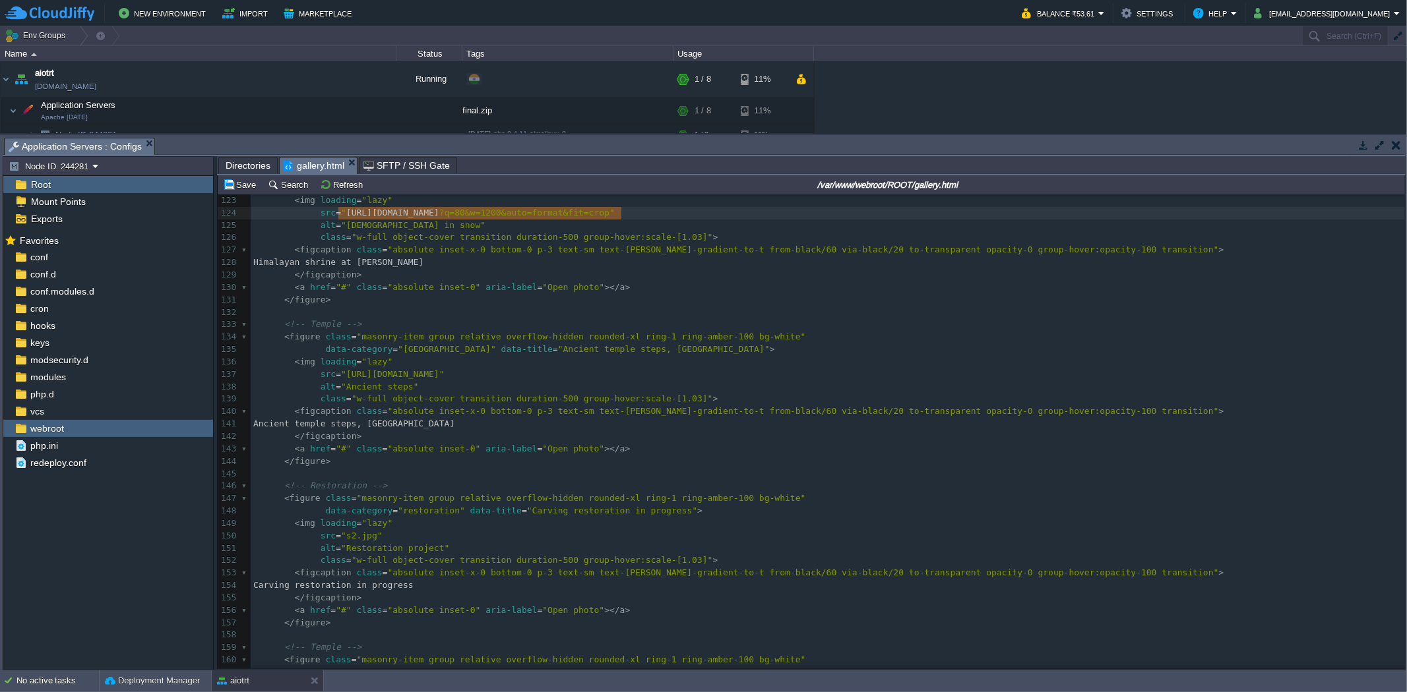
drag, startPoint x: 620, startPoint y: 200, endPoint x: 340, endPoint y: 221, distance: 281.7
type textarea "assets/gallery/"
click at [240, 168] on span "Directories" at bounding box center [248, 166] width 45 height 16
click at [332, 167] on span "gallery.html" at bounding box center [314, 166] width 61 height 16
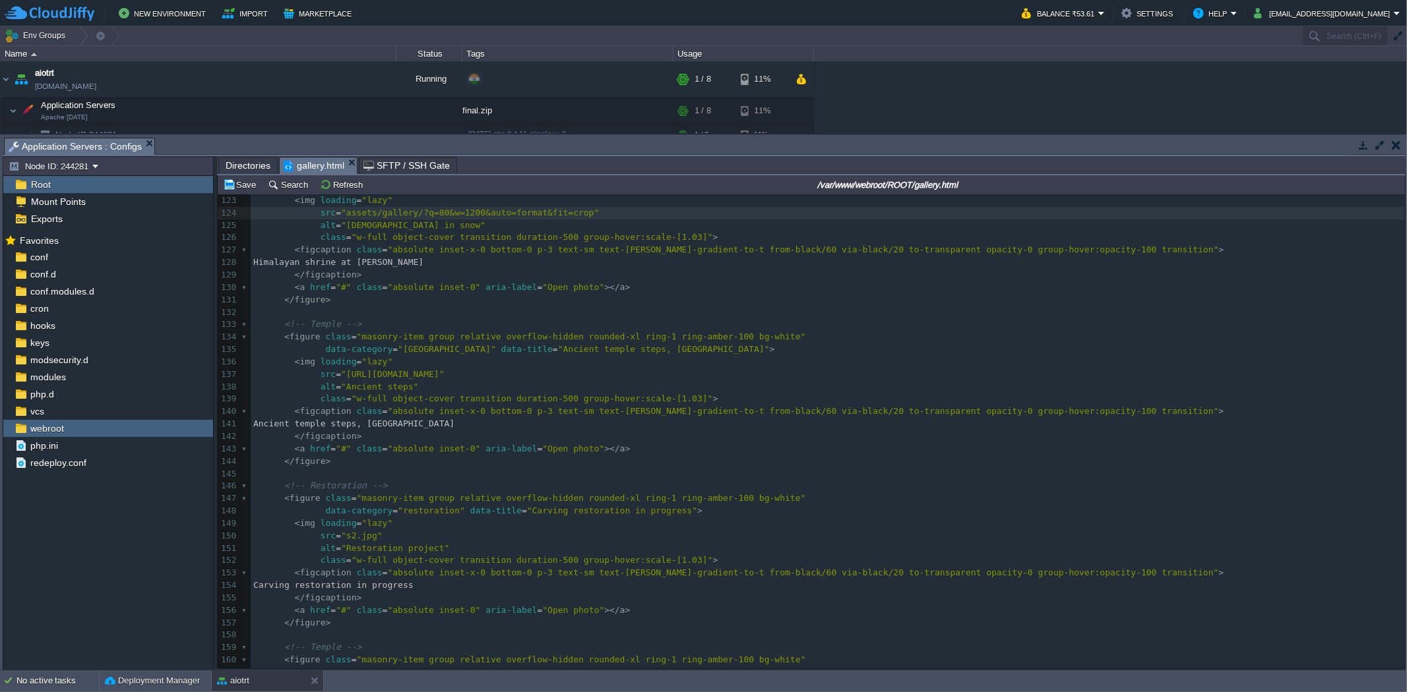
click at [408, 211] on div "xxxxxxxxxx </ figure > 112 </ div > 113 </ div > 114 </ section > 115 ​ 116 <!-…" at bounding box center [828, 431] width 1154 height 746
type textarea "b1."
click at [233, 160] on span "Directories" at bounding box center [248, 166] width 45 height 16
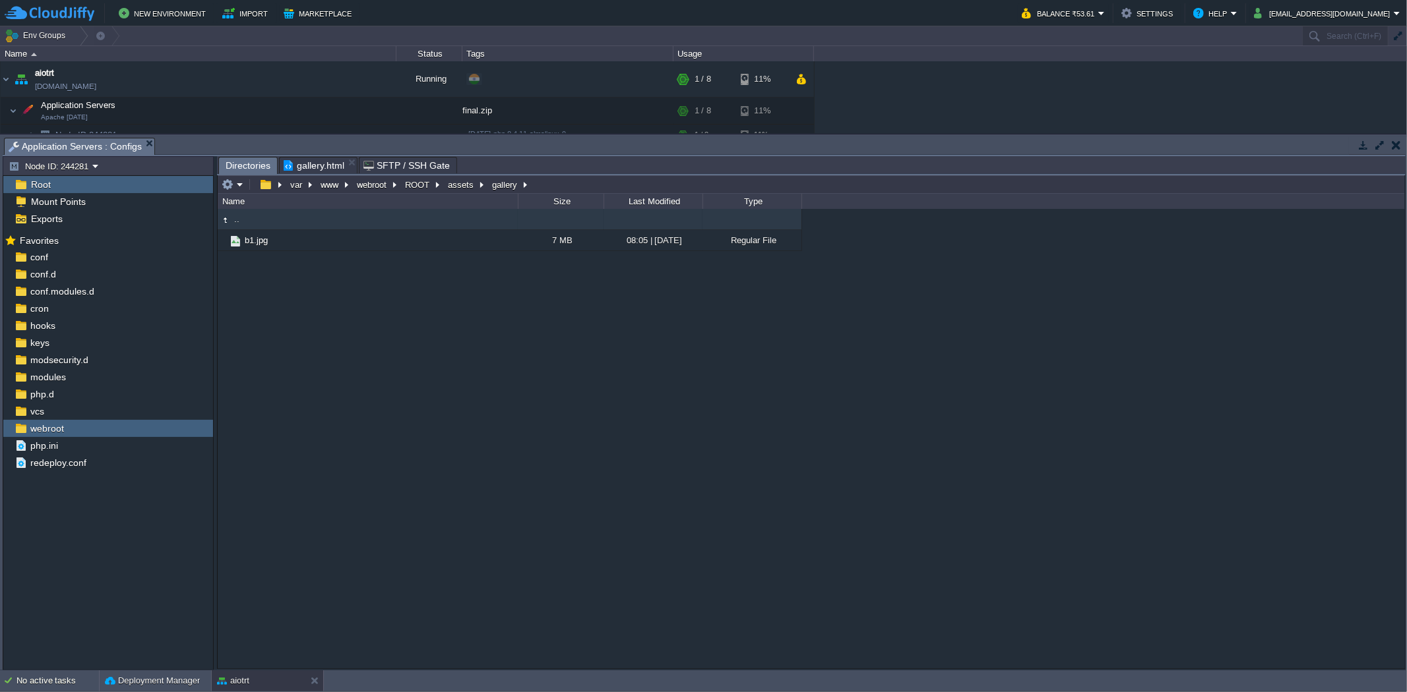
click at [307, 166] on span "gallery.html" at bounding box center [314, 166] width 61 height 16
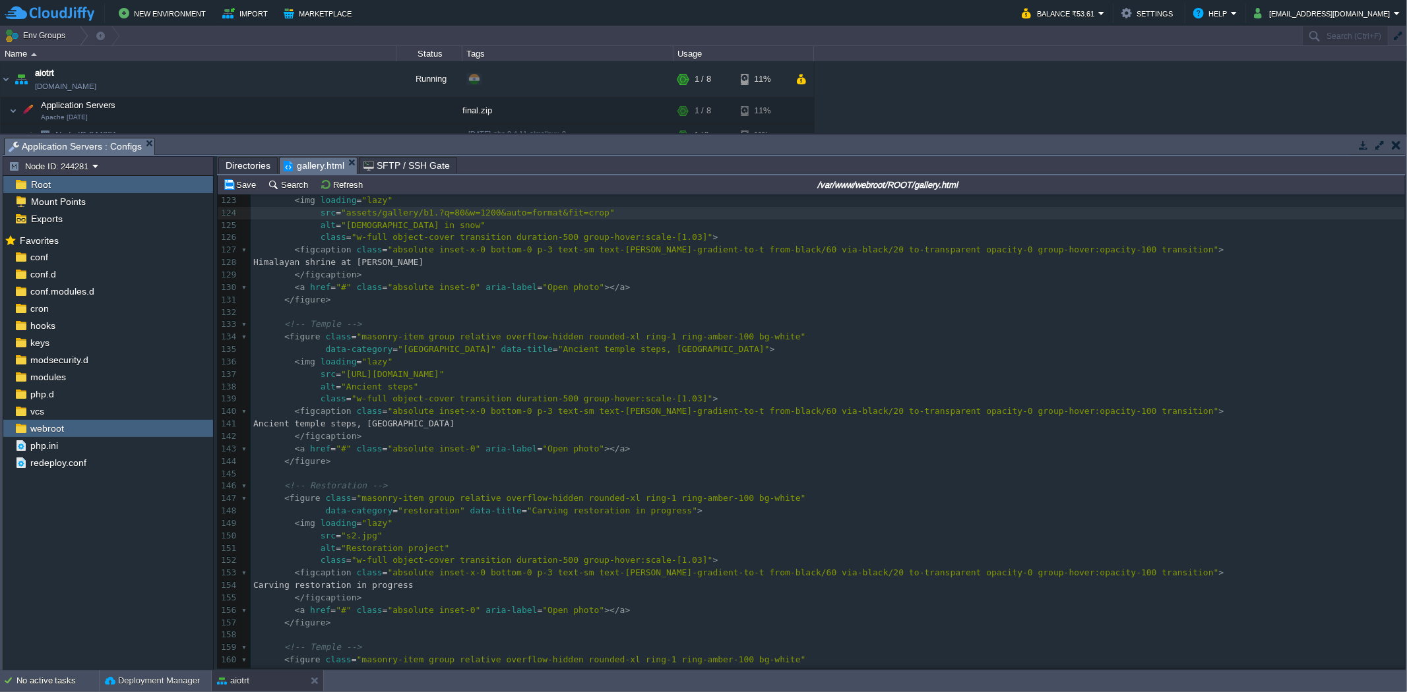
click at [422, 216] on div "xxxxxxxxxx </ figure > 112 </ div > 113 </ div > 114 </ section > 115 ​ 116 <!-…" at bounding box center [828, 431] width 1154 height 746
type textarea "jpg"
click at [241, 168] on span "Directories" at bounding box center [248, 166] width 45 height 16
click at [294, 164] on span "gallery.html" at bounding box center [314, 166] width 61 height 16
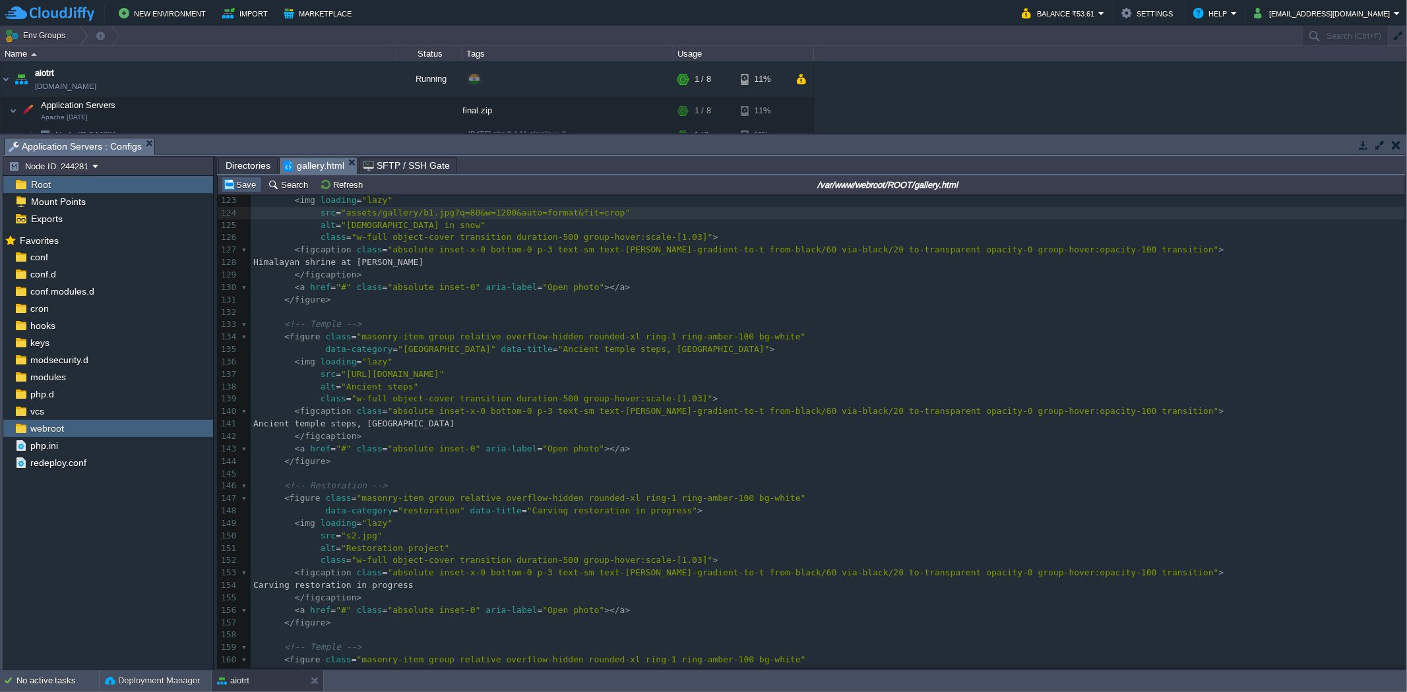
click at [235, 185] on button "Save" at bounding box center [241, 185] width 37 height 12
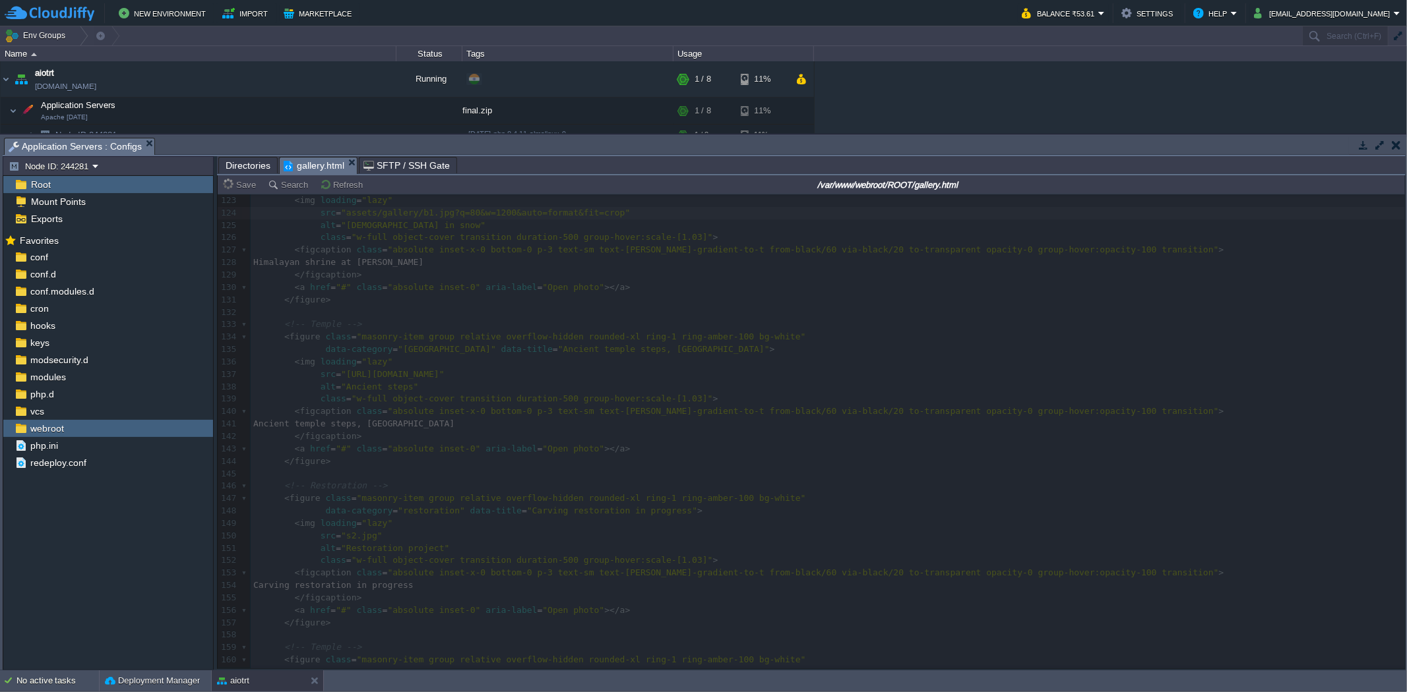
click at [260, 168] on span "Directories" at bounding box center [248, 166] width 45 height 16
click at [294, 164] on span "gallery.html" at bounding box center [314, 166] width 61 height 16
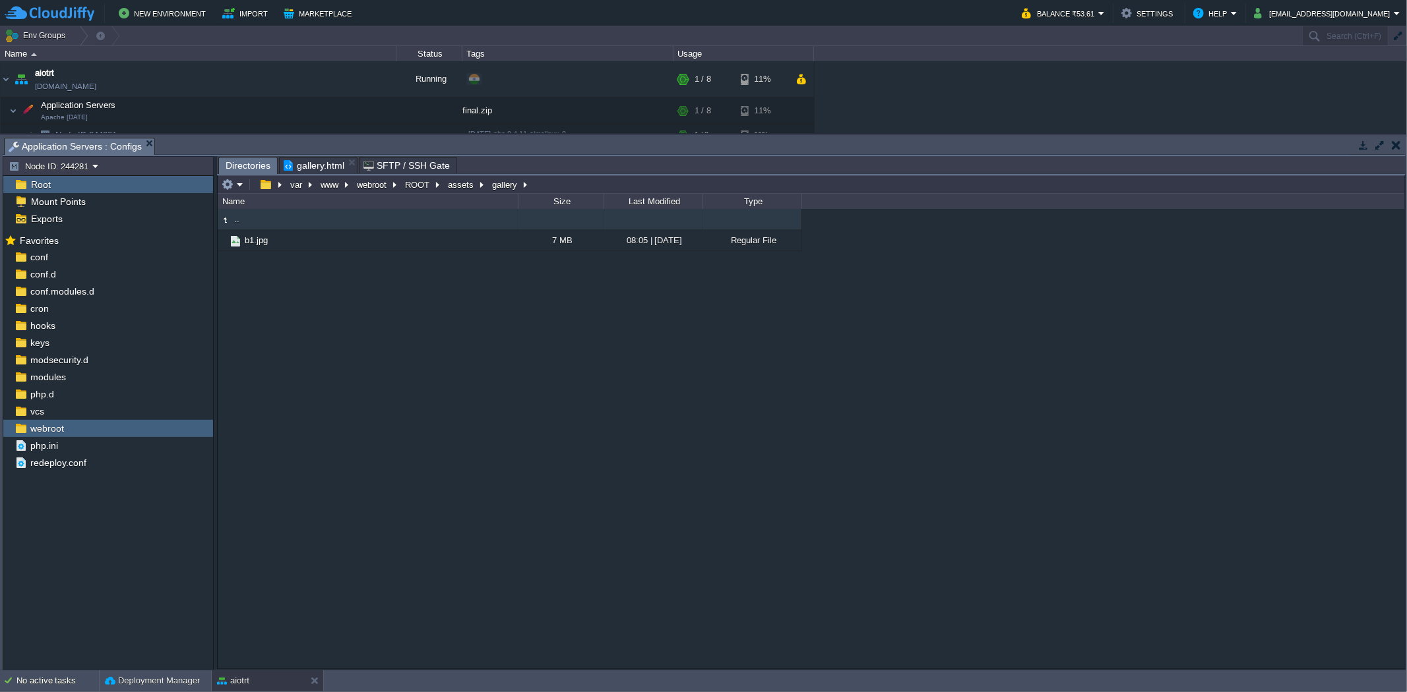
click at [249, 170] on span "Directories" at bounding box center [248, 166] width 45 height 16
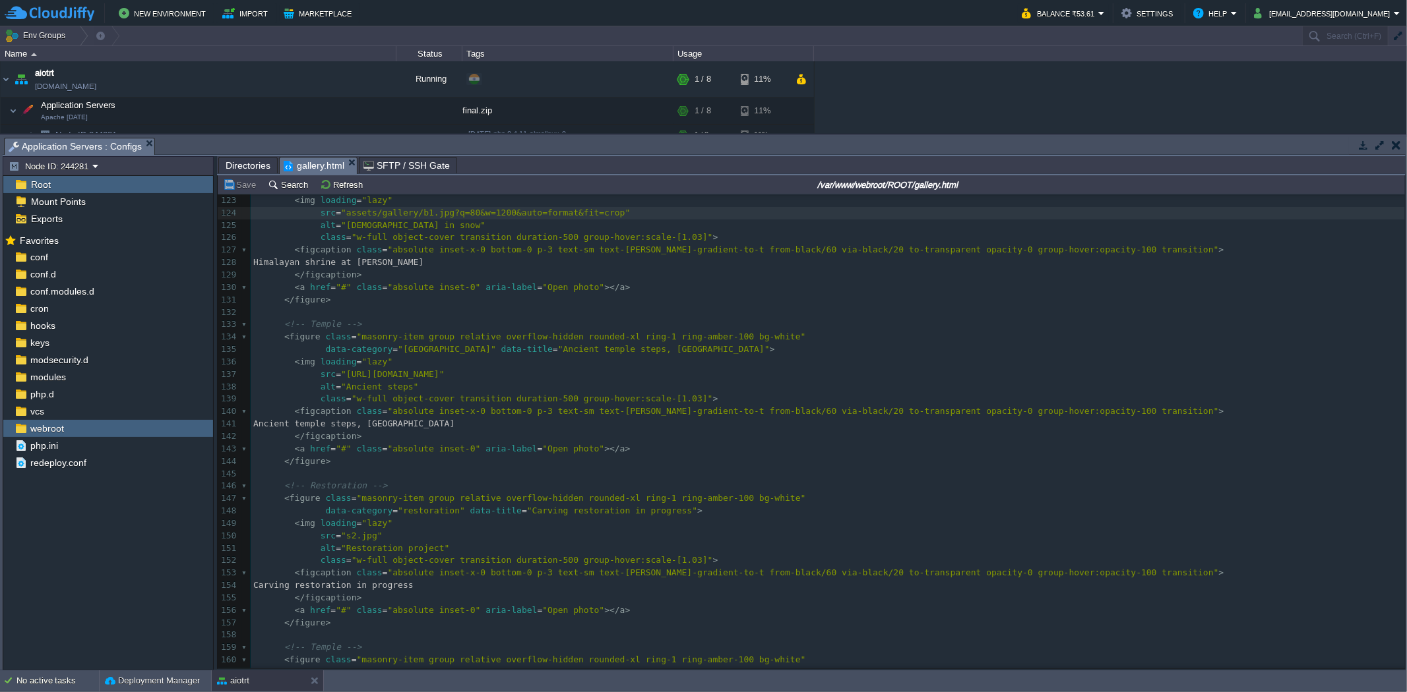
click at [305, 163] on span "gallery.html" at bounding box center [314, 166] width 61 height 16
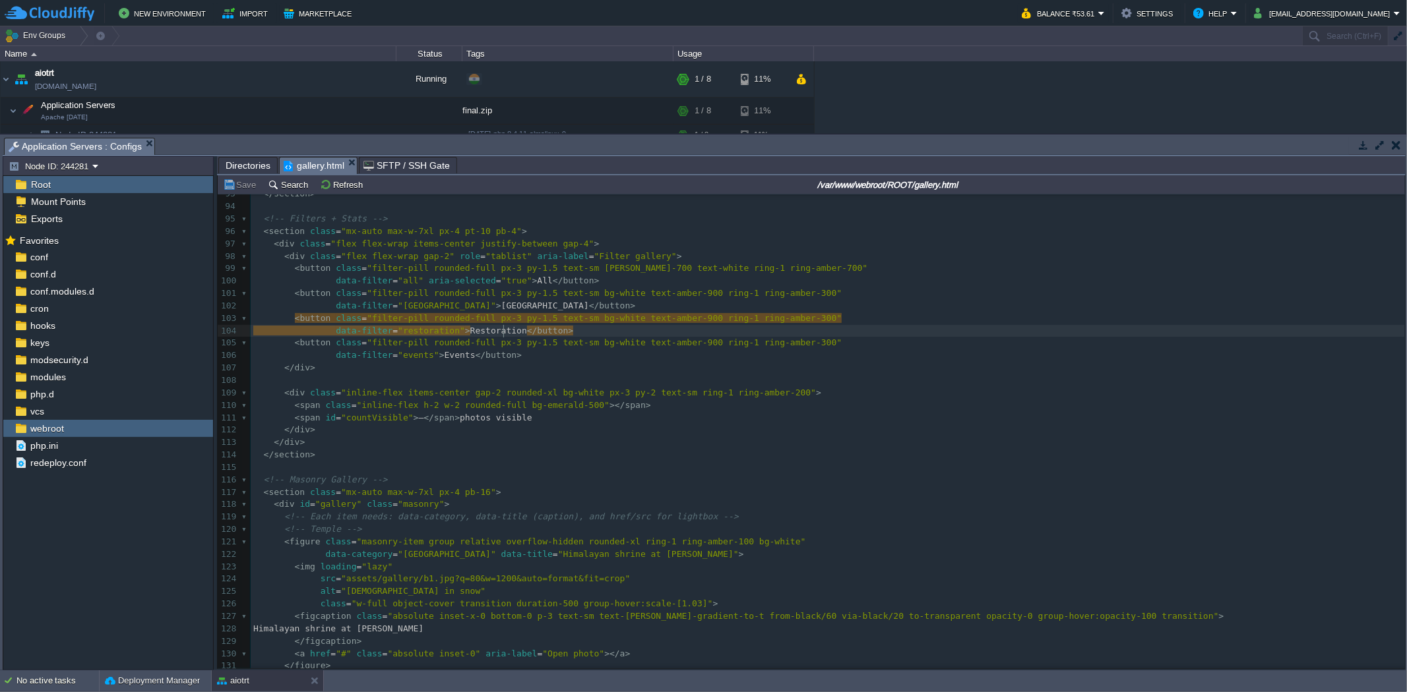
scroll to position [4, 1]
drag, startPoint x: 504, startPoint y: 332, endPoint x: 451, endPoint y: 332, distance: 52.8
type textarea "Srilanka"
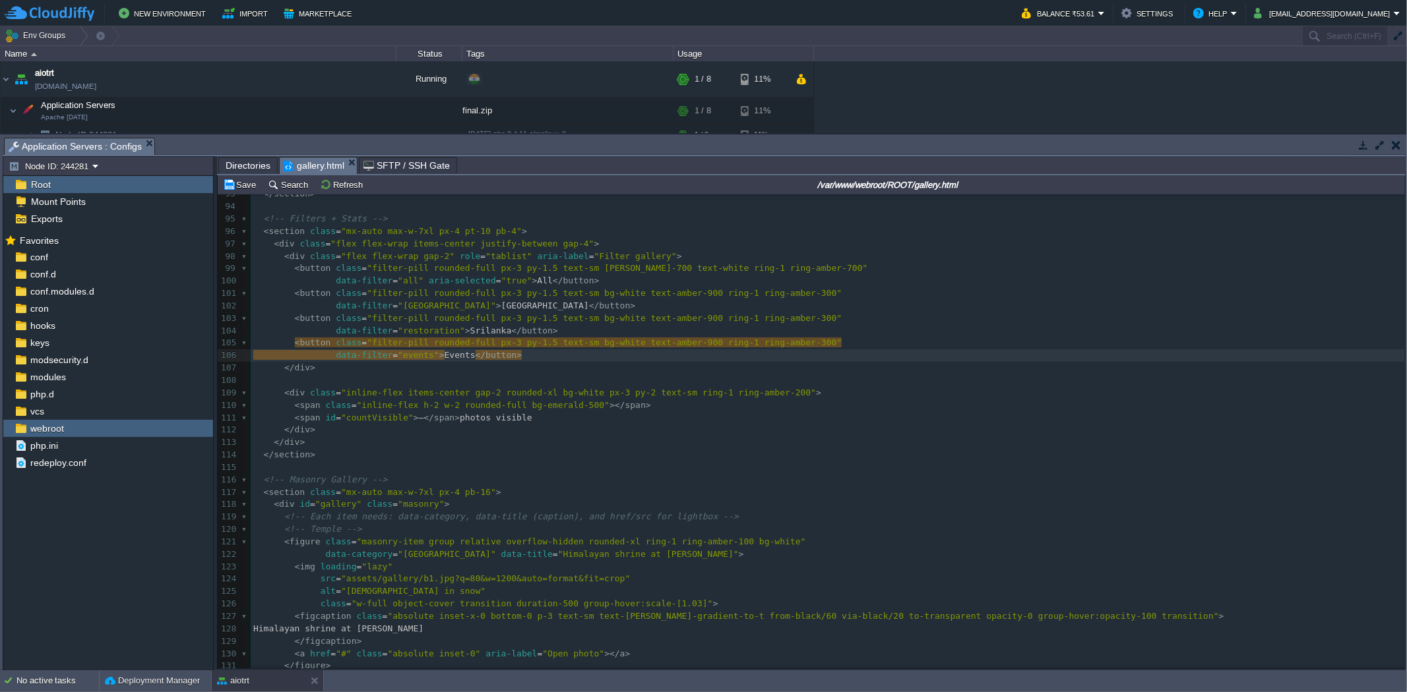
click at [506, 305] on pre "data-filter = "[GEOGRAPHIC_DATA]" > [GEOGRAPHIC_DATA] </ button >" at bounding box center [828, 306] width 1154 height 13
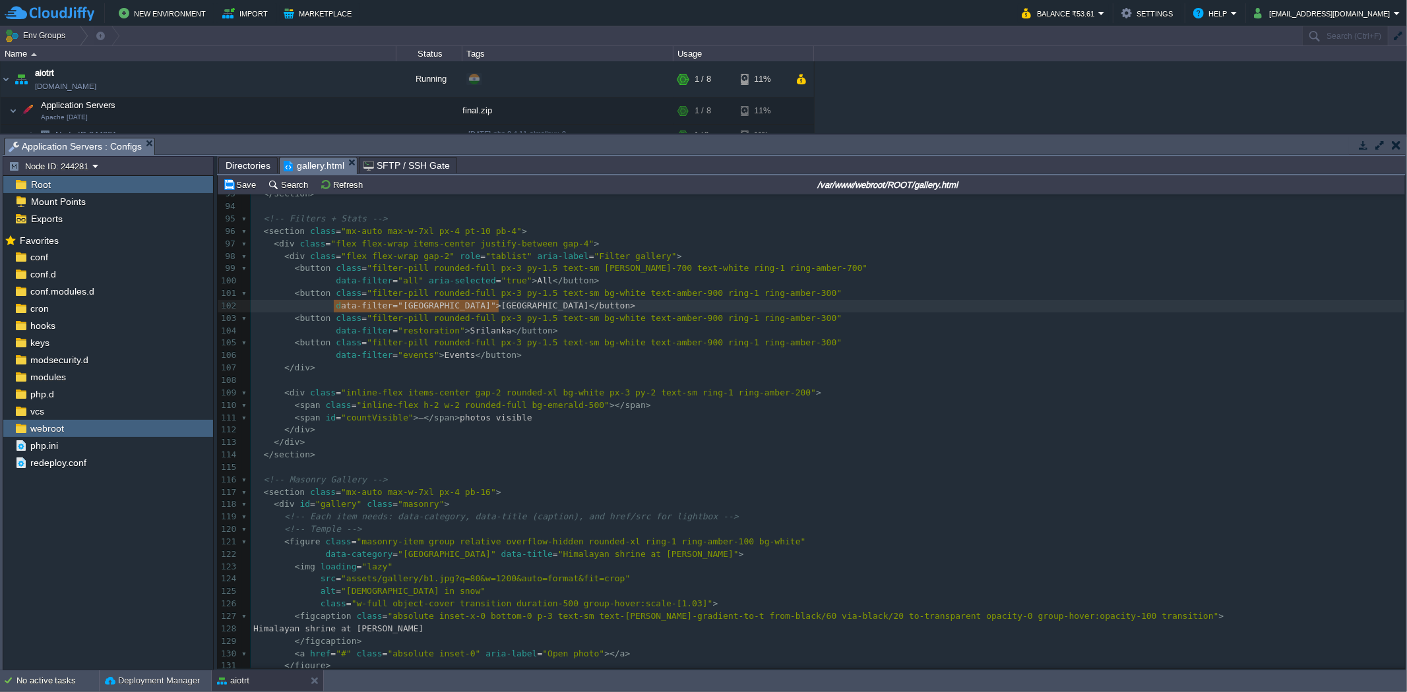
type textarea "data-filter="[GEOGRAPHIC_DATA]">[GEOGRAPHIC_DATA]</button>"
drag, startPoint x: 506, startPoint y: 305, endPoint x: 330, endPoint y: 305, distance: 176.7
type textarea "data-filter="events">Events</button>"
drag, startPoint x: 497, startPoint y: 355, endPoint x: 340, endPoint y: 357, distance: 157.0
paste textarea
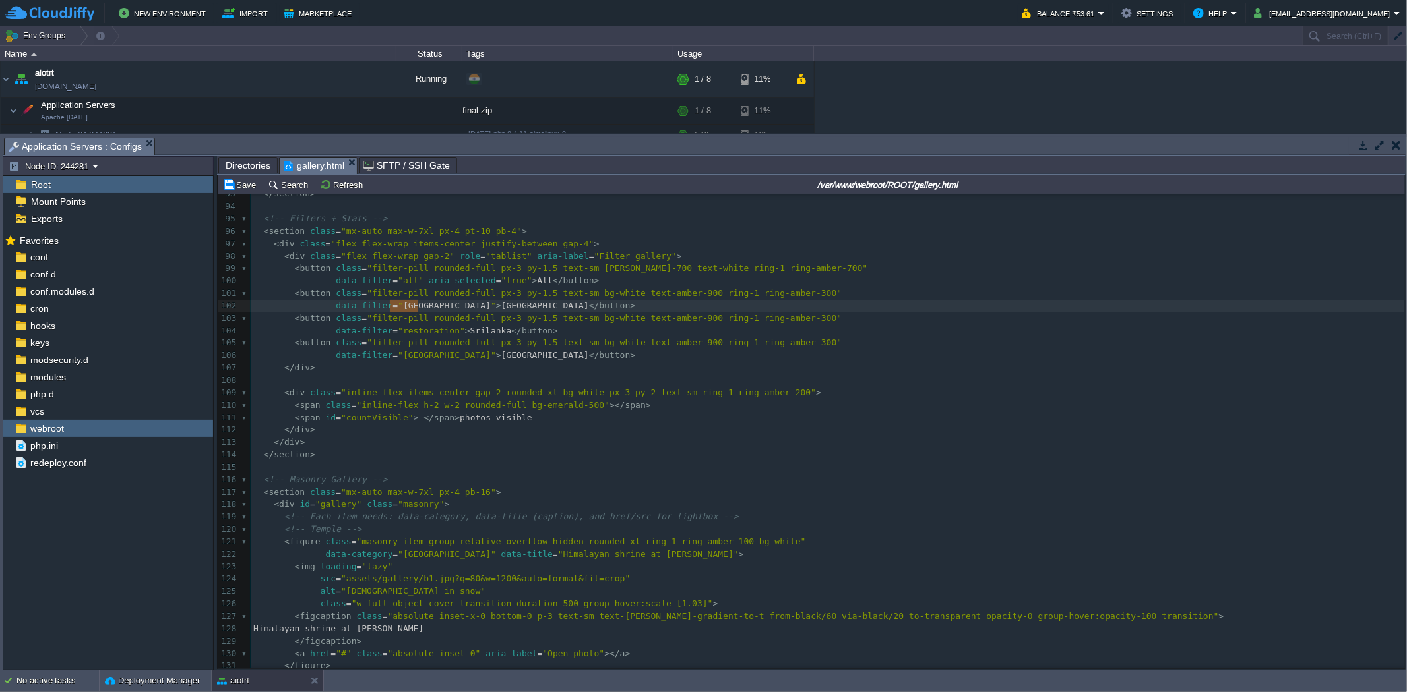
drag, startPoint x: 417, startPoint y: 307, endPoint x: 396, endPoint y: 307, distance: 21.1
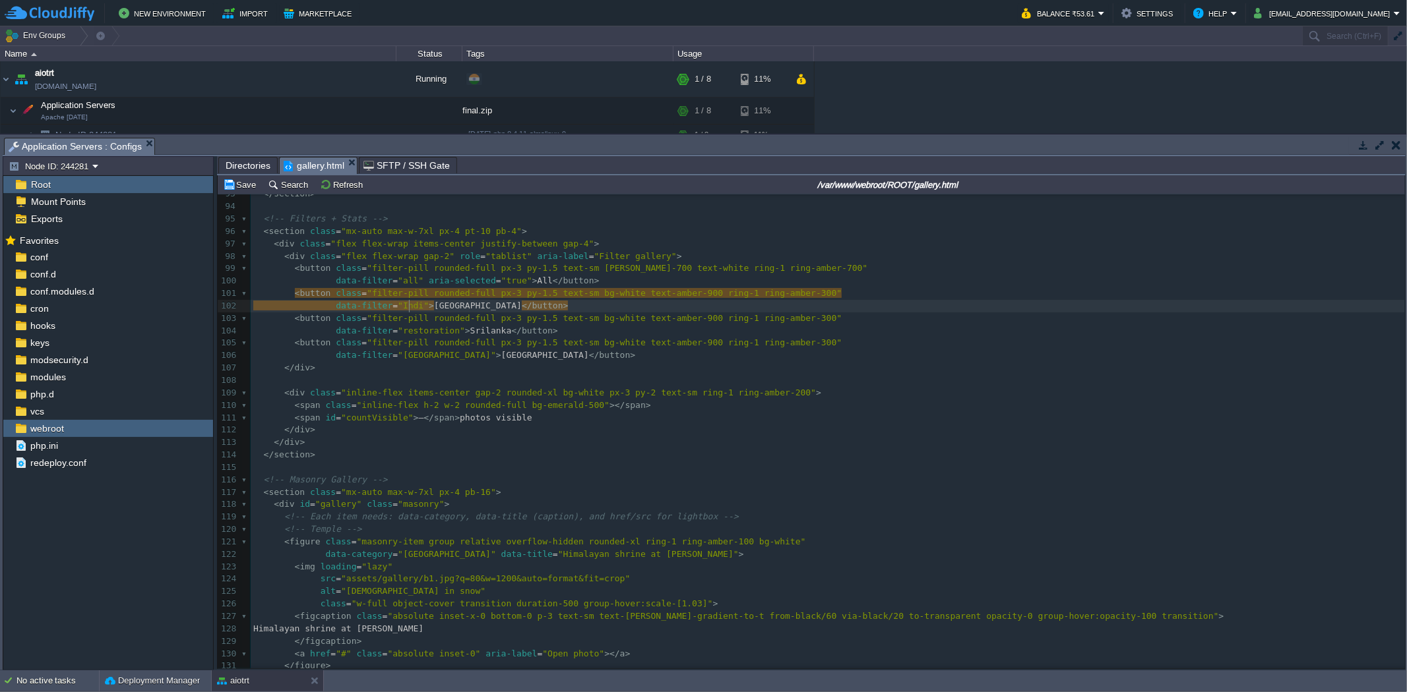
type textarea "[GEOGRAPHIC_DATA]"
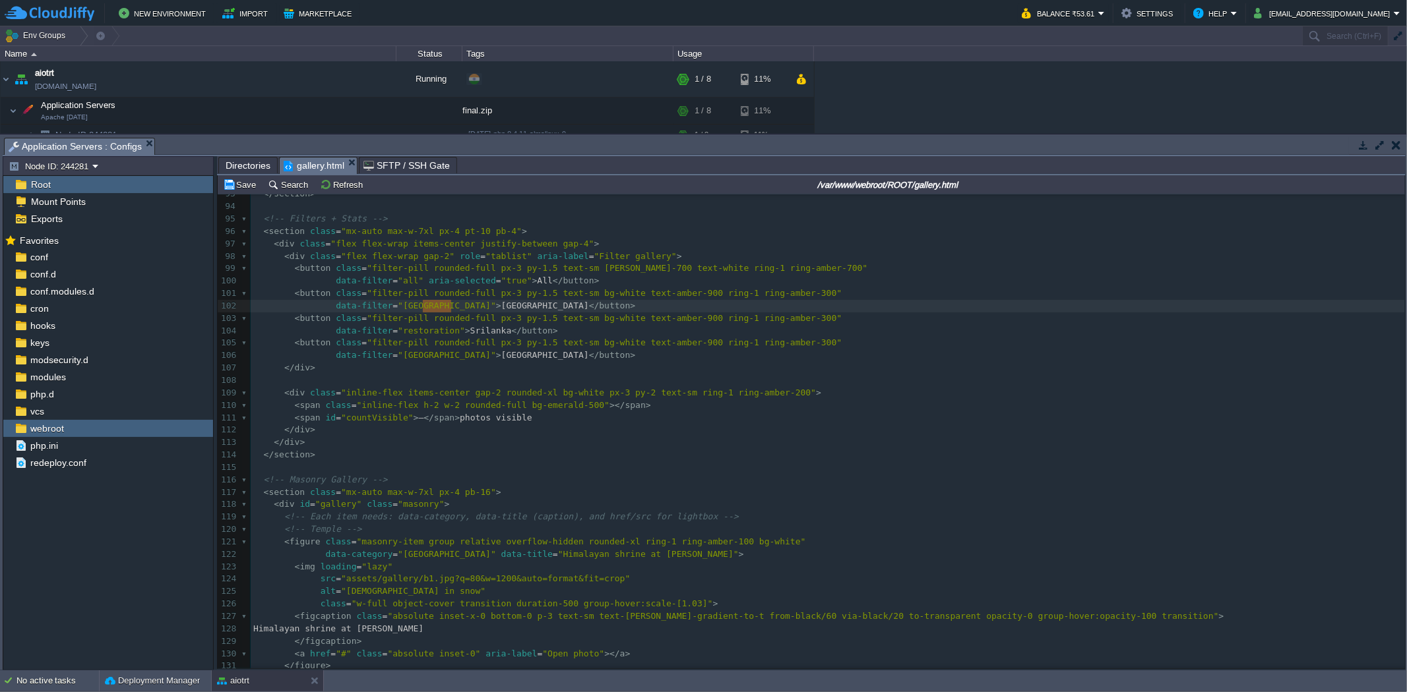
drag, startPoint x: 451, startPoint y: 305, endPoint x: 429, endPoint y: 305, distance: 21.8
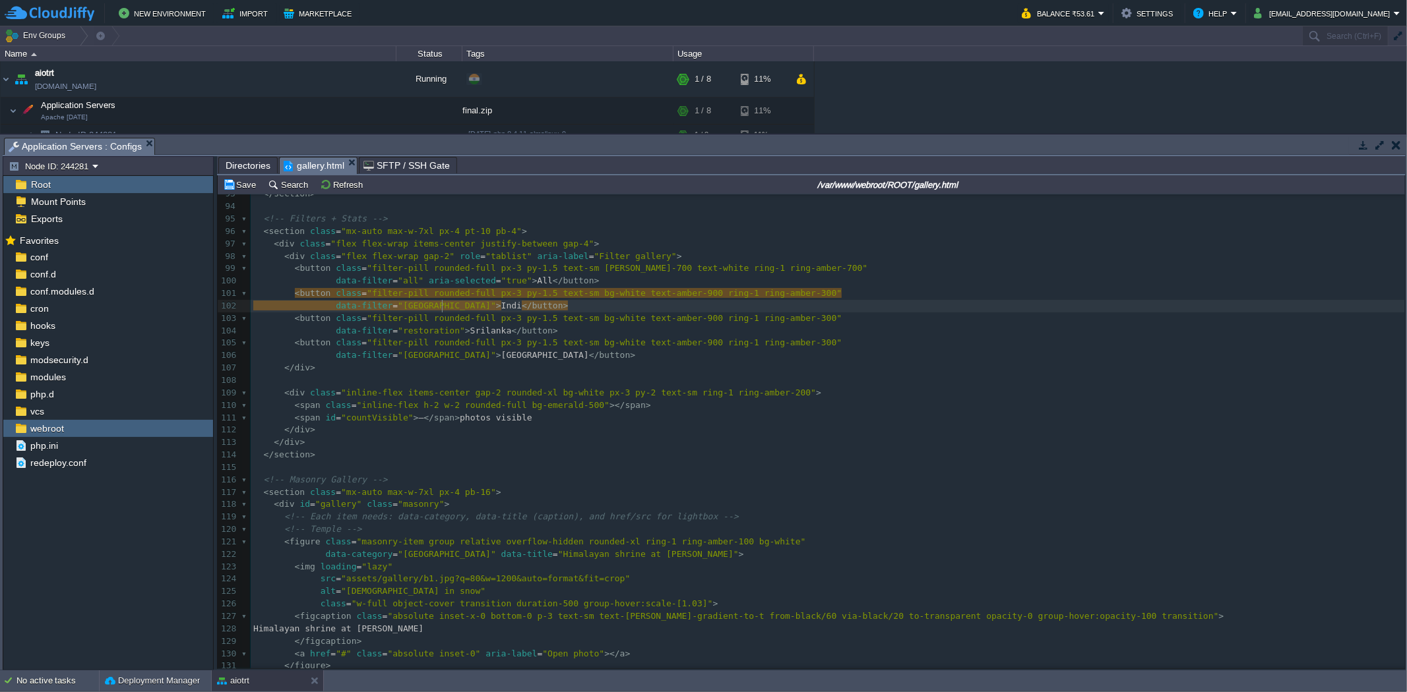
type textarea "[GEOGRAPHIC_DATA]"
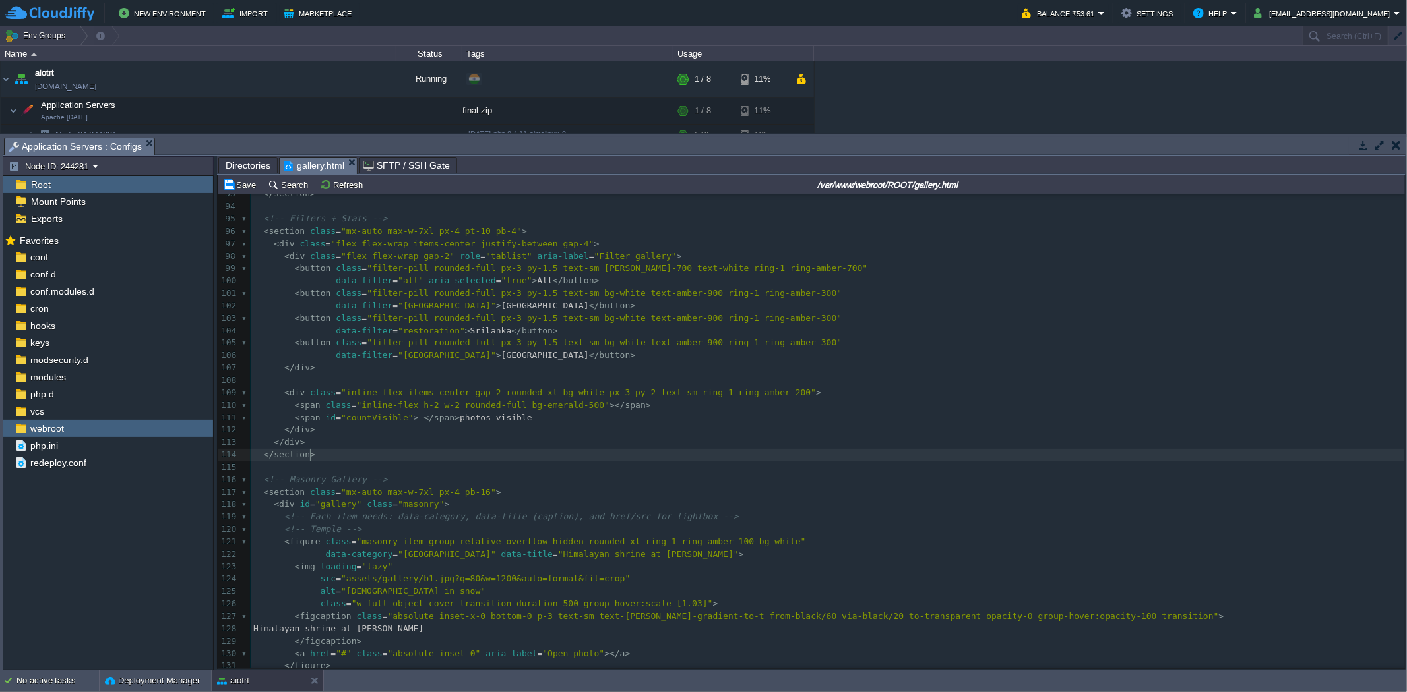
click at [499, 456] on pre "</ section >" at bounding box center [828, 455] width 1154 height 13
click at [251, 179] on td "Save" at bounding box center [241, 185] width 41 height 16
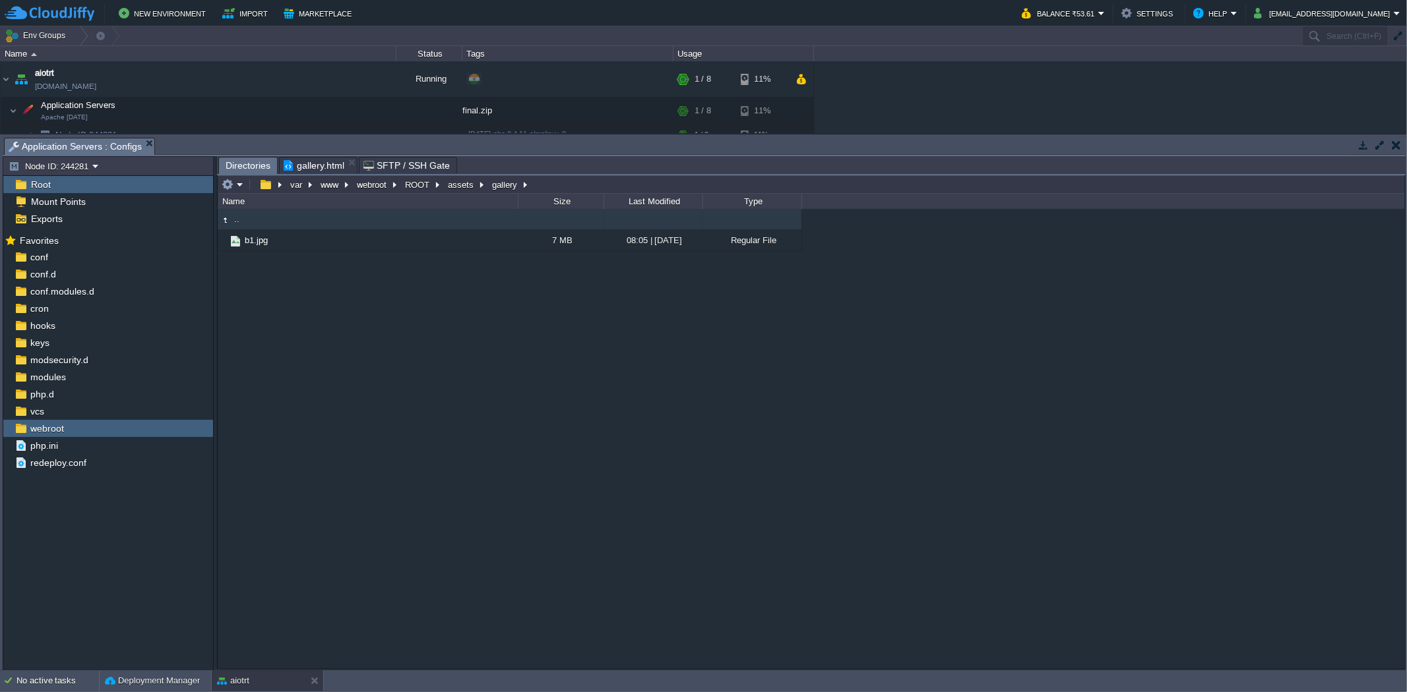
click at [249, 171] on span "Directories" at bounding box center [248, 166] width 45 height 16
click at [239, 193] on td at bounding box center [233, 185] width 26 height 16
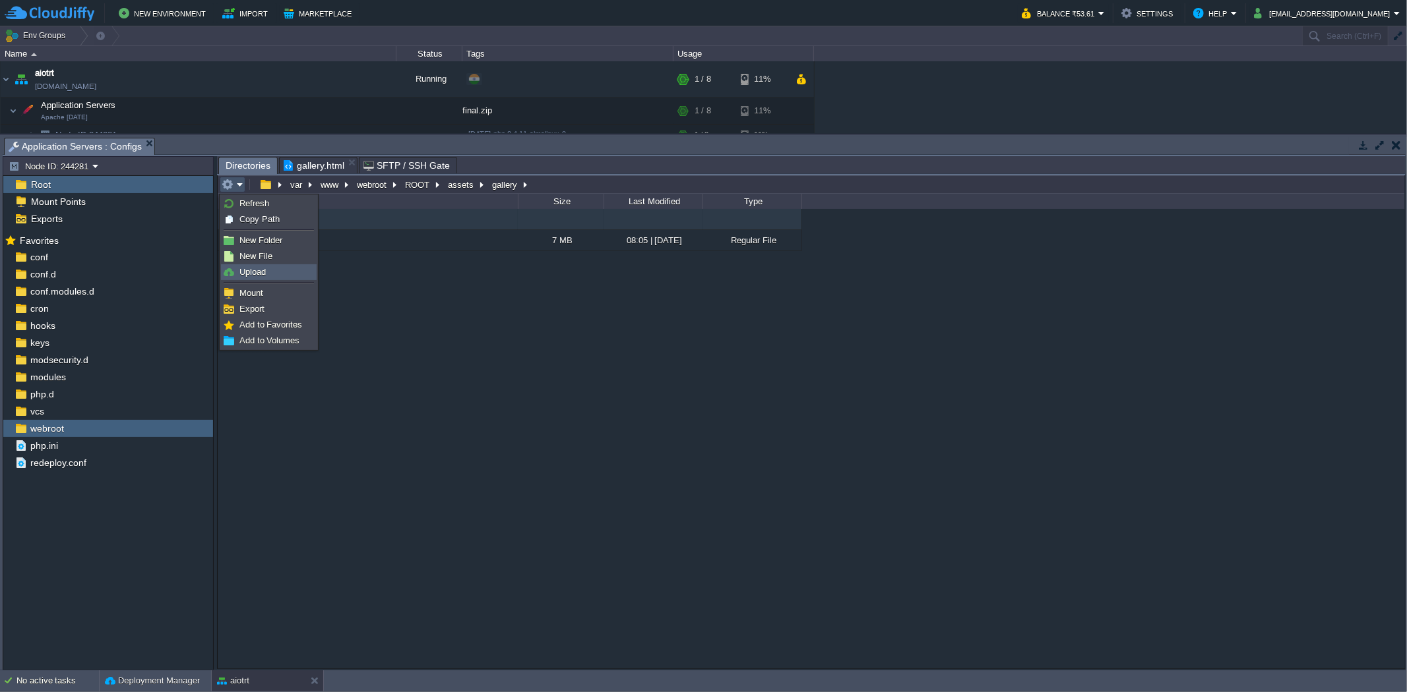
click at [247, 271] on span "Upload" at bounding box center [252, 272] width 26 height 10
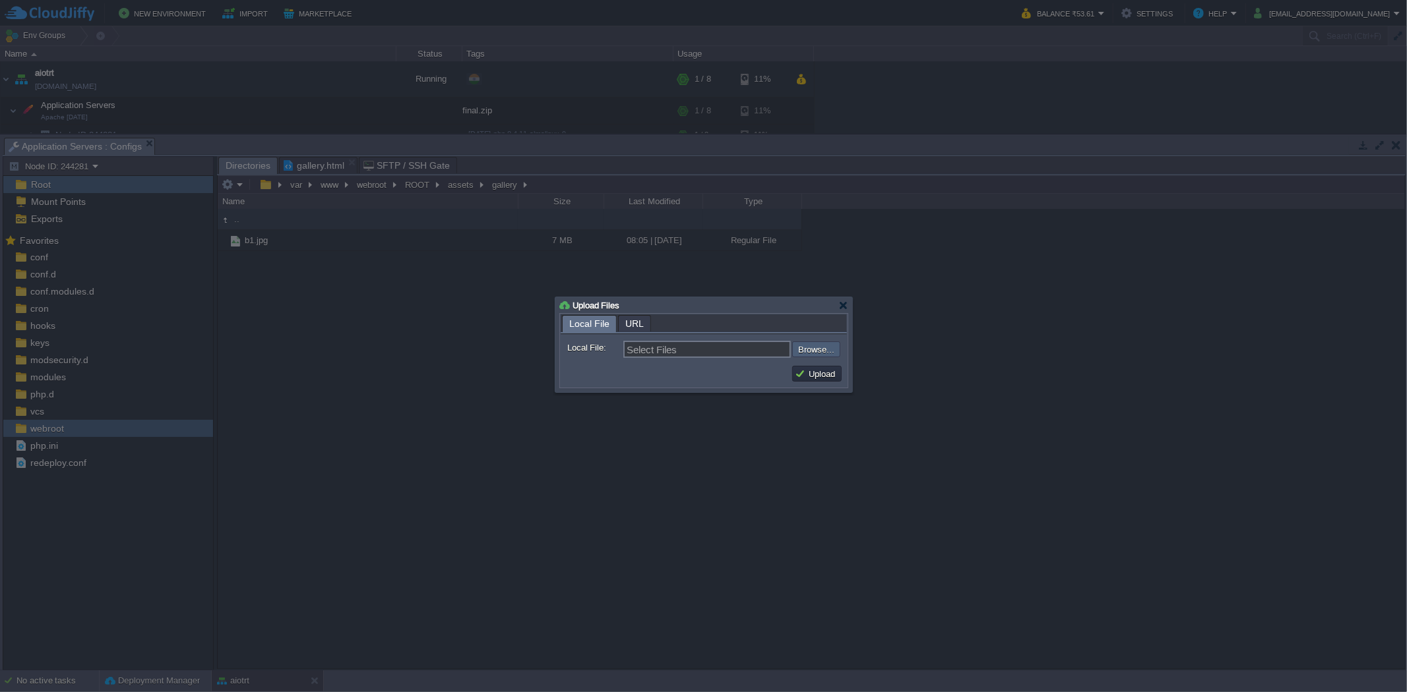
click at [832, 357] on input "file" at bounding box center [756, 350] width 167 height 16
click at [808, 349] on input "file" at bounding box center [756, 350] width 167 height 16
type input "C:\fakepath\b2.jpg"
type input "b2.jpg, b3.jpg, b4.jpg, b5.jpg"
click at [840, 372] on td "Upload" at bounding box center [816, 374] width 49 height 16
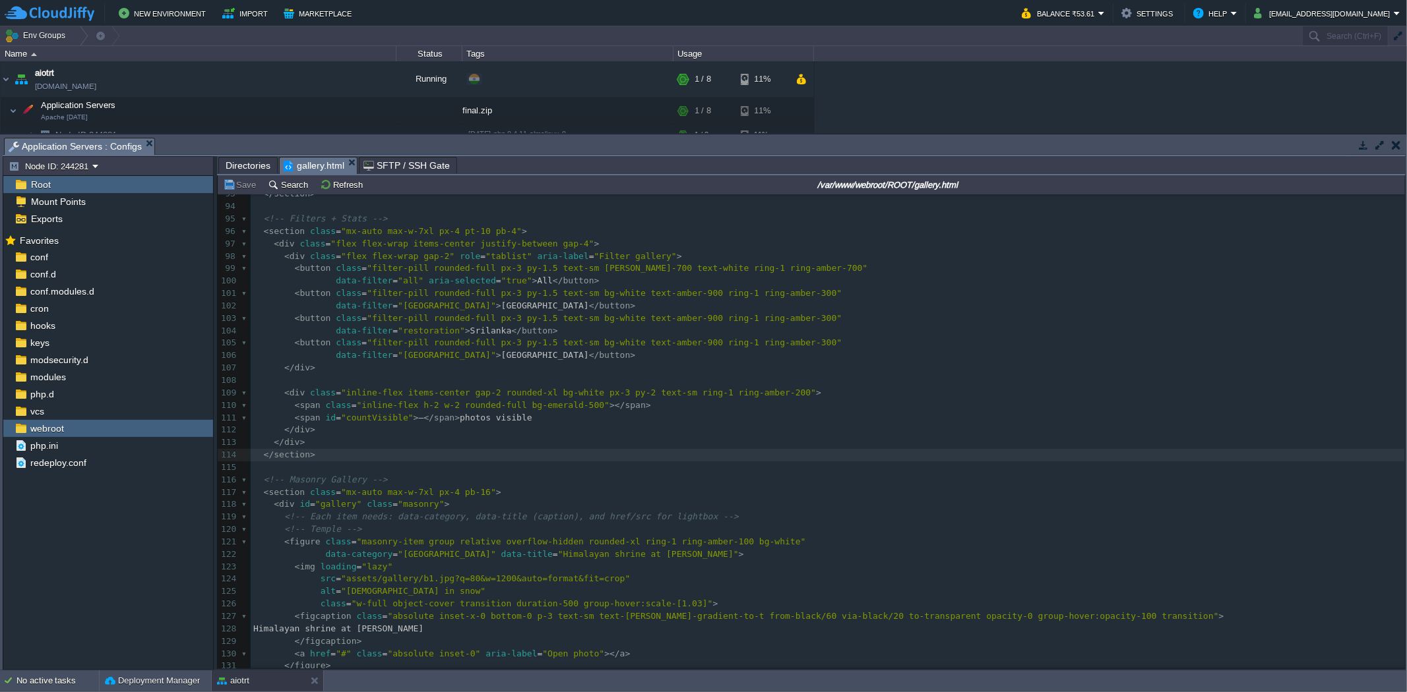
click at [297, 167] on span "gallery.html" at bounding box center [314, 166] width 61 height 16
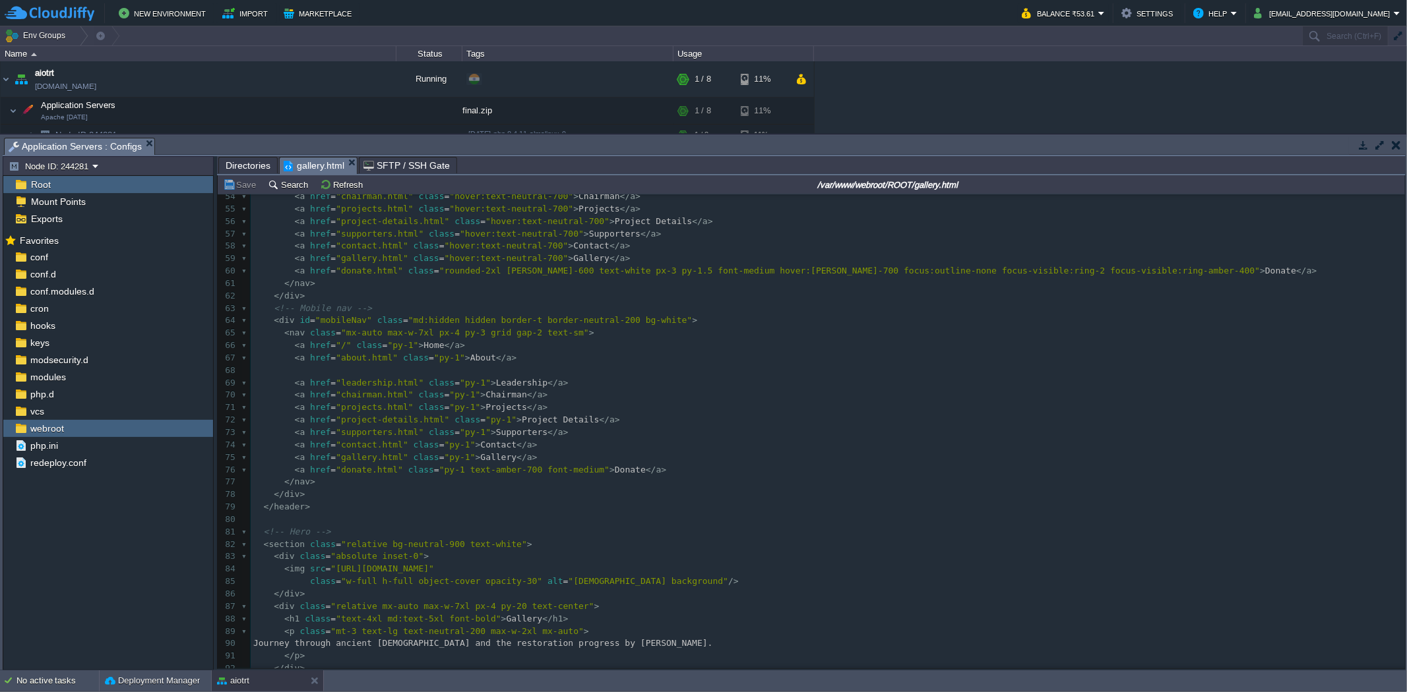
scroll to position [581, 0]
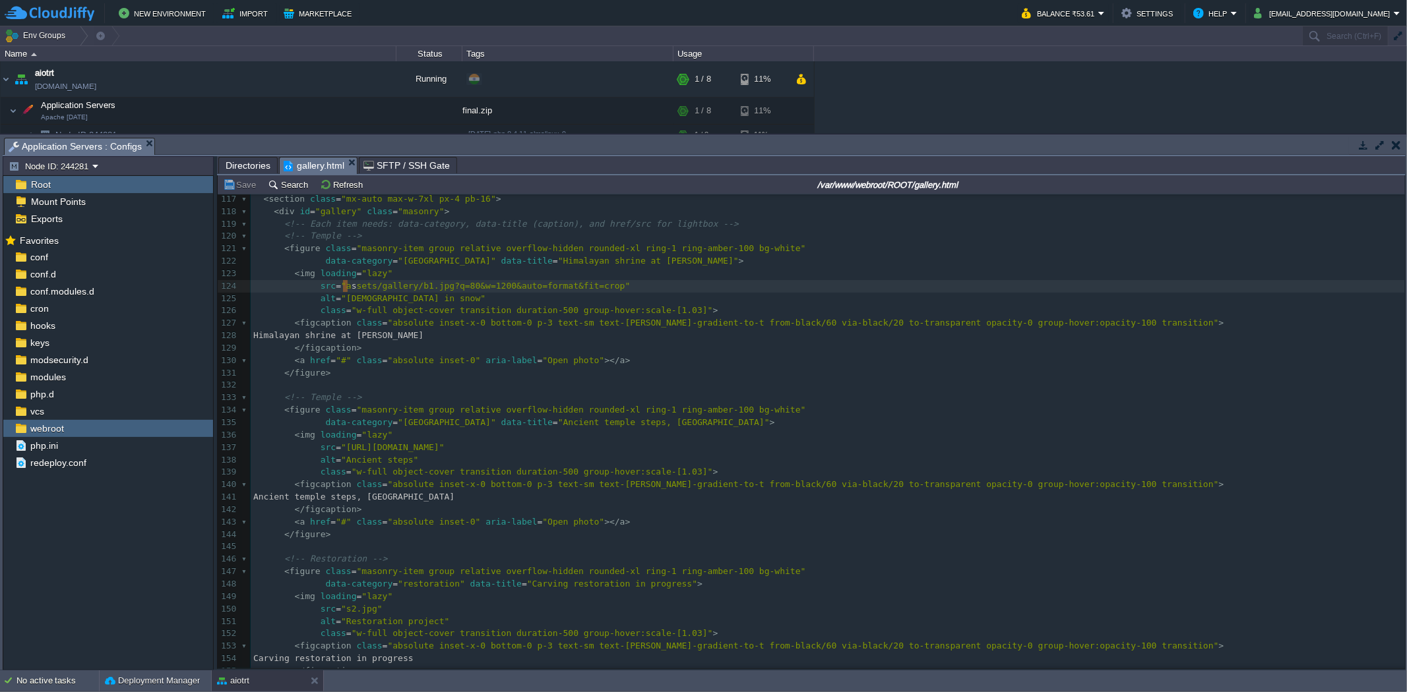
type textarea "sset"
type textarea "assets/gallery/b1.jpg"
drag, startPoint x: 337, startPoint y: 285, endPoint x: 439, endPoint y: 290, distance: 101.7
type textarea "[URL][DOMAIN_NAME]"
drag, startPoint x: 337, startPoint y: 448, endPoint x: 609, endPoint y: 450, distance: 271.7
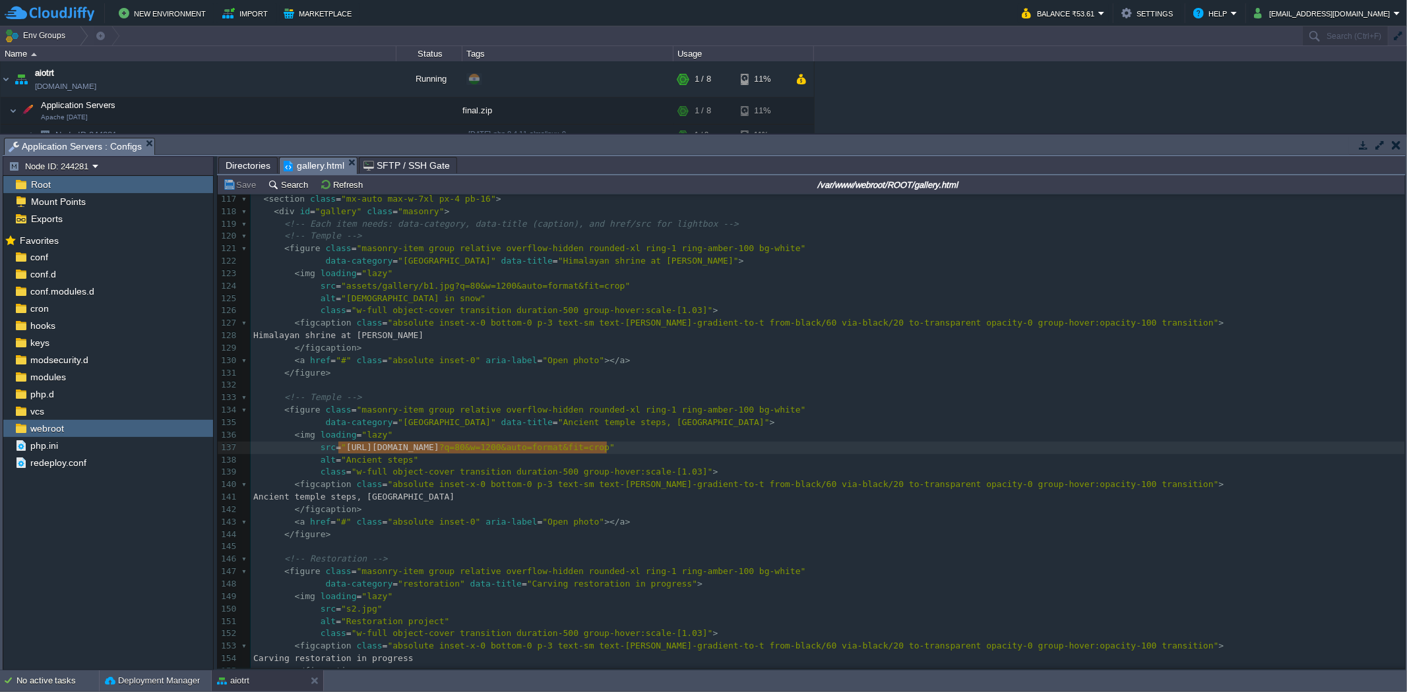
paste textarea
click at [419, 448] on div "xxxxxxxxxx 107 </ div > 108 ​ 109 < div class = "inline-flex items-center gap-2…" at bounding box center [828, 429] width 1154 height 721
type textarea "2"
click at [492, 462] on pre "alt = "Ancient steps"" at bounding box center [828, 460] width 1154 height 13
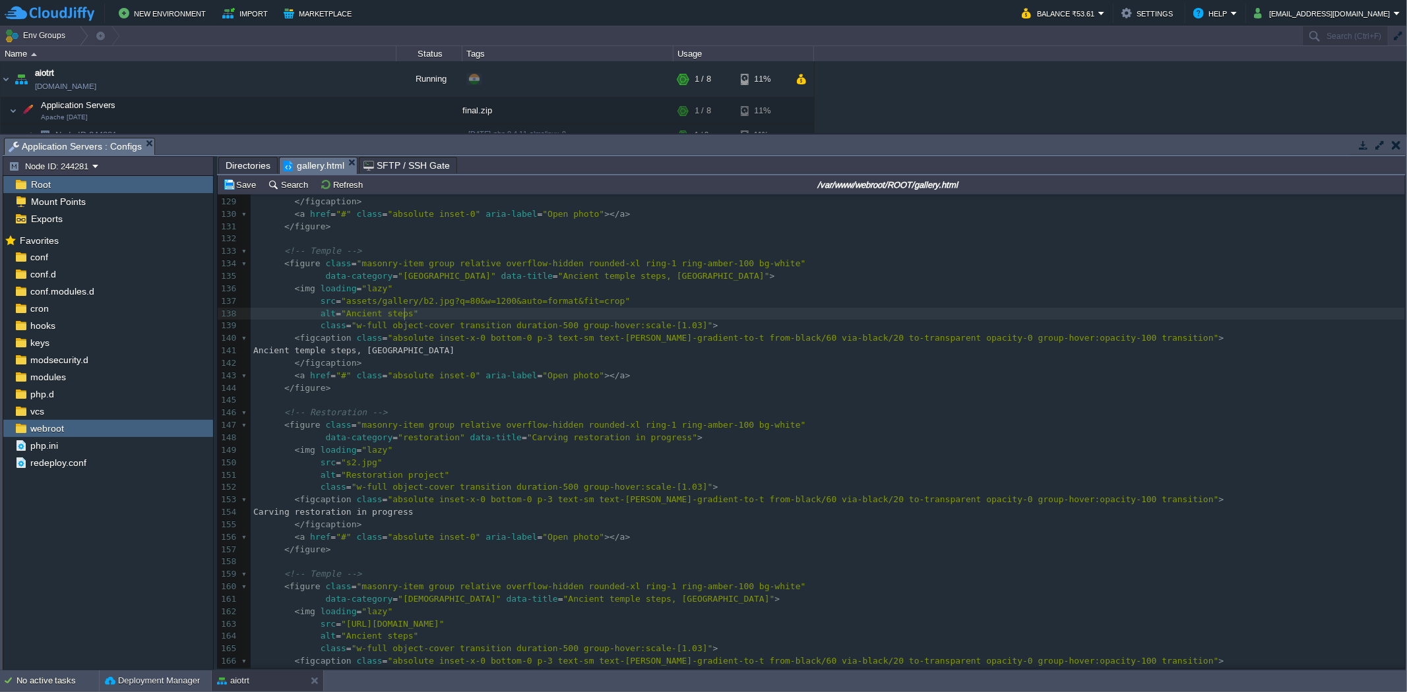
type textarea "v"
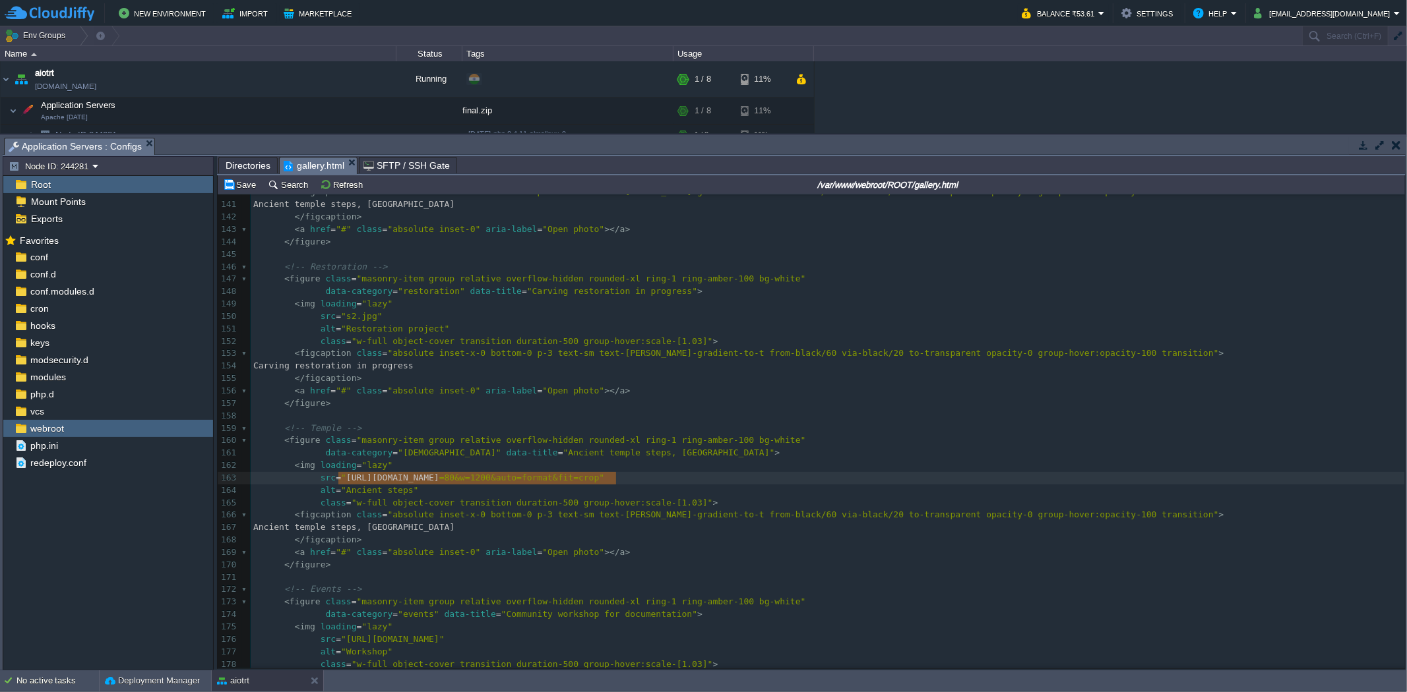
type textarea "[URL][DOMAIN_NAME]"
drag, startPoint x: 338, startPoint y: 478, endPoint x: 612, endPoint y: 478, distance: 273.7
paste textarea
click at [418, 477] on div "xxxxxxxxxx 130 < a href = "#" class = "absolute inset-0" aria-label = "Open pho…" at bounding box center [828, 422] width 1154 height 721
type textarea "3"
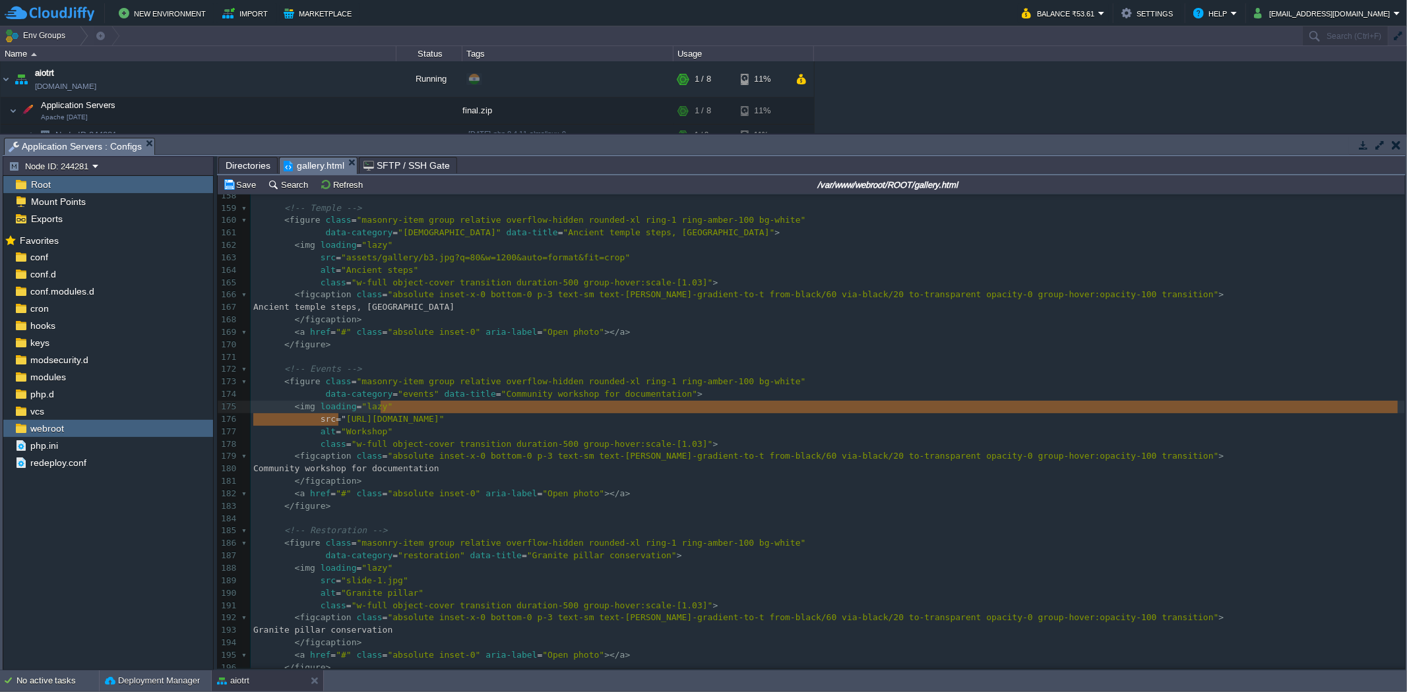
type textarea "[URL][DOMAIN_NAME]"
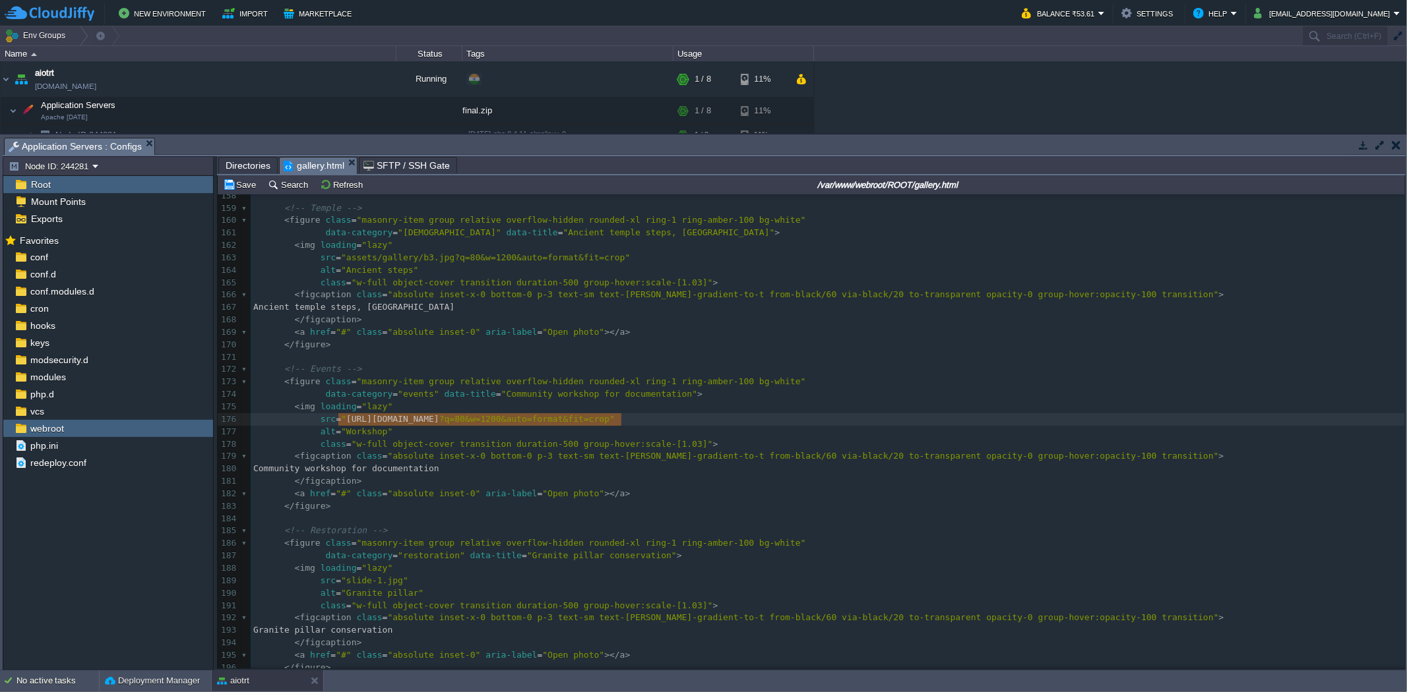
drag, startPoint x: 336, startPoint y: 421, endPoint x: 680, endPoint y: 430, distance: 343.7
click at [417, 422] on div "xxxxxxxxxx 130 < a href = "#" class = "absolute inset-0" aria-label = "Open pho…" at bounding box center [828, 314] width 1154 height 944
type textarea "4"
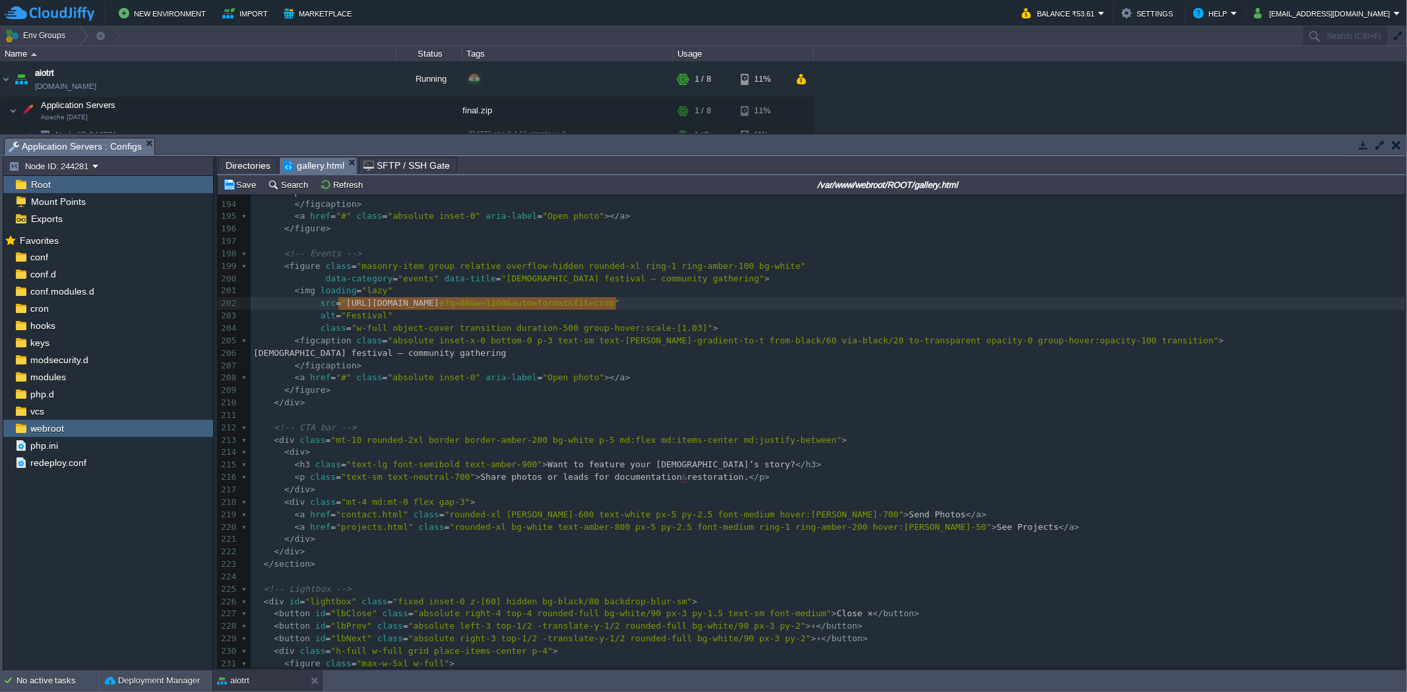
type textarea "[URL][DOMAIN_NAME]"
drag, startPoint x: 338, startPoint y: 303, endPoint x: 620, endPoint y: 302, distance: 281.6
paste textarea
click at [417, 307] on span ""assets/gallery/b1.jpg?q=80&w=1200&auto=format&fit=crop"" at bounding box center [485, 303] width 289 height 10
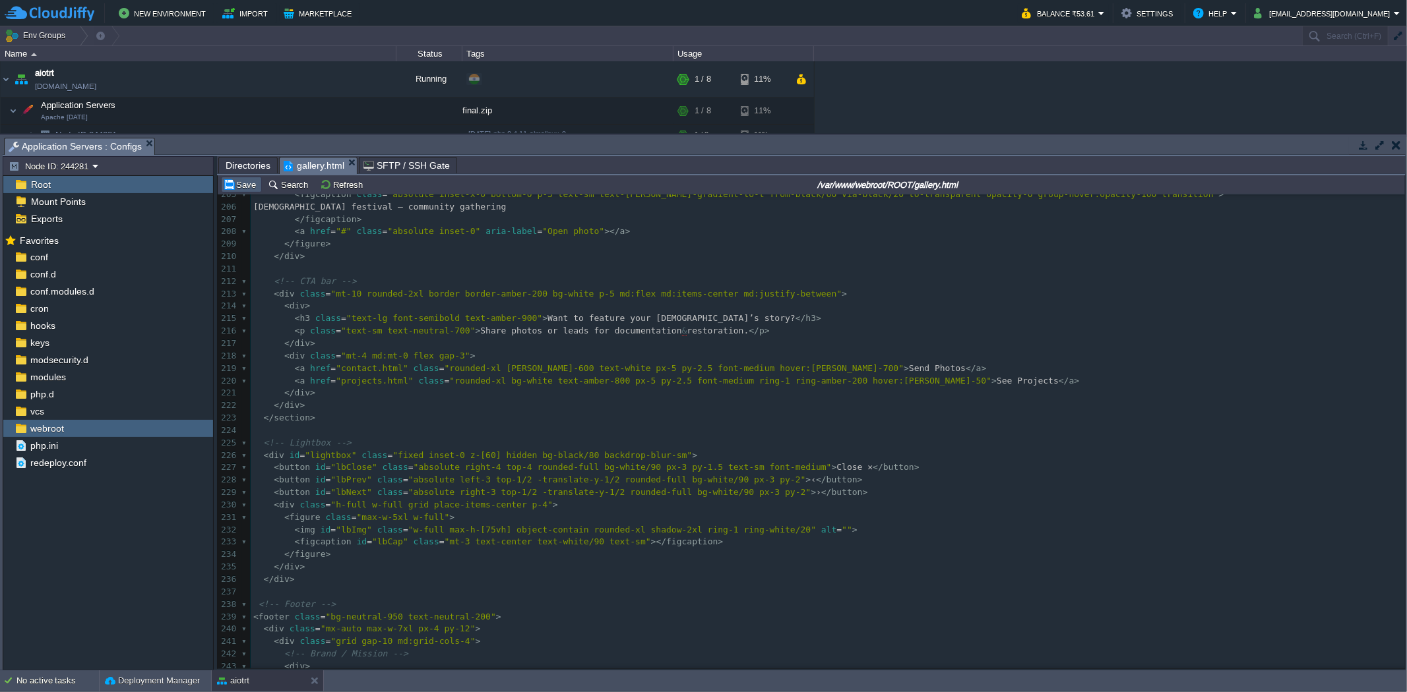
type textarea "5"
click at [235, 181] on button "Save" at bounding box center [241, 185] width 37 height 12
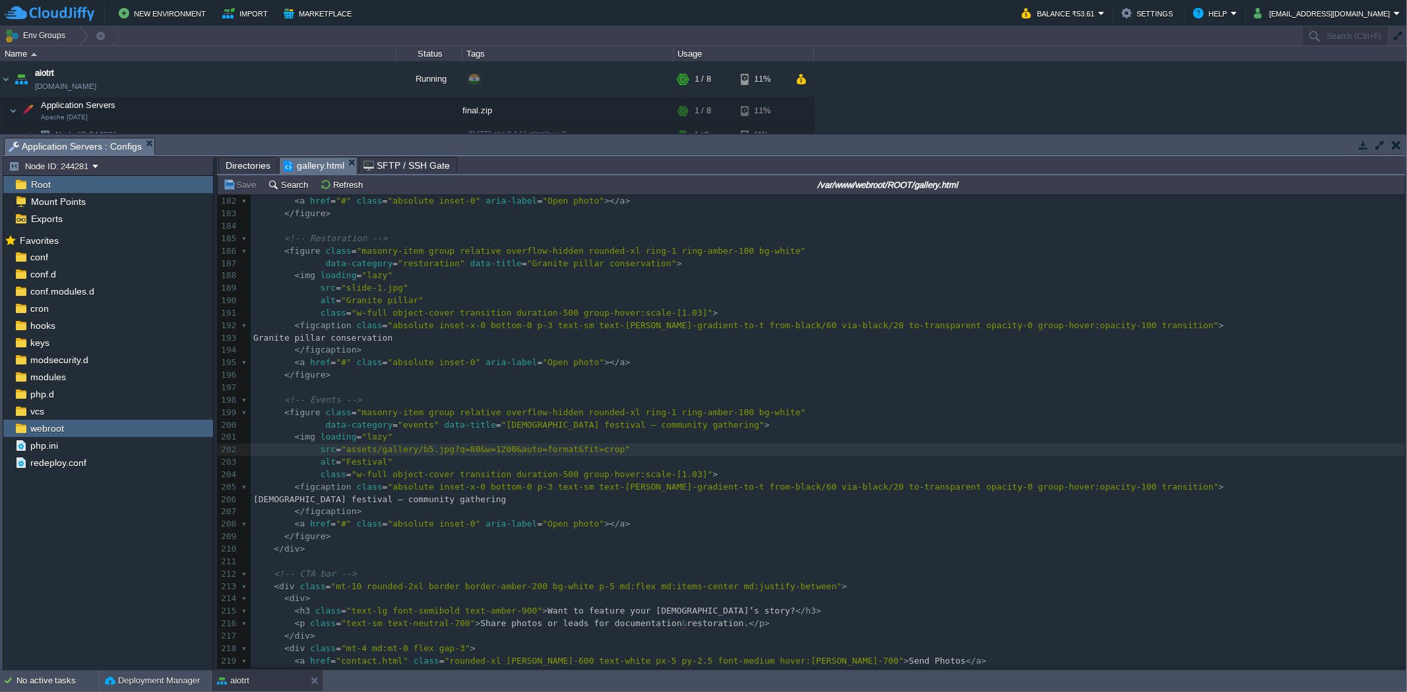
scroll to position [1994, 0]
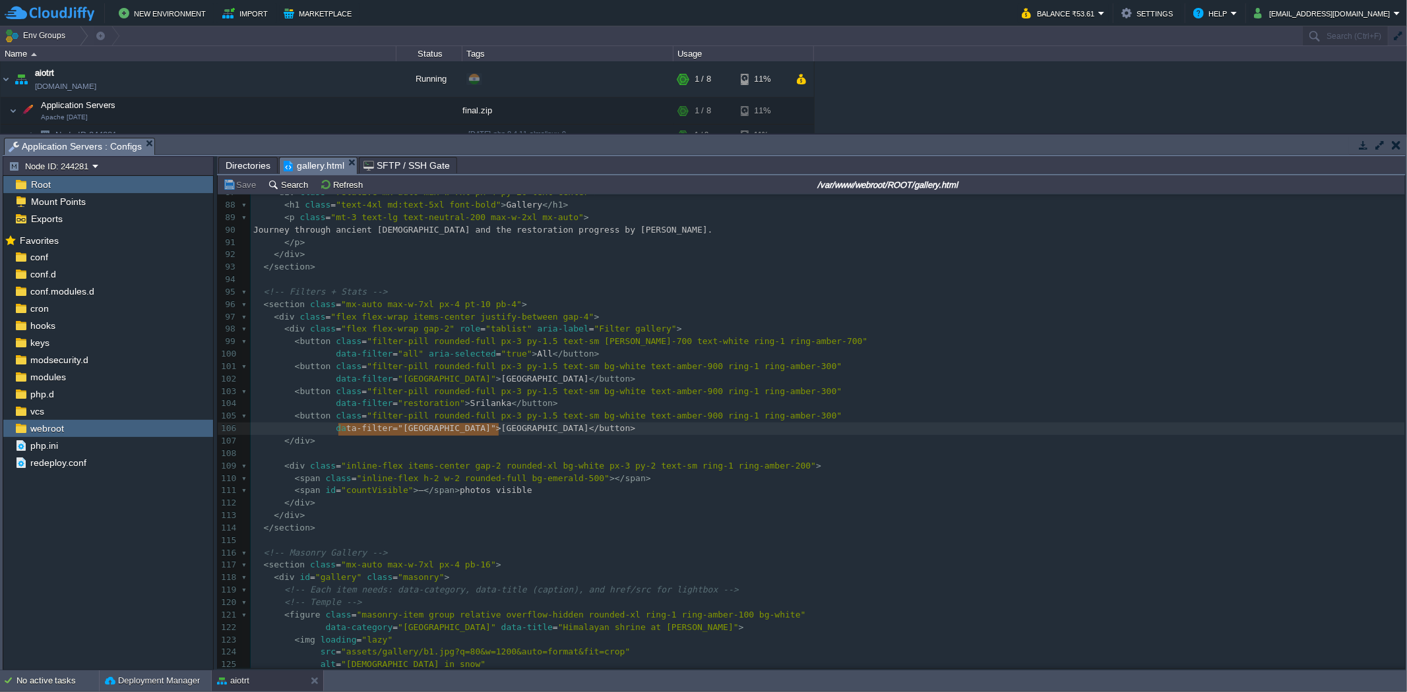
type textarea "data-filter="[GEOGRAPHIC_DATA]">[GEOGRAPHIC_DATA]</button>"
drag, startPoint x: 509, startPoint y: 427, endPoint x: 326, endPoint y: 433, distance: 182.8
type textarea "data-filter="[GEOGRAPHIC_DATA]">[GEOGRAPHIC_DATA]</button>"
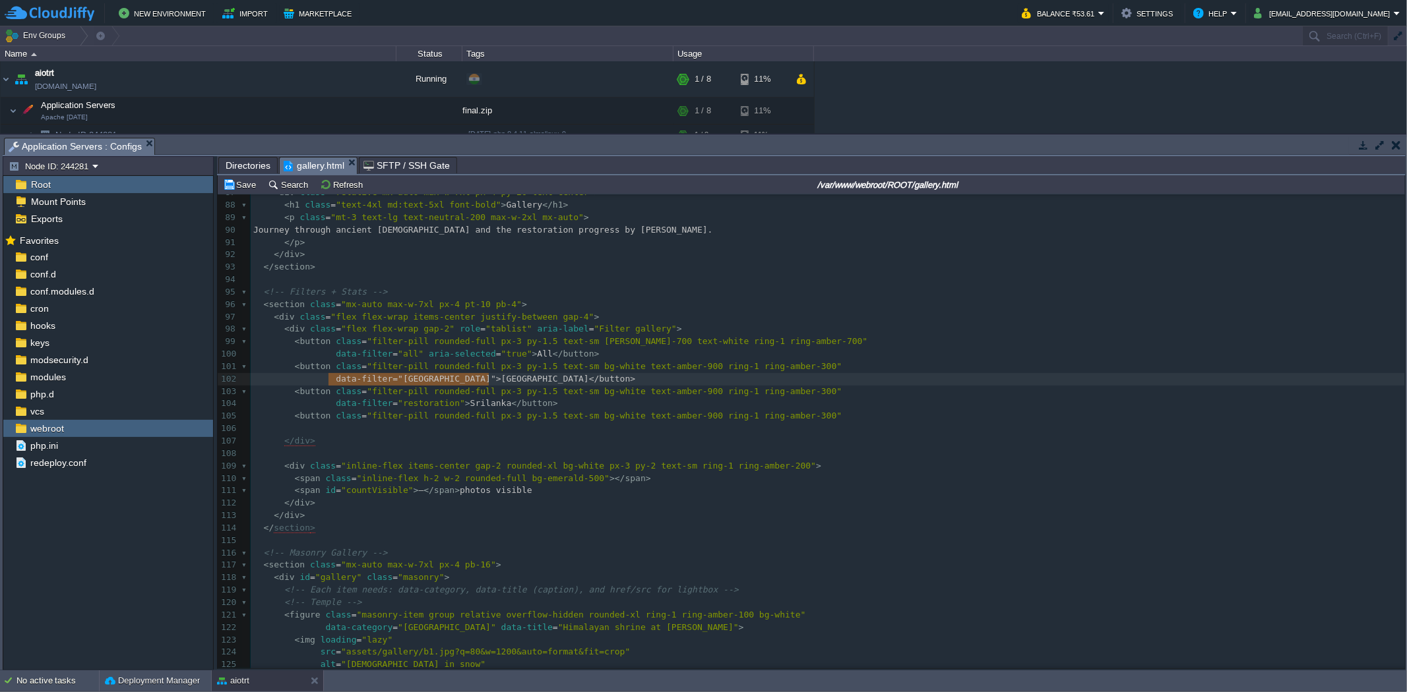
drag, startPoint x: 493, startPoint y: 380, endPoint x: 416, endPoint y: 380, distance: 77.2
paste textarea
click at [363, 431] on pre at bounding box center [828, 429] width 1154 height 13
drag, startPoint x: 455, startPoint y: 429, endPoint x: 429, endPoint y: 433, distance: 26.0
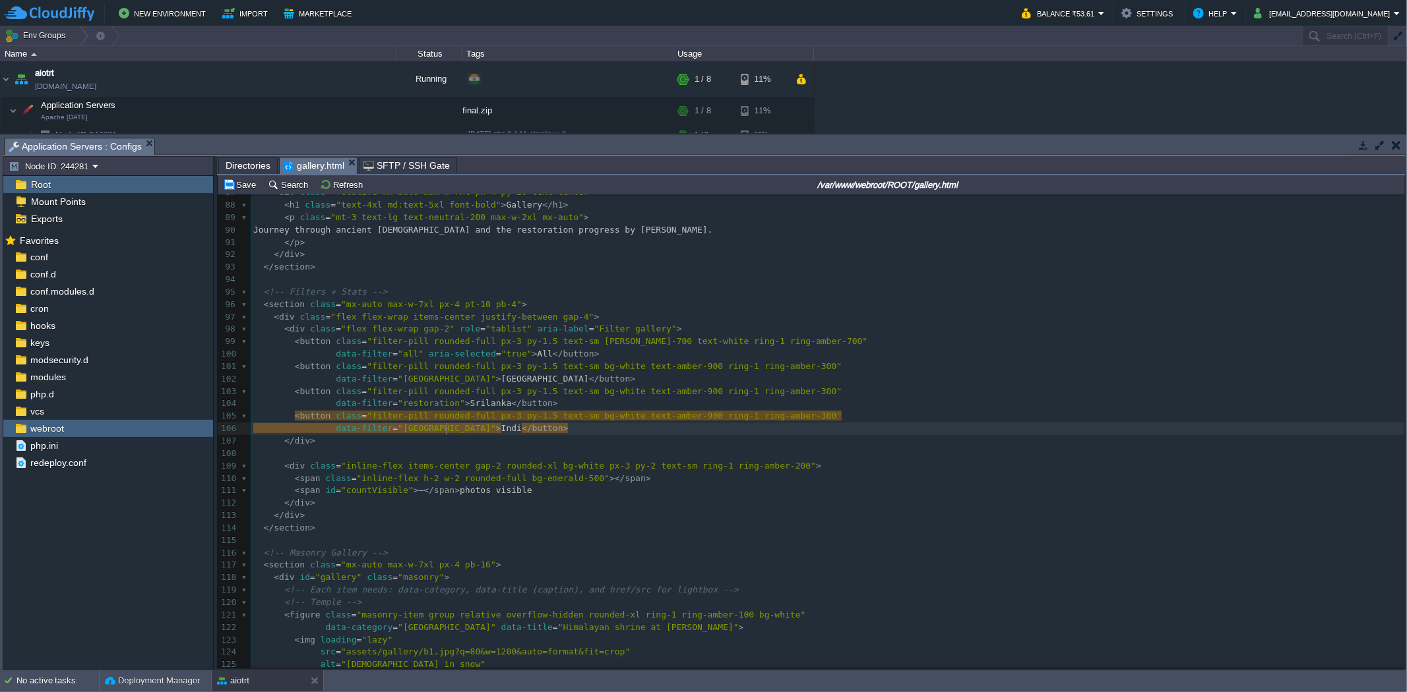
type textarea "[GEOGRAPHIC_DATA]"
click at [422, 457] on pre "​" at bounding box center [828, 454] width 1154 height 13
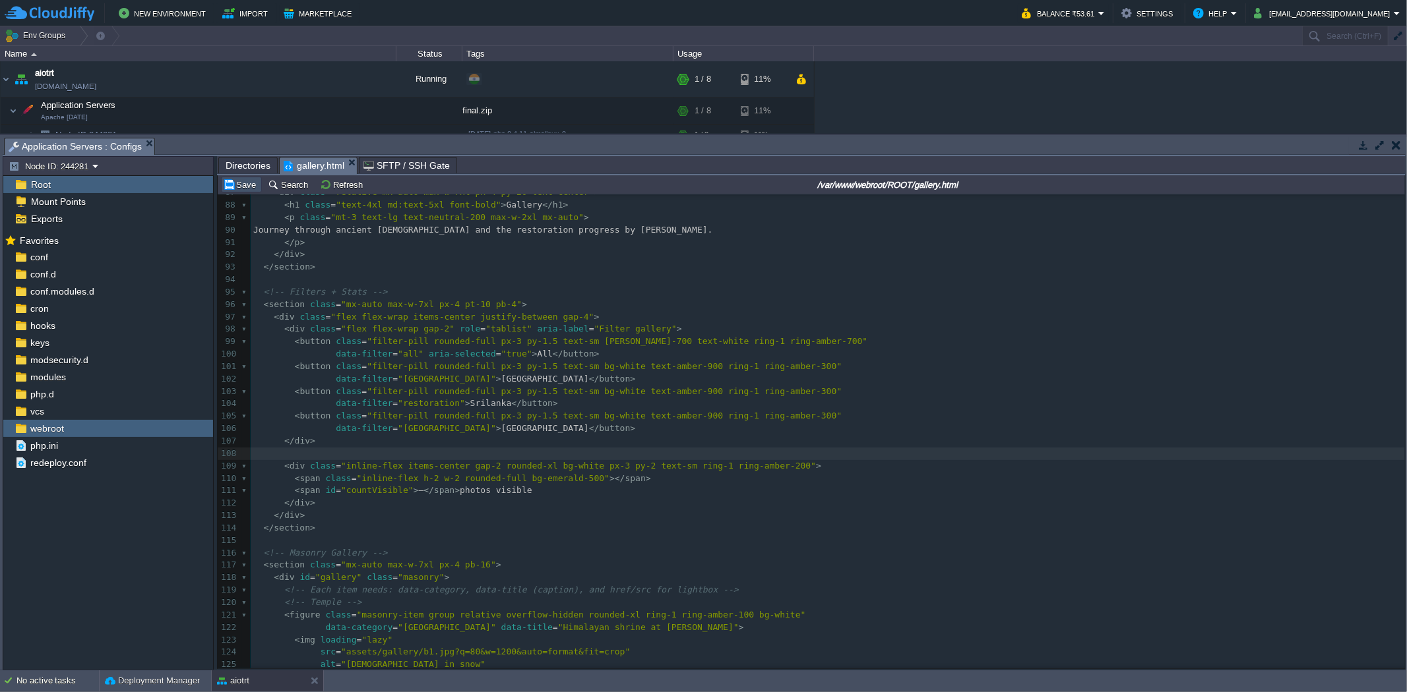
click at [245, 188] on button "Save" at bounding box center [241, 185] width 37 height 12
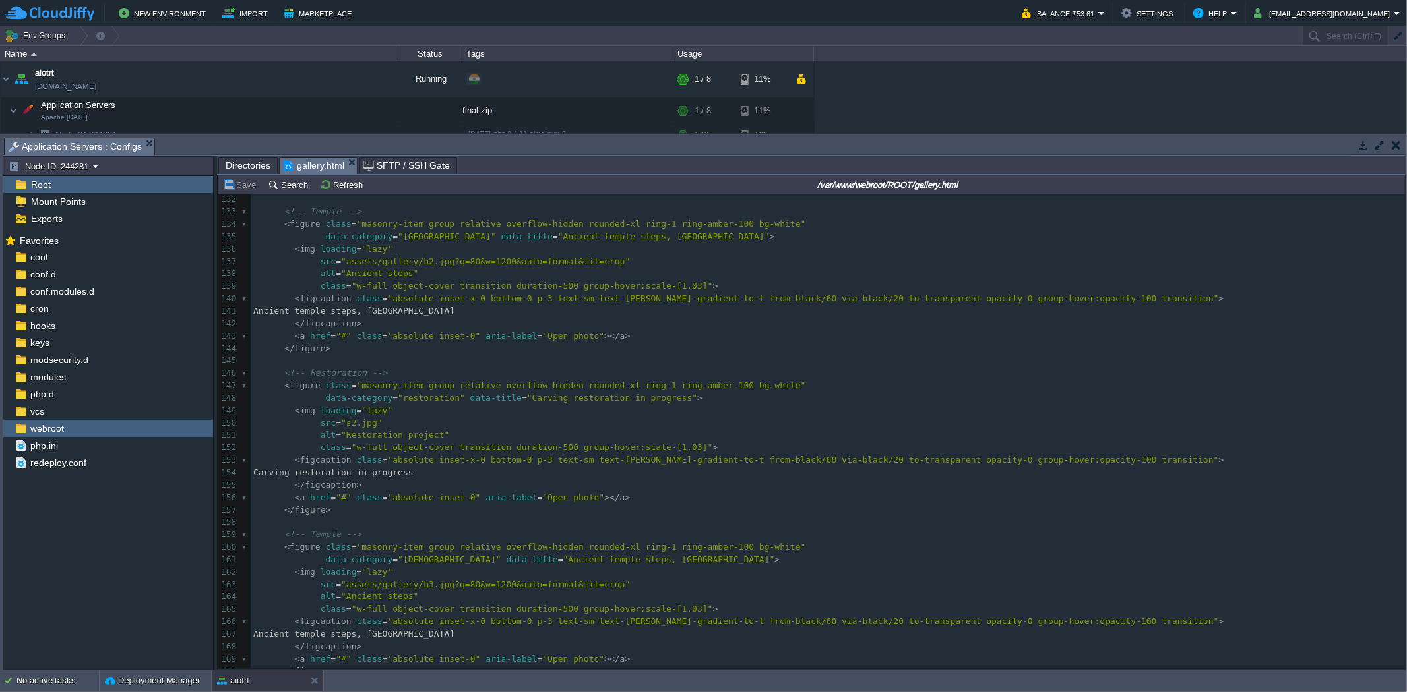
scroll to position [1678, 0]
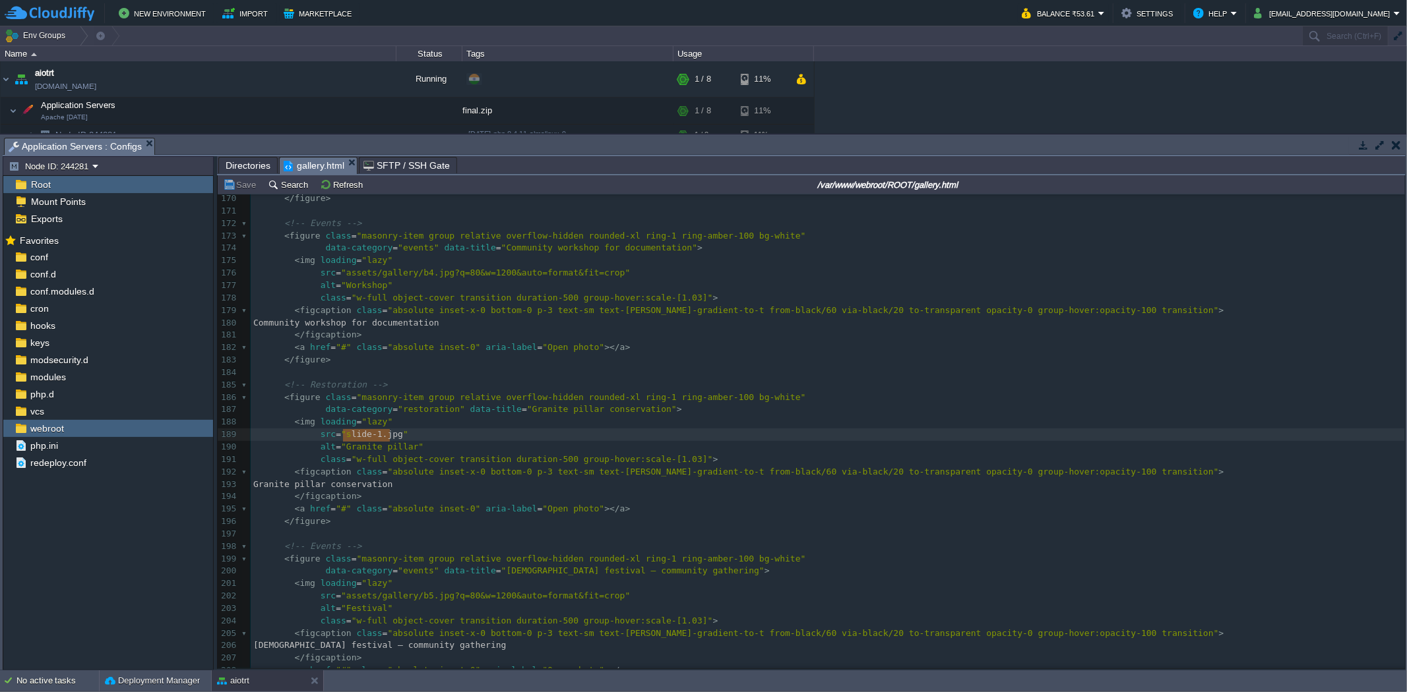
type textarea "slide-1.jpg"
drag, startPoint x: 389, startPoint y: 438, endPoint x: 340, endPoint y: 436, distance: 49.5
drag, startPoint x: 440, startPoint y: 410, endPoint x: 392, endPoint y: 413, distance: 48.2
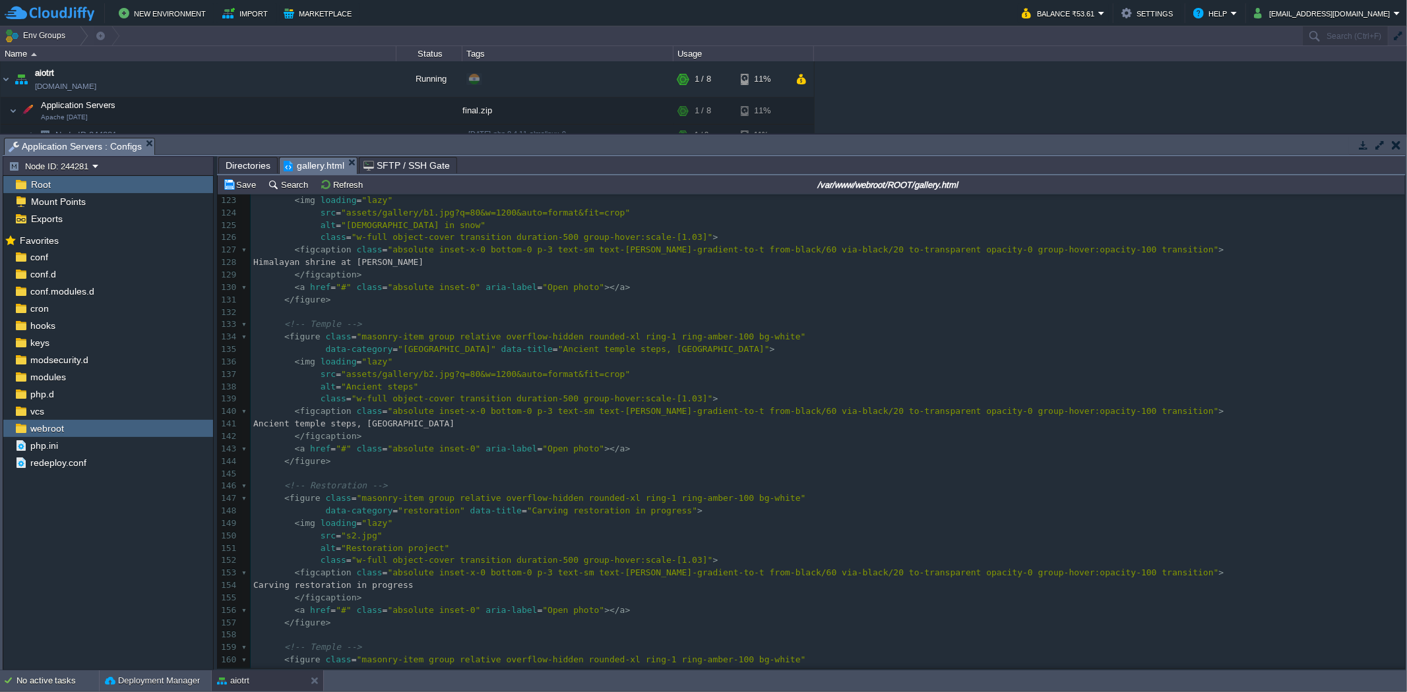
type textarea "bhut"
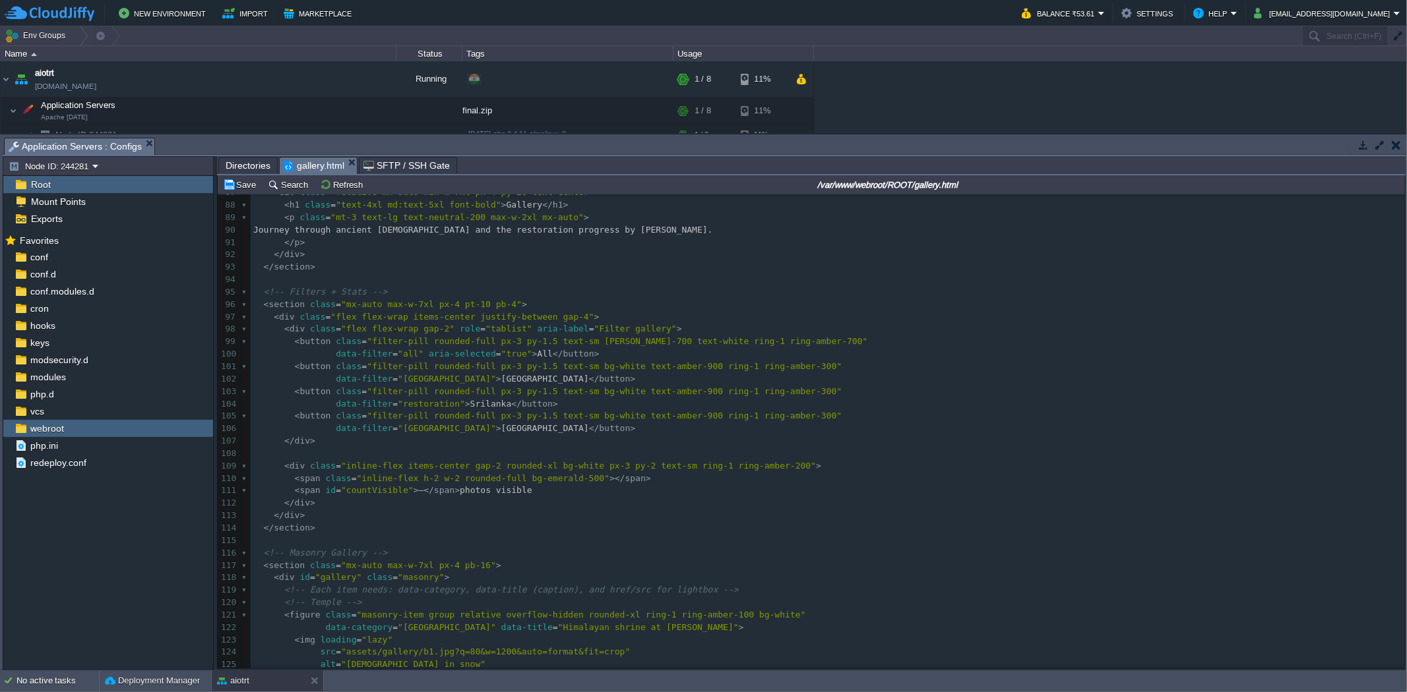
click at [412, 549] on pre "<!-- Masonry Gallery -->" at bounding box center [828, 553] width 1154 height 13
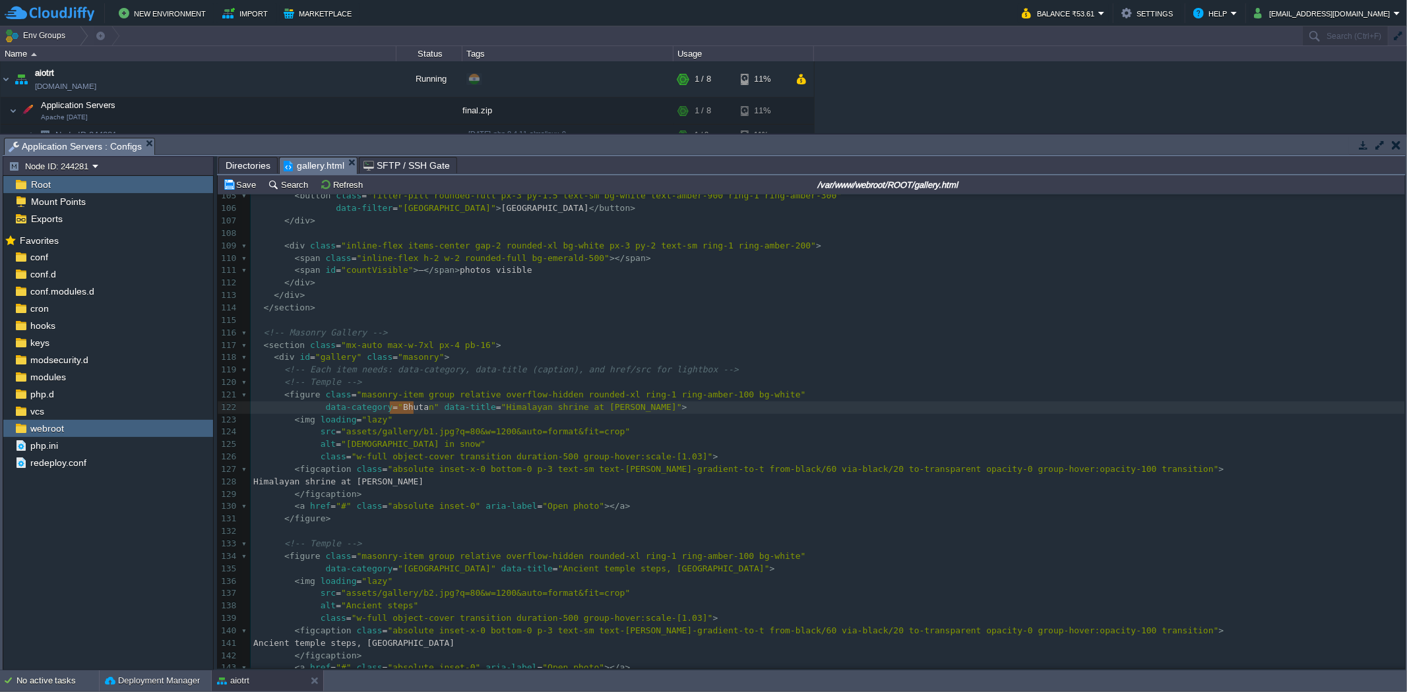
type textarea "[GEOGRAPHIC_DATA]"
drag, startPoint x: 389, startPoint y: 407, endPoint x: 417, endPoint y: 409, distance: 27.8
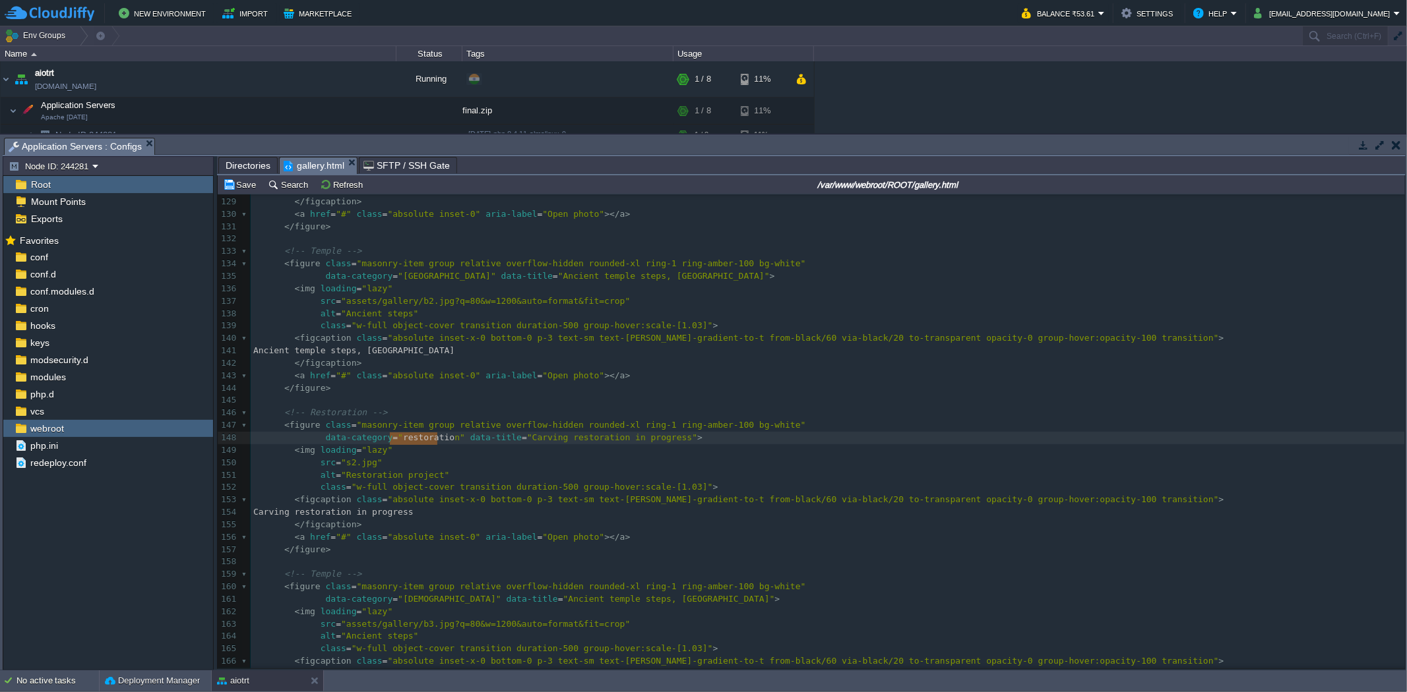
type textarea "restoration"
drag, startPoint x: 390, startPoint y: 440, endPoint x: 439, endPoint y: 440, distance: 49.5
paste textarea
type textarea "s2.jpg"
drag, startPoint x: 367, startPoint y: 465, endPoint x: 533, endPoint y: 505, distance: 171.0
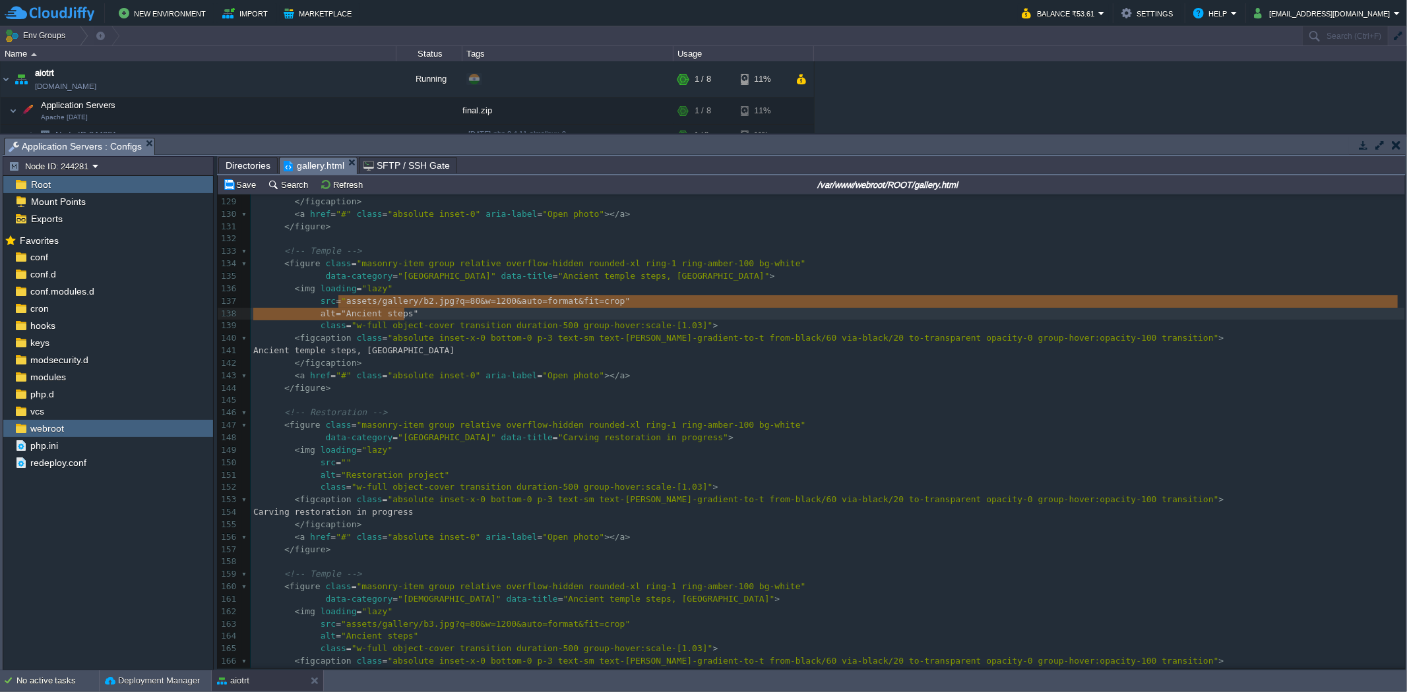
type textarea "assets/gallery/b2.jpg?q=80&w=1200&auto=format&fit=crop"
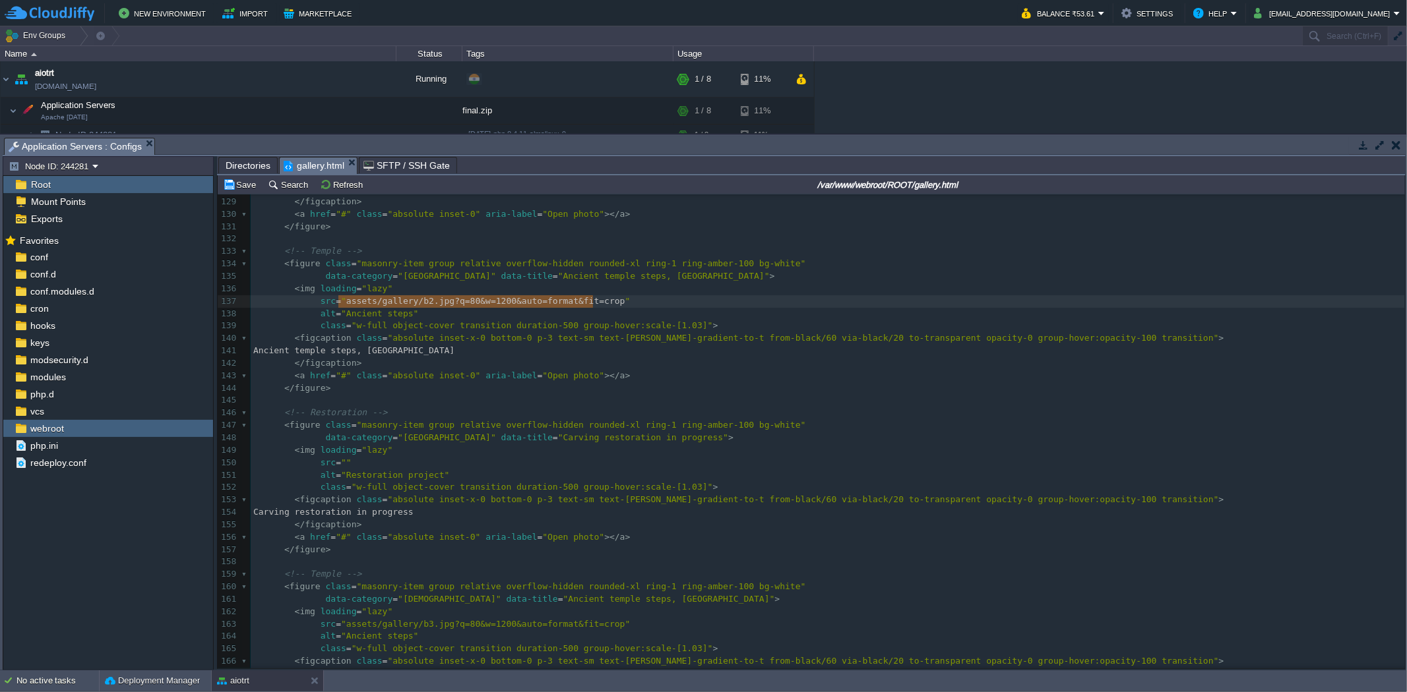
drag, startPoint x: 338, startPoint y: 301, endPoint x: 591, endPoint y: 309, distance: 254.0
click at [338, 464] on div "xxxxxxxxxx data-category = "bhut" data-title = "Granite pillar conservation" > …" at bounding box center [828, 351] width 1154 height 882
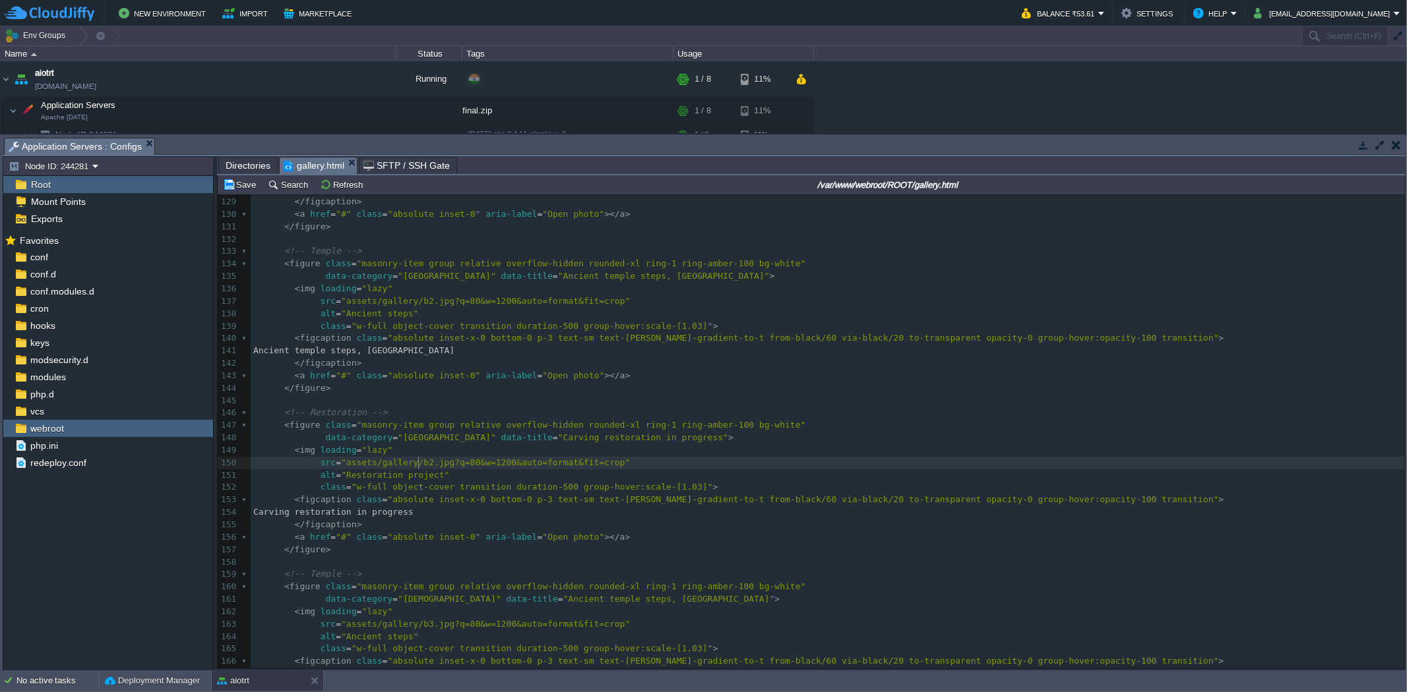
drag, startPoint x: 417, startPoint y: 462, endPoint x: 632, endPoint y: 503, distance: 218.9
click at [417, 462] on div "xxxxxxxxxx 117 < section class = "mx-auto max-w-7xl px-4 pb-16" > 118 < div id …" at bounding box center [828, 506] width 1154 height 919
type textarea "6"
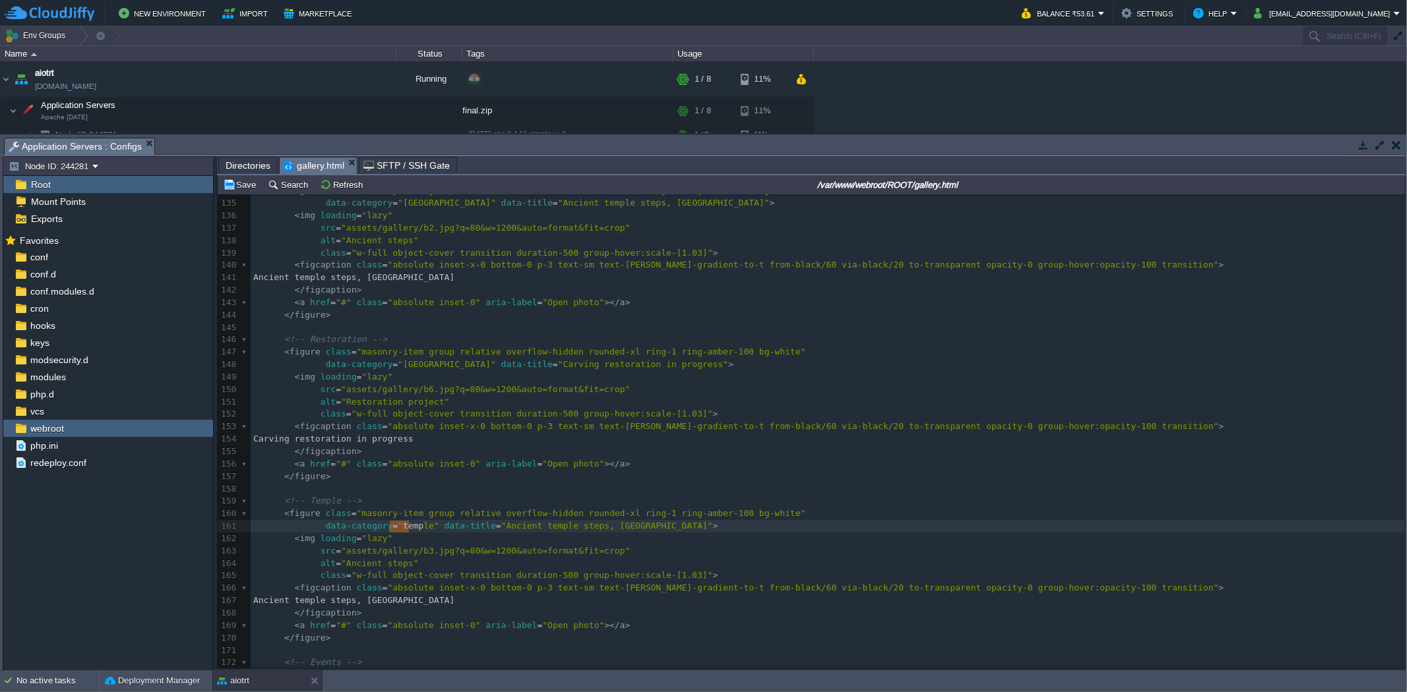
type textarea "[DEMOGRAPHIC_DATA]"
drag, startPoint x: 390, startPoint y: 526, endPoint x: 411, endPoint y: 528, distance: 20.5
paste textarea
click at [542, 605] on pre "Ancient temple steps, [GEOGRAPHIC_DATA]" at bounding box center [828, 601] width 1154 height 13
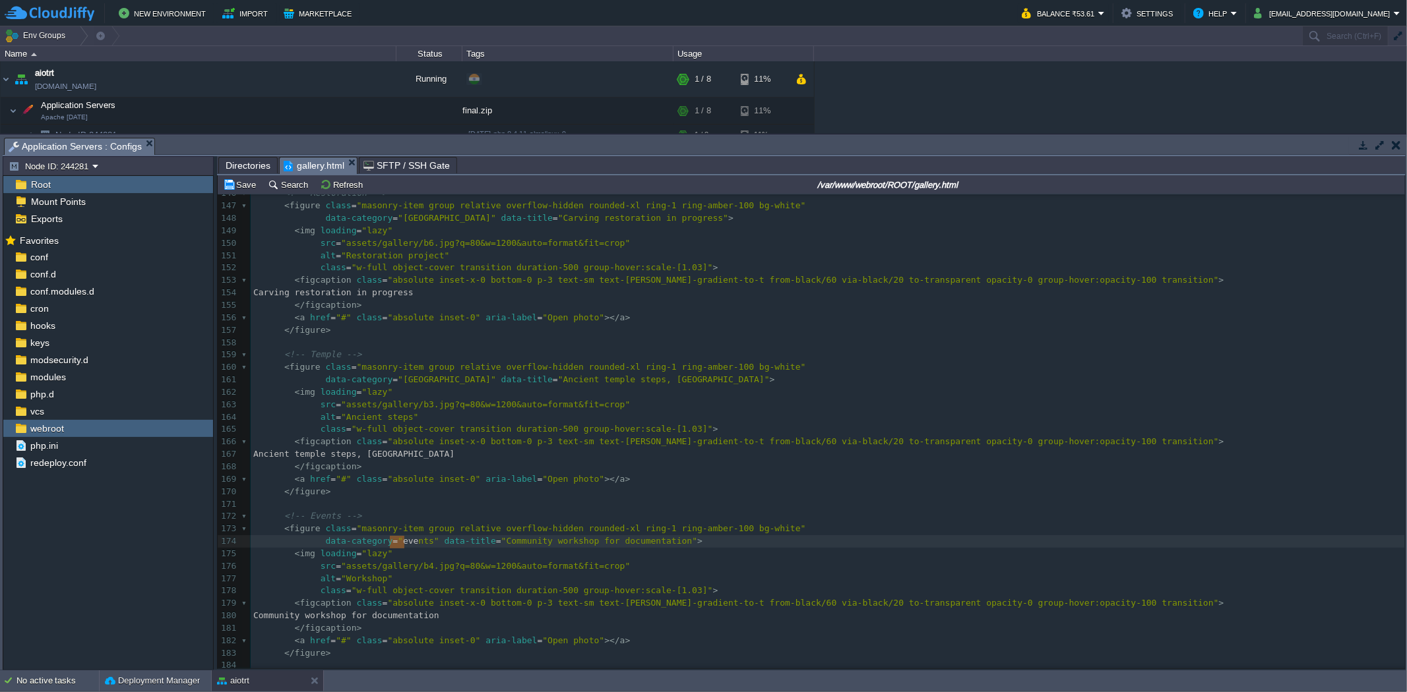
type textarea "events"
drag, startPoint x: 388, startPoint y: 544, endPoint x: 408, endPoint y: 539, distance: 20.5
paste textarea
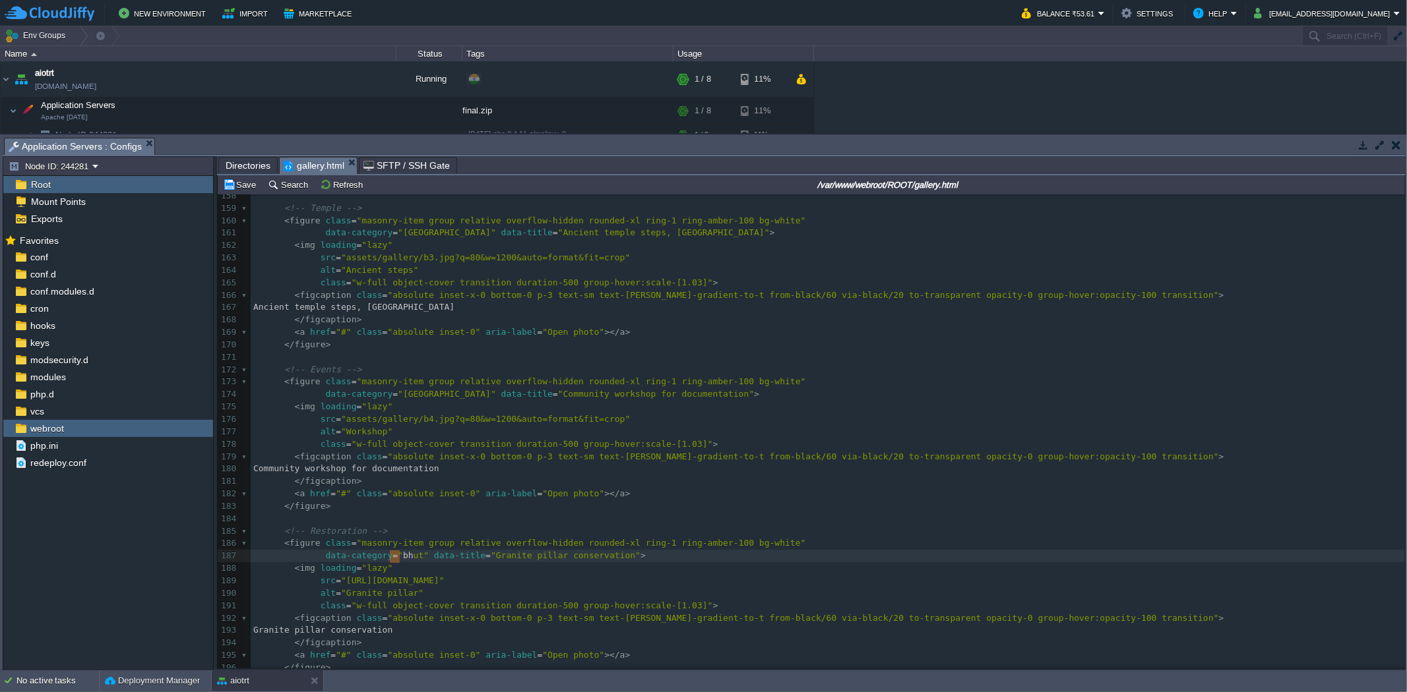
type textarea "bhut"
drag, startPoint x: 389, startPoint y: 557, endPoint x: 402, endPoint y: 559, distance: 13.3
paste textarea
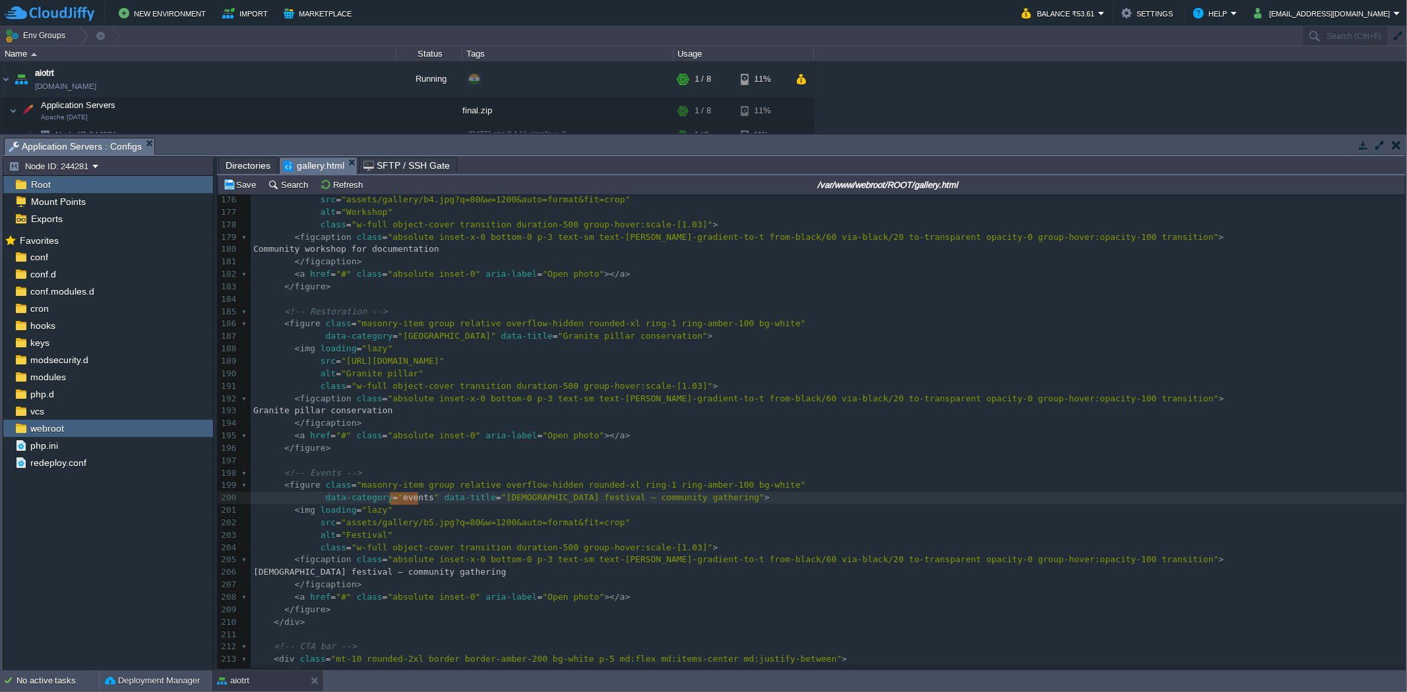
drag, startPoint x: 390, startPoint y: 500, endPoint x: 416, endPoint y: 499, distance: 26.4
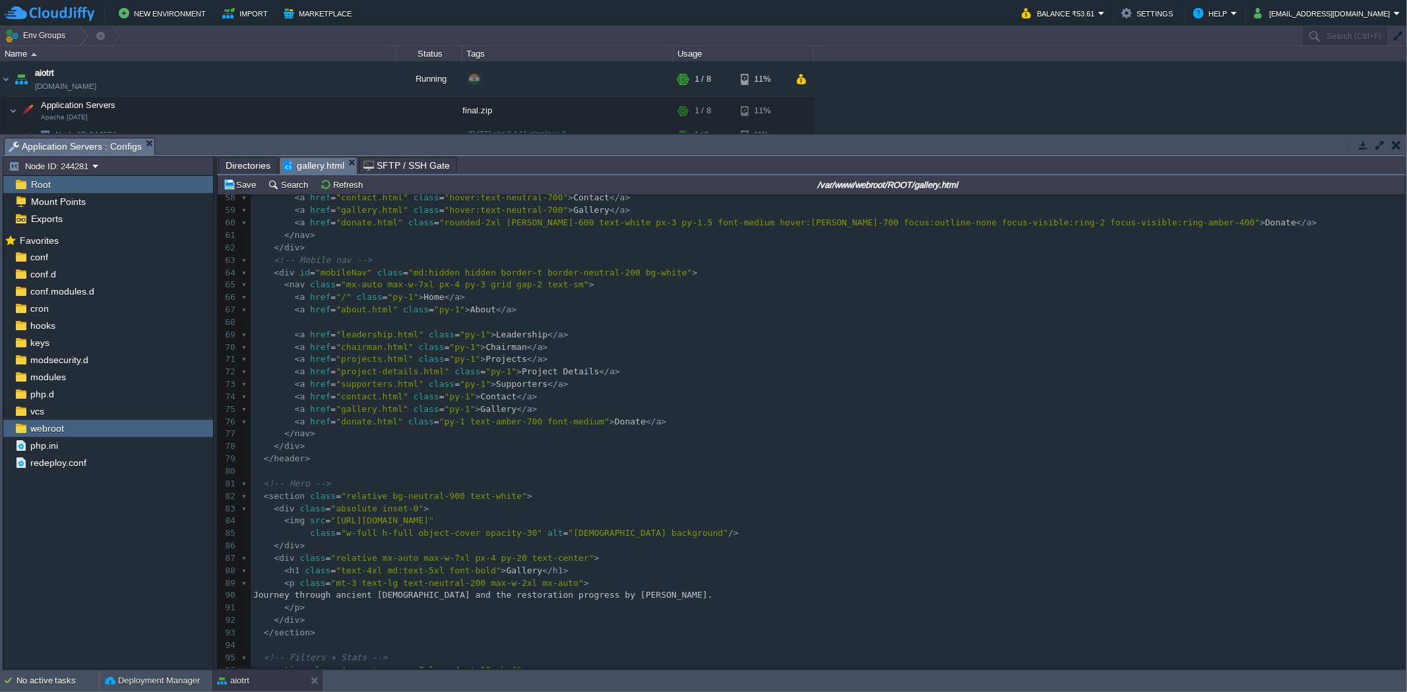
type textarea "events"
click at [244, 180] on button "Save" at bounding box center [241, 185] width 37 height 12
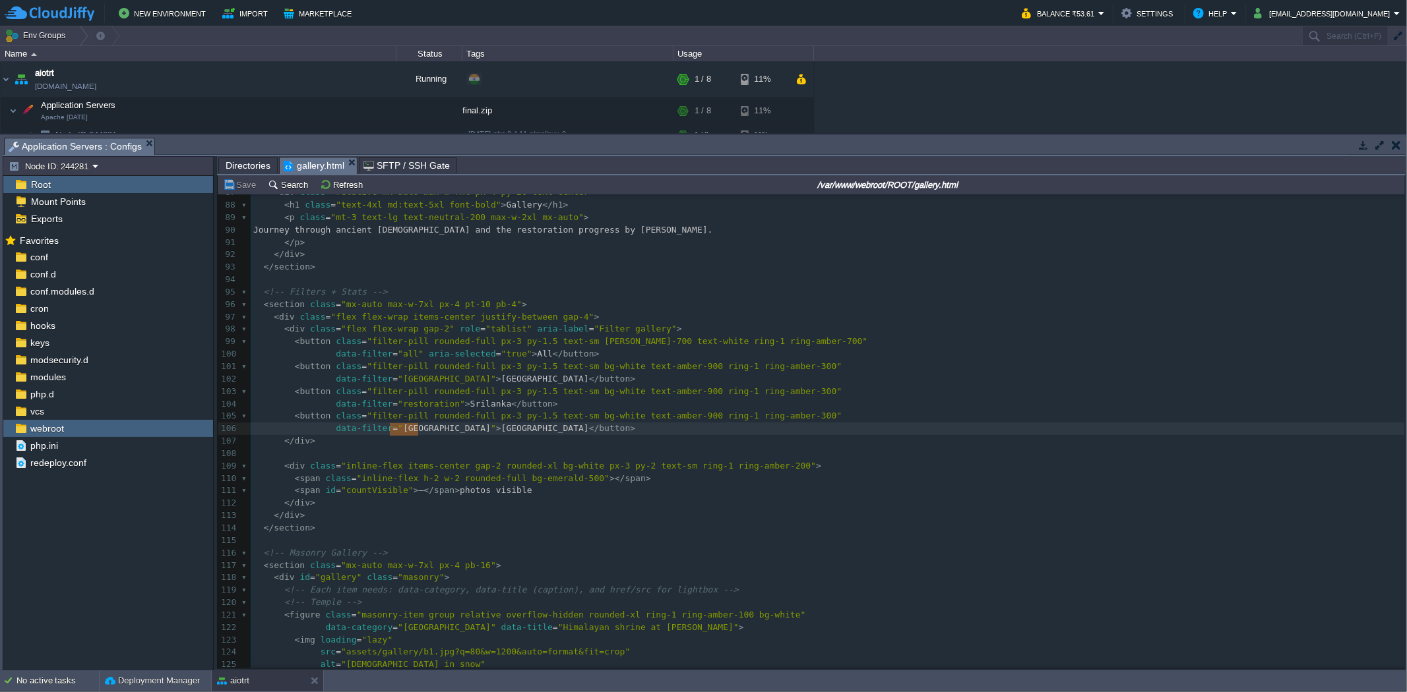
drag, startPoint x: 416, startPoint y: 431, endPoint x: 392, endPoint y: 427, distance: 24.6
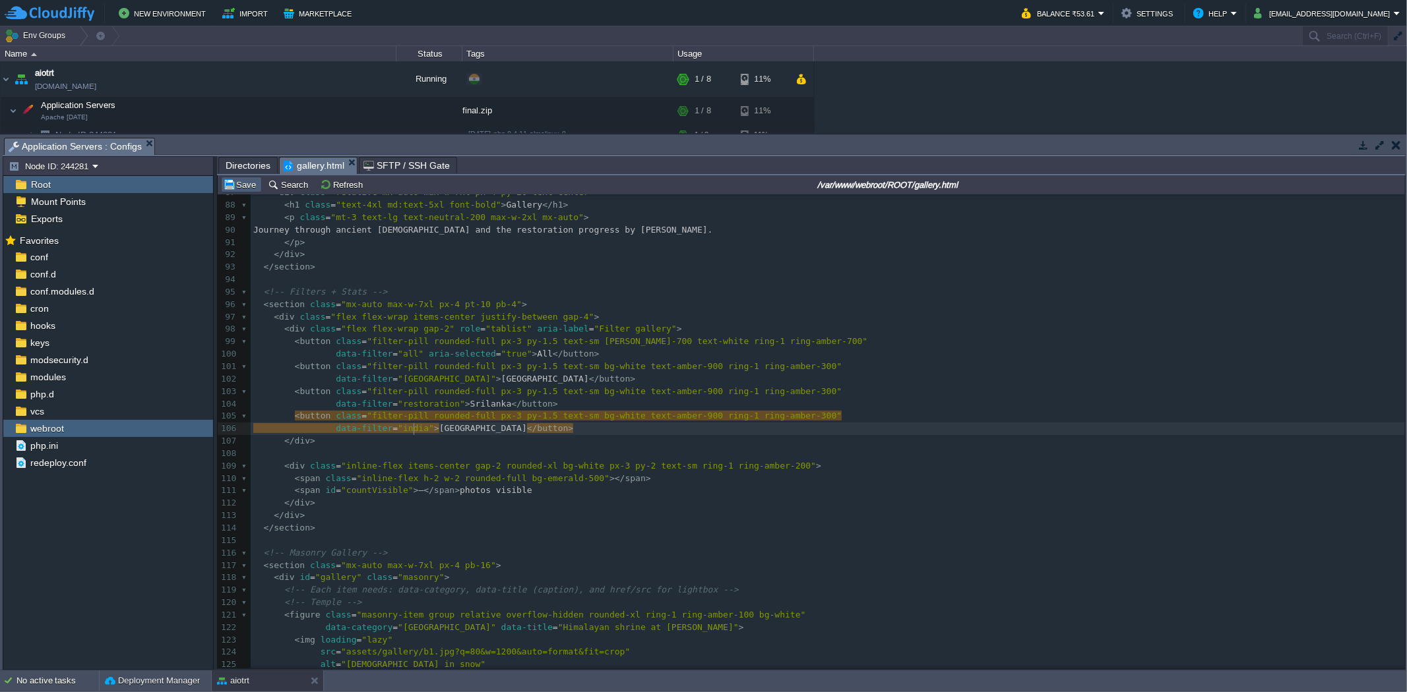
type textarea "india"
click at [245, 183] on button "Save" at bounding box center [241, 185] width 37 height 12
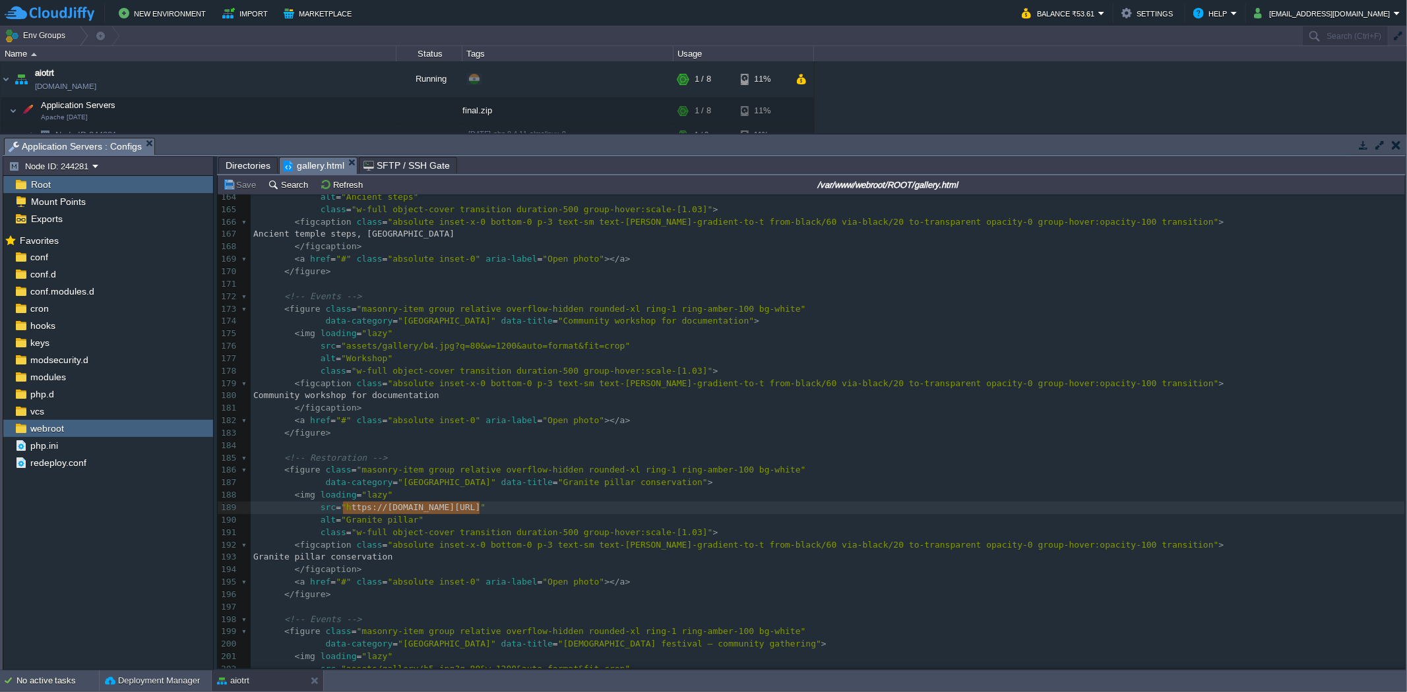
type textarea "[URL][DOMAIN_NAME]"
drag, startPoint x: 479, startPoint y: 509, endPoint x: 340, endPoint y: 509, distance: 139.8
type textarea "[URL][DOMAIN_NAME]"
drag, startPoint x: 479, startPoint y: 508, endPoint x: 340, endPoint y: 508, distance: 139.8
paste textarea
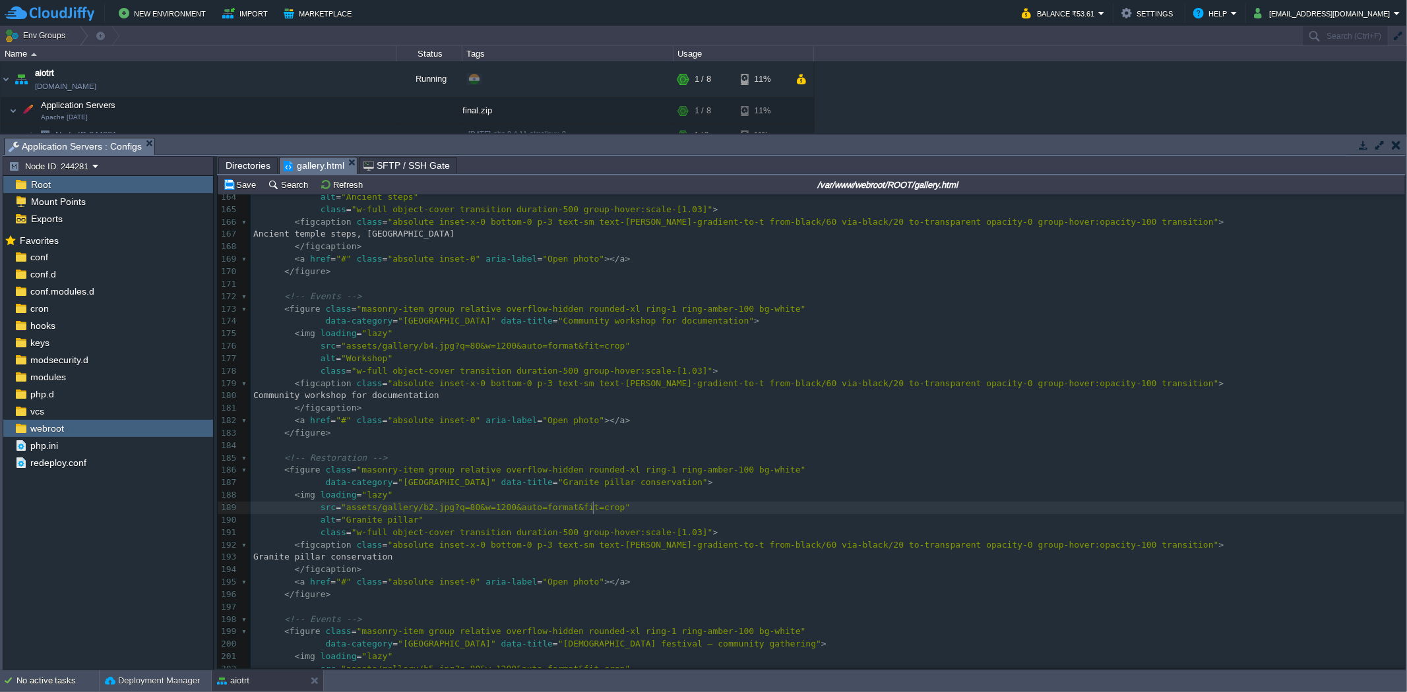
click at [417, 506] on span ""assets/gallery/b2.jpg?q=80&w=1200&auto=format&fit=crop"" at bounding box center [485, 507] width 289 height 10
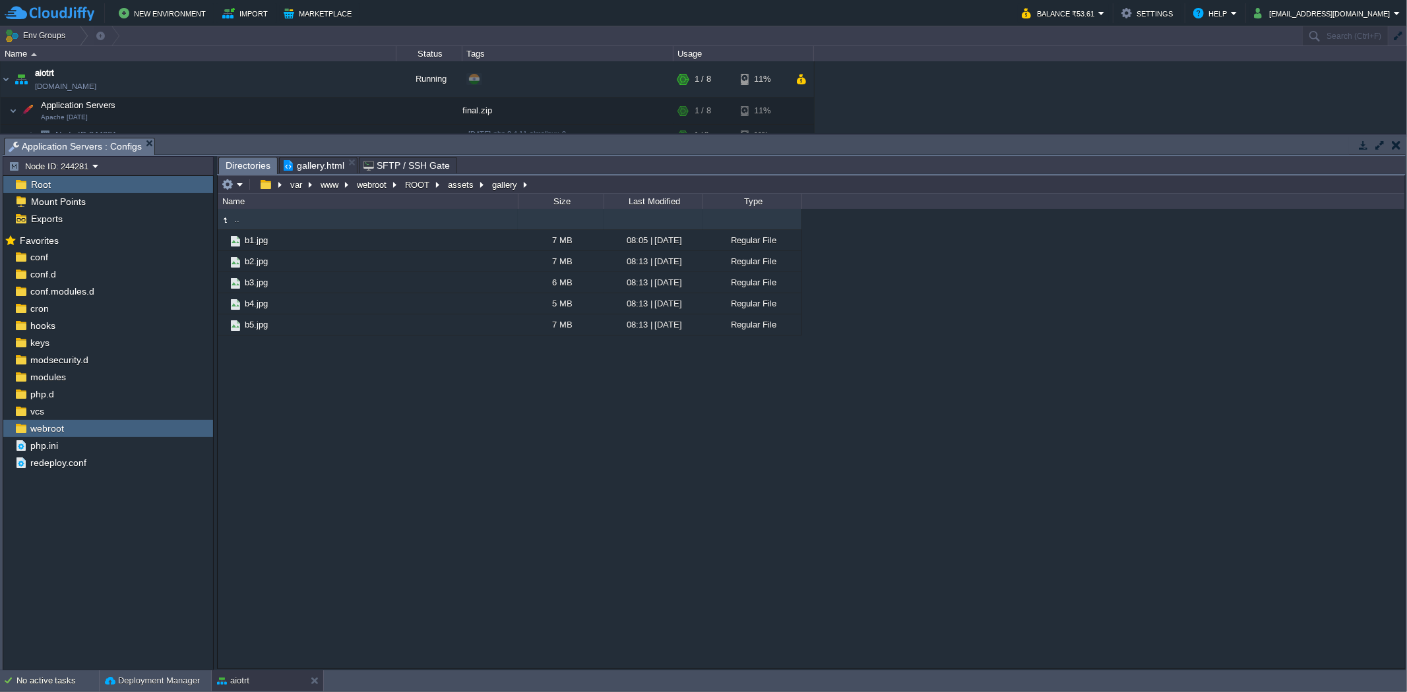
click at [264, 165] on span "Directories" at bounding box center [248, 166] width 45 height 16
click at [226, 185] on button "button" at bounding box center [228, 185] width 12 height 12
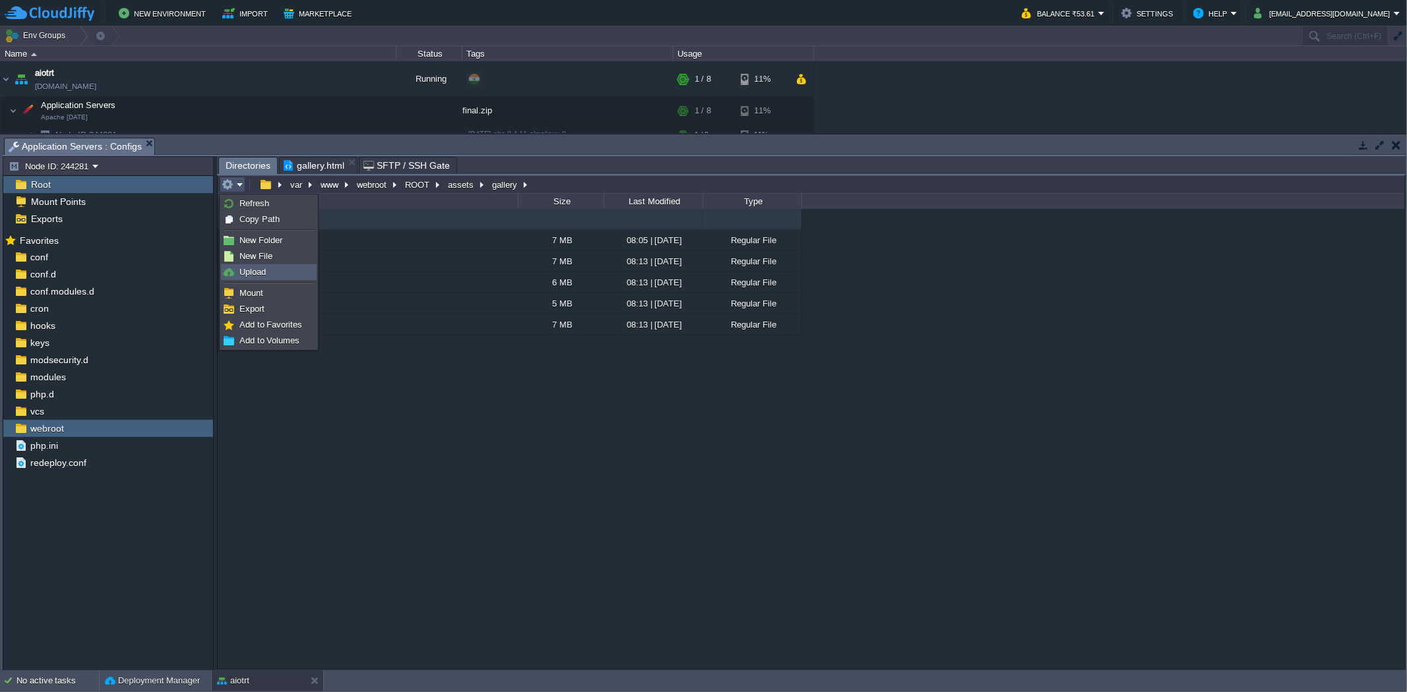
click at [255, 265] on link "Upload" at bounding box center [269, 272] width 94 height 15
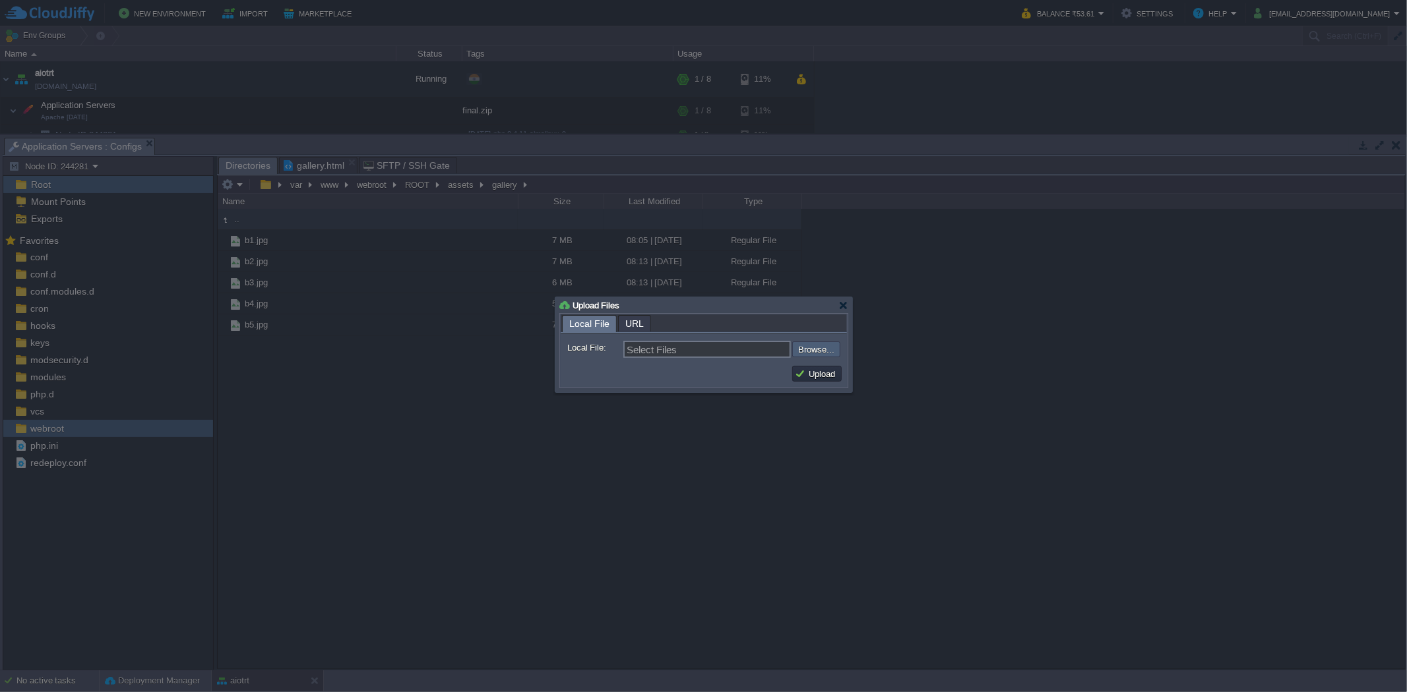
click at [833, 351] on input "file" at bounding box center [756, 350] width 167 height 16
type input "C:\fakepath\b6.jpg"
type input "b6.jpg"
click at [824, 380] on button "Upload" at bounding box center [817, 374] width 44 height 12
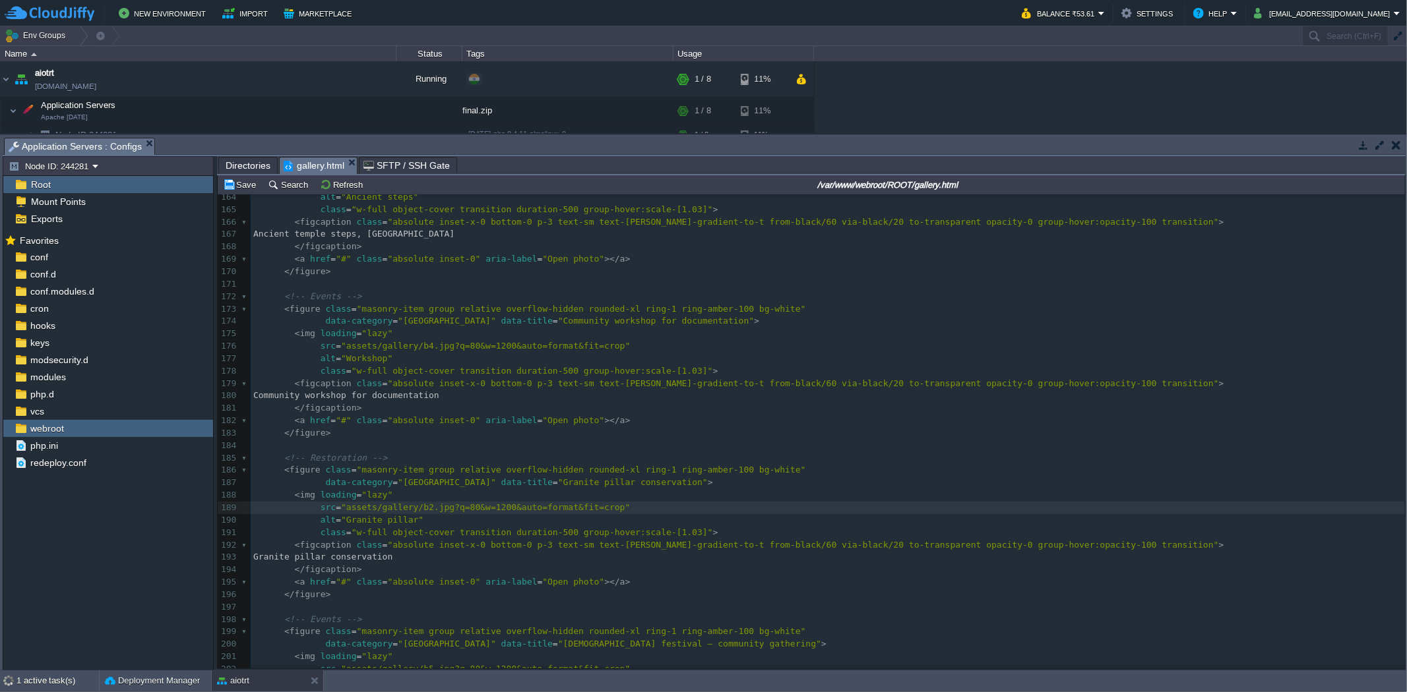
click at [295, 169] on span "gallery.html" at bounding box center [314, 166] width 61 height 16
click at [415, 510] on div "xxxxxxxxxx data-filter = "[GEOGRAPHIC_DATA]" > [GEOGRAPHIC_DATA] </ button > 14…" at bounding box center [828, 402] width 1154 height 820
type textarea "6"
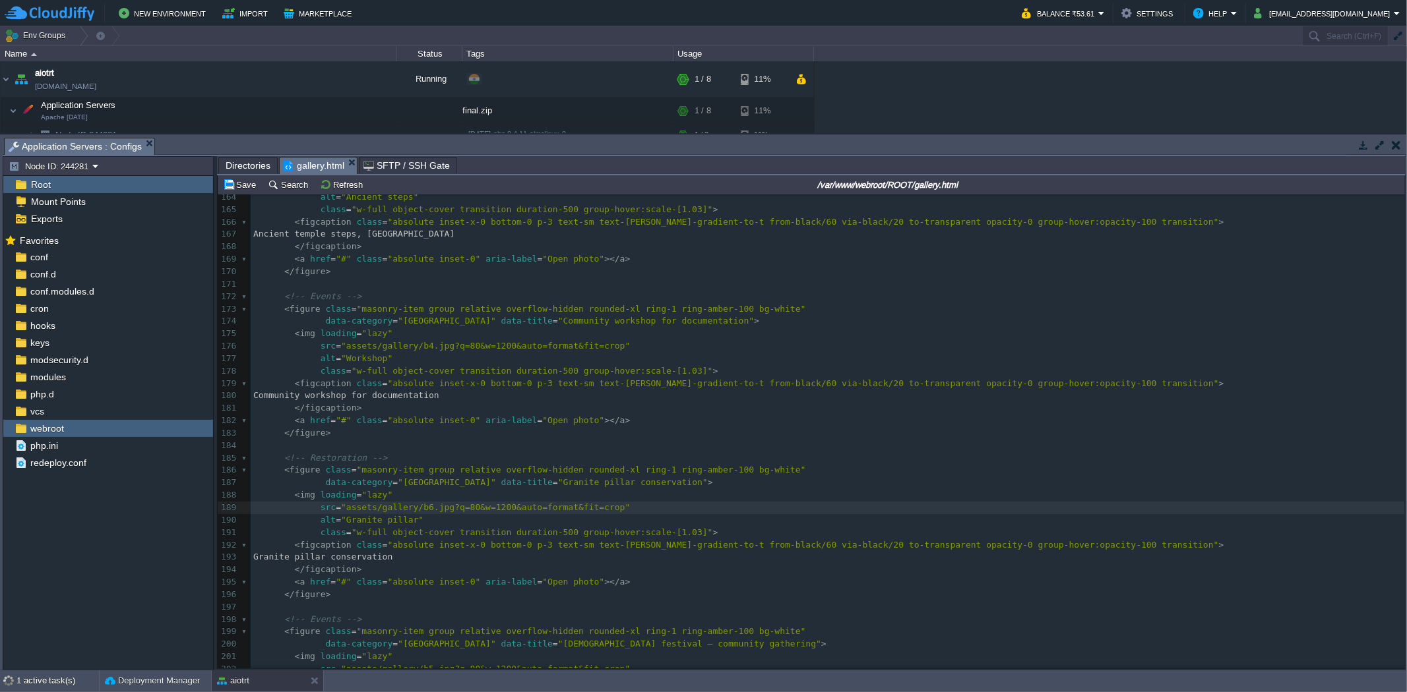
click at [253, 195] on div "Save Search Refresh /var/www/webroot/ROOT/gallery.html" at bounding box center [811, 184] width 1187 height 19
click at [252, 187] on button "Save" at bounding box center [241, 185] width 37 height 12
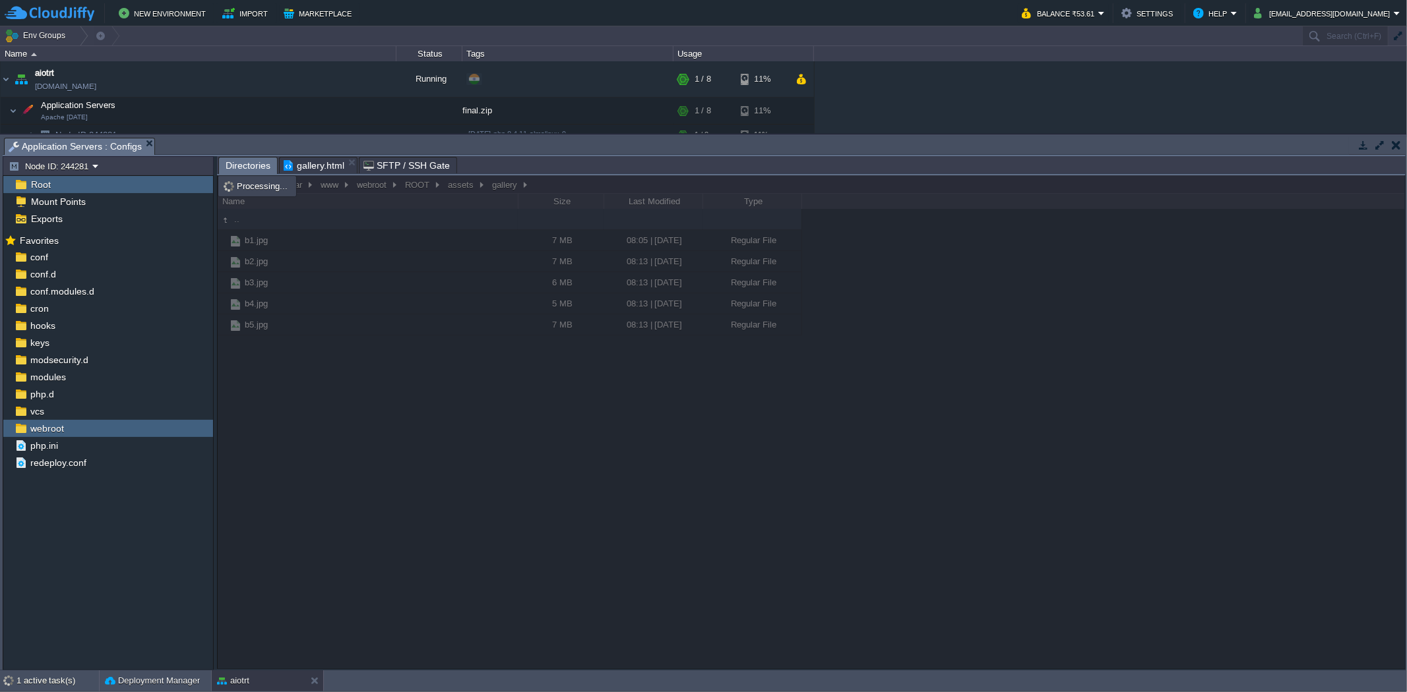
click at [252, 174] on span "Directories" at bounding box center [248, 166] width 45 height 16
click at [302, 164] on span "gallery.html" at bounding box center [314, 166] width 61 height 16
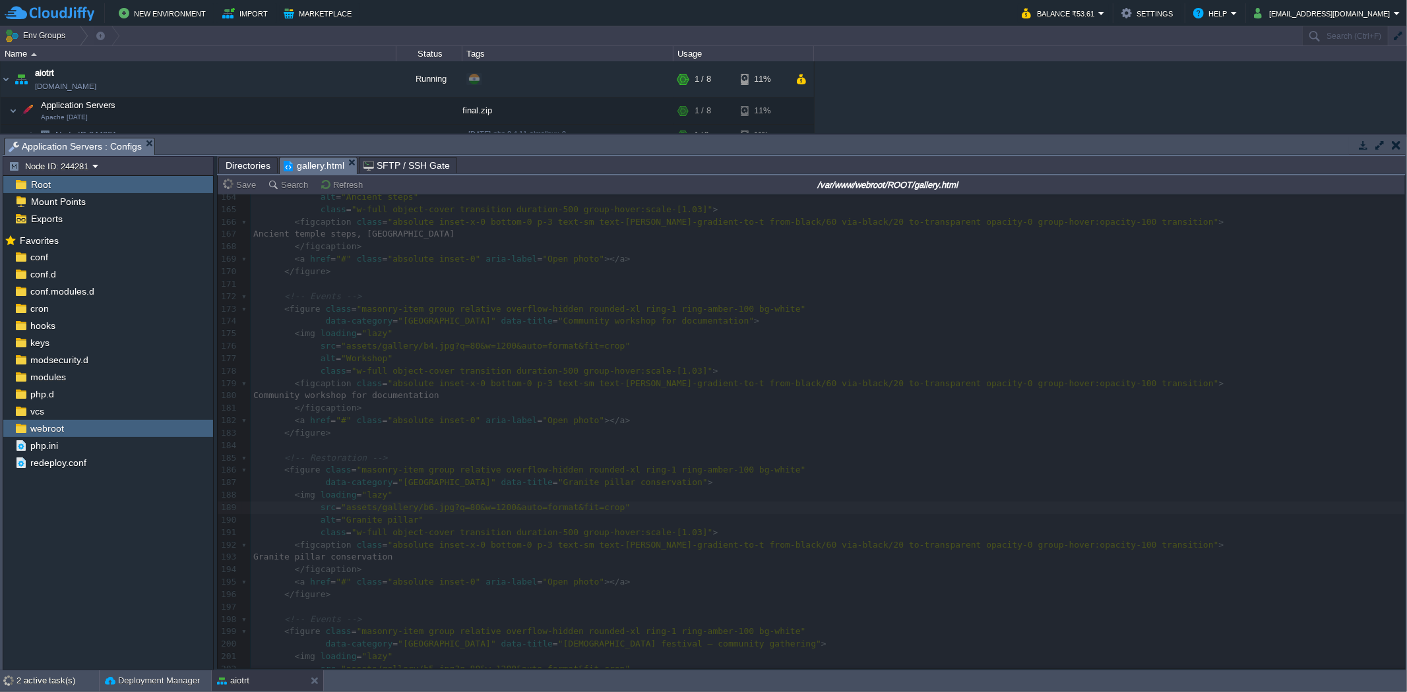
click at [245, 168] on span "Directories" at bounding box center [248, 166] width 45 height 16
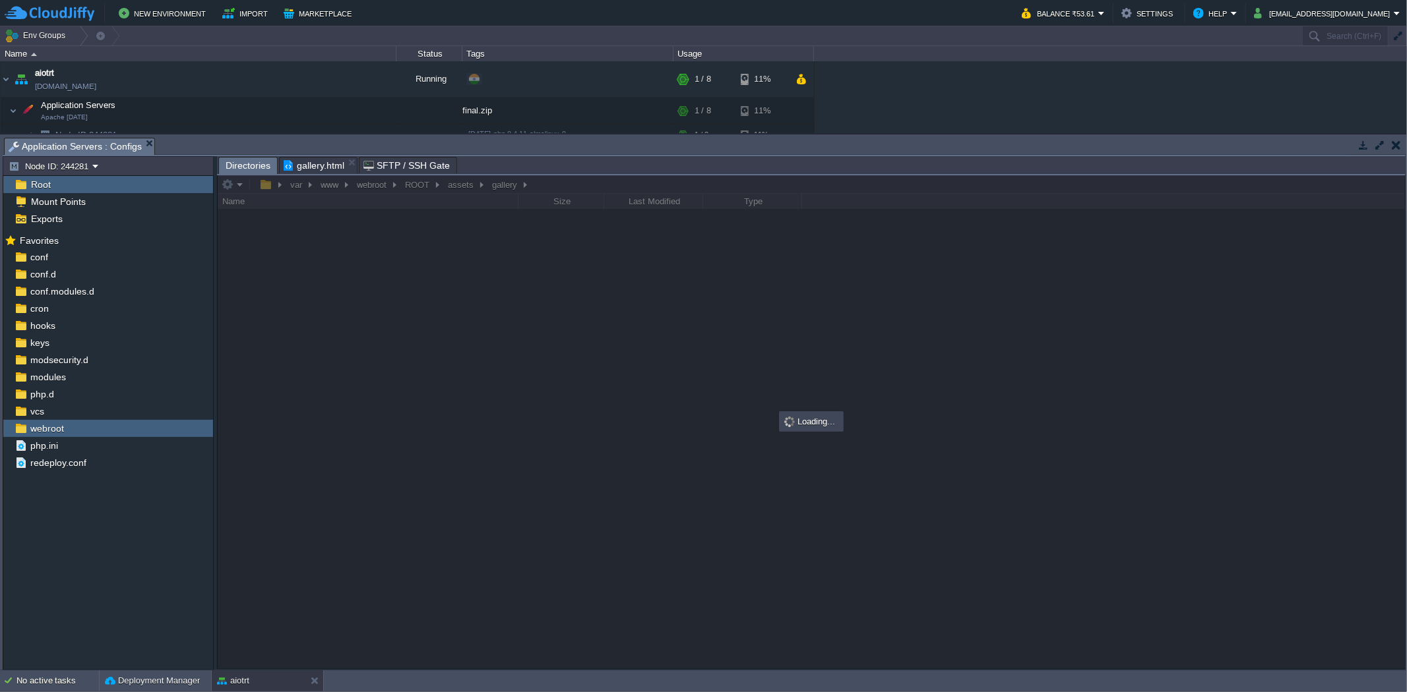
click at [310, 167] on span "gallery.html" at bounding box center [314, 166] width 61 height 16
